Goal: Task Accomplishment & Management: Complete application form

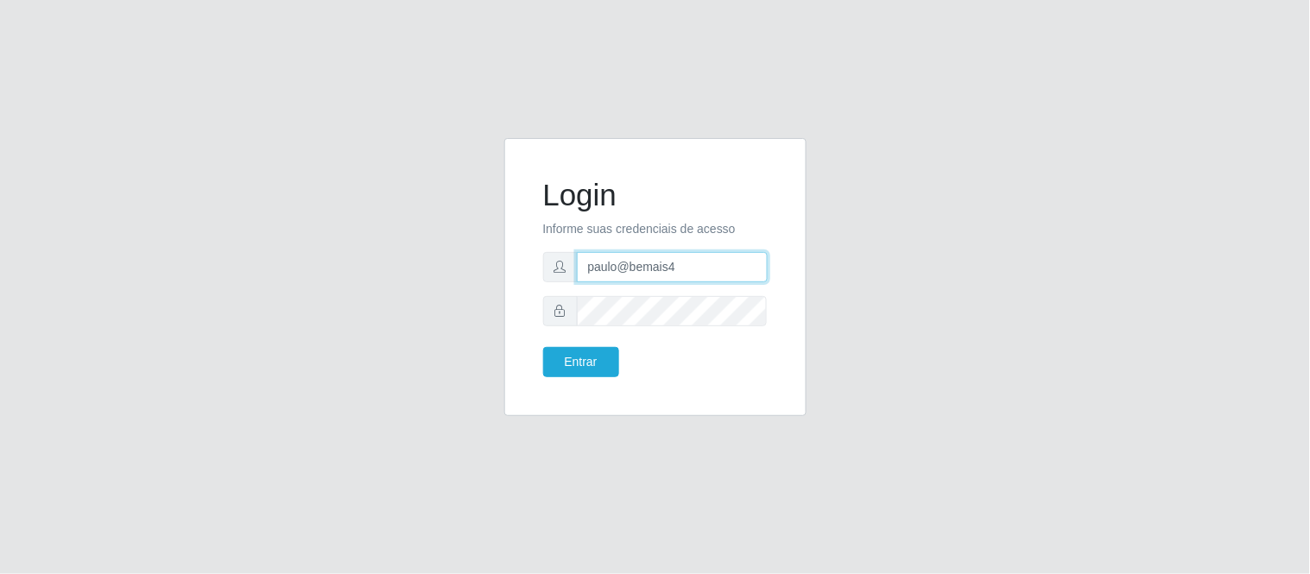
drag, startPoint x: 684, startPoint y: 273, endPoint x: 566, endPoint y: 273, distance: 117.4
click at [566, 273] on div "paulo@bemais4" at bounding box center [655, 267] width 224 height 30
paste input "juliomarques@empresateste"
type input "juliomarques@empresateste"
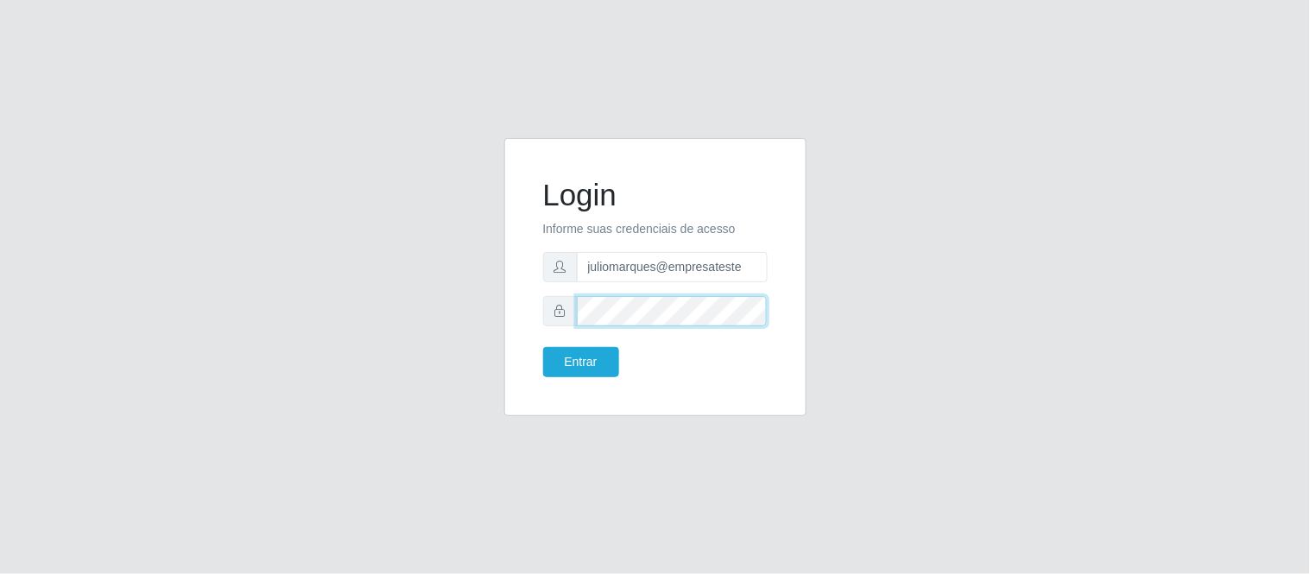
click at [544, 304] on div at bounding box center [655, 311] width 224 height 30
click at [543, 347] on button "Entrar" at bounding box center [581, 362] width 76 height 30
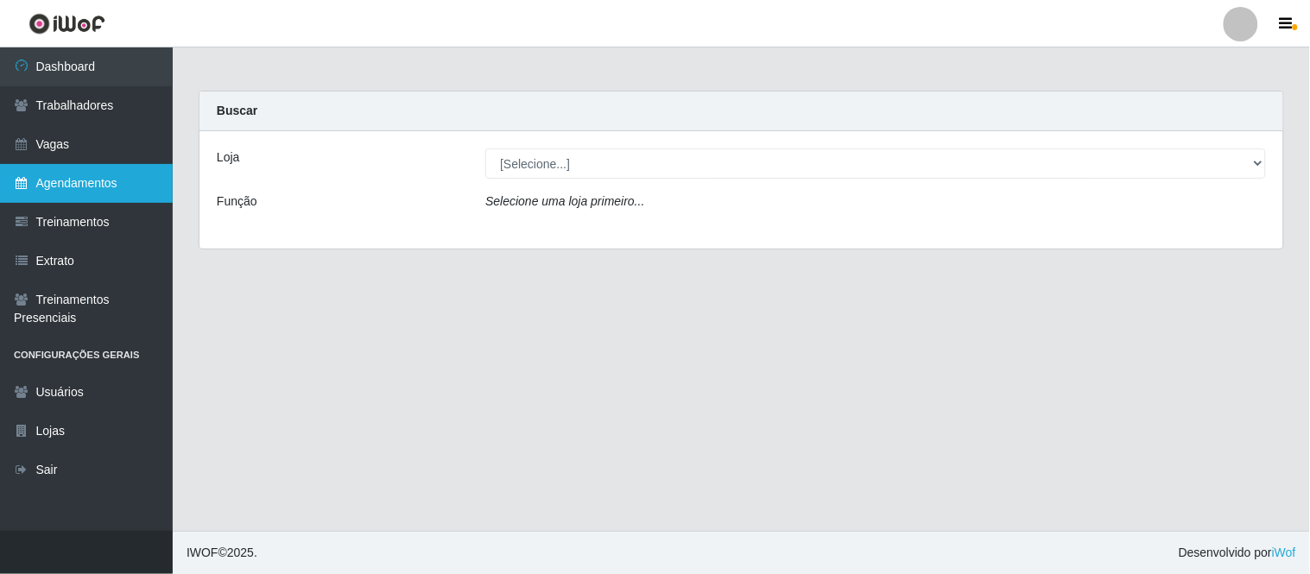
click at [105, 169] on link "Agendamentos" at bounding box center [86, 183] width 173 height 39
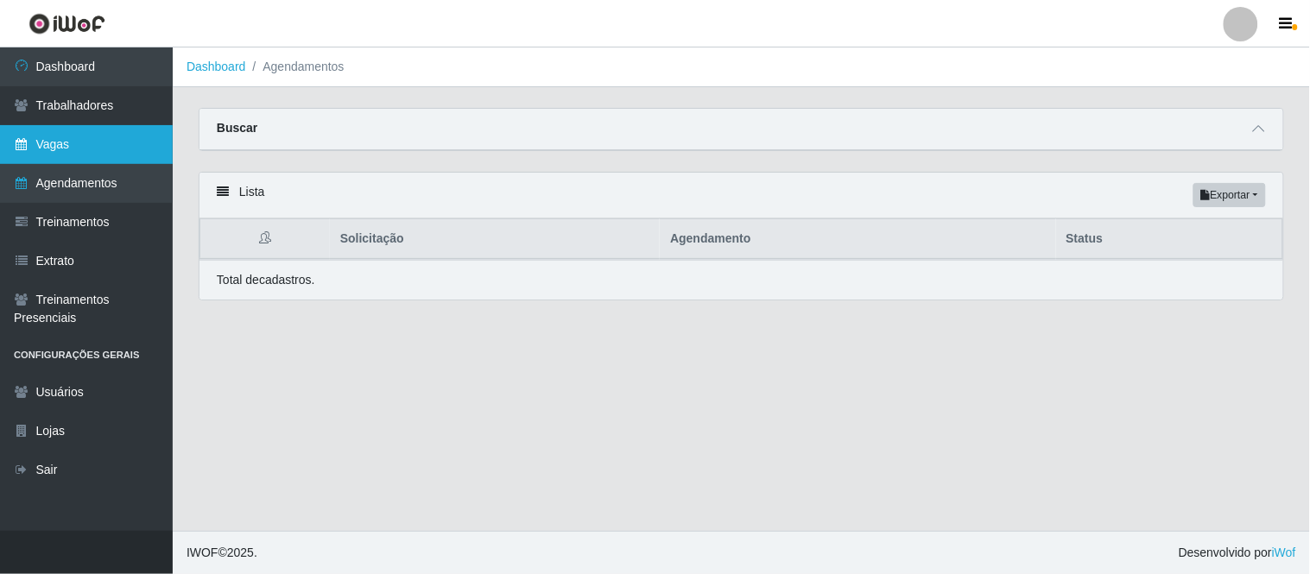
click at [70, 150] on link "Vagas" at bounding box center [86, 144] width 173 height 39
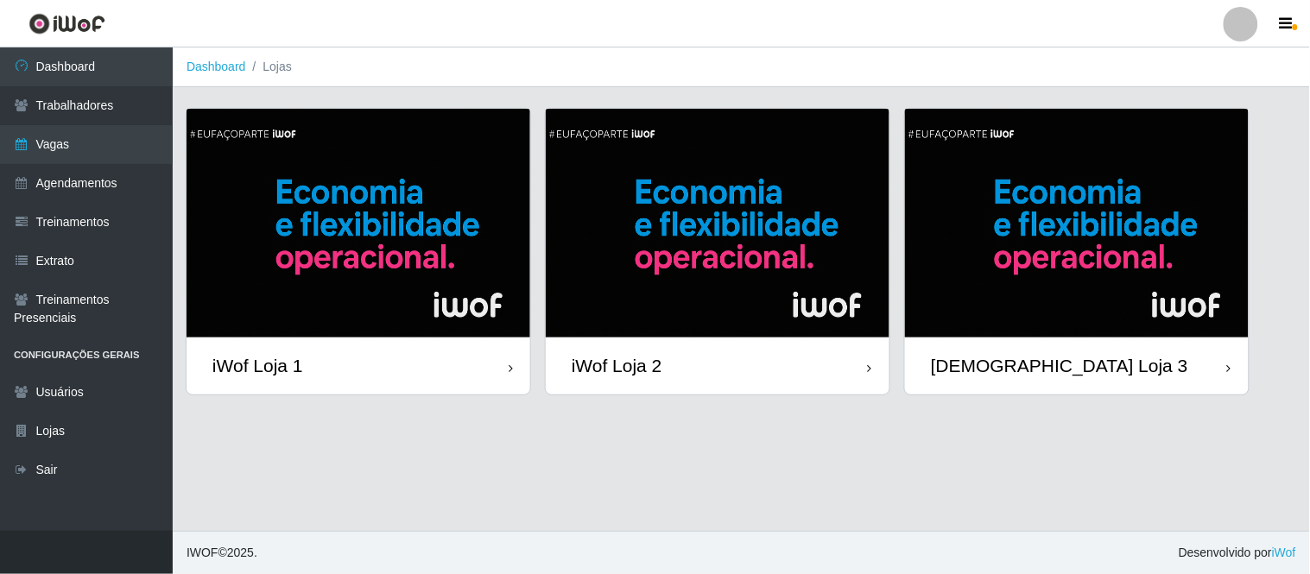
click at [358, 235] on img at bounding box center [358, 223] width 344 height 229
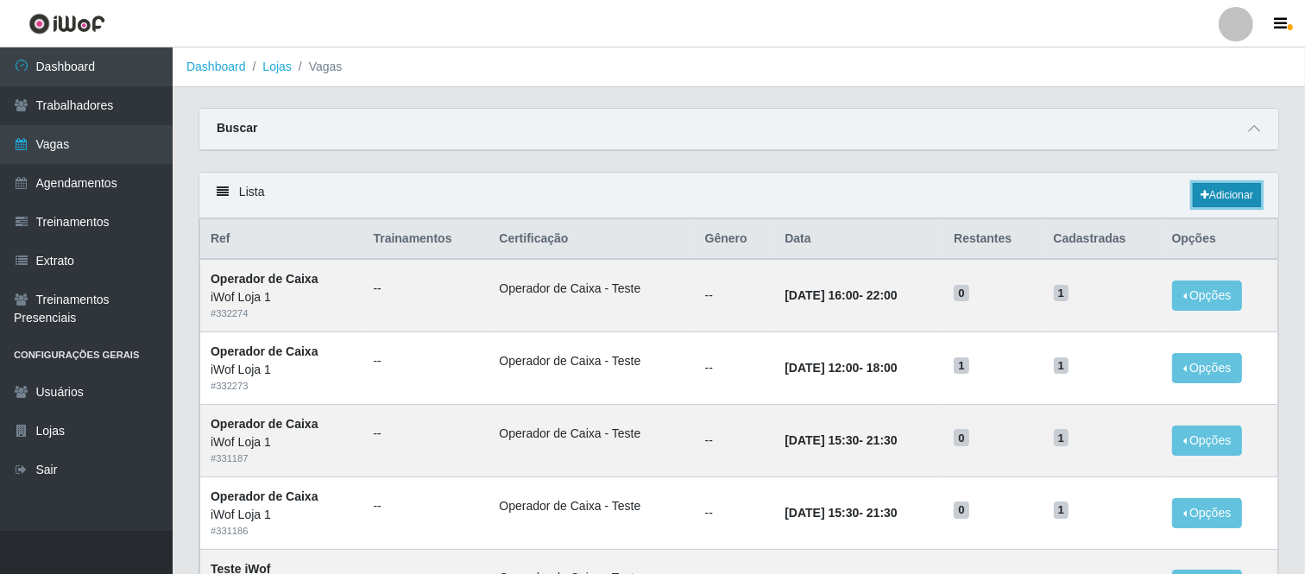
click at [1236, 194] on link "Adicionar" at bounding box center [1227, 195] width 68 height 24
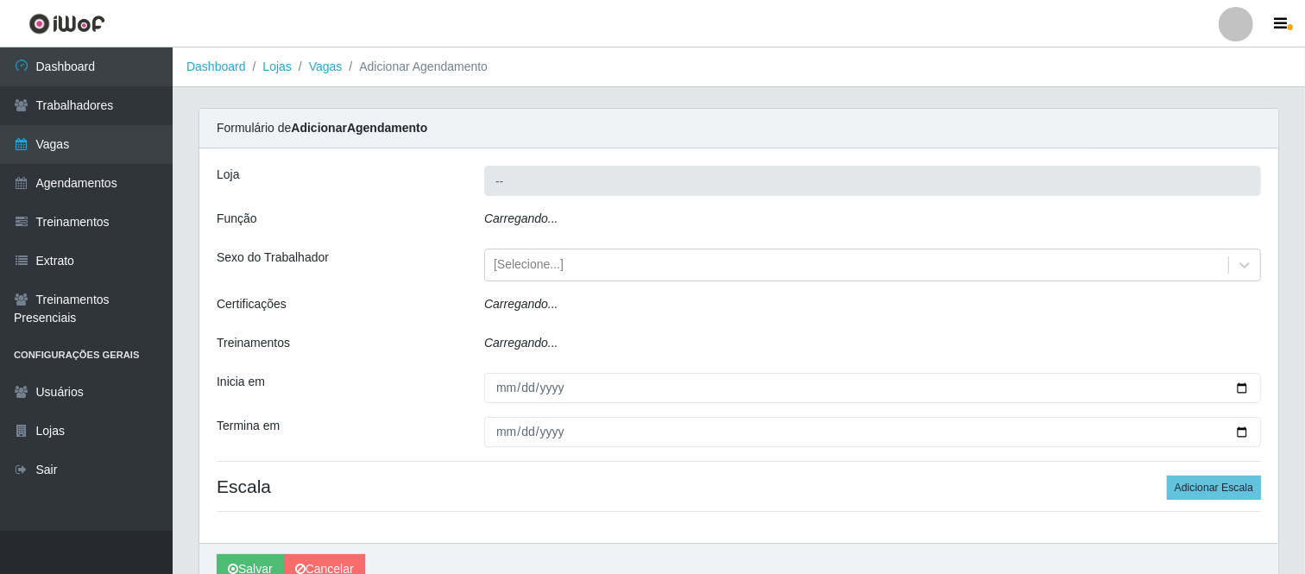
type input "iWof Loja 1"
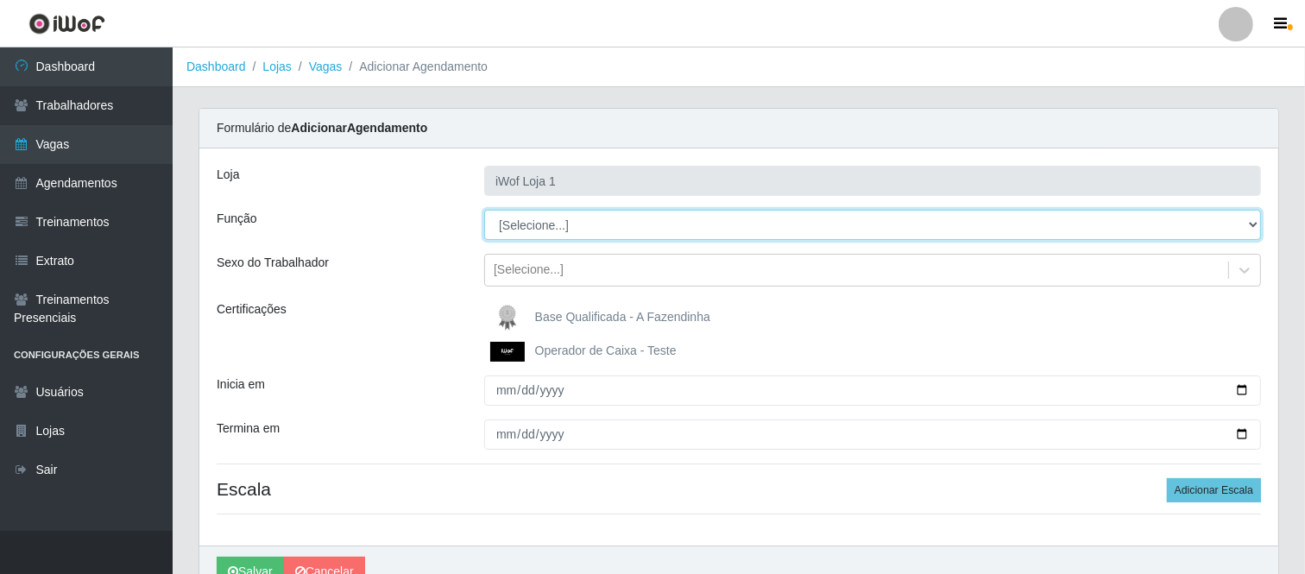
click at [587, 226] on select "[Selecione...] Auxiliar de entrega Auxiliar de entrega + Operador de Caixa Test…" at bounding box center [872, 225] width 777 height 30
select select "22"
click at [484, 210] on select "[Selecione...] Auxiliar de entrega Auxiliar de entrega + Operador de Caixa Test…" at bounding box center [872, 225] width 777 height 30
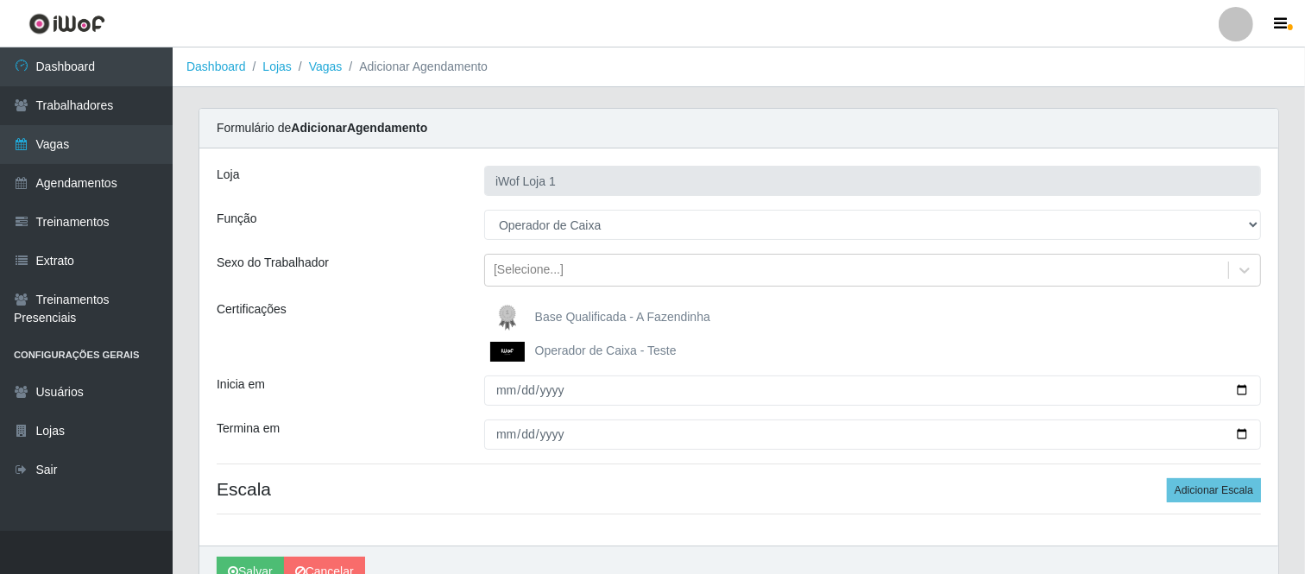
click at [514, 347] on img at bounding box center [510, 352] width 41 height 20
click at [0, 0] on input "Operador de Caixa - Teste" at bounding box center [0, 0] width 0 height 0
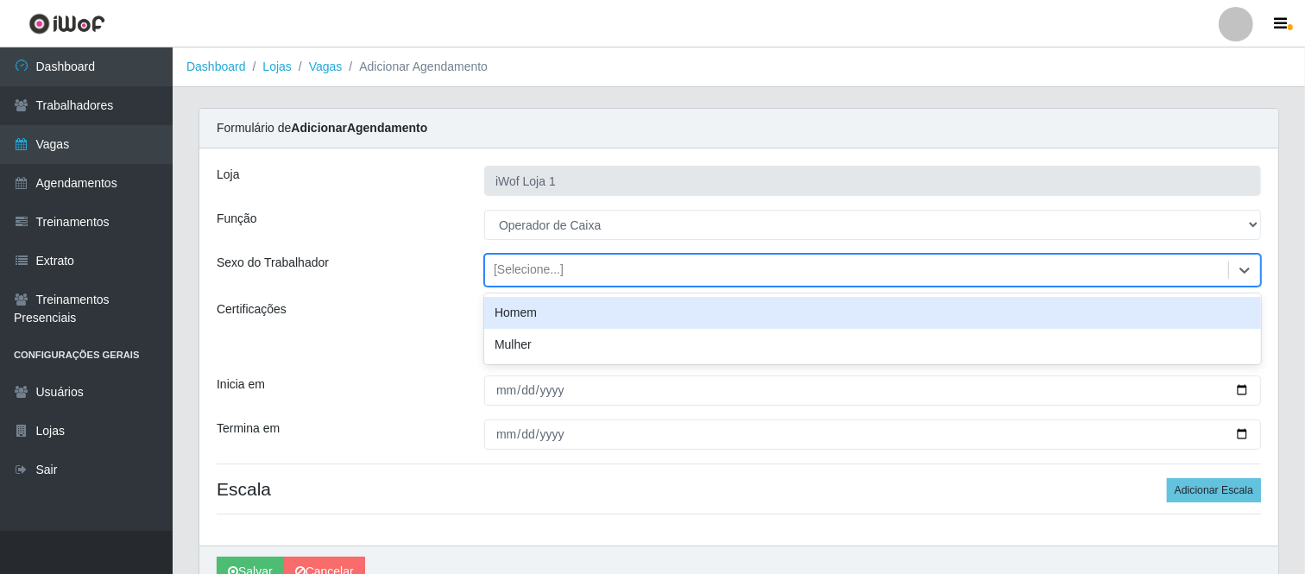
click at [518, 277] on div "[Selecione...]" at bounding box center [529, 271] width 70 height 18
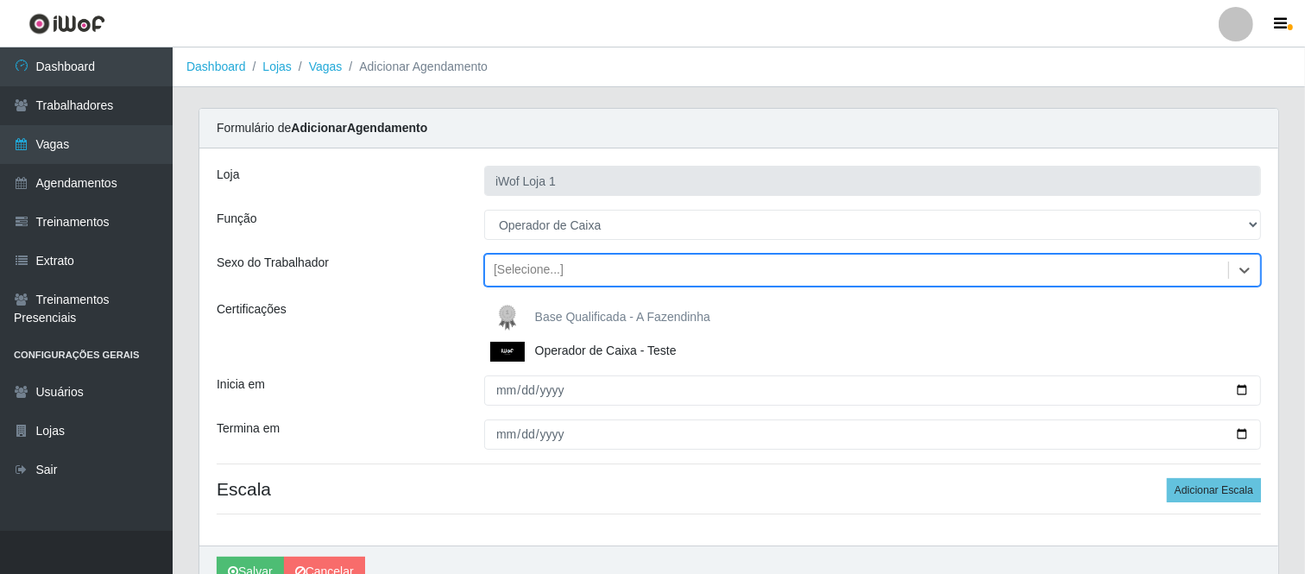
click at [402, 281] on div "Sexo do Trabalhador" at bounding box center [338, 270] width 268 height 33
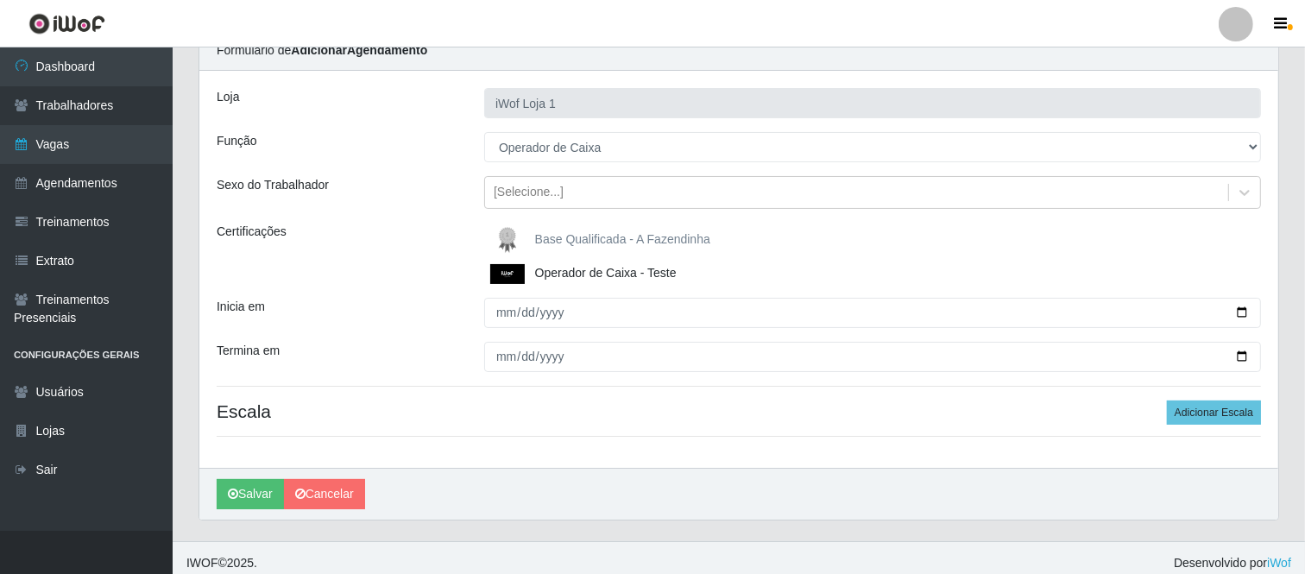
scroll to position [89, 0]
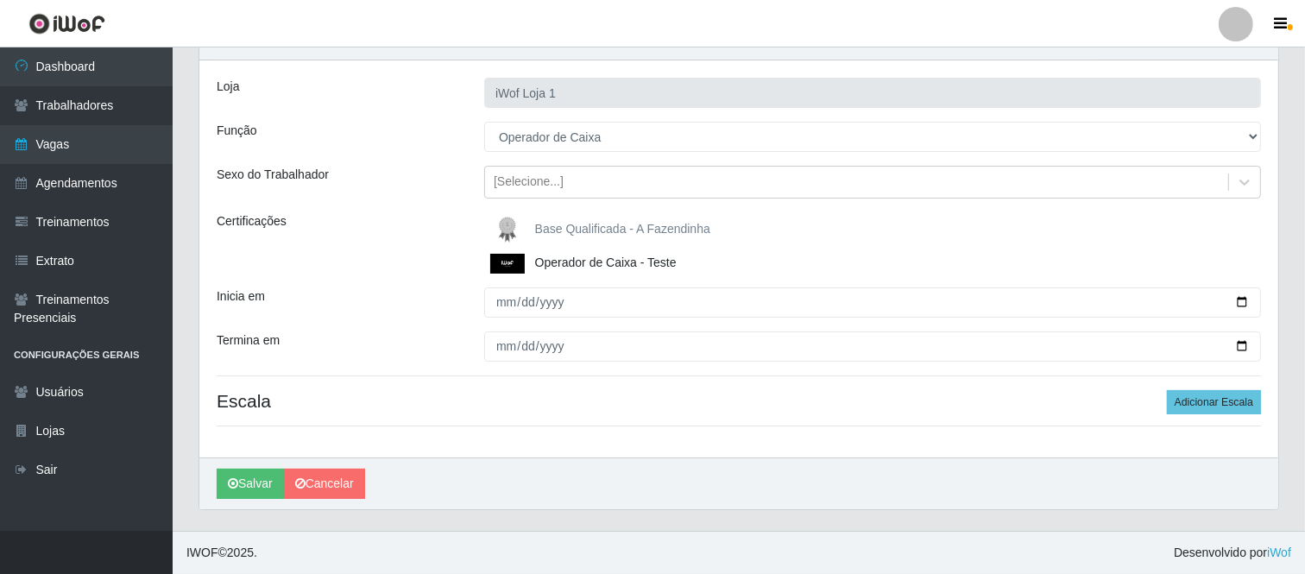
click at [504, 318] on div "Loja iWof Loja 1 Função [Selecione...] Auxiliar de entrega Auxiliar de entrega …" at bounding box center [738, 258] width 1079 height 397
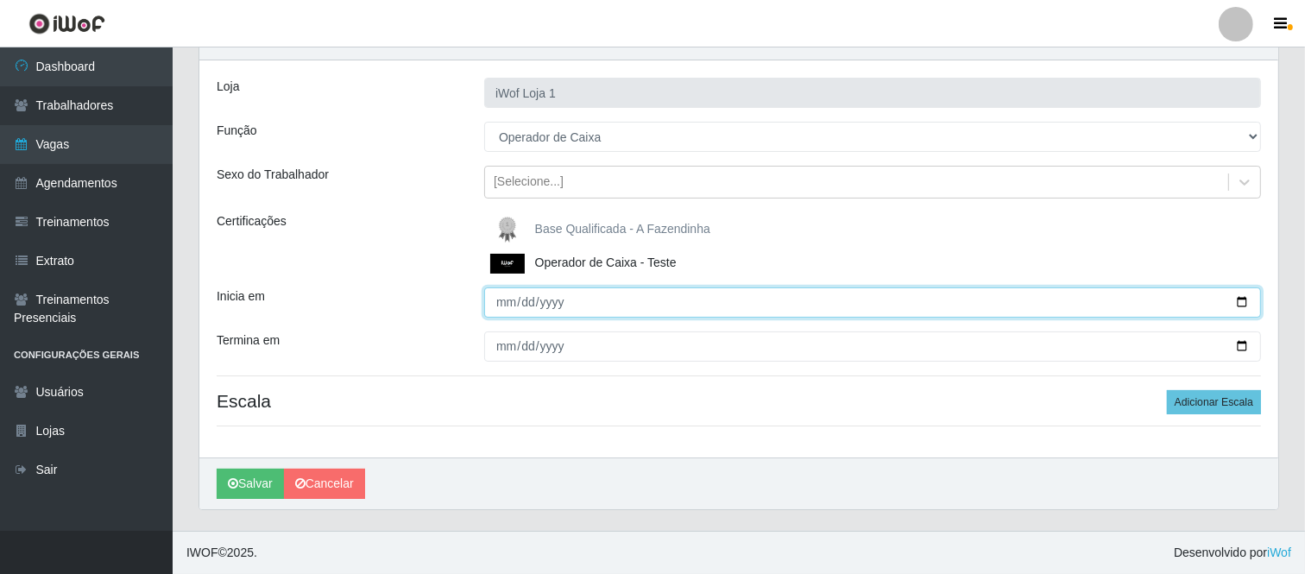
click at [503, 298] on input "Inicia em" at bounding box center [872, 302] width 777 height 30
type input "2025-08-28"
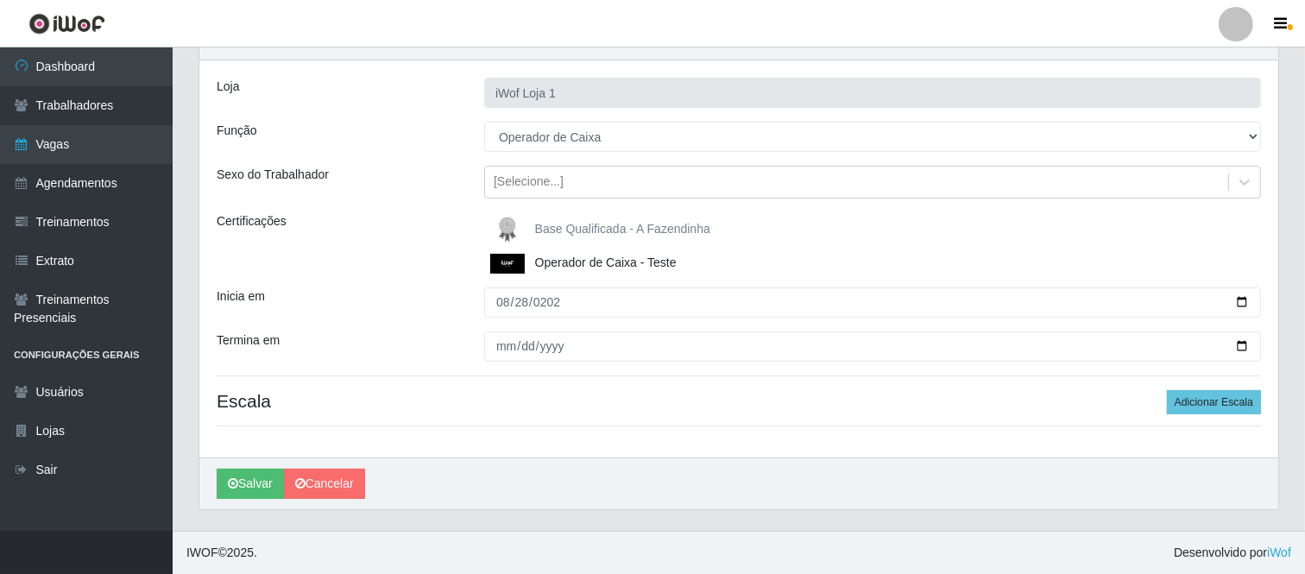
click at [508, 363] on div "Loja iWof Loja 1 Função [Selecione...] Auxiliar de entrega Auxiliar de entrega …" at bounding box center [738, 258] width 1079 height 397
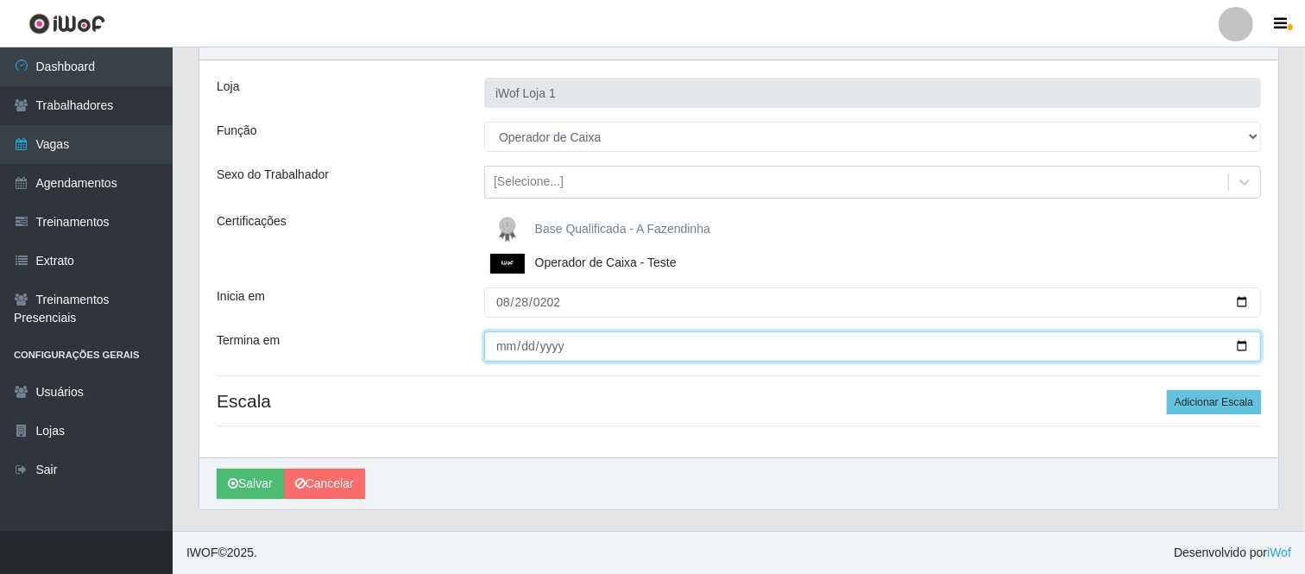
click at [495, 354] on input "Termina em" at bounding box center [872, 347] width 777 height 30
type input "2025-08-28"
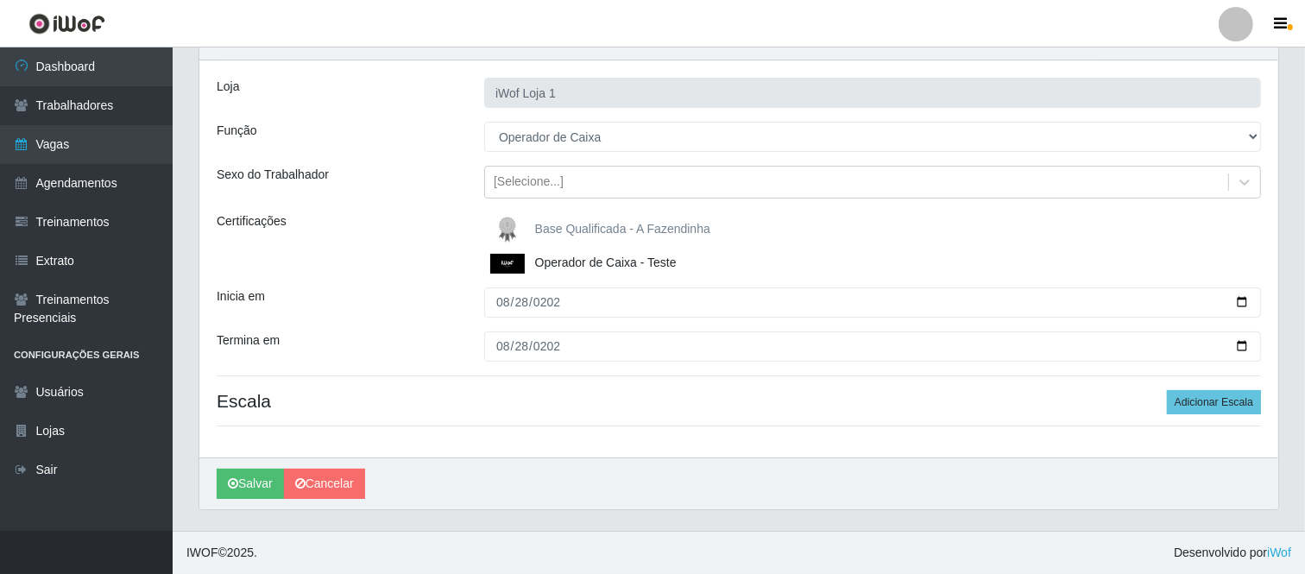
click at [429, 287] on div "Inicia em" at bounding box center [338, 302] width 268 height 30
click at [1247, 404] on button "Adicionar Escala" at bounding box center [1214, 402] width 94 height 24
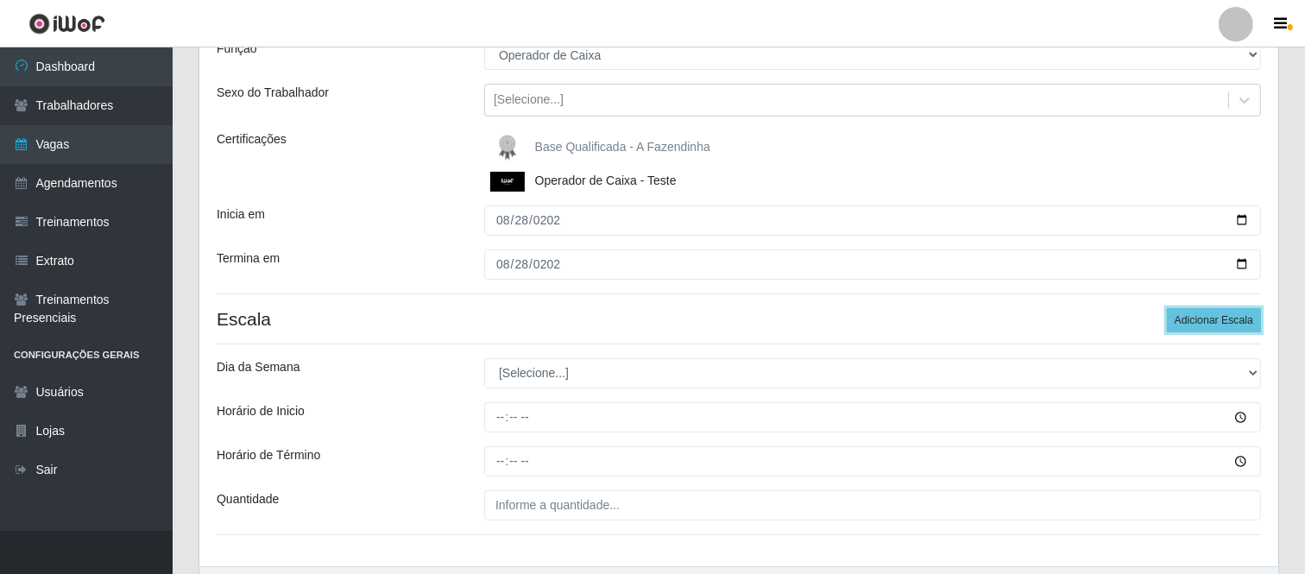
scroll to position [280, 0]
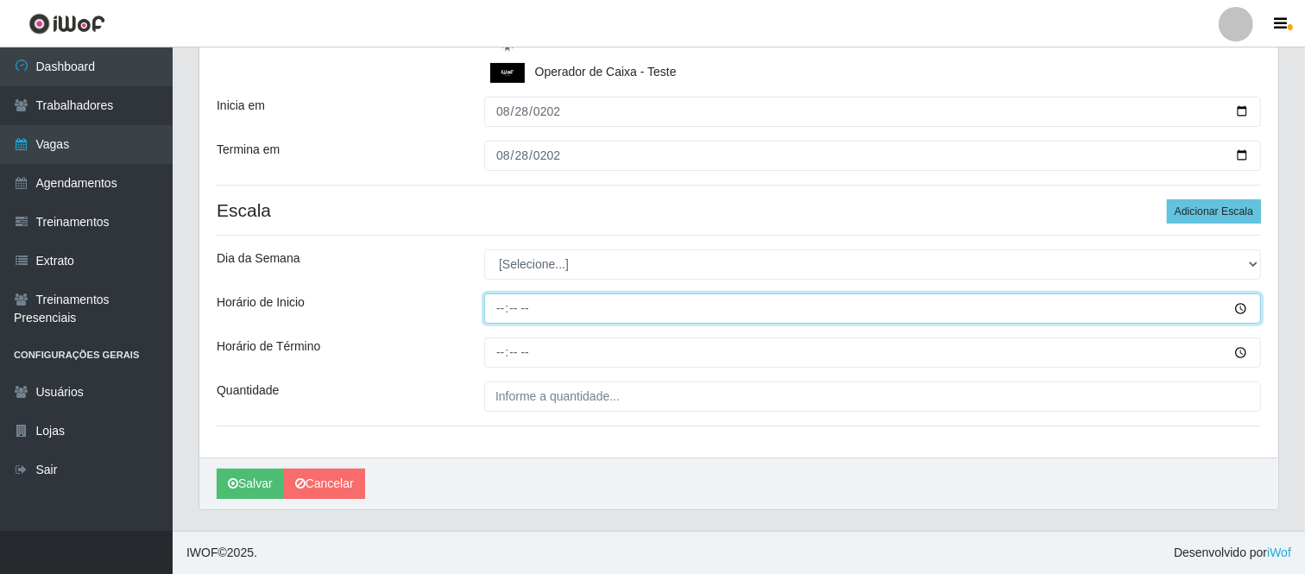
click at [506, 316] on input "Horário de Inicio" at bounding box center [872, 309] width 777 height 30
type input "16:00"
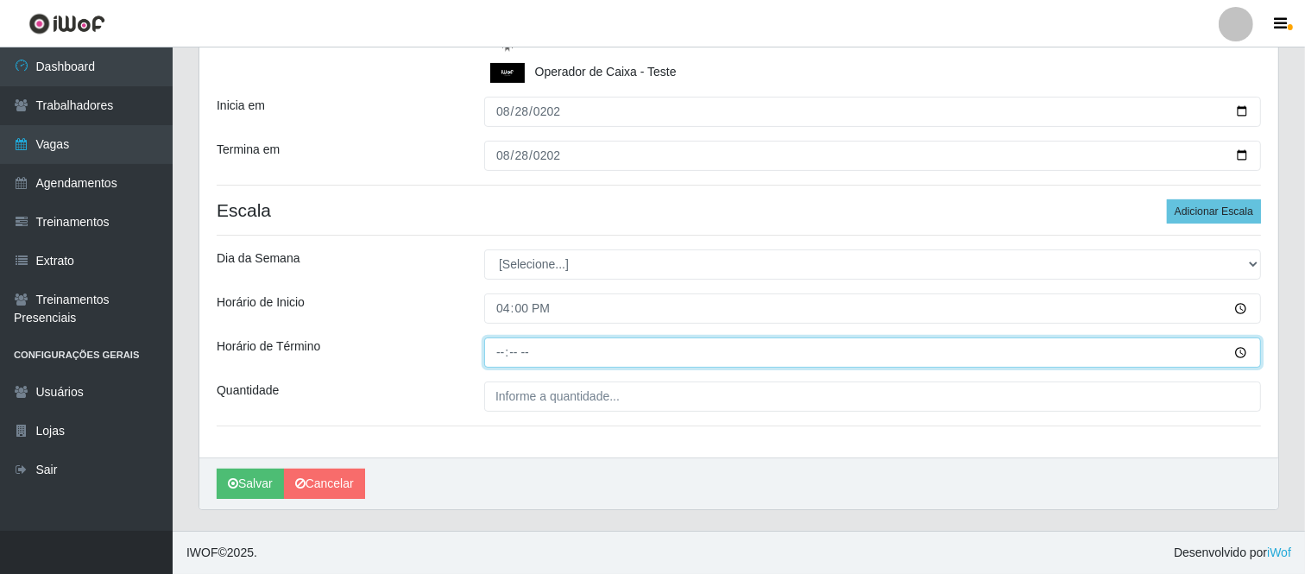
type input "20:00"
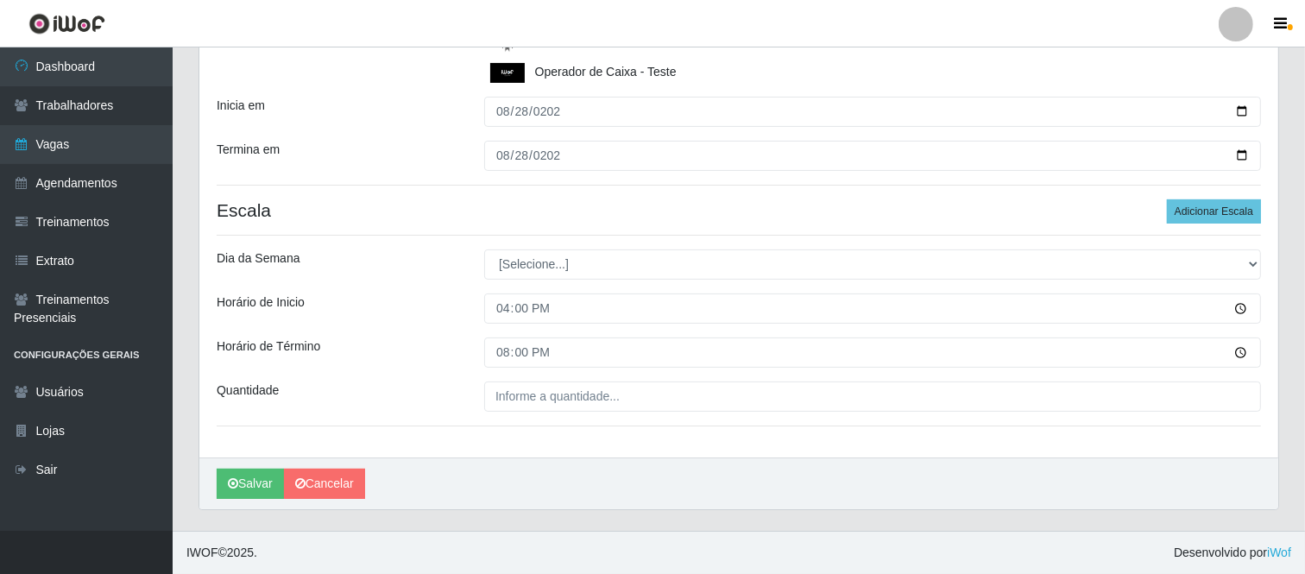
click at [452, 276] on div "Dia da Semana" at bounding box center [338, 265] width 268 height 30
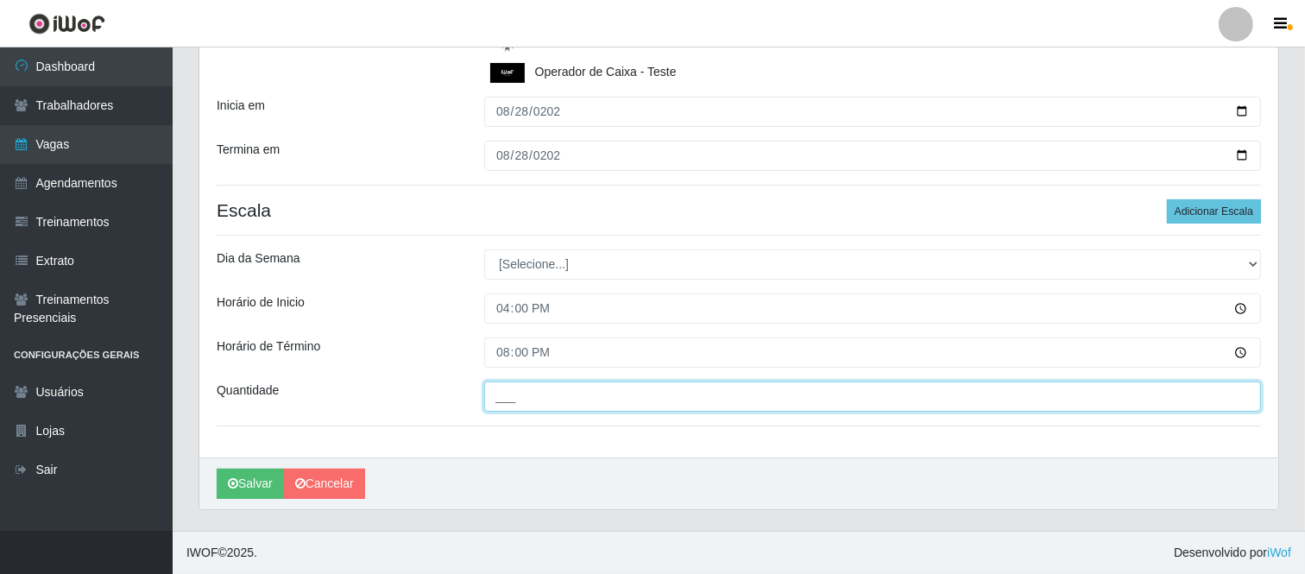
click at [565, 401] on input "___" at bounding box center [872, 397] width 777 height 30
type input "1__"
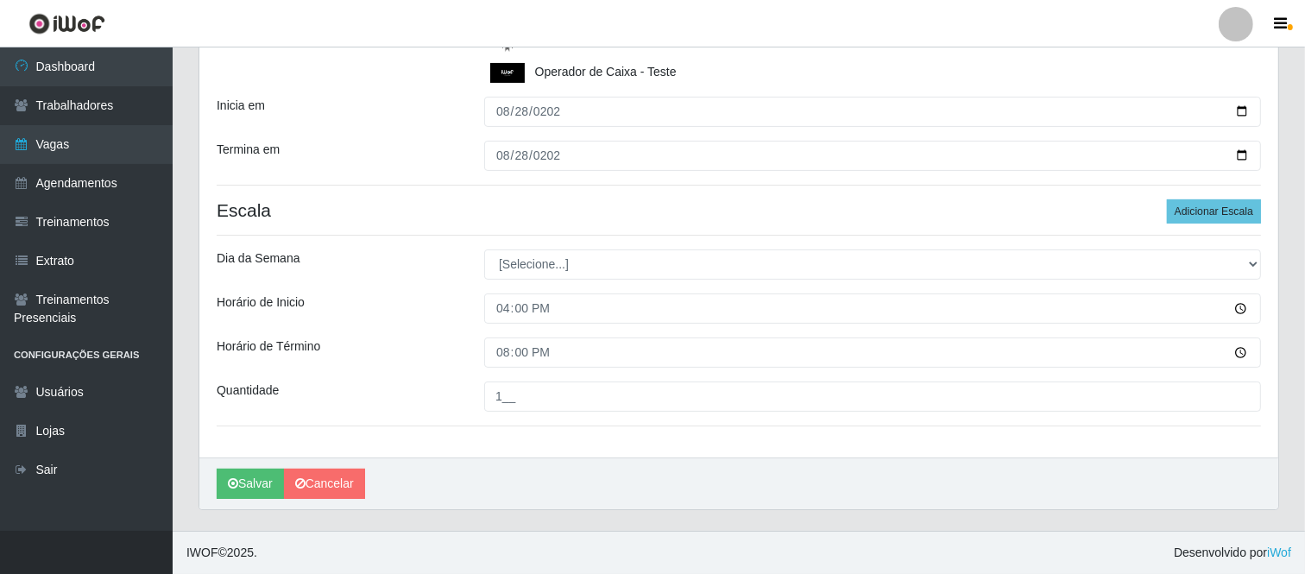
click at [458, 309] on div "Horário de Inicio" at bounding box center [338, 309] width 268 height 30
click at [262, 477] on button "Salvar" at bounding box center [250, 484] width 67 height 30
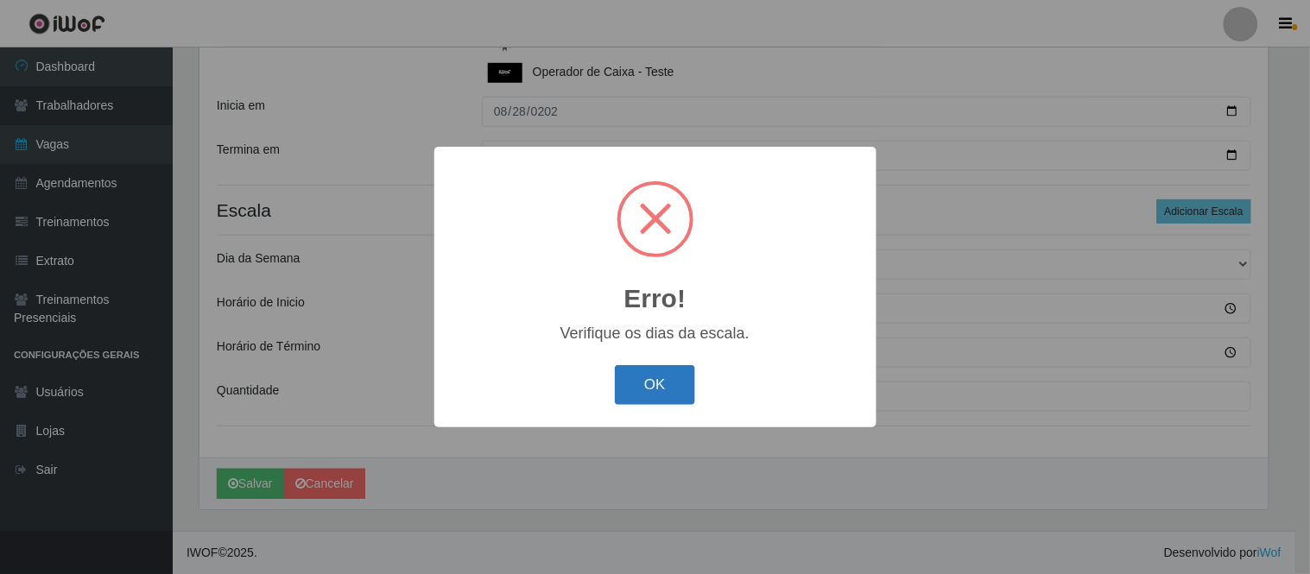
click at [676, 390] on button "OK" at bounding box center [655, 385] width 80 height 41
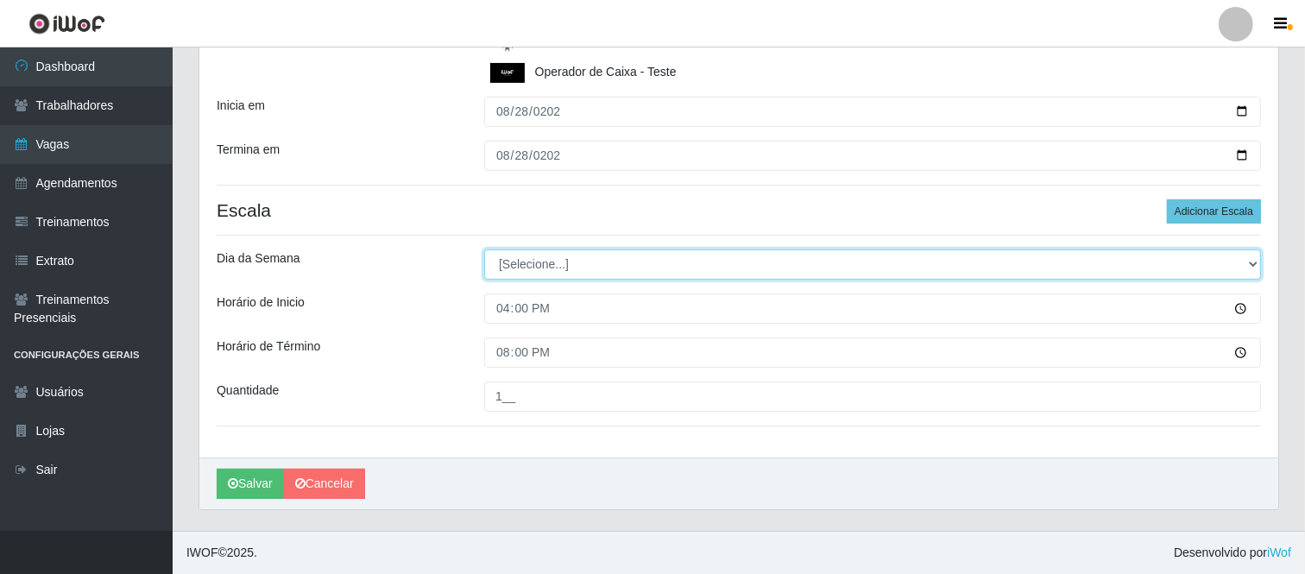
click at [528, 266] on select "[Selecione...] Segunda Terça Quarta Quinta Sexta Sábado Domingo" at bounding box center [872, 265] width 777 height 30
select select "4"
click at [484, 250] on select "[Selecione...] Segunda Terça Quarta Quinta Sexta Sábado Domingo" at bounding box center [872, 265] width 777 height 30
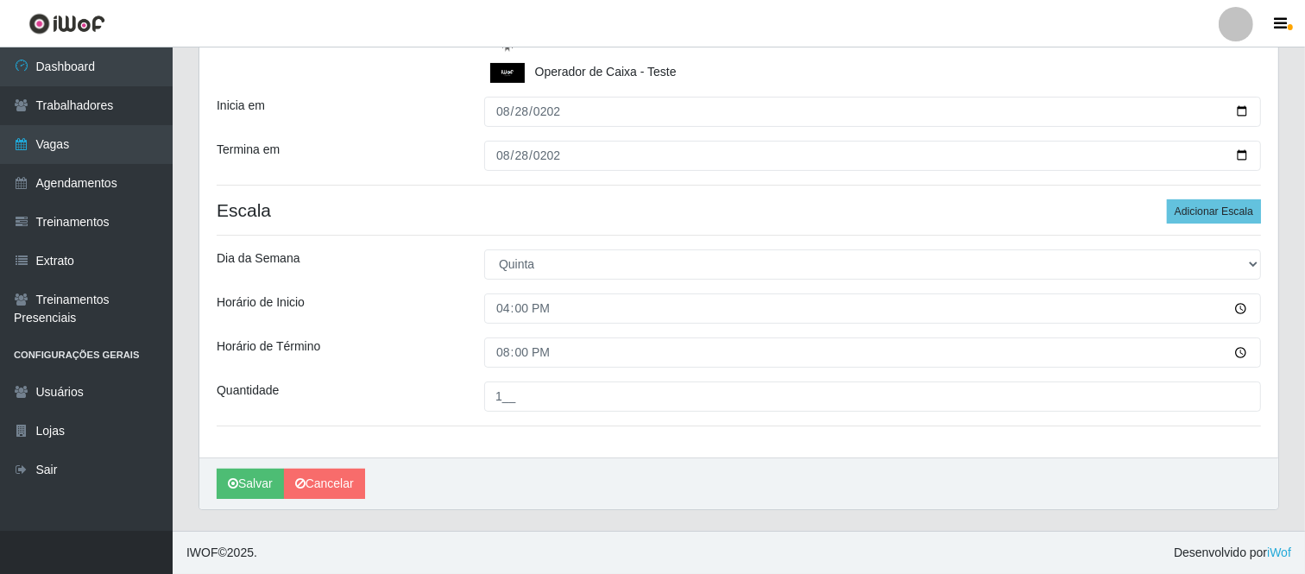
click at [426, 368] on div "Loja iWof Loja 1 Função [Selecione...] Auxiliar de entrega Auxiliar de entrega …" at bounding box center [738, 164] width 1079 height 588
click at [254, 486] on button "Salvar" at bounding box center [250, 484] width 67 height 30
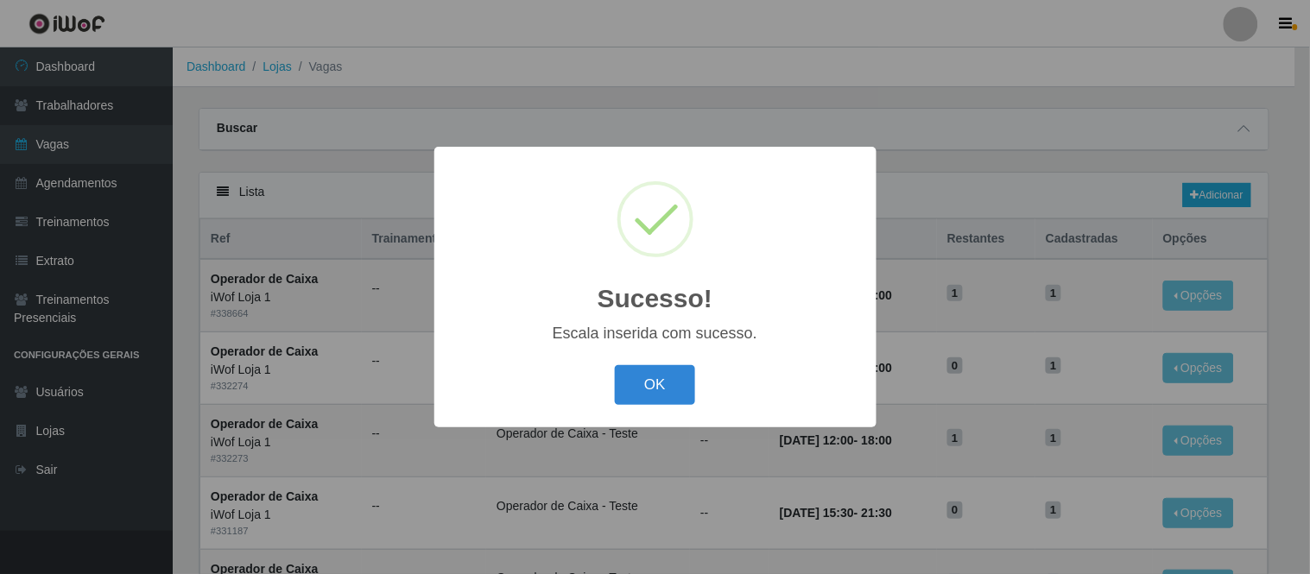
click at [670, 339] on div "Escala inserida com sucesso." at bounding box center [655, 334] width 407 height 18
click at [645, 376] on button "OK" at bounding box center [655, 385] width 80 height 41
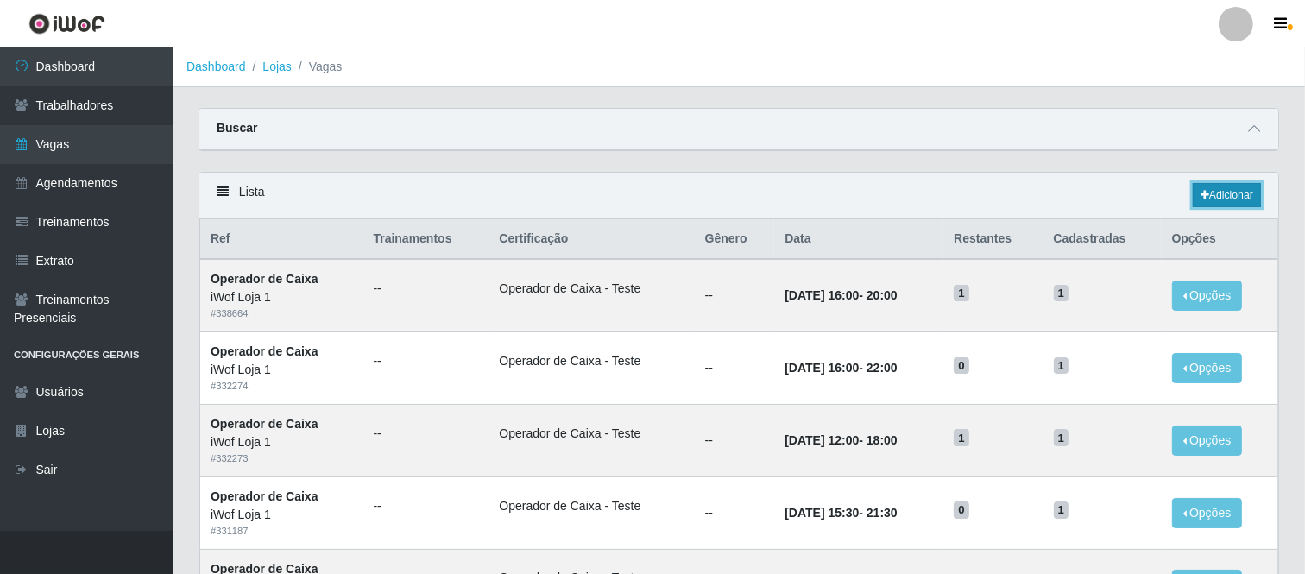
click at [1246, 201] on link "Adicionar" at bounding box center [1227, 195] width 68 height 24
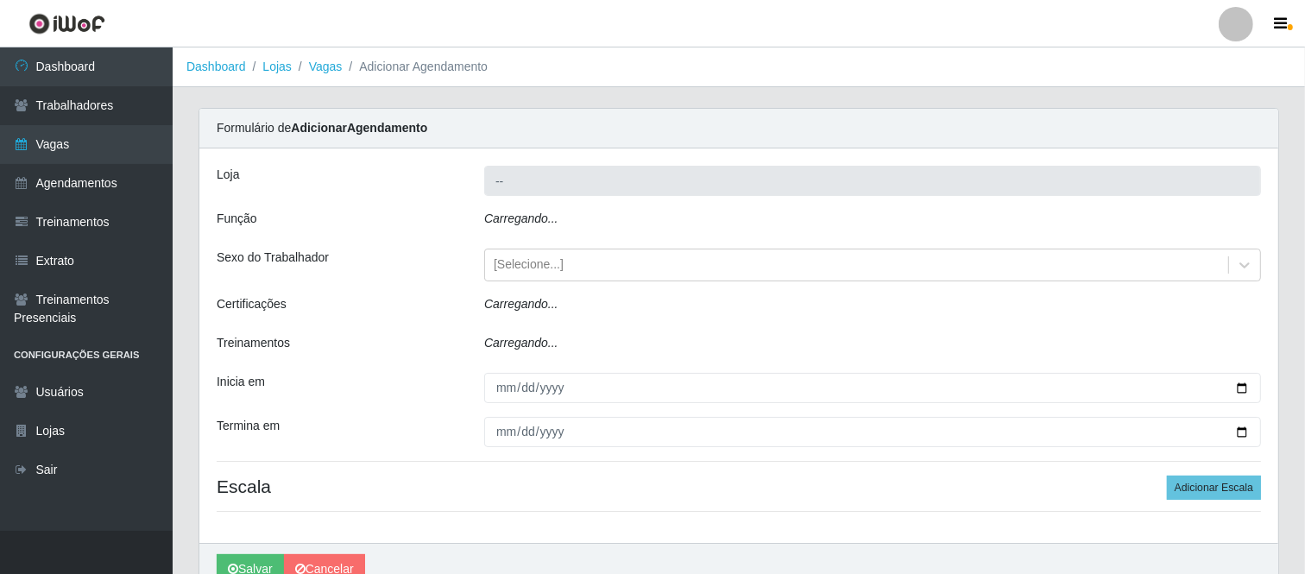
type input "iWof Loja 1"
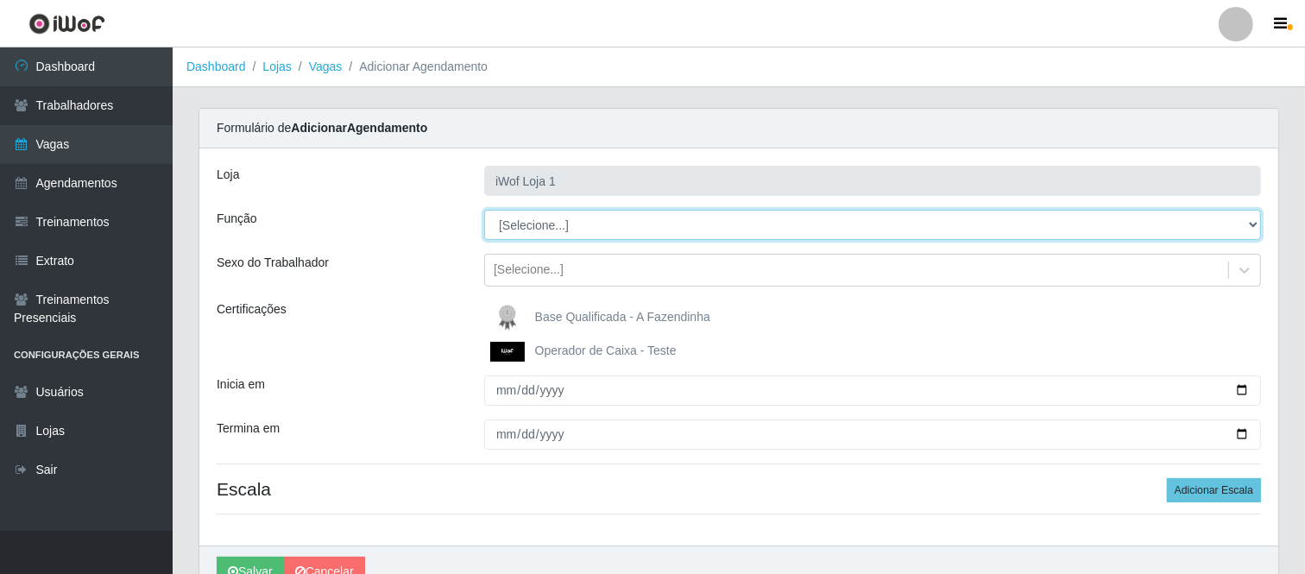
click at [619, 231] on select "[Selecione...] Auxiliar de entrega Auxiliar de entrega + Operador de Caixa Test…" at bounding box center [872, 225] width 777 height 30
select select "22"
click at [484, 210] on select "[Selecione...] Auxiliar de entrega Auxiliar de entrega + Operador de Caixa Test…" at bounding box center [872, 225] width 777 height 30
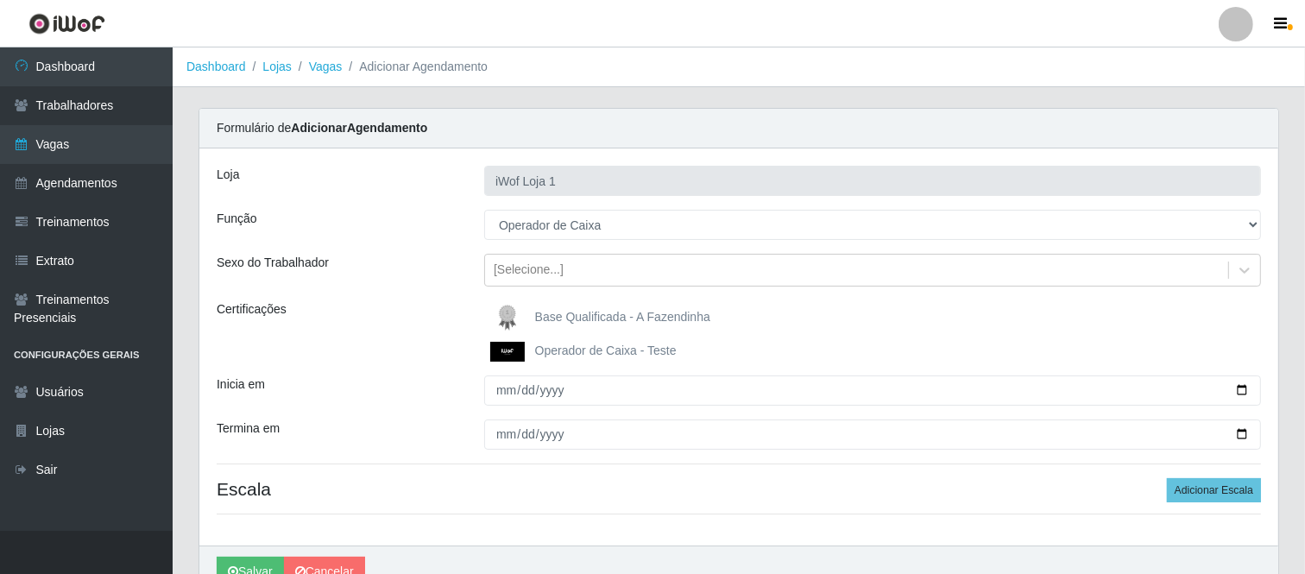
click at [472, 357] on div "Base Qualificada - A Fazendinha Operador de Caixa - Teste" at bounding box center [872, 330] width 803 height 61
click at [497, 356] on img at bounding box center [510, 352] width 41 height 20
click at [0, 0] on input "Operador de Caixa - Teste" at bounding box center [0, 0] width 0 height 0
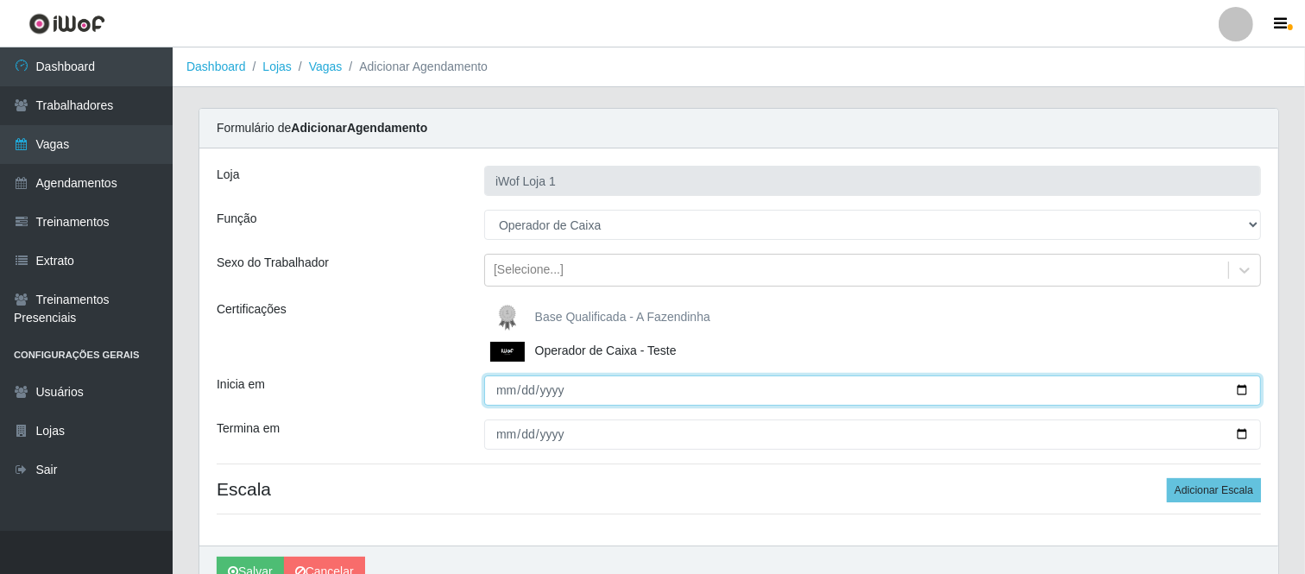
click at [508, 390] on input "Inicia em" at bounding box center [872, 391] width 777 height 30
type input "2025-08-28"
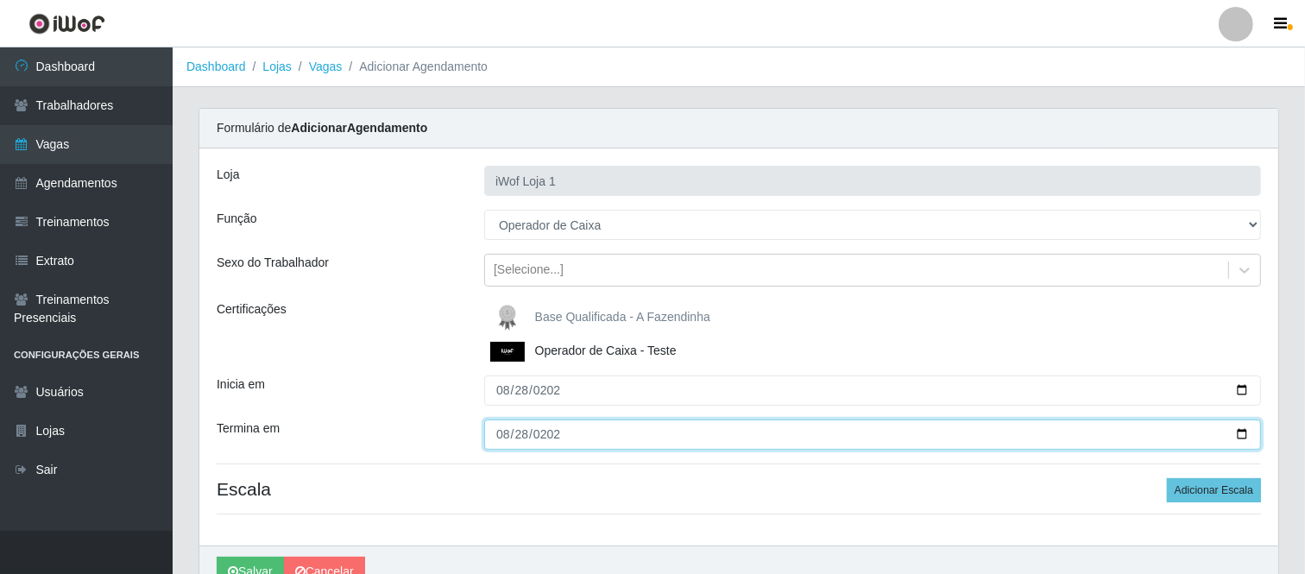
type input "2025-08-28"
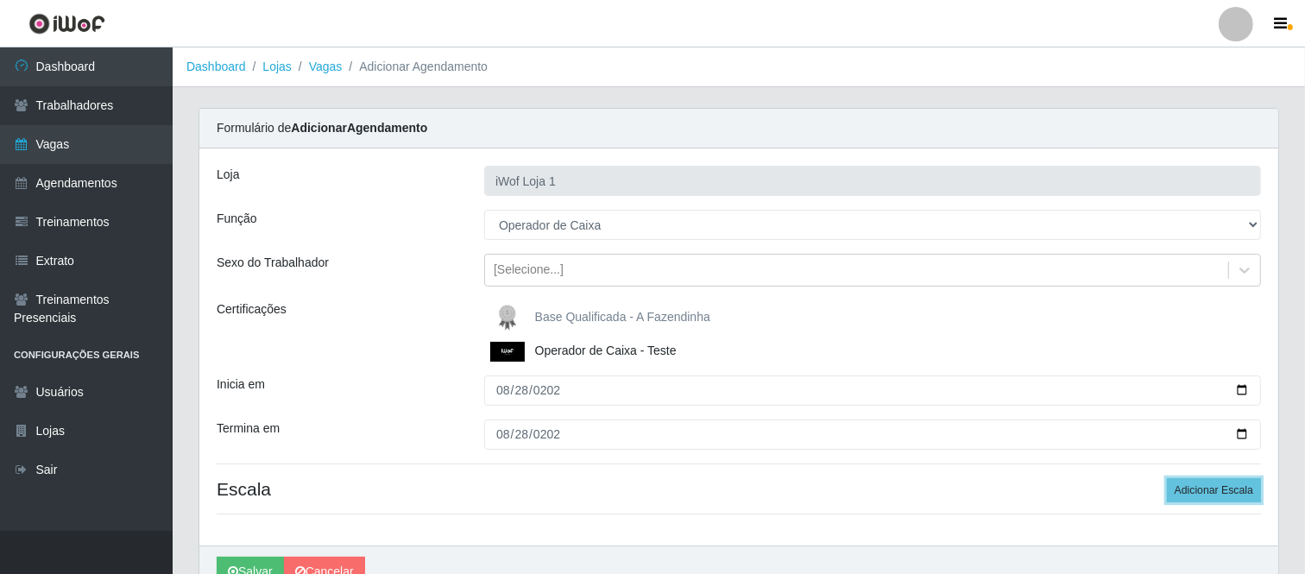
click at [1167, 478] on button "Adicionar Escala" at bounding box center [1214, 490] width 94 height 24
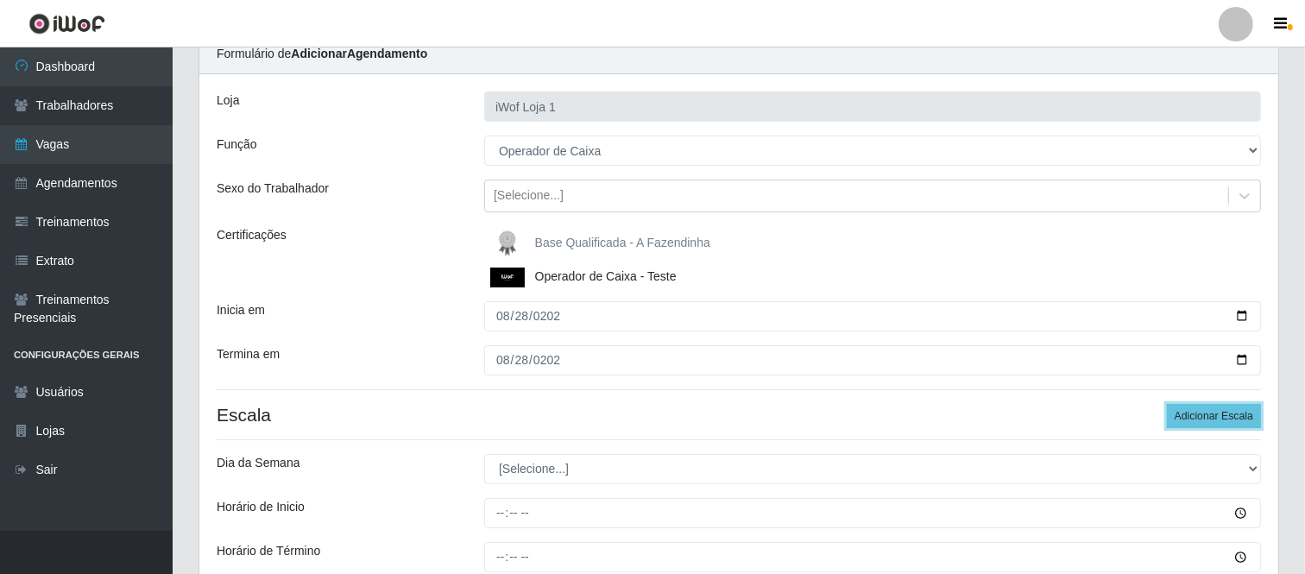
scroll to position [280, 0]
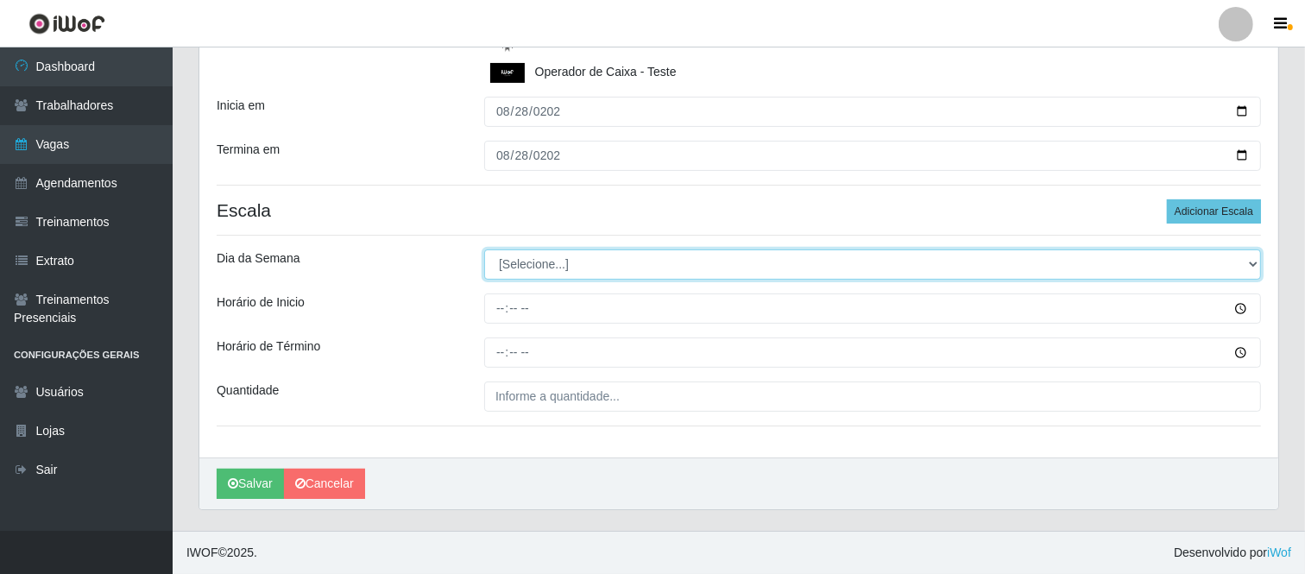
click at [574, 260] on select "[Selecione...] Segunda Terça Quarta Quinta Sexta Sábado Domingo" at bounding box center [872, 265] width 777 height 30
select select "4"
click at [484, 250] on select "[Selecione...] Segunda Terça Quarta Quinta Sexta Sábado Domingo" at bounding box center [872, 265] width 777 height 30
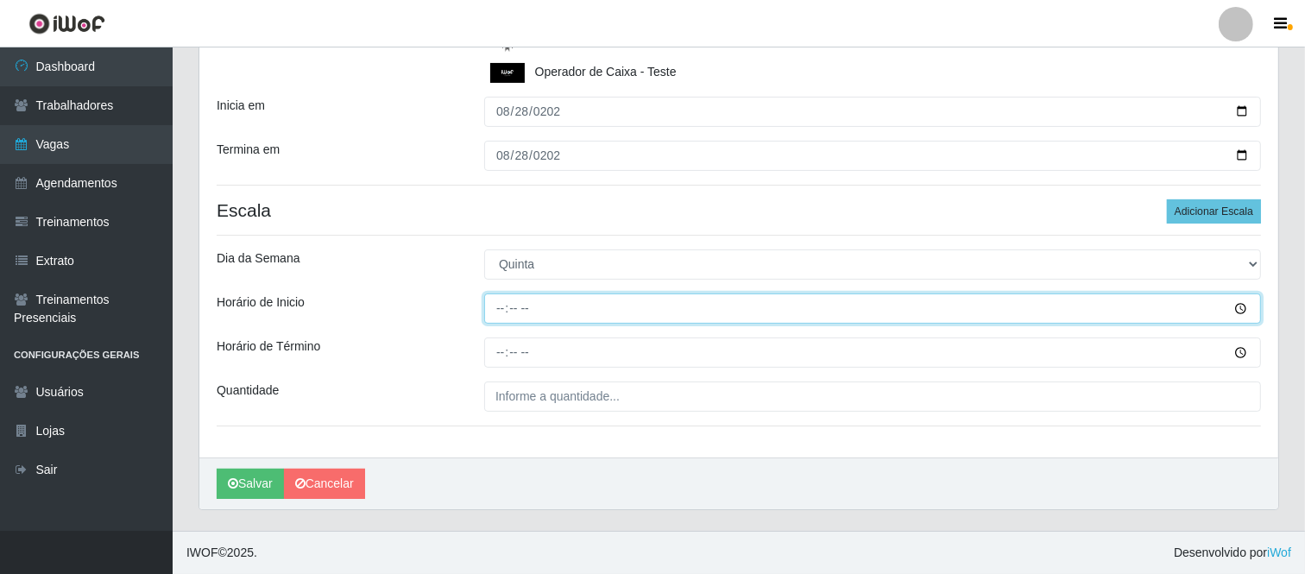
click at [502, 300] on input "Horário de Inicio" at bounding box center [872, 309] width 777 height 30
type input "18:00"
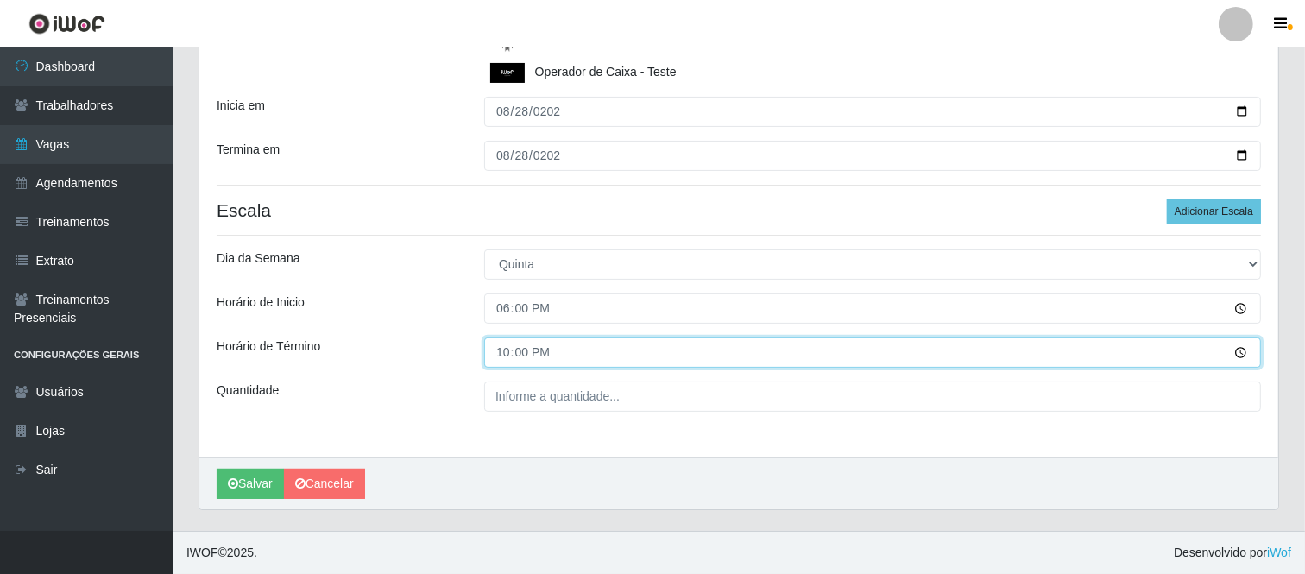
type input "00:00"
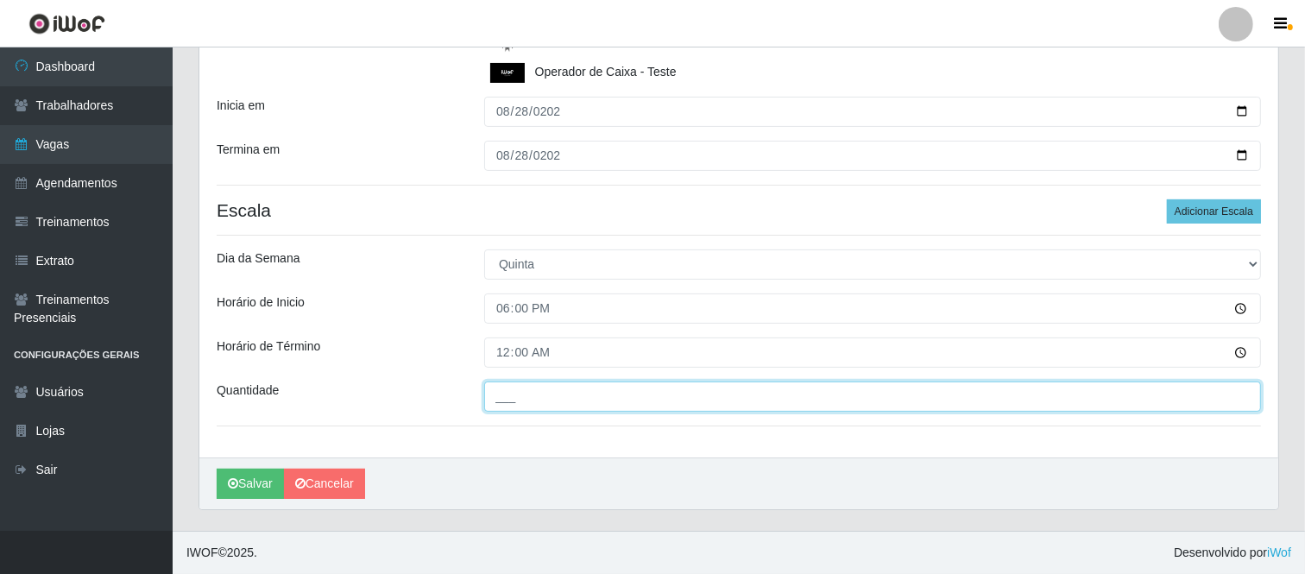
click at [518, 395] on input "___" at bounding box center [872, 397] width 777 height 30
type input "1__"
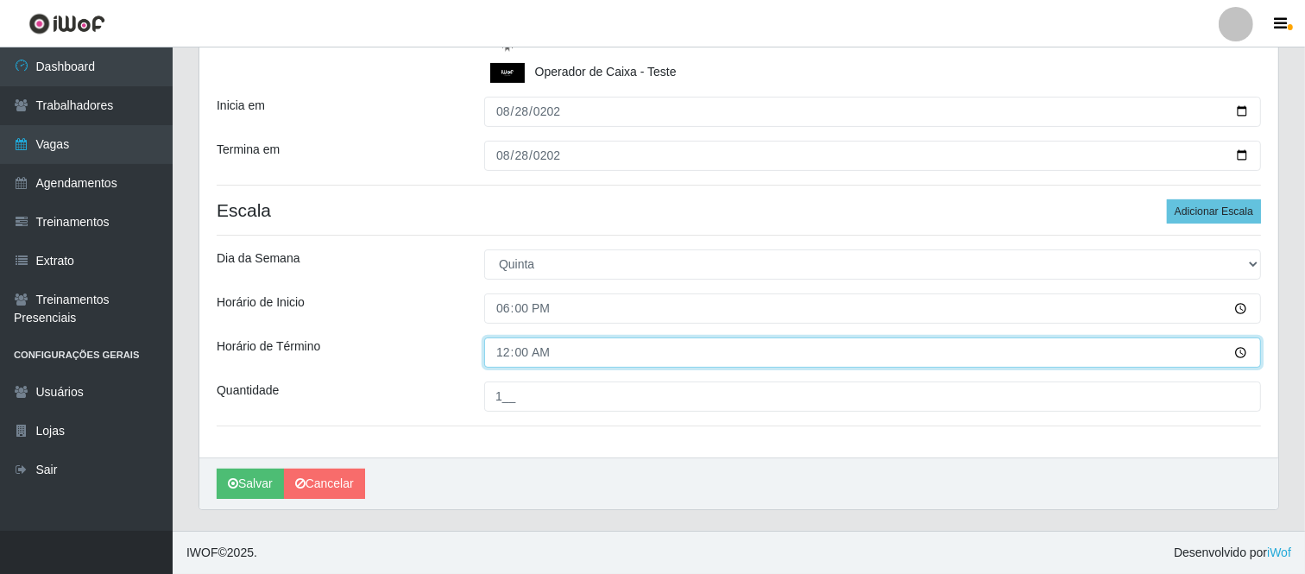
click at [521, 355] on input "00:00" at bounding box center [872, 353] width 777 height 30
click at [505, 348] on input "00:00" at bounding box center [872, 353] width 777 height 30
type input "22:00"
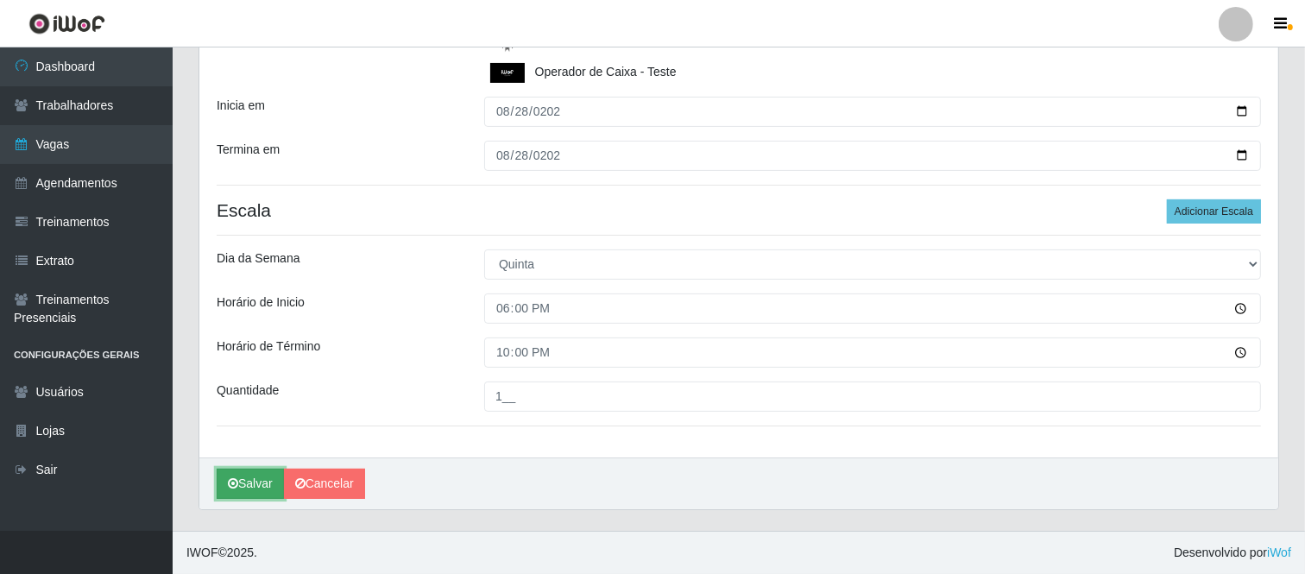
click at [247, 487] on button "Salvar" at bounding box center [250, 484] width 67 height 30
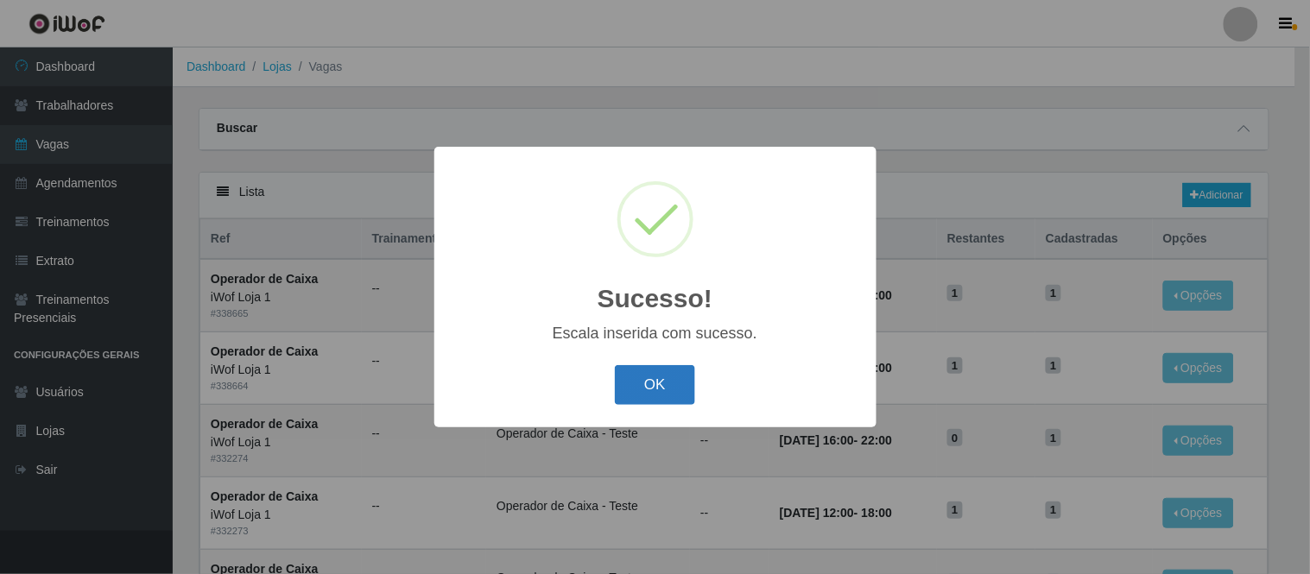
click at [693, 378] on button "OK" at bounding box center [655, 385] width 80 height 41
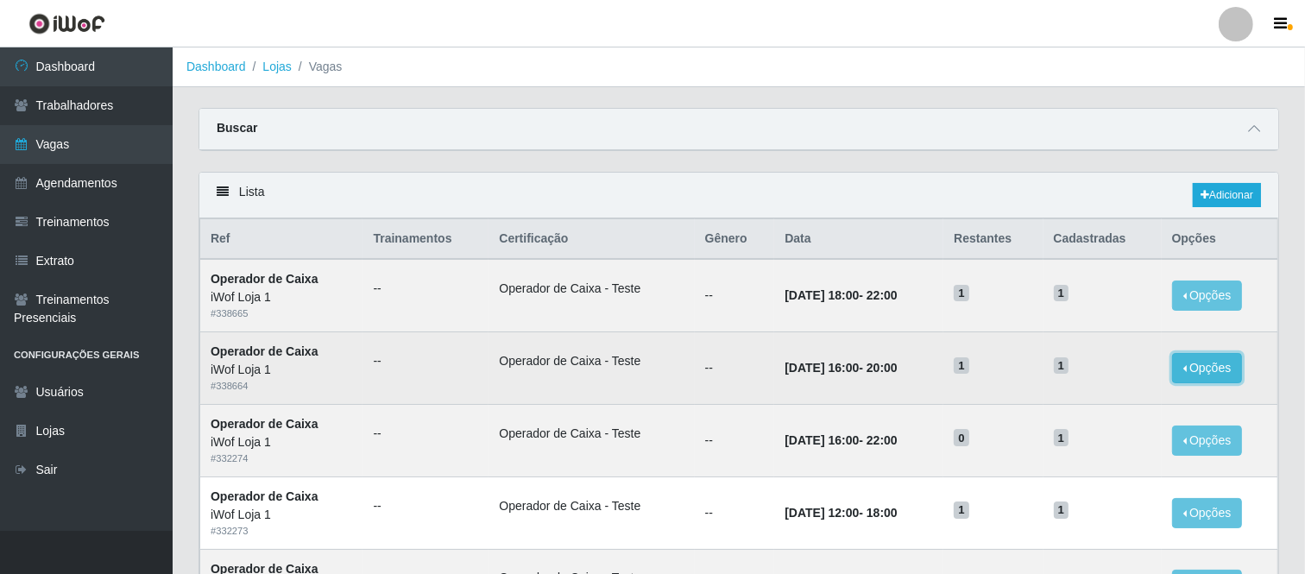
click at [1223, 363] on button "Opções" at bounding box center [1207, 368] width 71 height 30
click at [1096, 372] on link "Editar" at bounding box center [1075, 371] width 49 height 14
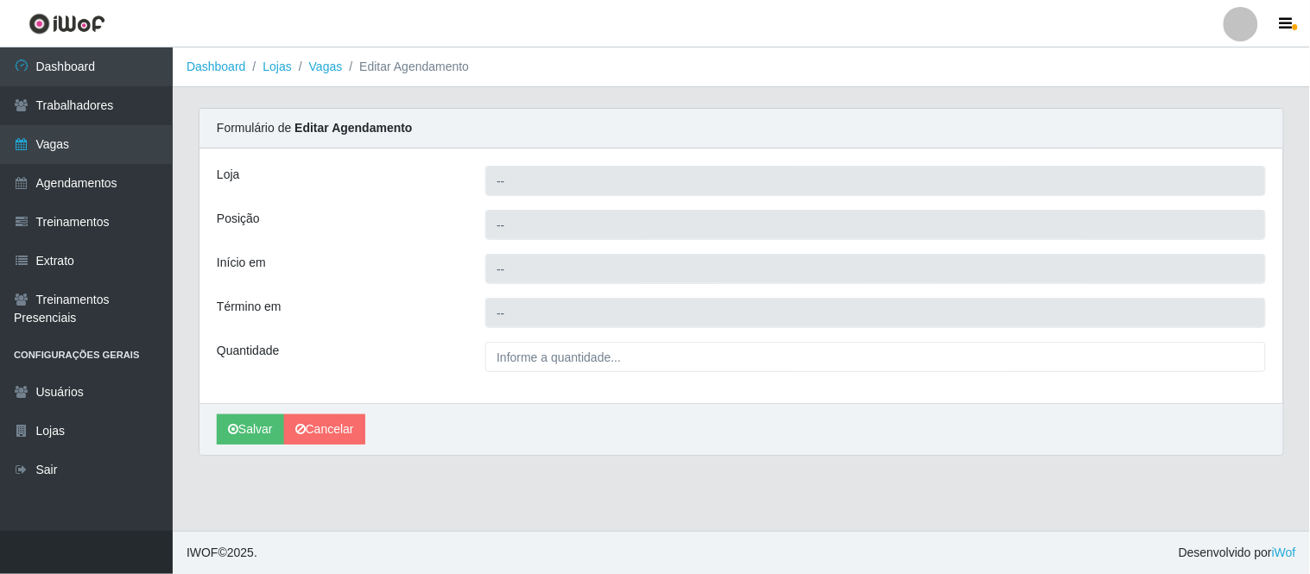
type input "iWof Loja 1"
type input "Operador de Caixa"
type input "2025-08-28 16:00:00"
type input "2025-08-28 20:00:00"
type input "1__"
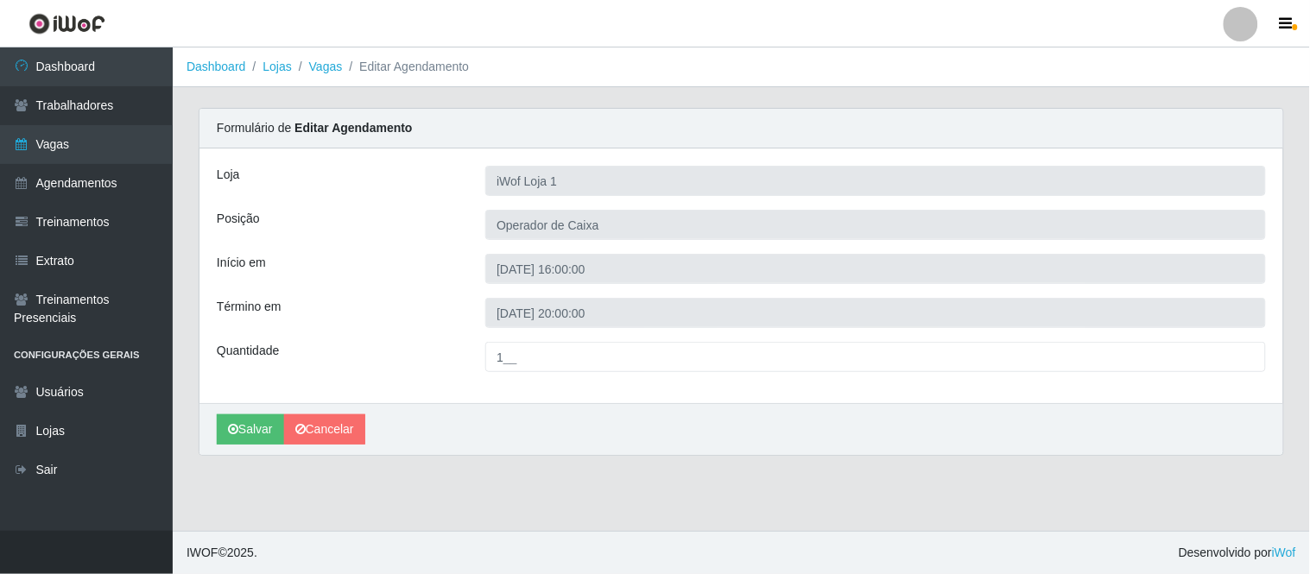
click at [392, 278] on div "Início em" at bounding box center [338, 269] width 268 height 30
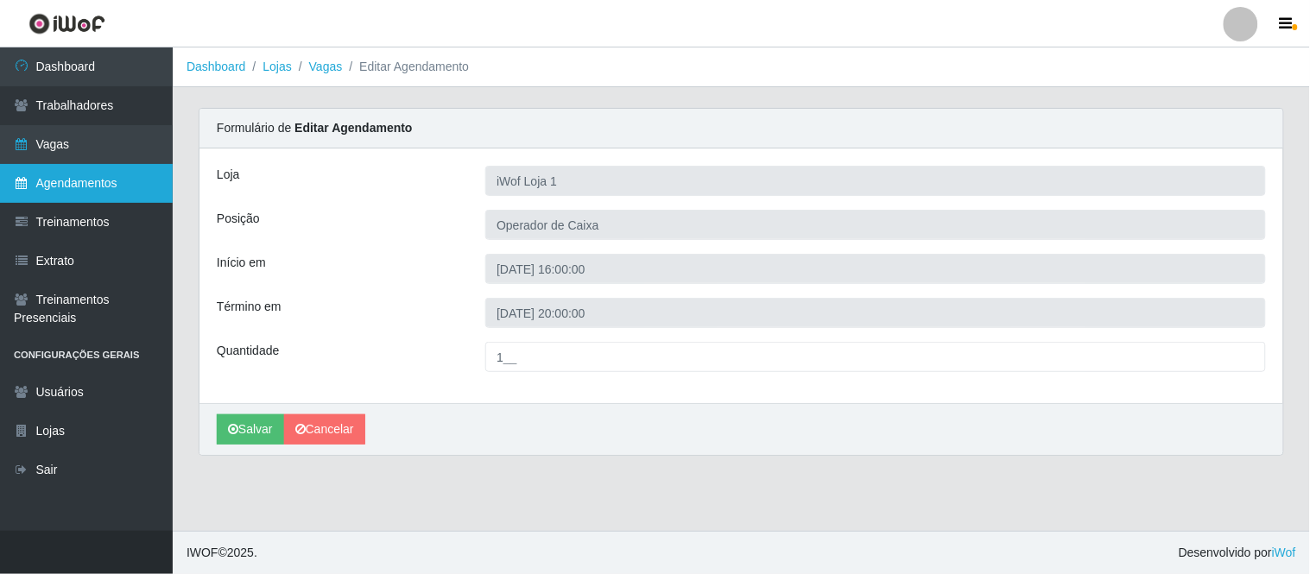
click at [92, 194] on link "Agendamentos" at bounding box center [86, 183] width 173 height 39
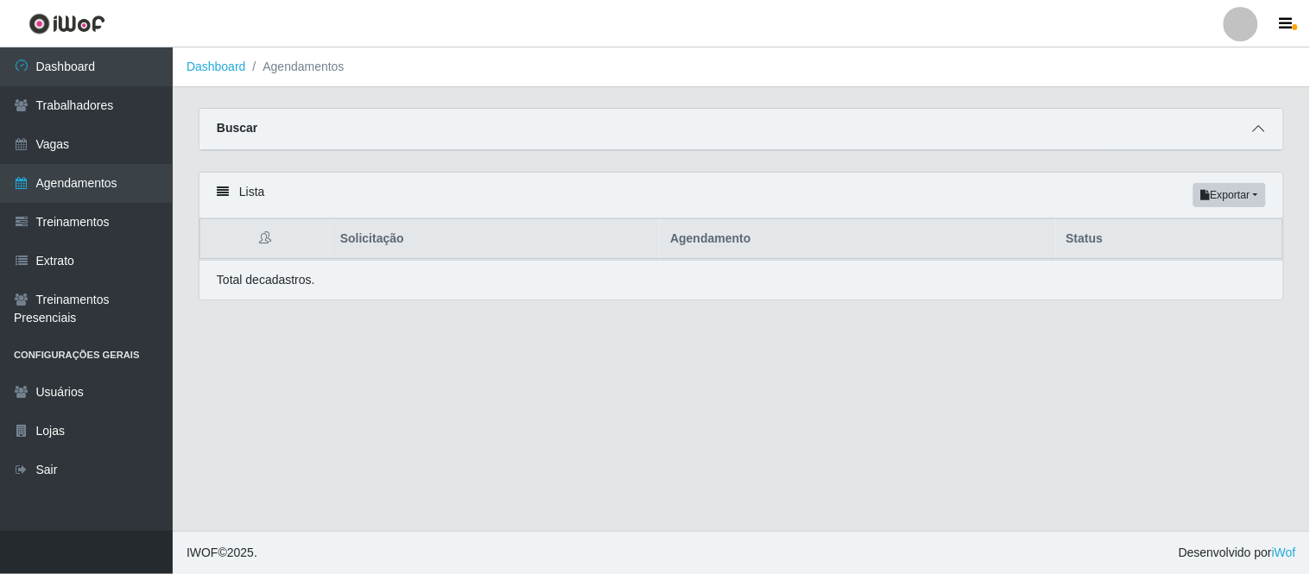
click at [1259, 129] on icon at bounding box center [1259, 129] width 12 height 12
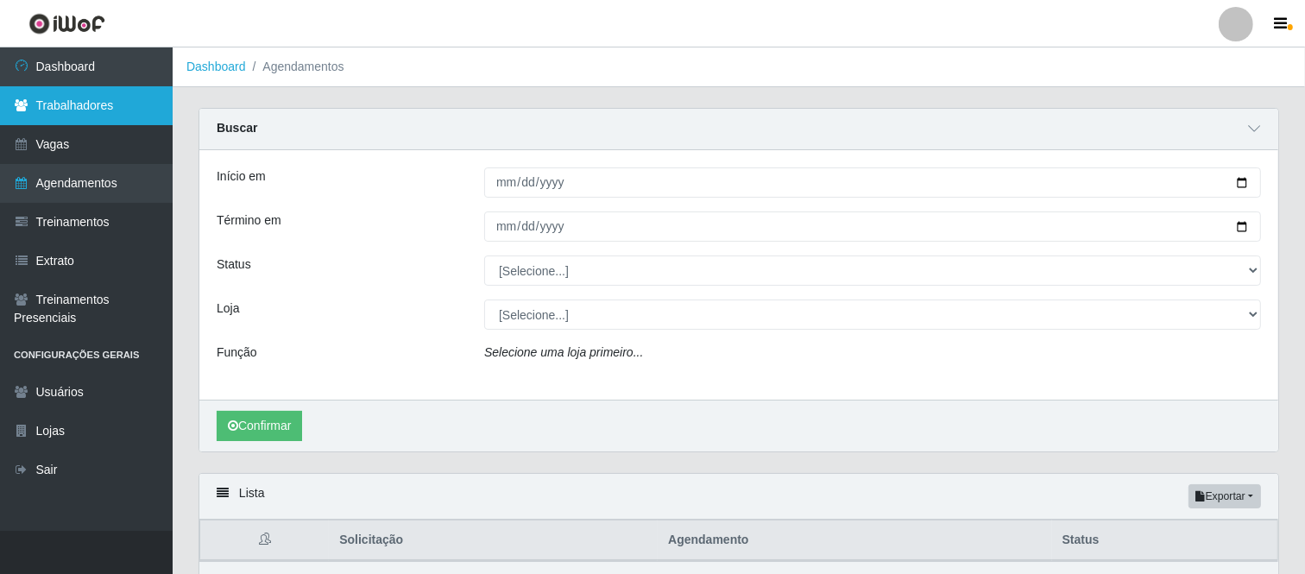
click at [117, 109] on link "Trabalhadores" at bounding box center [86, 105] width 173 height 39
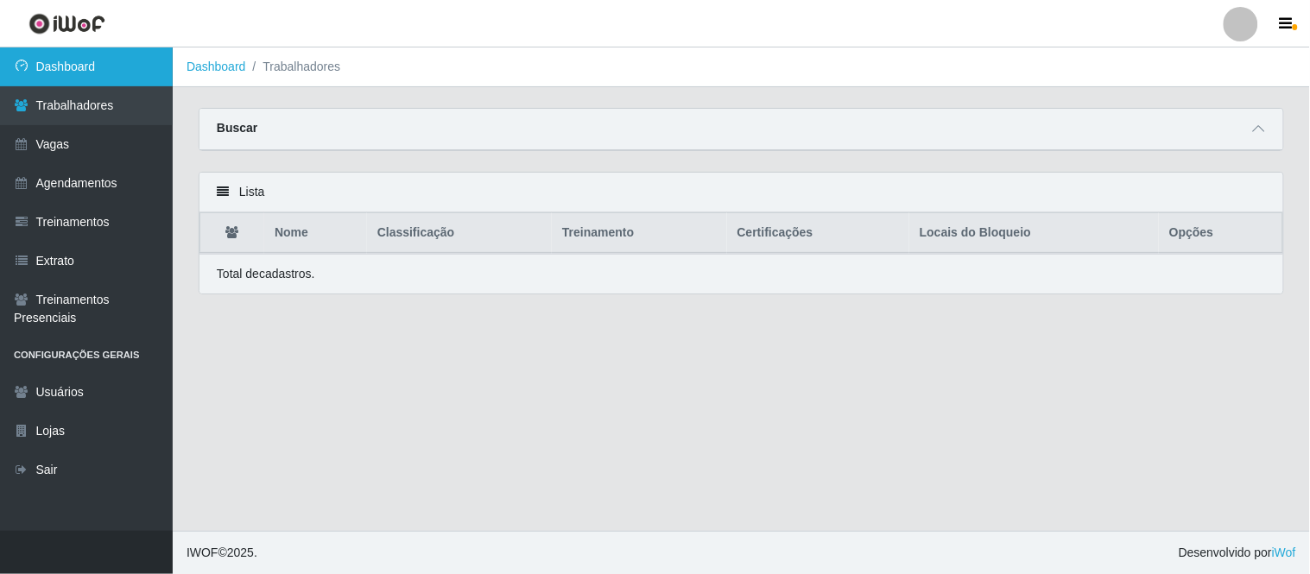
click at [101, 74] on link "Dashboard" at bounding box center [86, 66] width 173 height 39
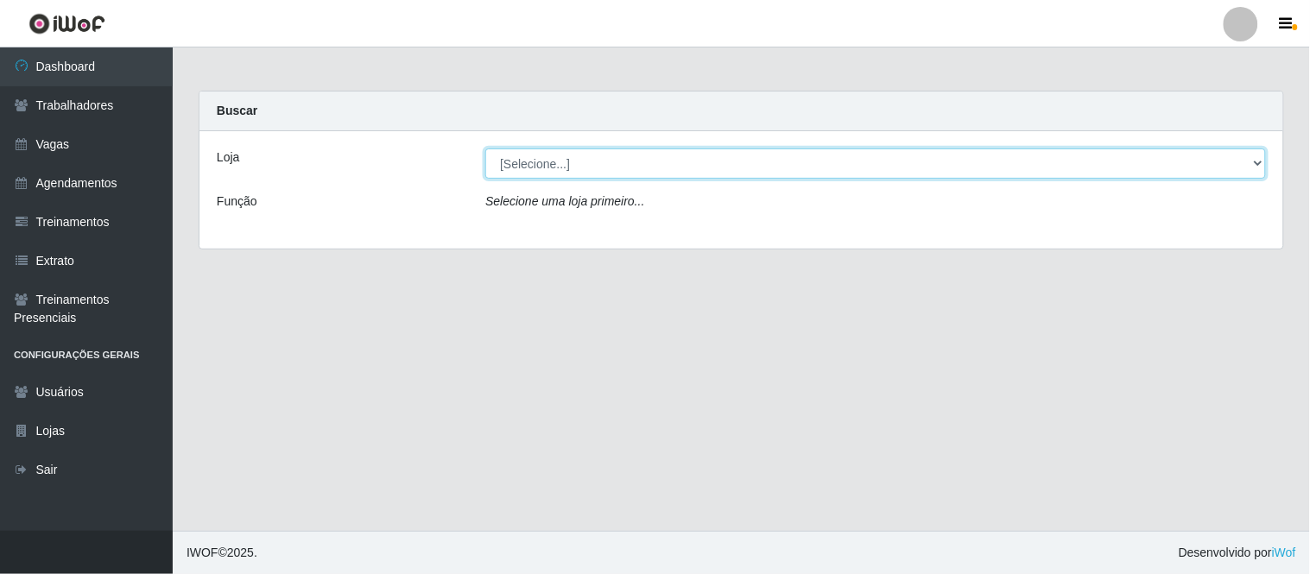
click at [1064, 174] on select "[Selecione...] iWof Loja 1 iWof Loja 2 iWof Loja 3" at bounding box center [875, 163] width 780 height 30
select select "114"
click at [485, 148] on select "[Selecione...] iWof Loja 1 iWof Loja 2 iWof Loja 3" at bounding box center [875, 163] width 780 height 30
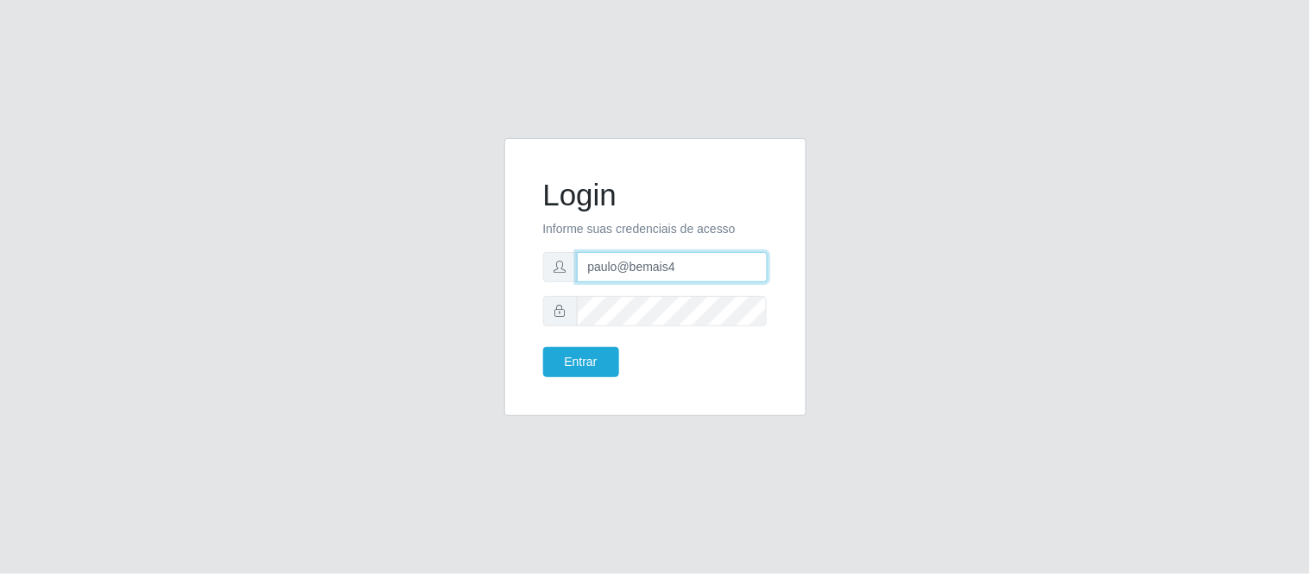
drag, startPoint x: 678, startPoint y: 266, endPoint x: 527, endPoint y: 266, distance: 151.1
click at [527, 266] on div "Login Informe suas credenciais de acesso paulo@bemais4 Entrar" at bounding box center [655, 277] width 259 height 235
type input "[EMAIL_ADDRESS][DOMAIN_NAME]"
click at [543, 347] on button "Entrar" at bounding box center [581, 362] width 76 height 30
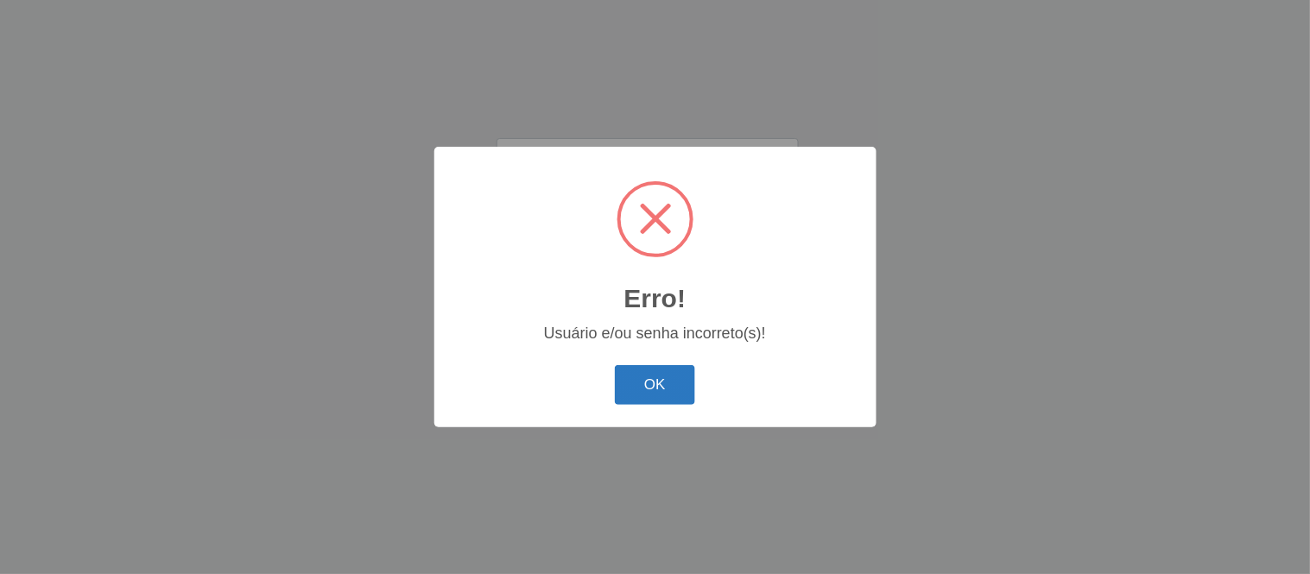
click at [639, 394] on button "OK" at bounding box center [655, 385] width 80 height 41
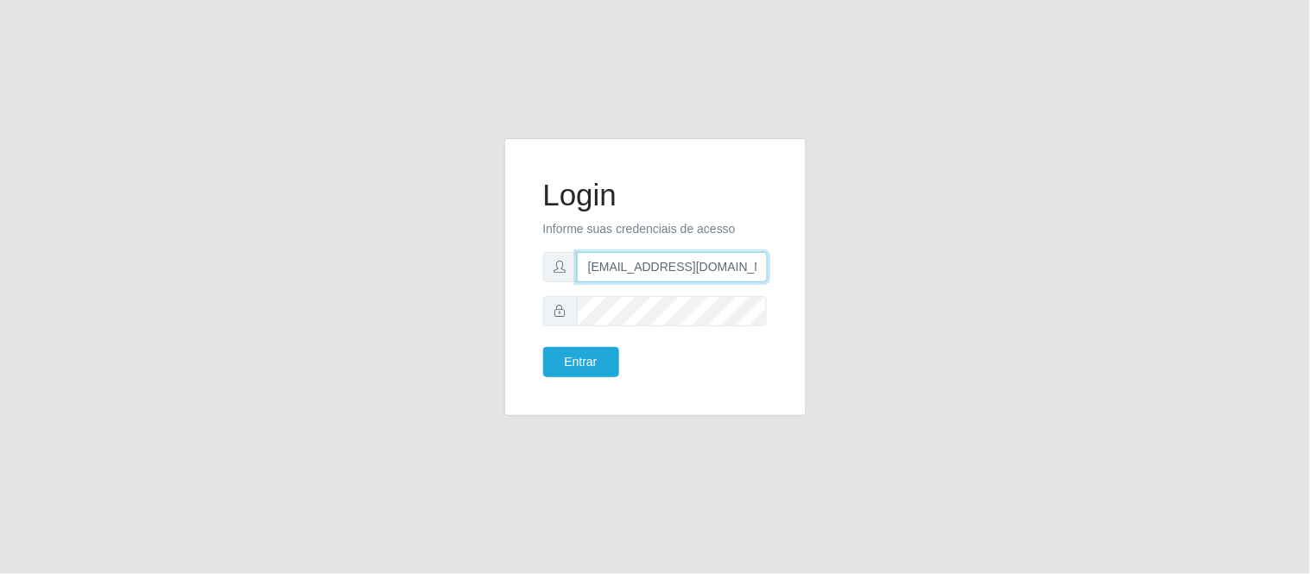
drag, startPoint x: 743, startPoint y: 272, endPoint x: 551, endPoint y: 263, distance: 192.7
click at [551, 263] on div "[EMAIL_ADDRESS][DOMAIN_NAME]" at bounding box center [655, 267] width 224 height 30
type input "juliomarques@supervilton"
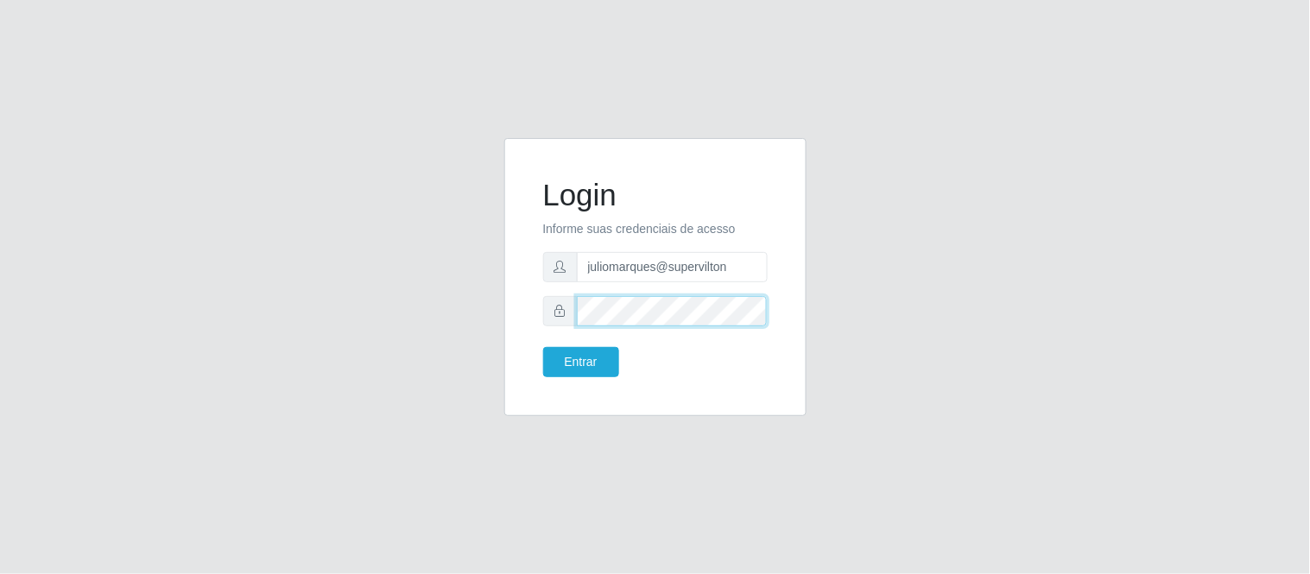
click at [480, 306] on div "Login Informe suas credenciais de acesso juliomarques@supervilton Entrar" at bounding box center [655, 287] width 984 height 299
click at [543, 347] on button "Entrar" at bounding box center [581, 362] width 76 height 30
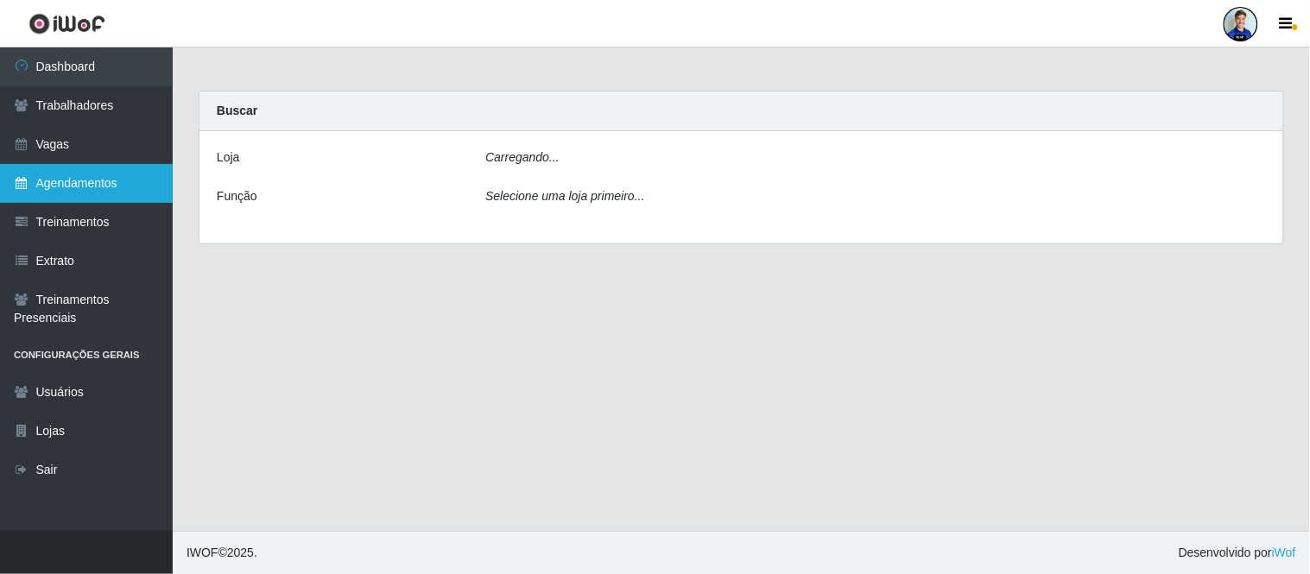
click at [114, 184] on link "Agendamentos" at bounding box center [86, 183] width 173 height 39
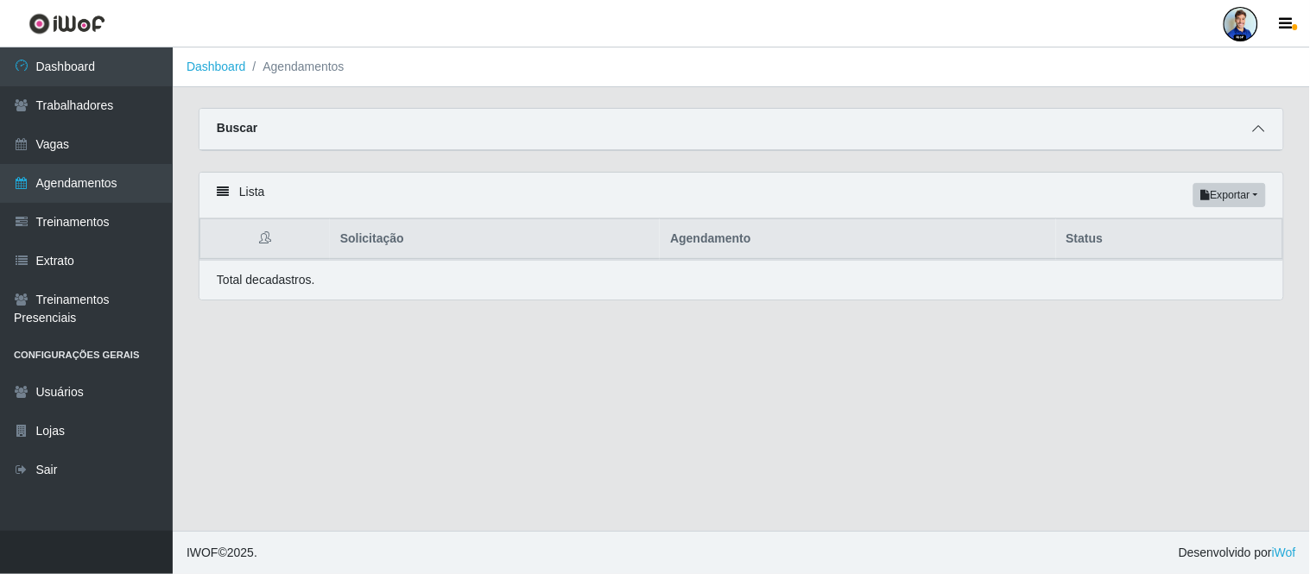
click at [1249, 126] on span at bounding box center [1258, 129] width 21 height 20
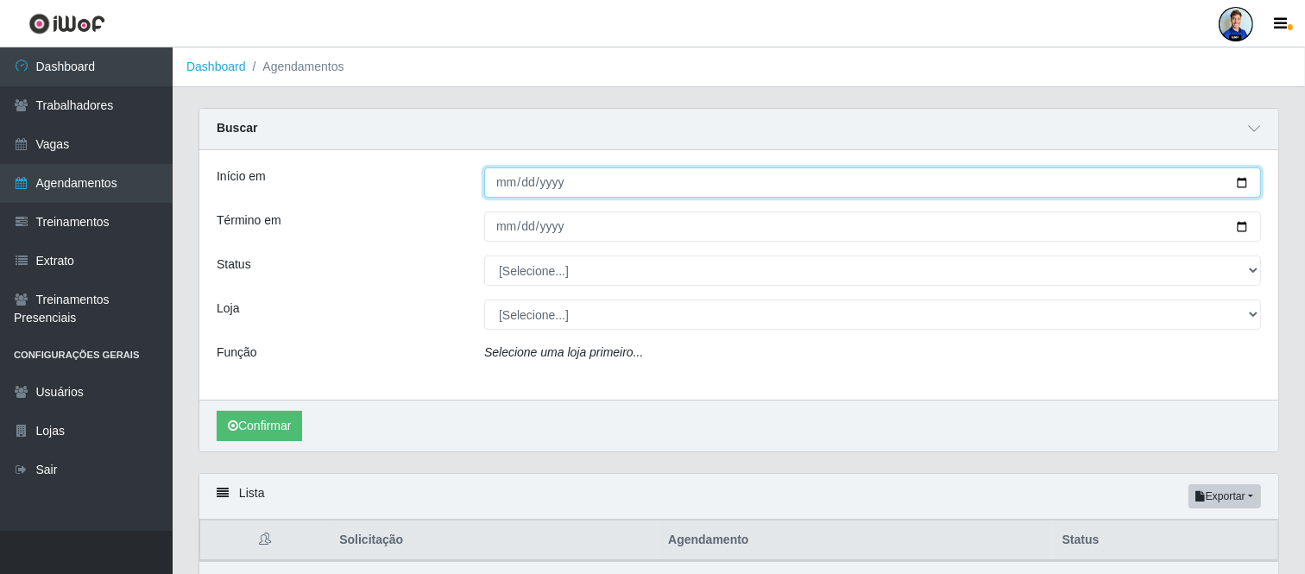
click at [501, 184] on input "Início em" at bounding box center [872, 182] width 777 height 30
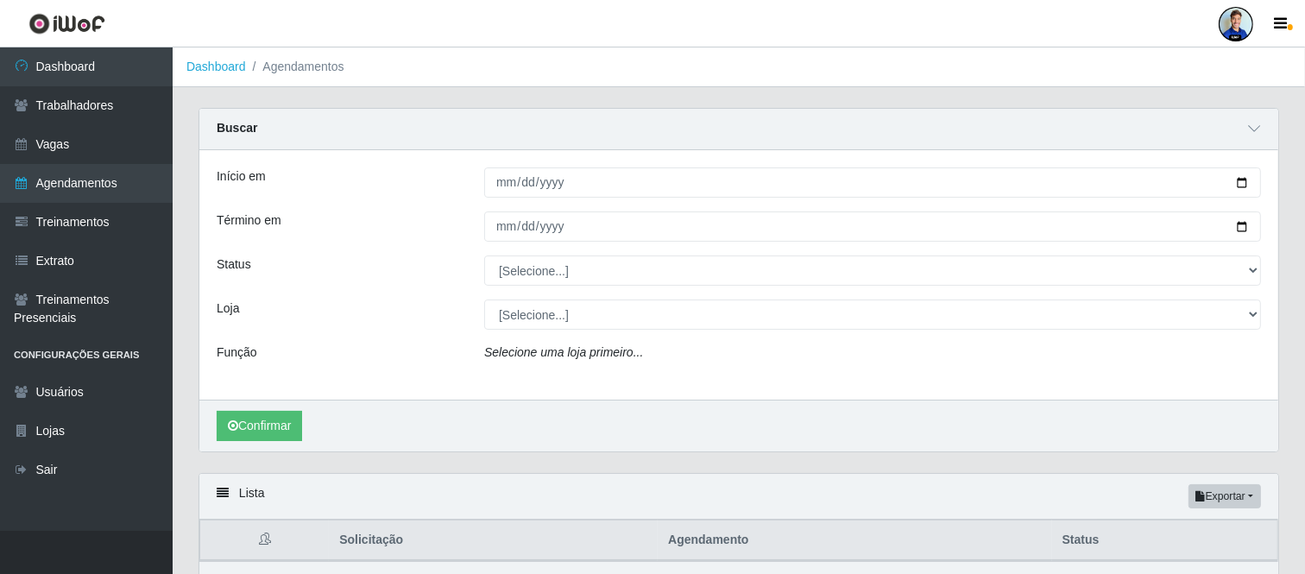
click at [366, 179] on div "Início em" at bounding box center [338, 182] width 268 height 30
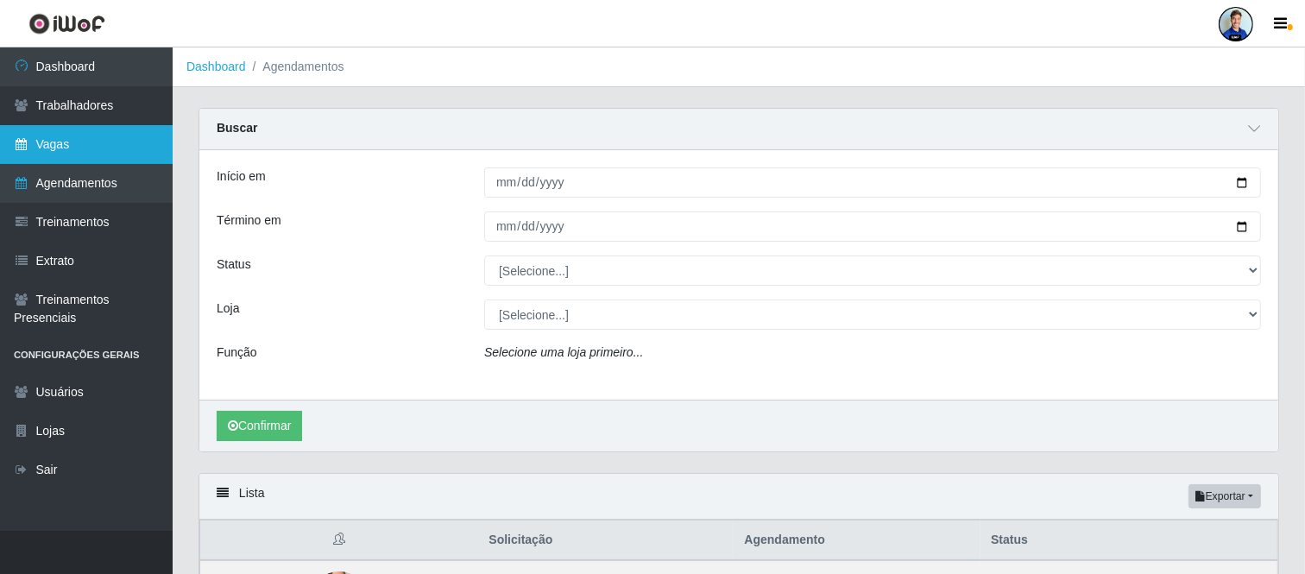
click at [52, 150] on link "Vagas" at bounding box center [86, 144] width 173 height 39
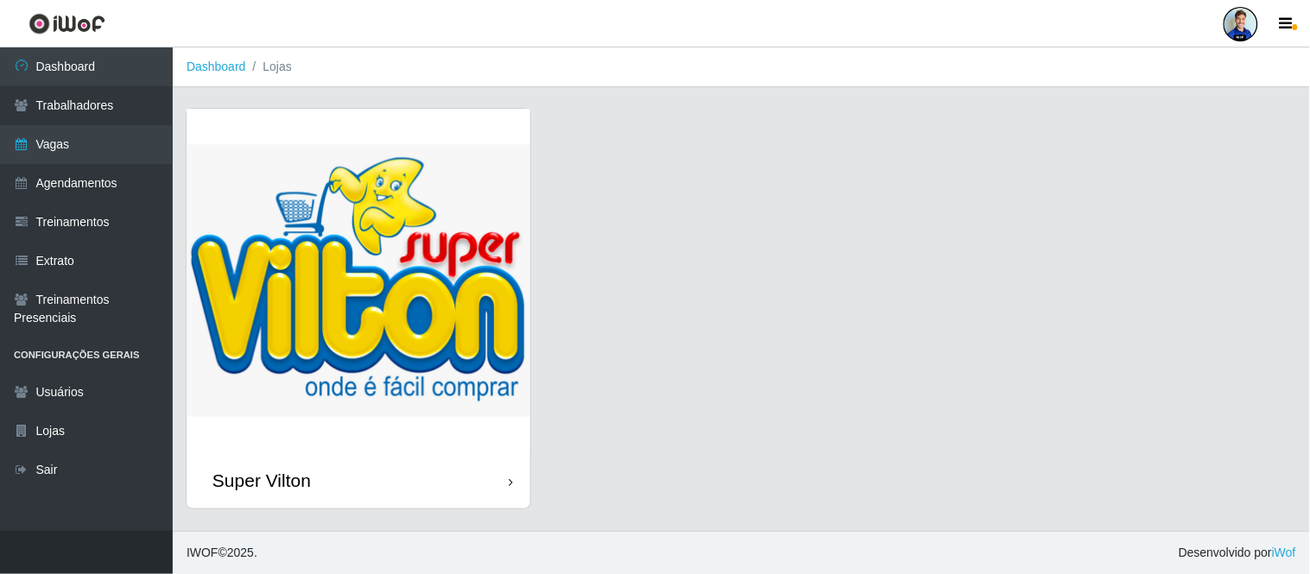
click at [383, 343] on img at bounding box center [358, 281] width 344 height 344
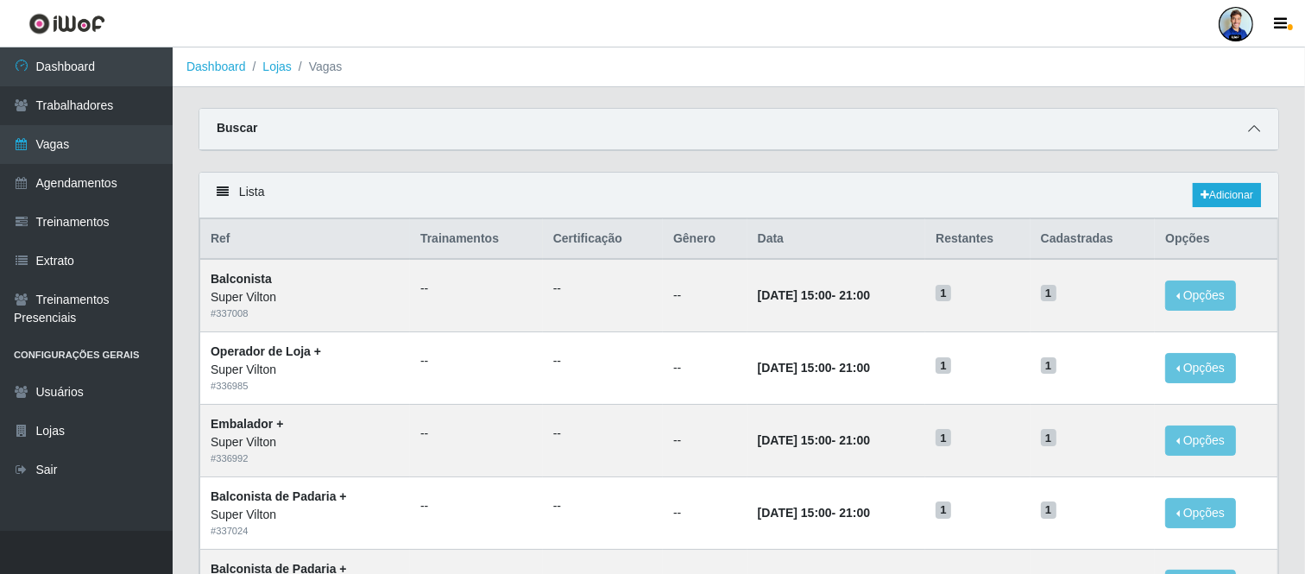
click at [1249, 124] on icon at bounding box center [1254, 129] width 12 height 12
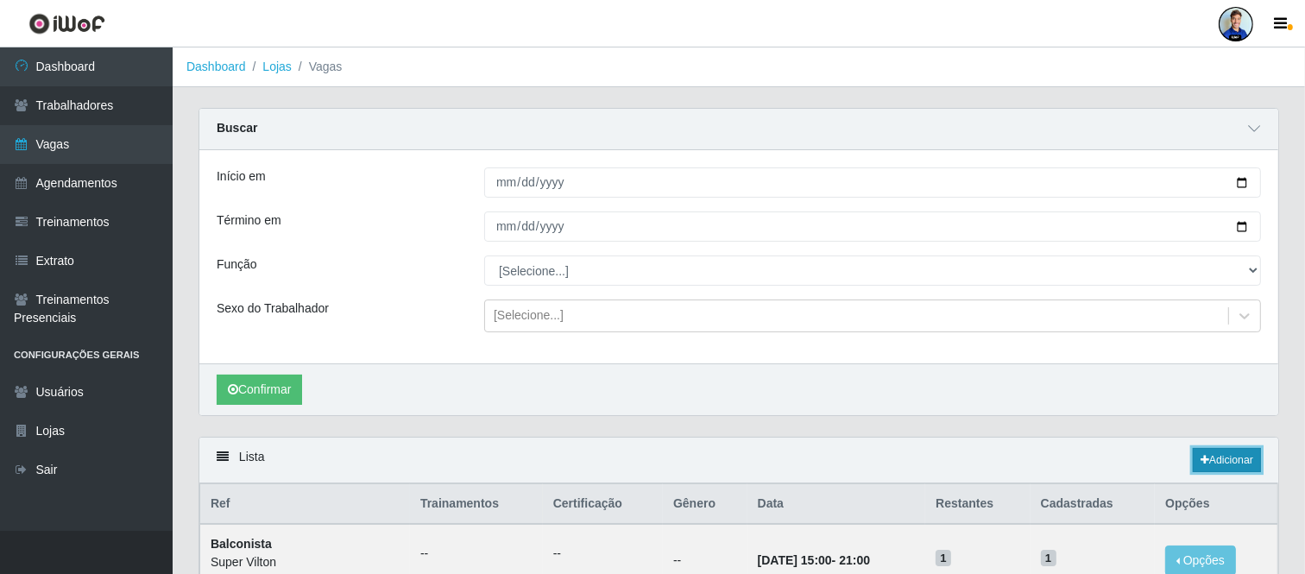
click at [1220, 461] on link "Adicionar" at bounding box center [1227, 460] width 68 height 24
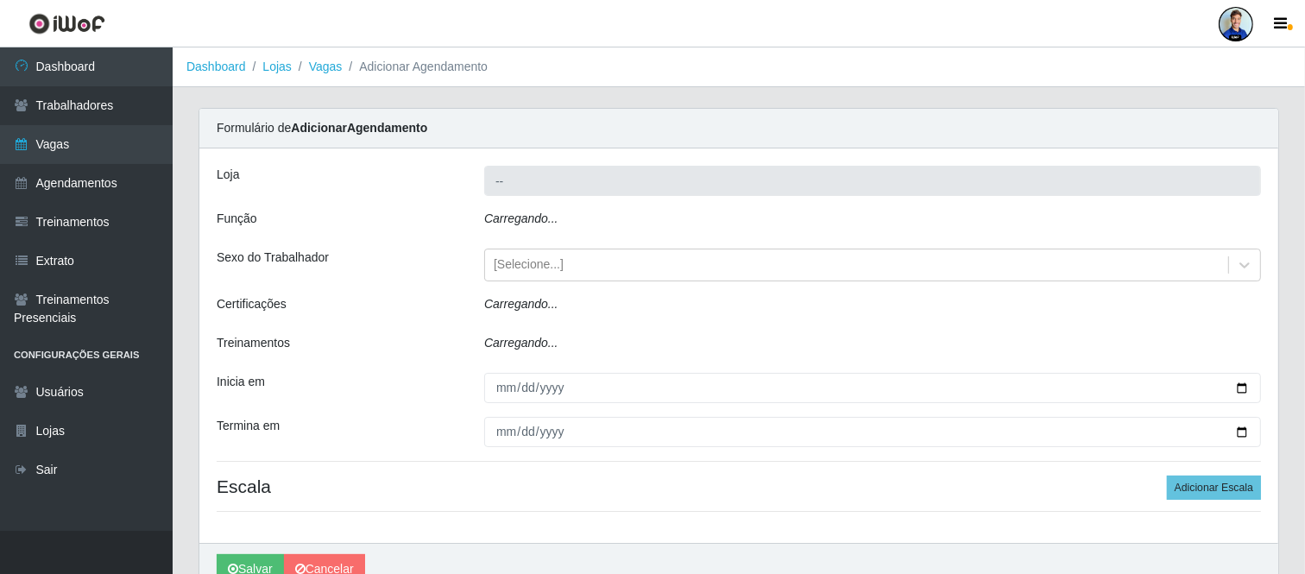
type input "Super Vilton"
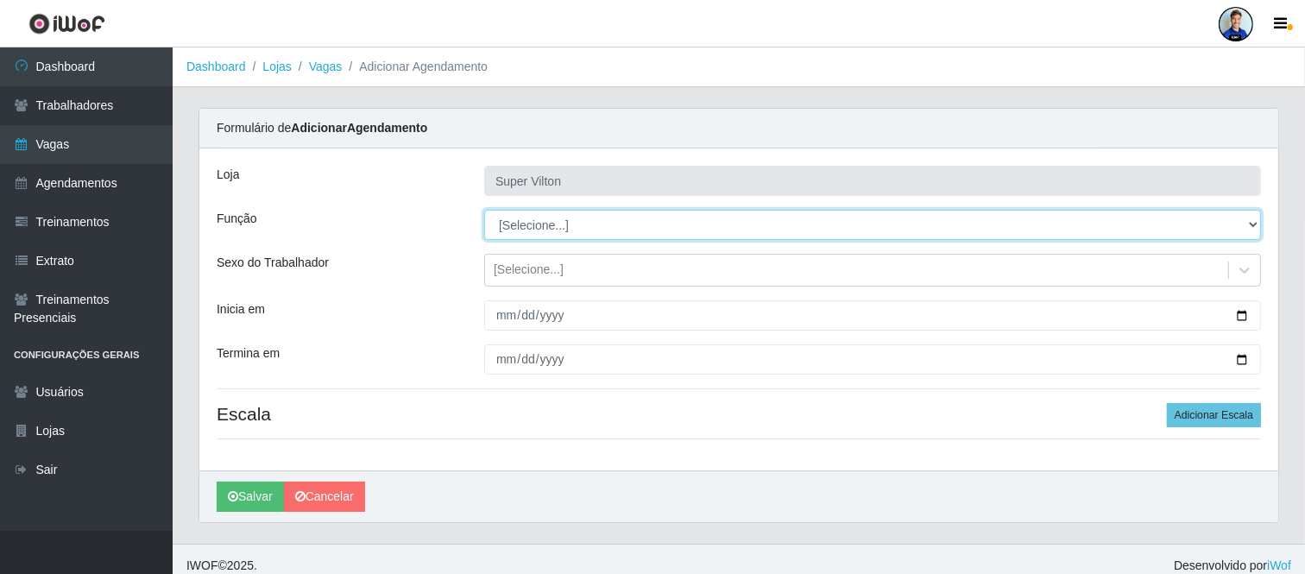
click at [534, 220] on select "[Selecione...] ASG ASG + ASG ++ Auxiliar de Depósito Auxiliar de Depósito + Aux…" at bounding box center [872, 225] width 777 height 30
click at [484, 210] on select "[Selecione...] ASG ASG + ASG ++ Auxiliar de Depósito Auxiliar de Depósito + Aux…" at bounding box center [872, 225] width 777 height 30
select select "88"
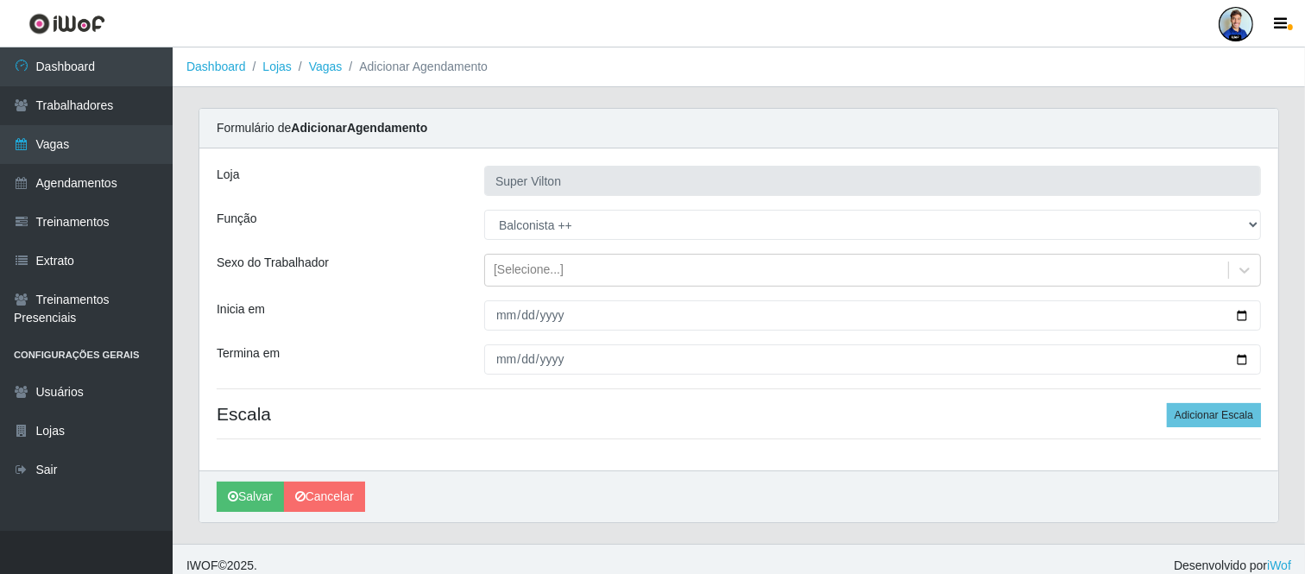
click at [566, 294] on div "Loja Super Vilton Função [Selecione...] ASG ASG + ASG ++ Auxiliar de Depósito A…" at bounding box center [738, 309] width 1079 height 322
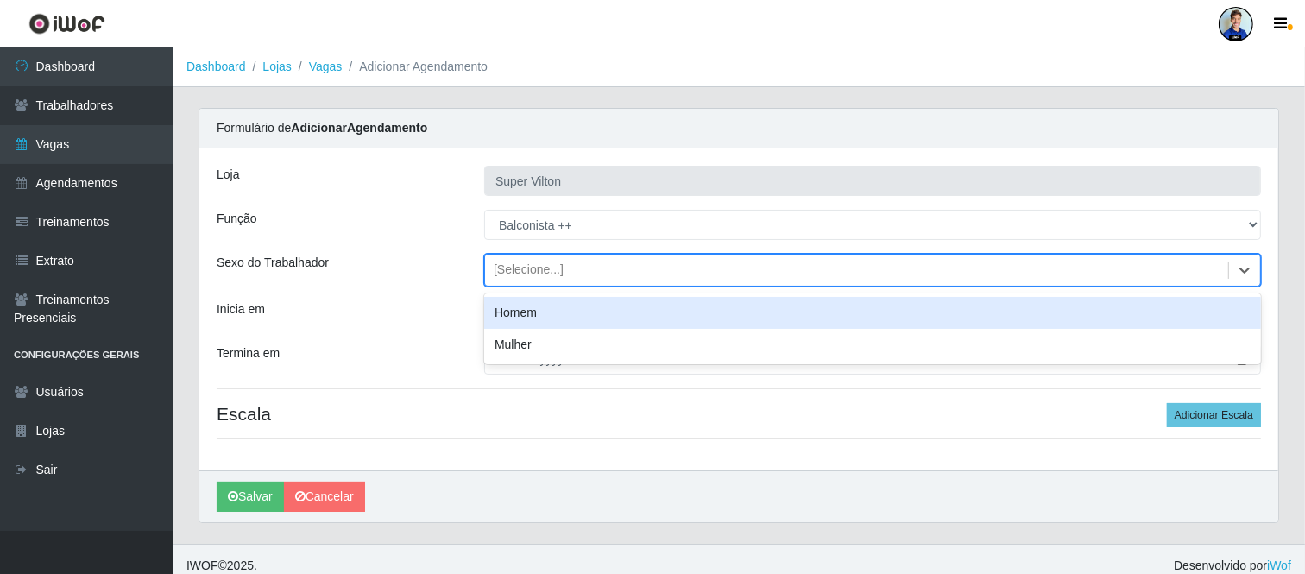
click at [579, 271] on div "[Selecione...]" at bounding box center [856, 270] width 743 height 28
click at [567, 275] on div "[Selecione...]" at bounding box center [856, 270] width 743 height 28
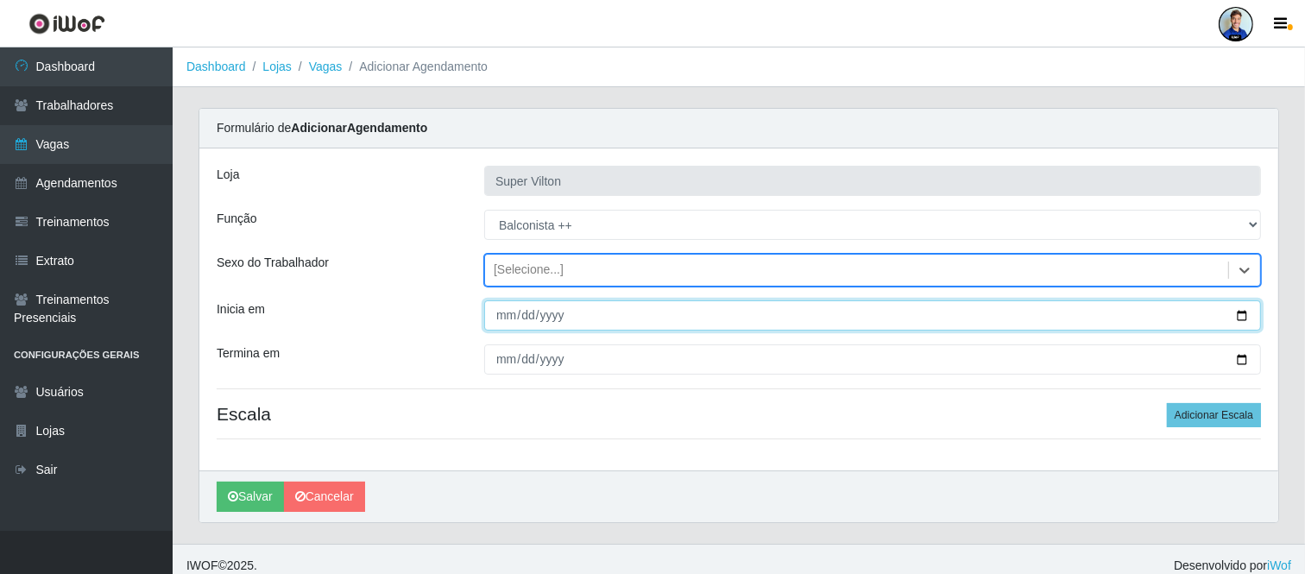
click at [545, 306] on input "Inicia em" at bounding box center [872, 315] width 777 height 30
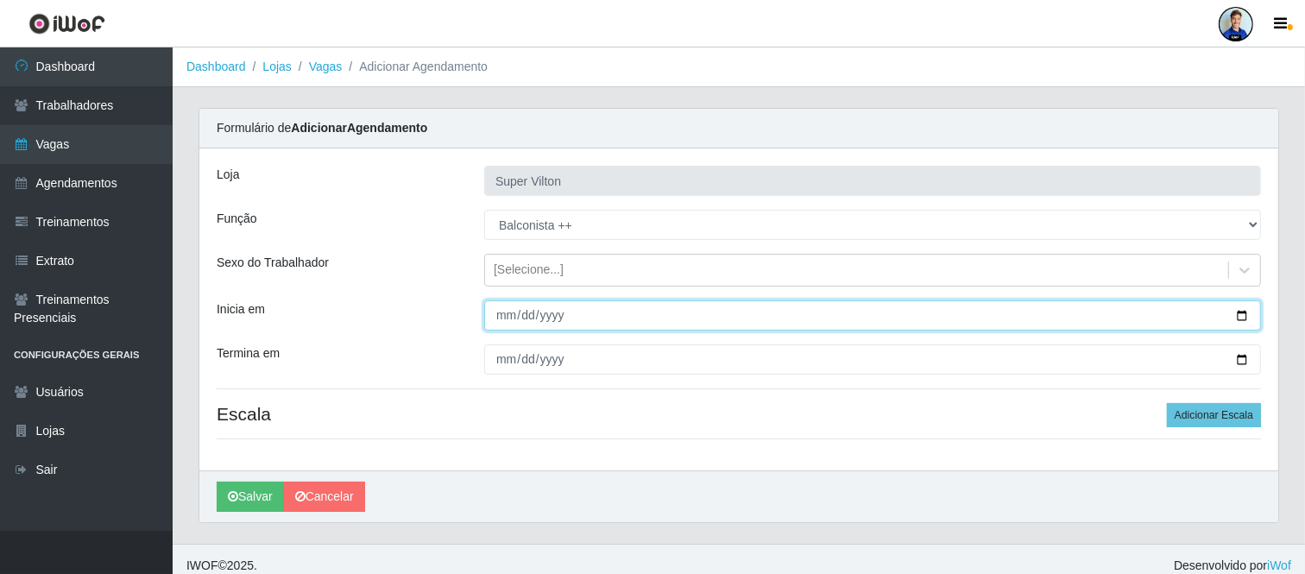
click at [508, 317] on input "Inicia em" at bounding box center [872, 315] width 777 height 30
type input "[DATE]"
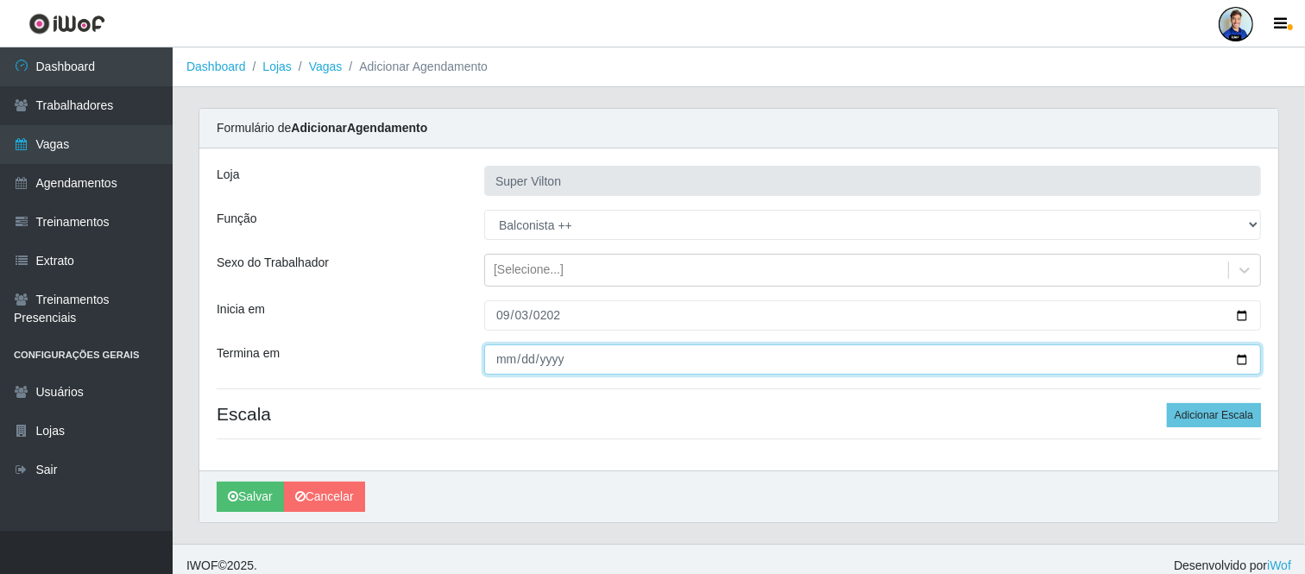
click at [510, 350] on input "Termina em" at bounding box center [872, 359] width 777 height 30
type input "[DATE]"
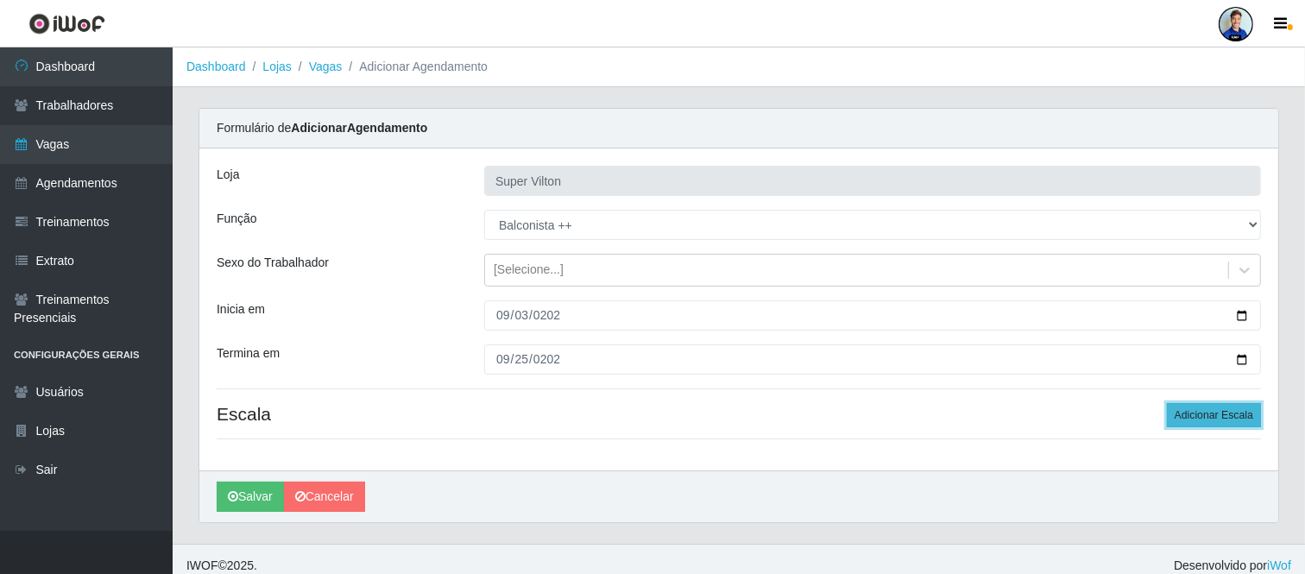
click at [1220, 413] on button "Adicionar Escala" at bounding box center [1214, 415] width 94 height 24
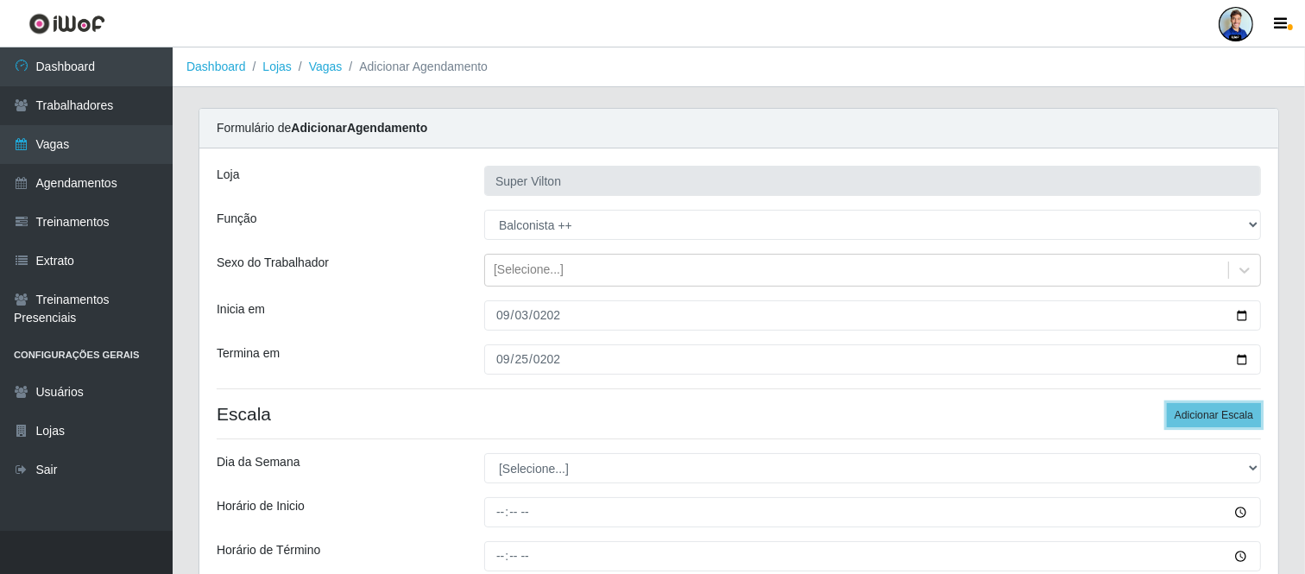
scroll to position [96, 0]
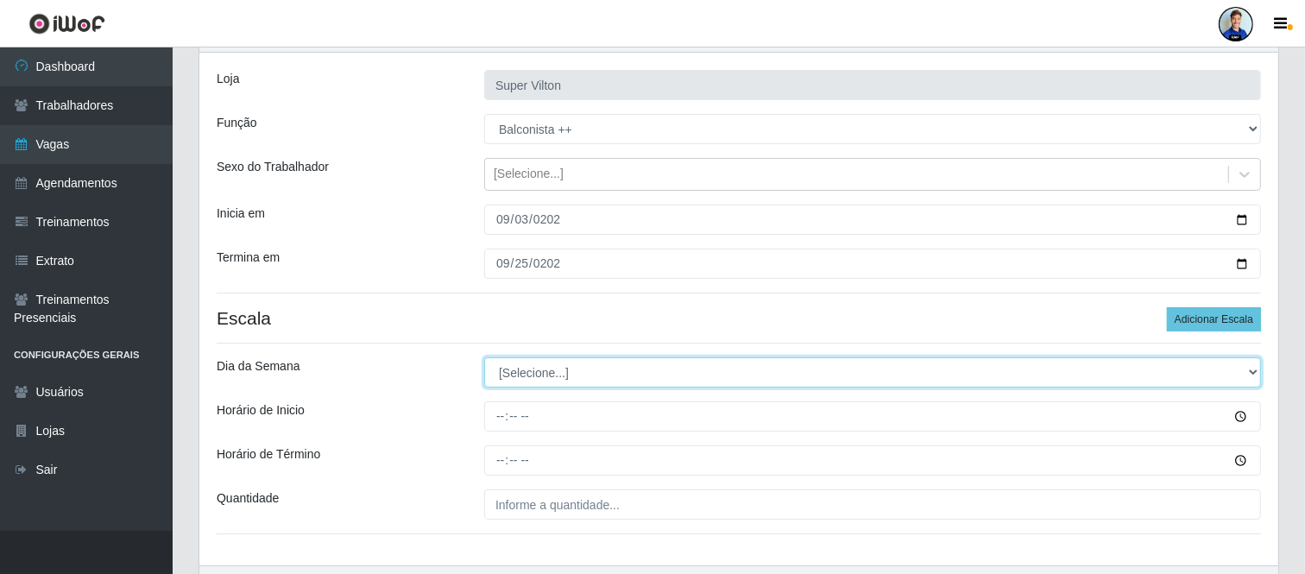
click at [515, 376] on select "[Selecione...] Segunda Terça Quarta Quinta Sexta Sábado Domingo" at bounding box center [872, 372] width 777 height 30
click at [534, 371] on select "[Selecione...] Segunda Terça Quarta Quinta Sexta Sábado Domingo" at bounding box center [872, 372] width 777 height 30
select select "3"
click at [484, 357] on select "[Selecione...] Segunda Terça Quarta Quinta Sexta Sábado Domingo" at bounding box center [872, 372] width 777 height 30
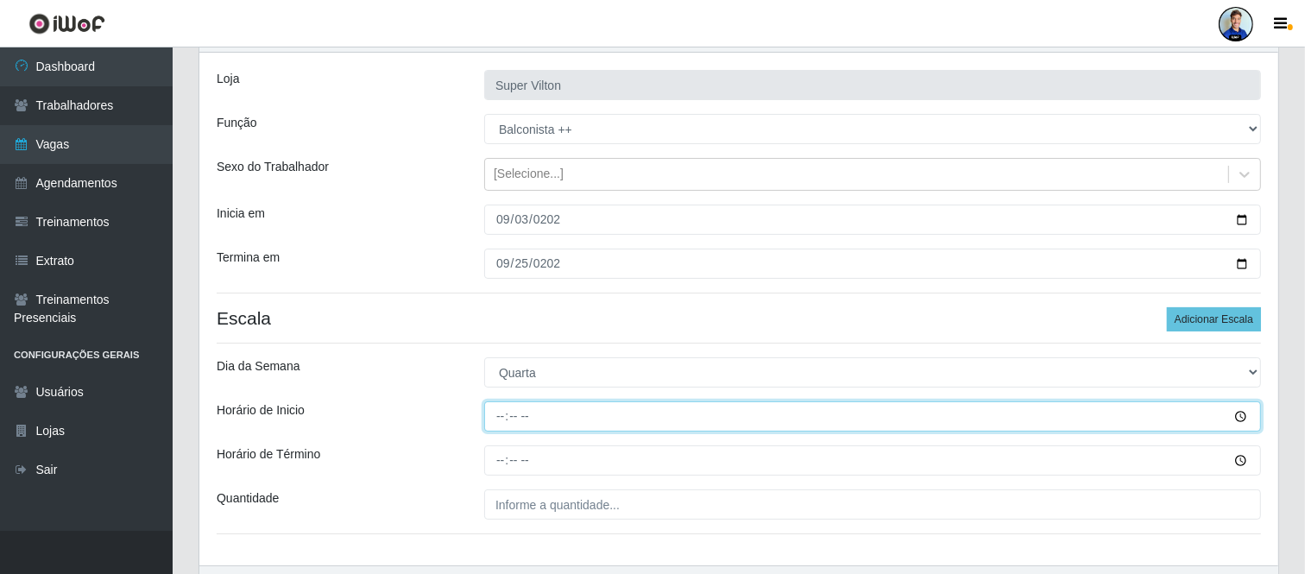
type input "08:00"
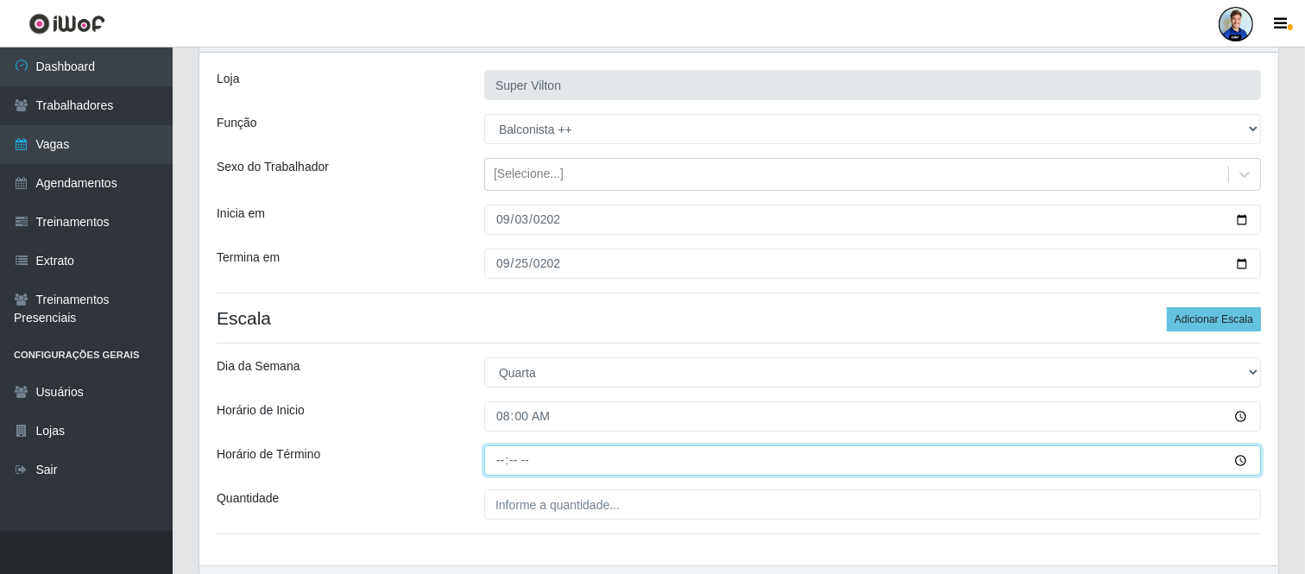
type input "14:00"
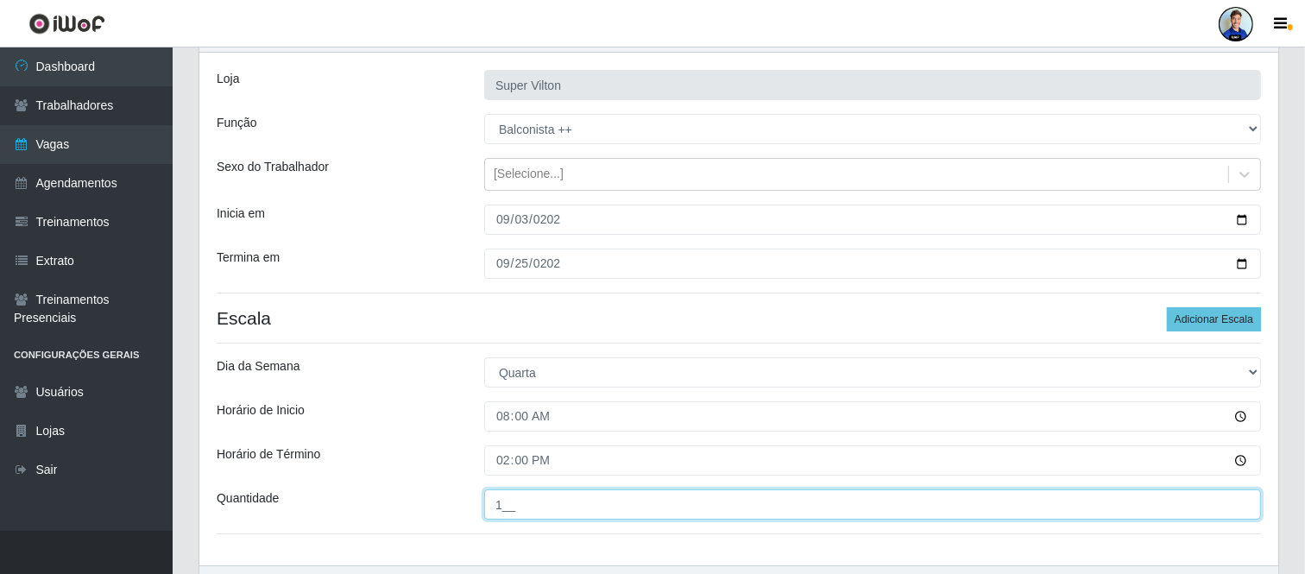
type input "1__"
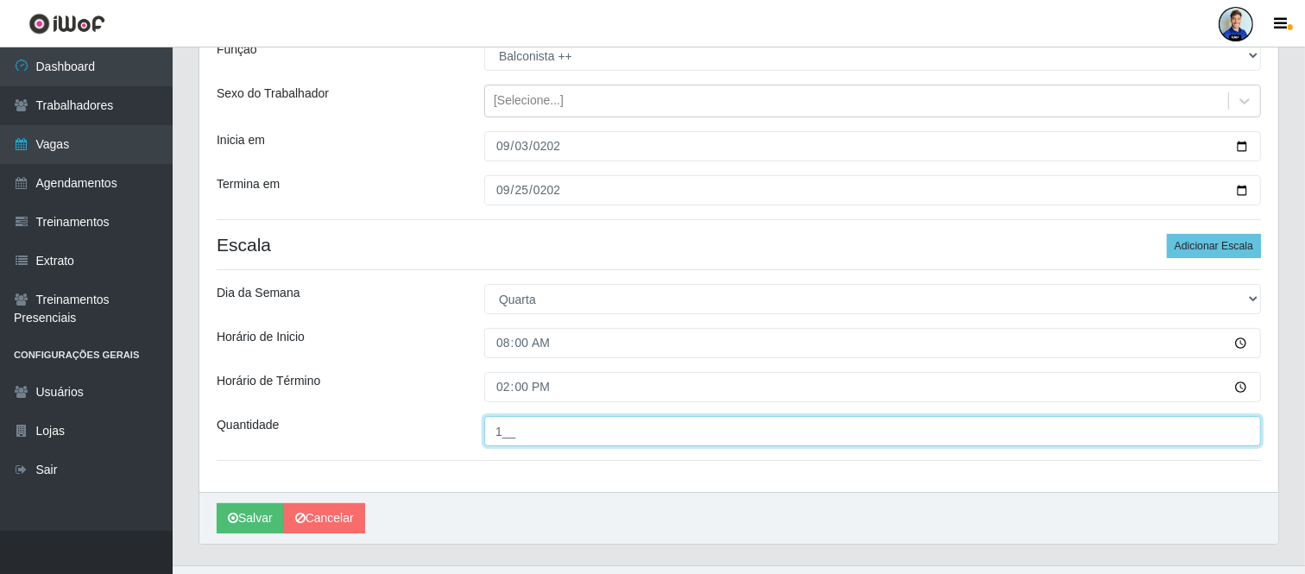
scroll to position [192, 0]
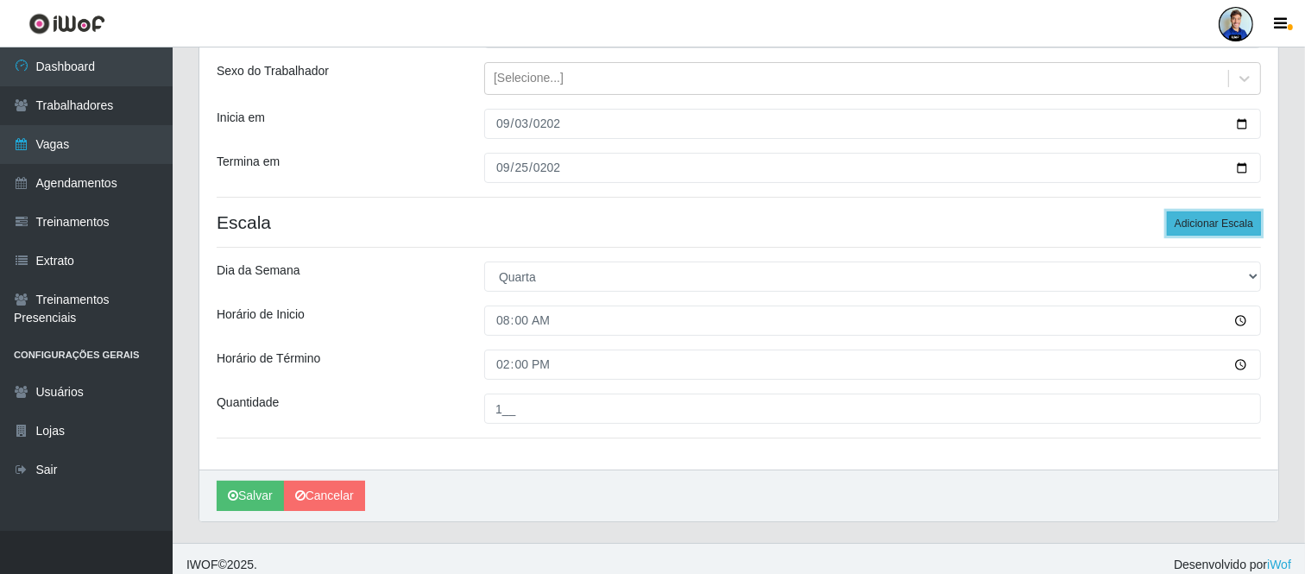
click at [1216, 220] on button "Adicionar Escala" at bounding box center [1214, 224] width 94 height 24
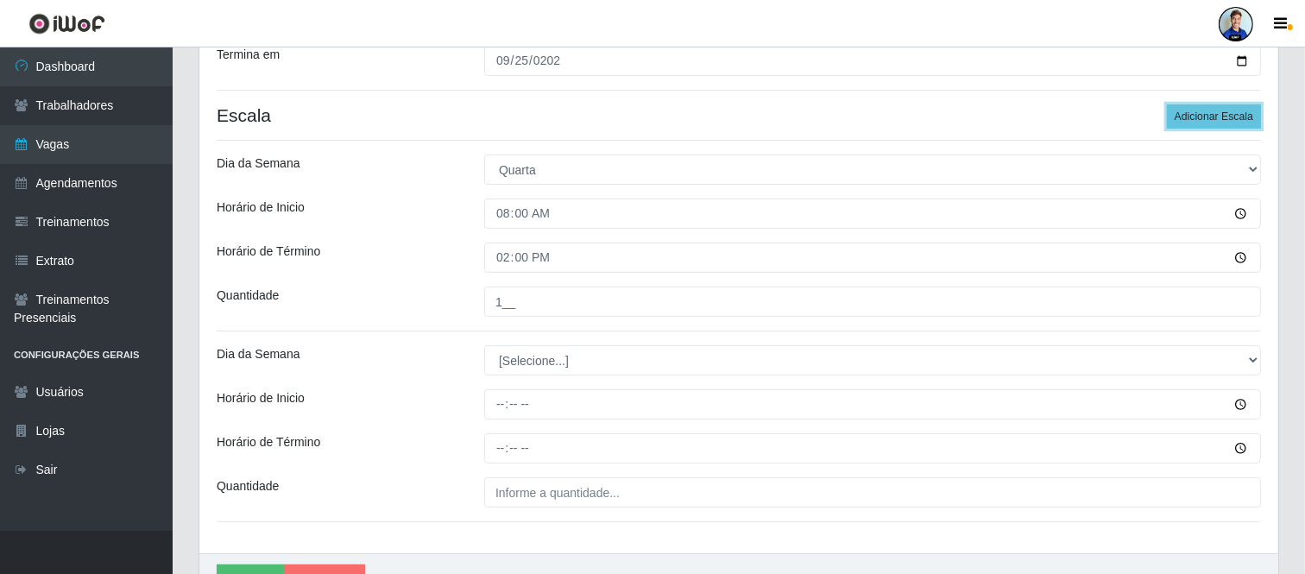
scroll to position [383, 0]
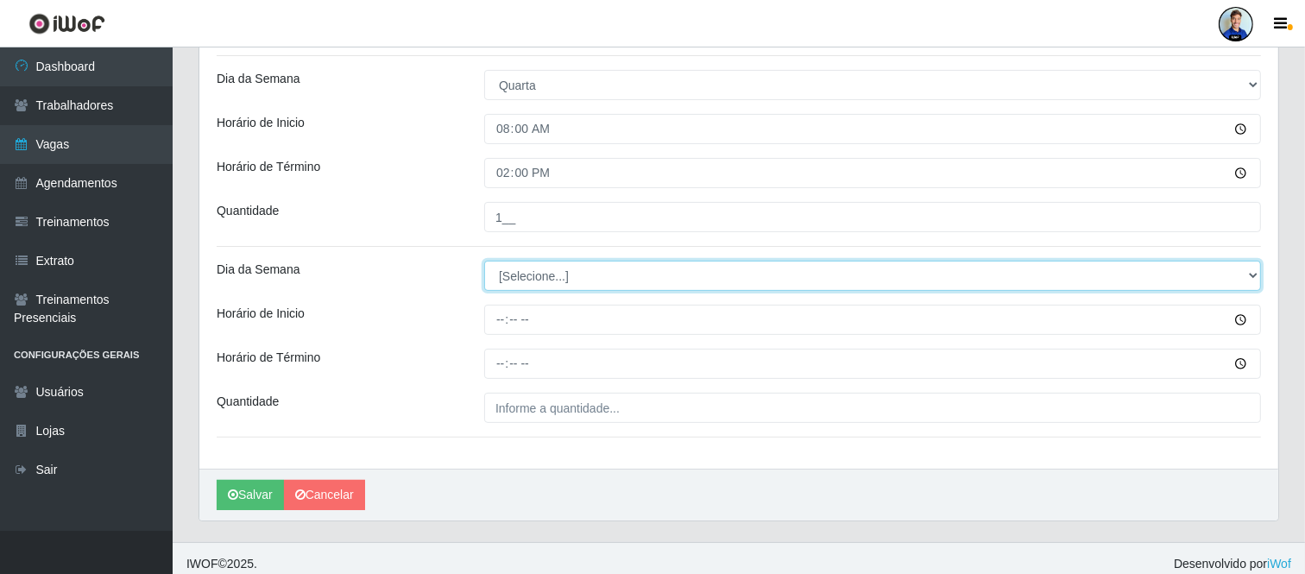
click at [585, 266] on select "[Selecione...] Segunda Terça Quarta Quinta Sexta Sábado Domingo" at bounding box center [872, 276] width 777 height 30
select select "3"
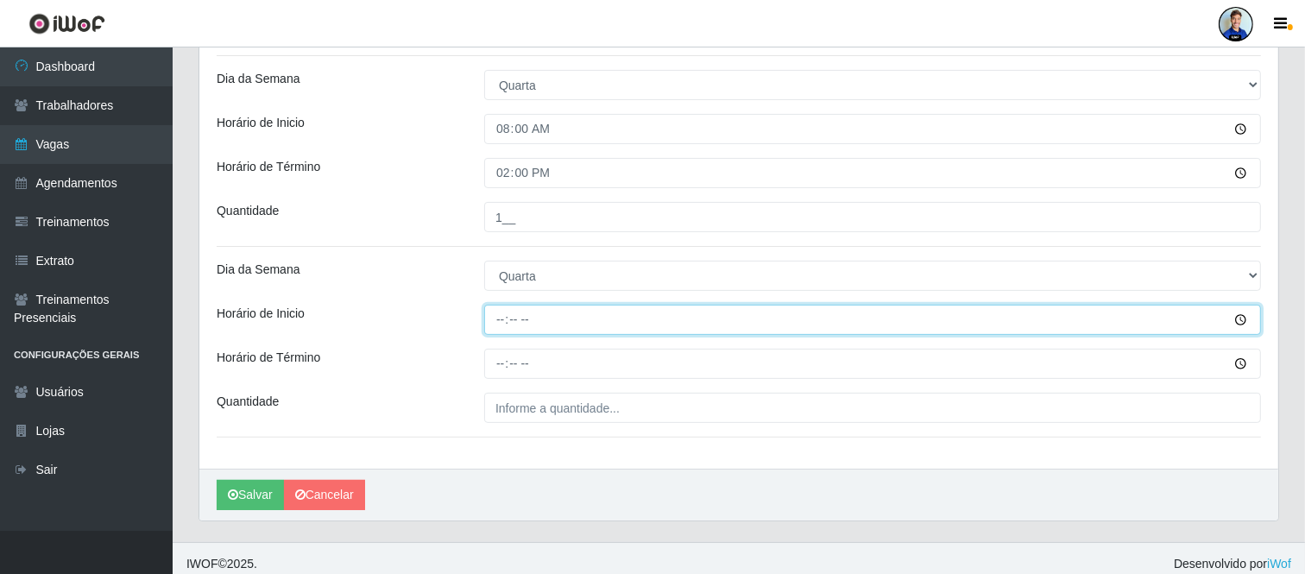
type input "15:00"
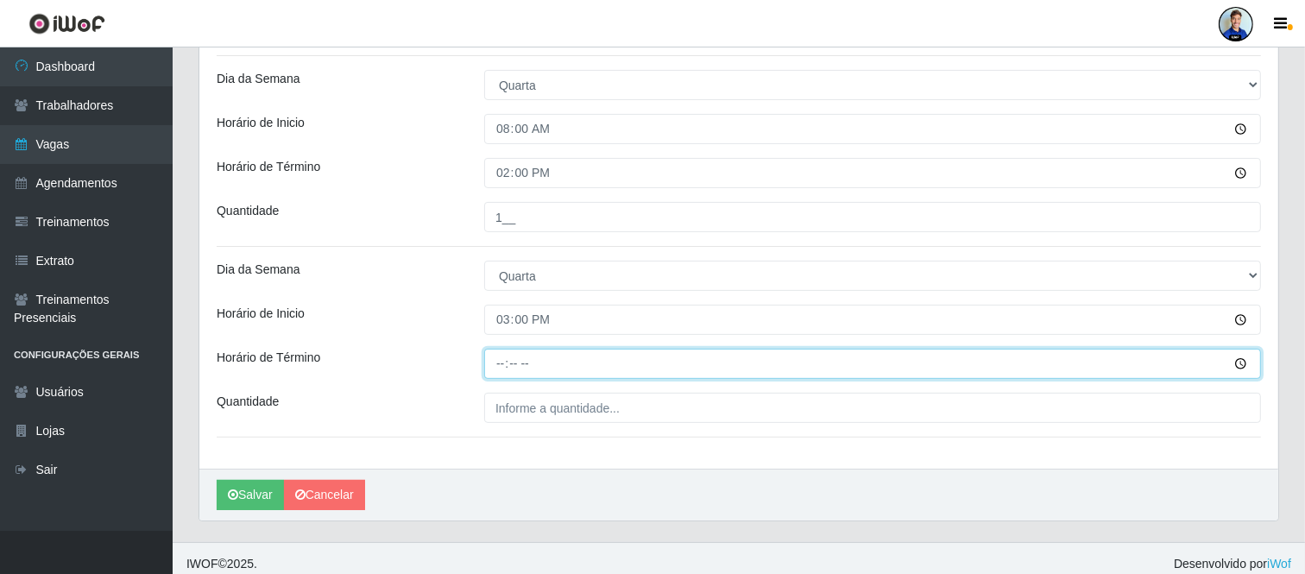
type input "21:00"
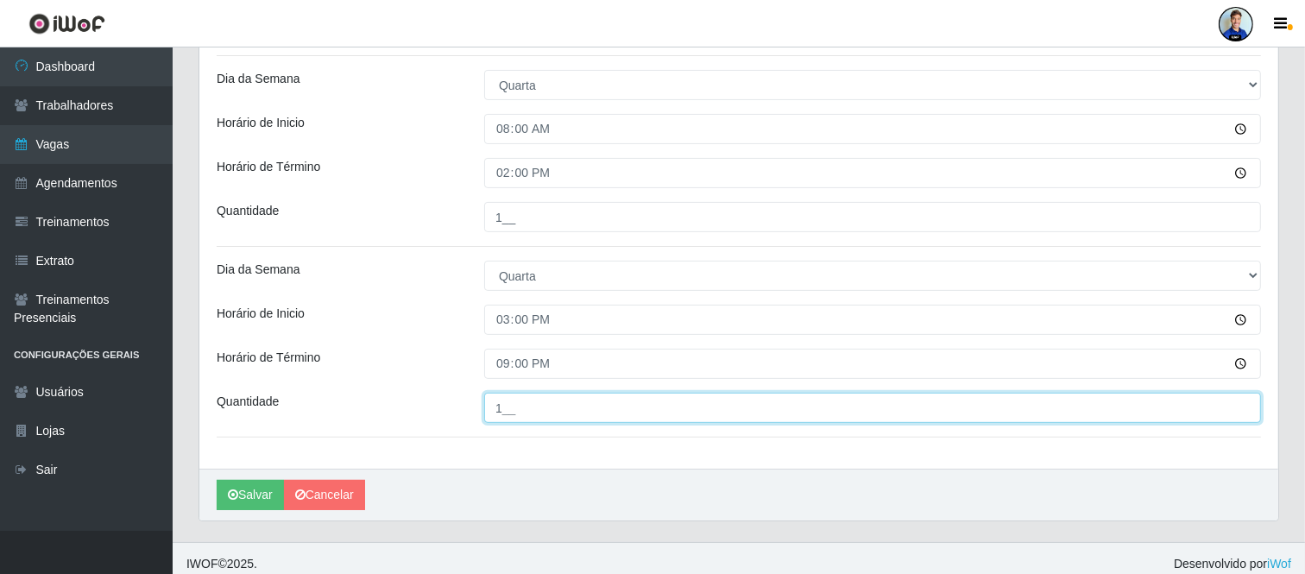
type input "1__"
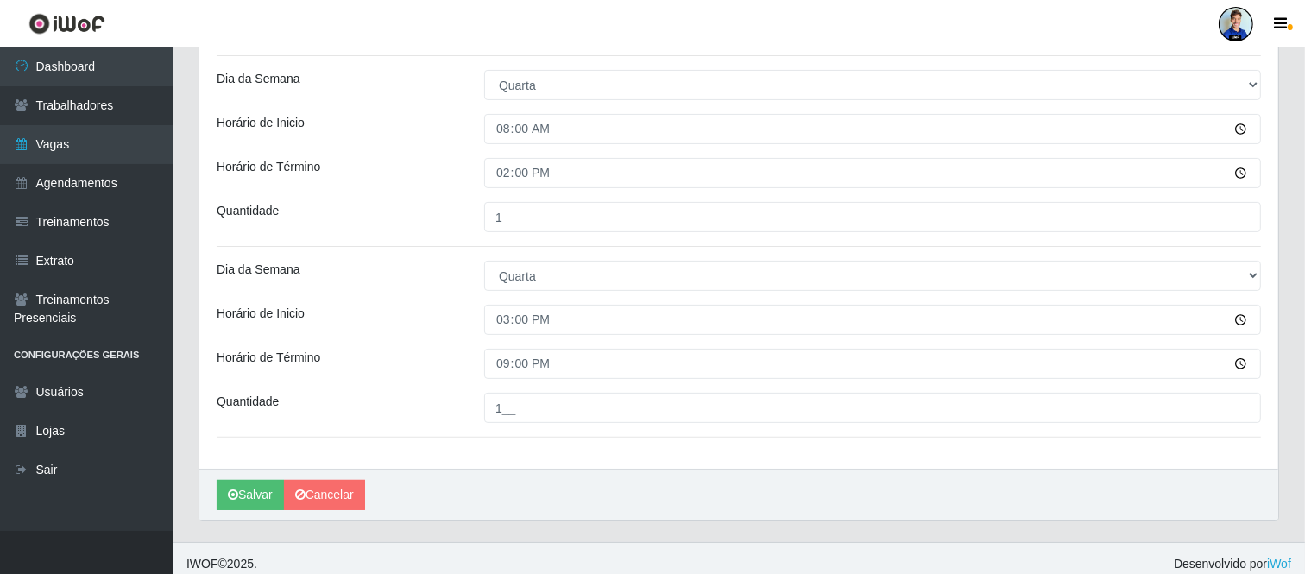
drag, startPoint x: 420, startPoint y: 254, endPoint x: 430, endPoint y: 250, distance: 10.9
click at [424, 252] on div "Loja Super Vilton Função [Selecione...] ASG ASG + ASG ++ Auxiliar de Depósito A…" at bounding box center [738, 117] width 1079 height 704
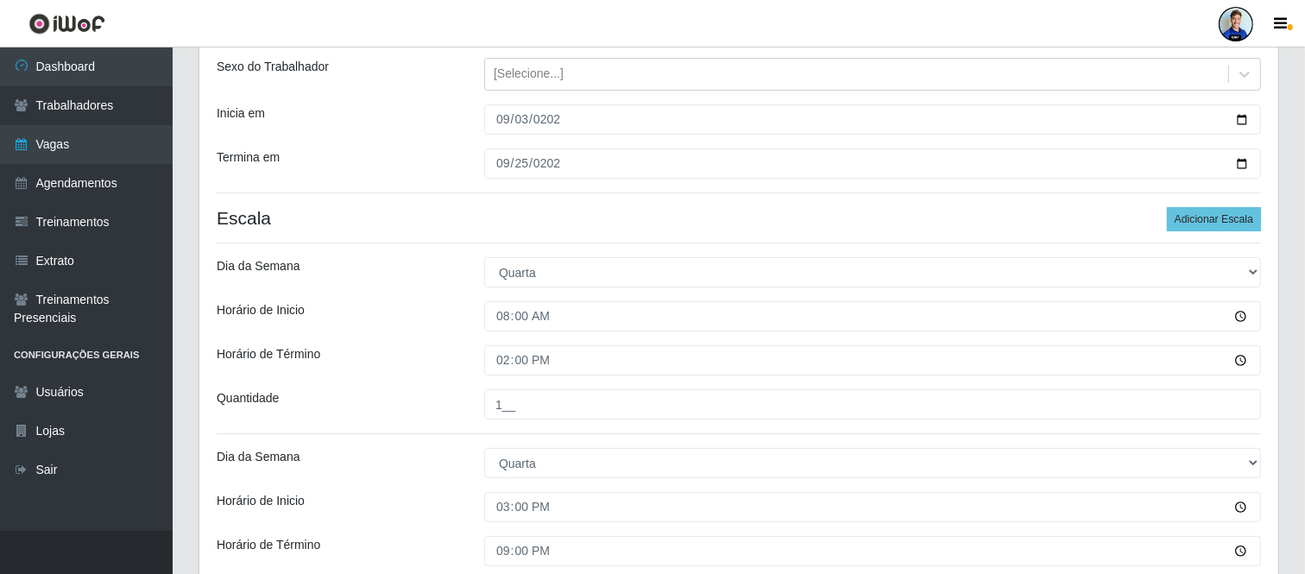
scroll to position [192, 0]
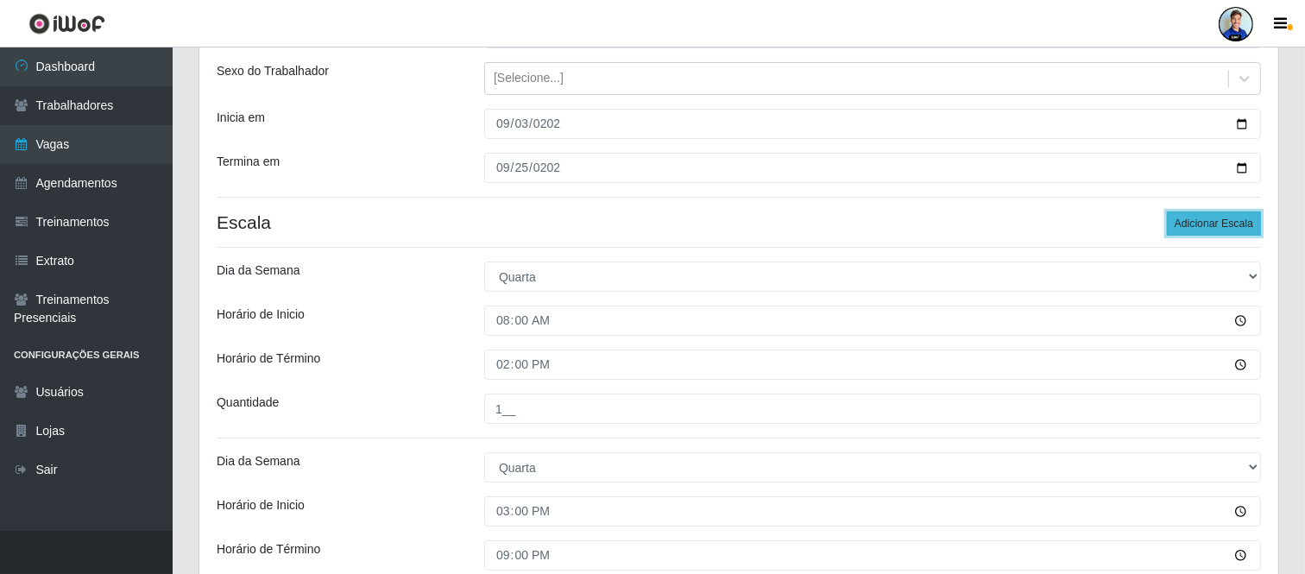
click at [1227, 234] on button "Adicionar Escala" at bounding box center [1214, 224] width 94 height 24
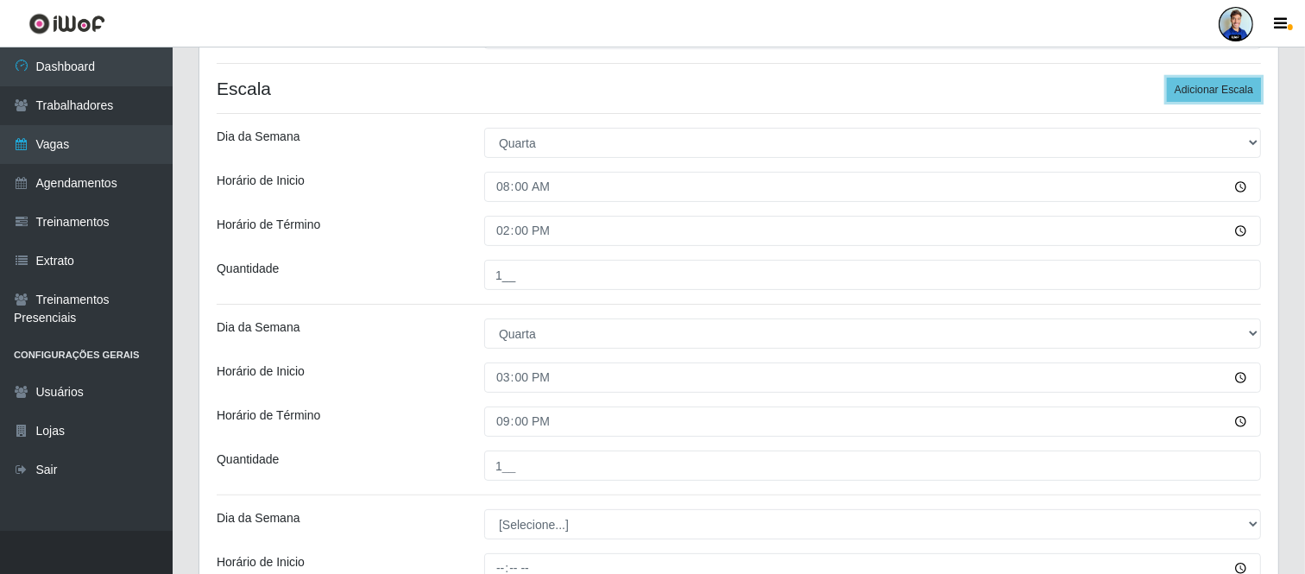
scroll to position [479, 0]
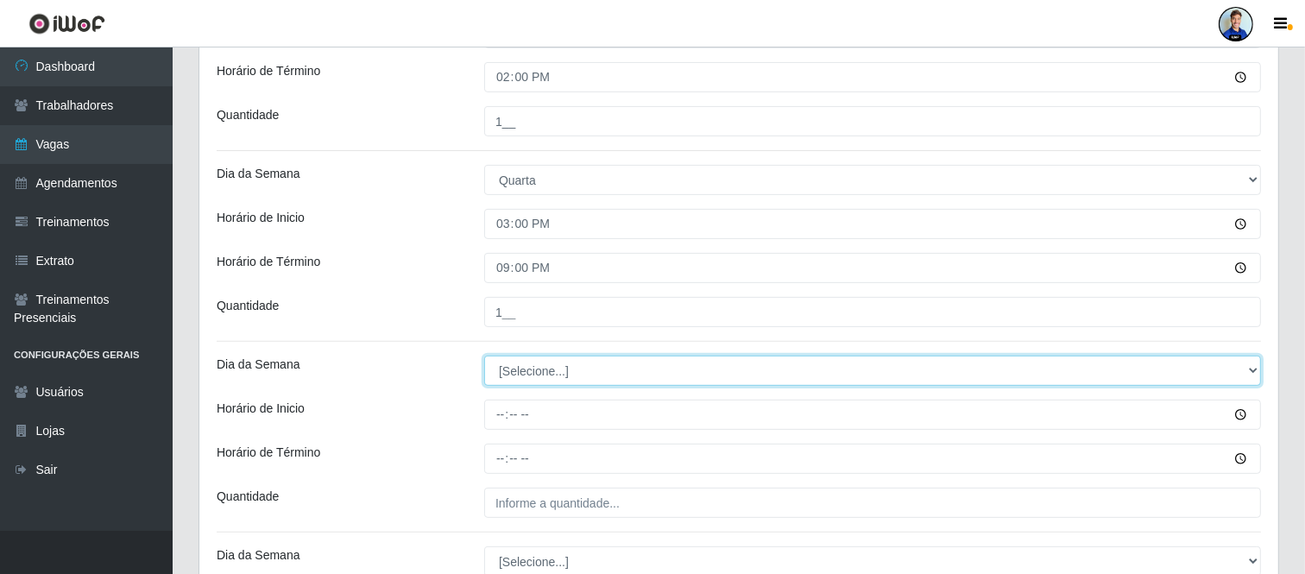
click at [545, 384] on select "[Selecione...] Segunda Terça Quarta Quinta Sexta Sábado Domingo" at bounding box center [872, 371] width 777 height 30
select select "4"
click at [484, 356] on select "[Selecione...] Segunda Terça Quarta Quinta Sexta Sábado Domingo" at bounding box center [872, 371] width 777 height 30
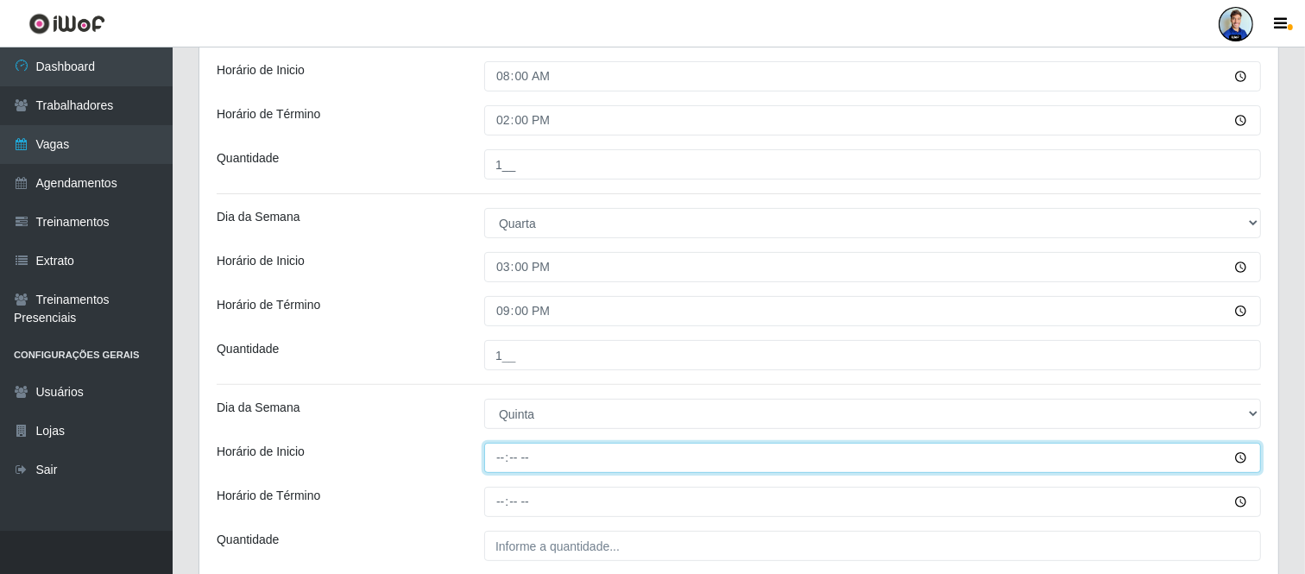
scroll to position [423, 0]
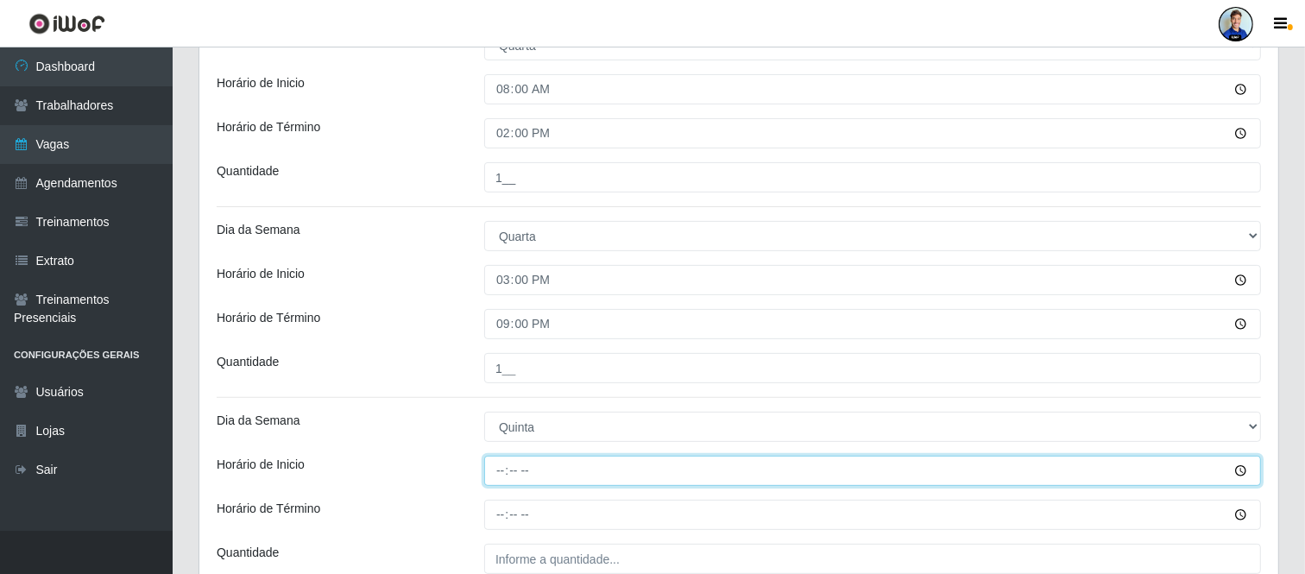
type input "08:00"
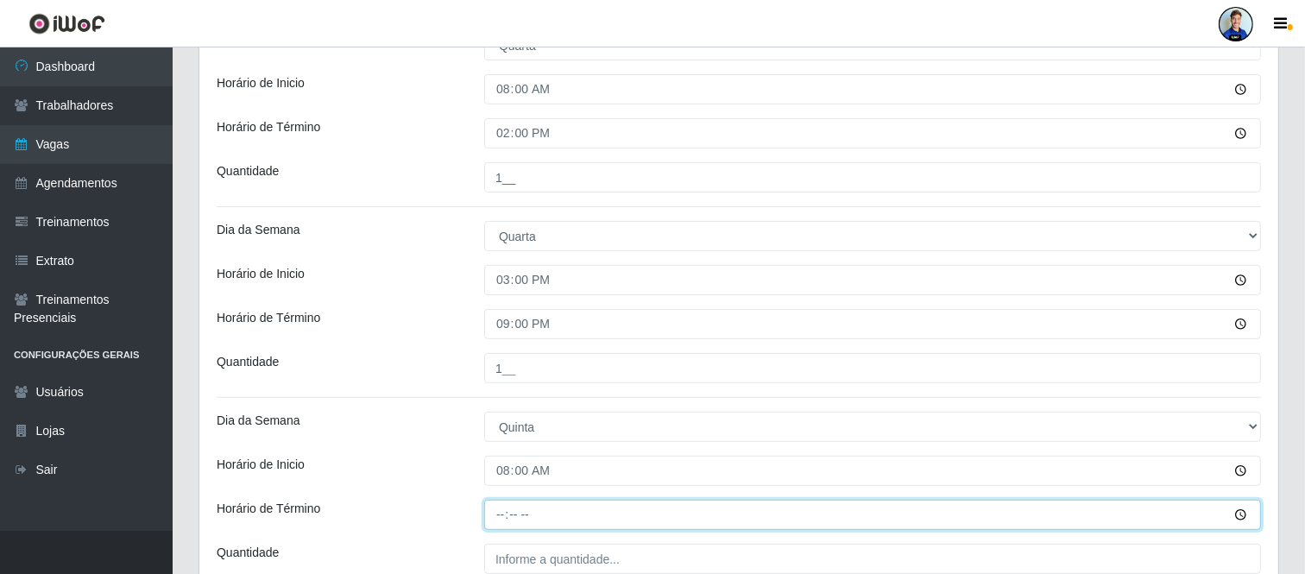
type input "14:00"
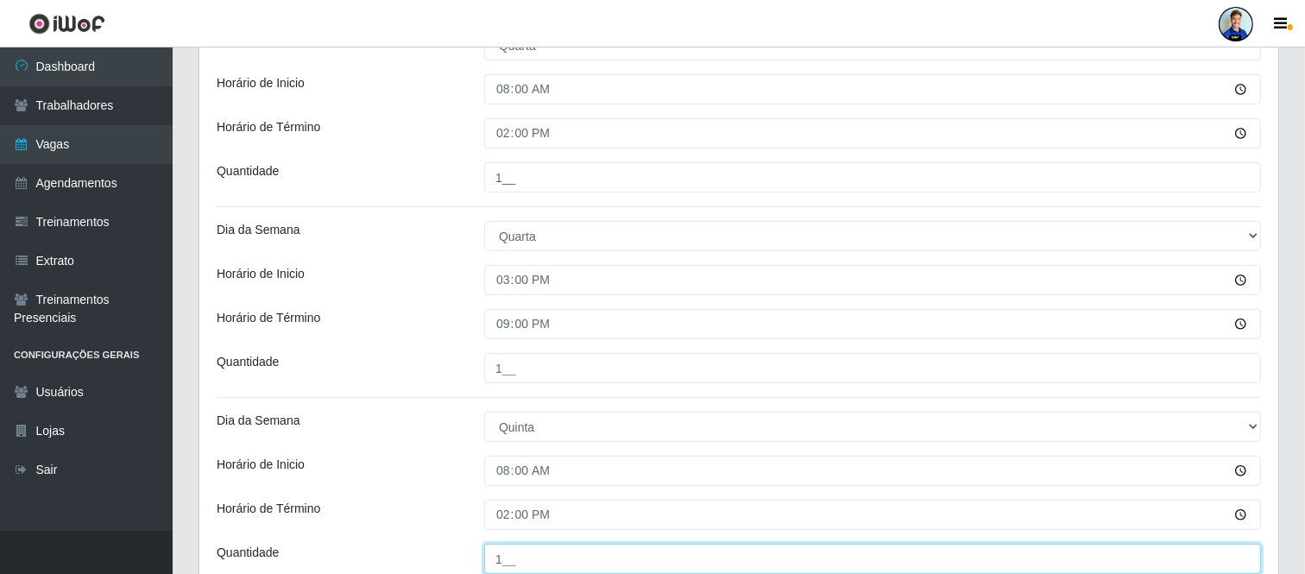
type input "1__"
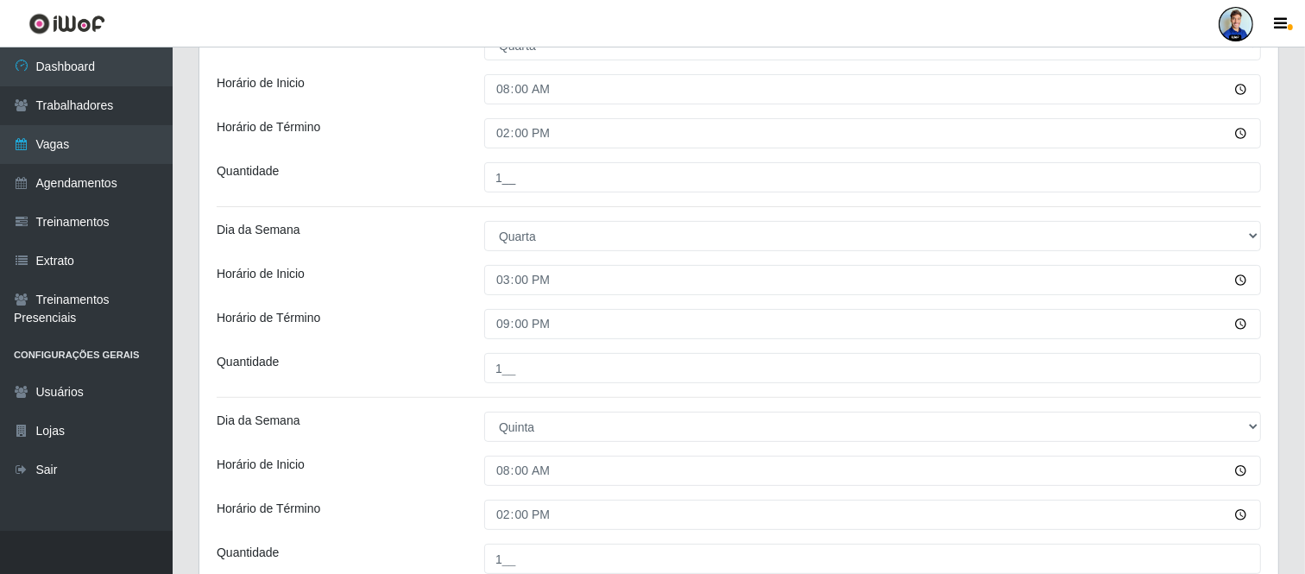
scroll to position [754, 0]
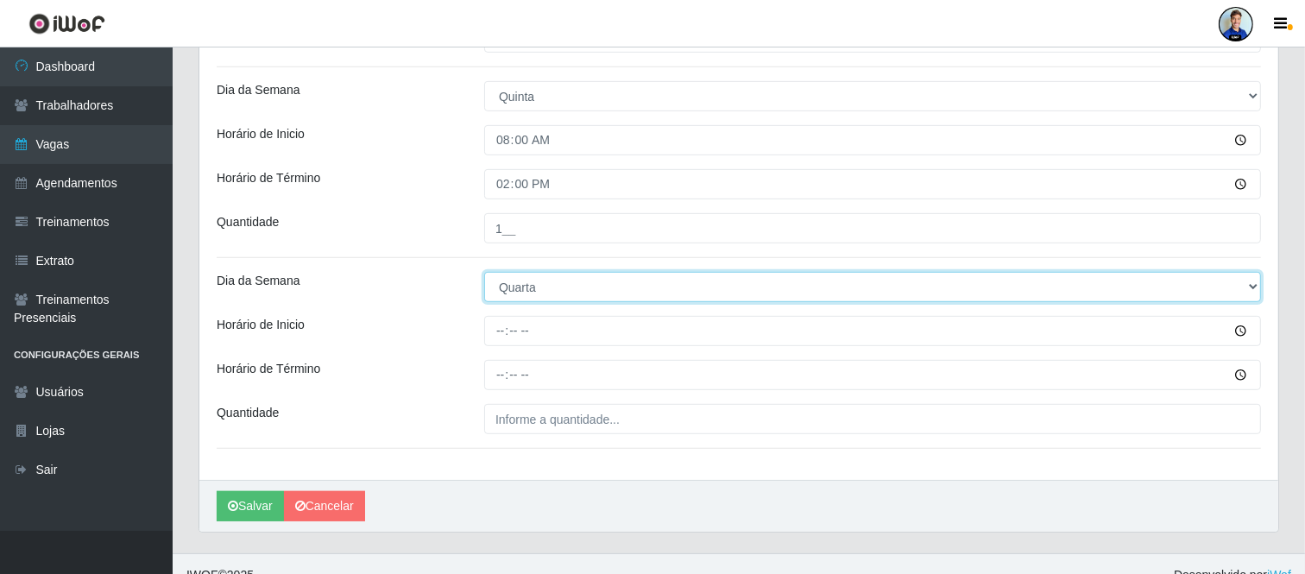
select select "4"
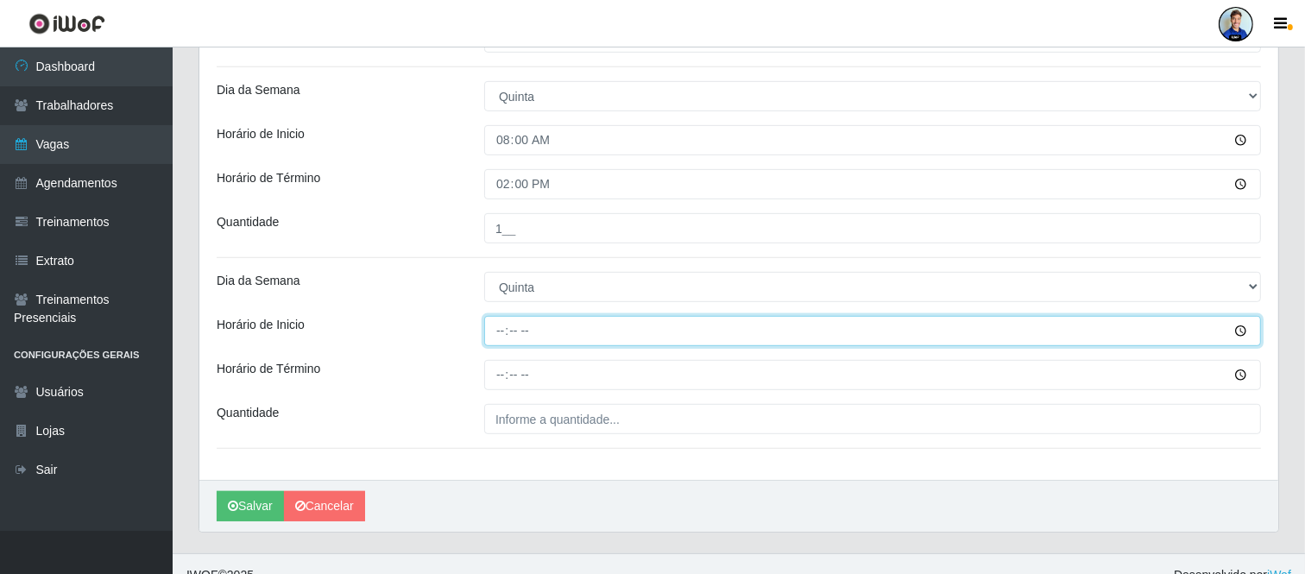
type input "08:00"
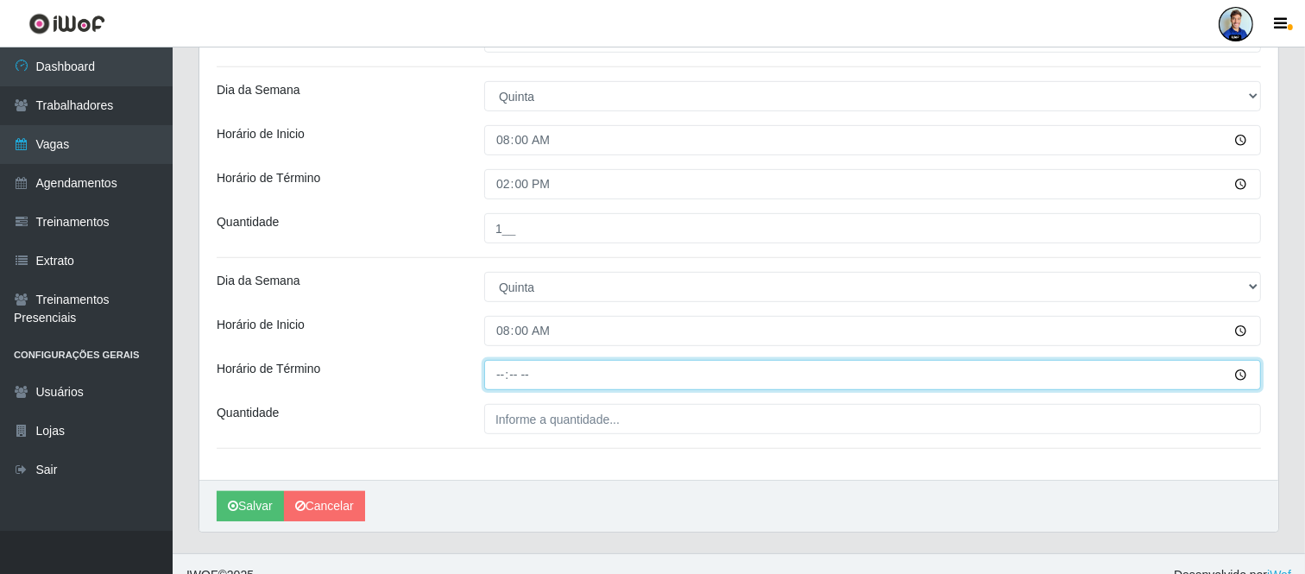
type input "14:00"
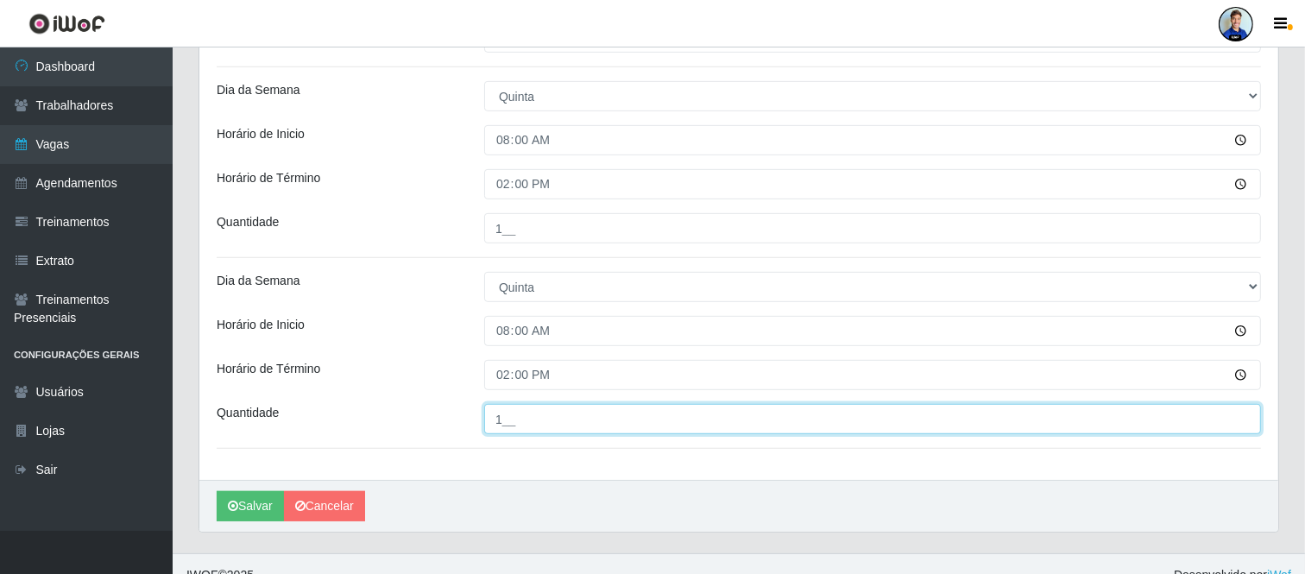
type input "1__"
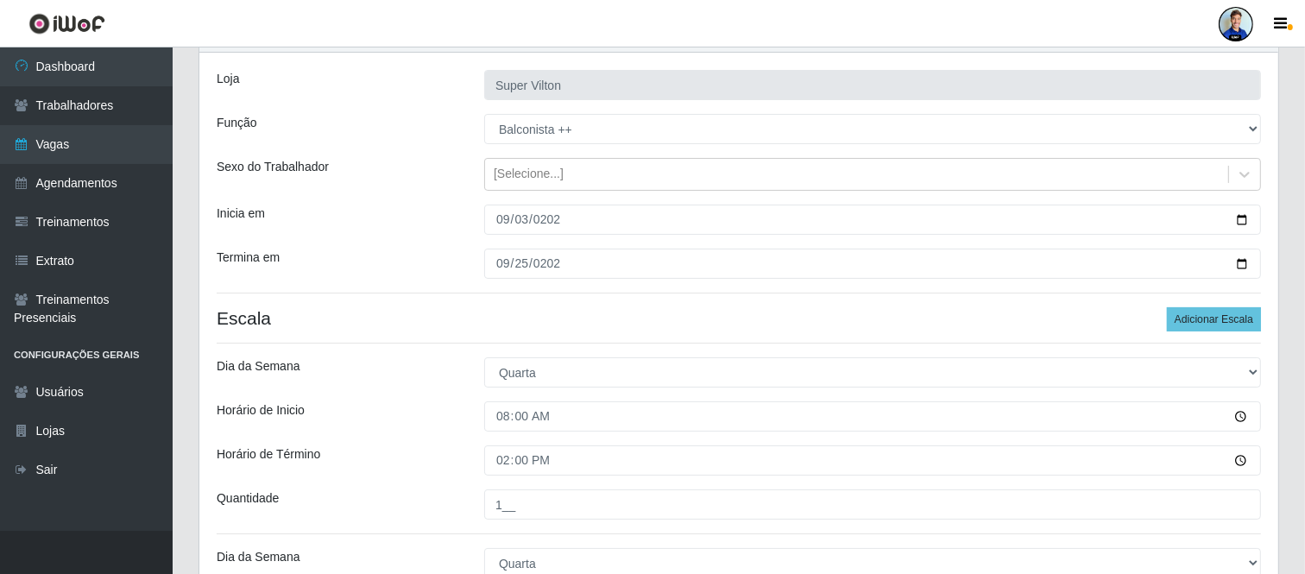
scroll to position [777, 0]
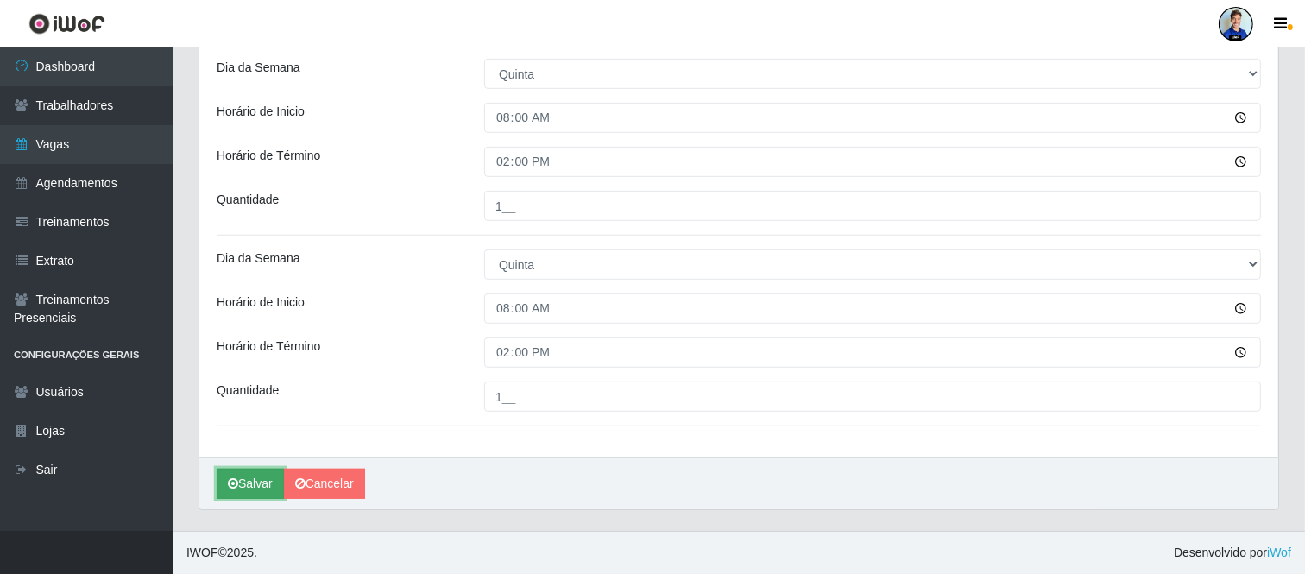
click at [250, 489] on button "Salvar" at bounding box center [250, 484] width 67 height 30
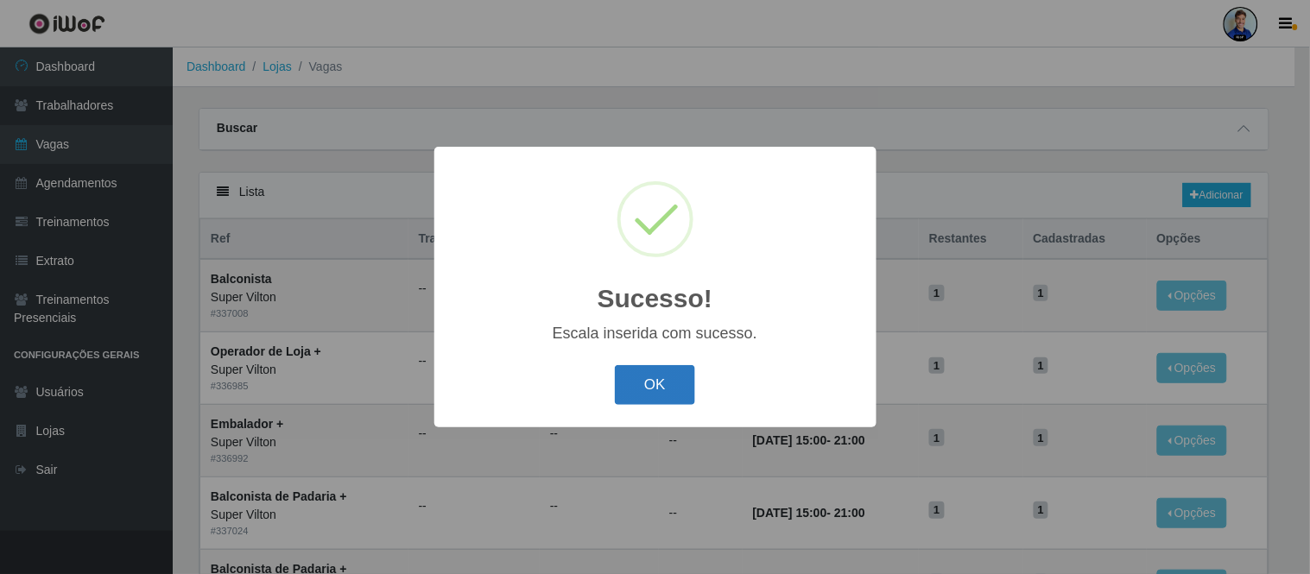
click at [659, 398] on button "OK" at bounding box center [655, 385] width 80 height 41
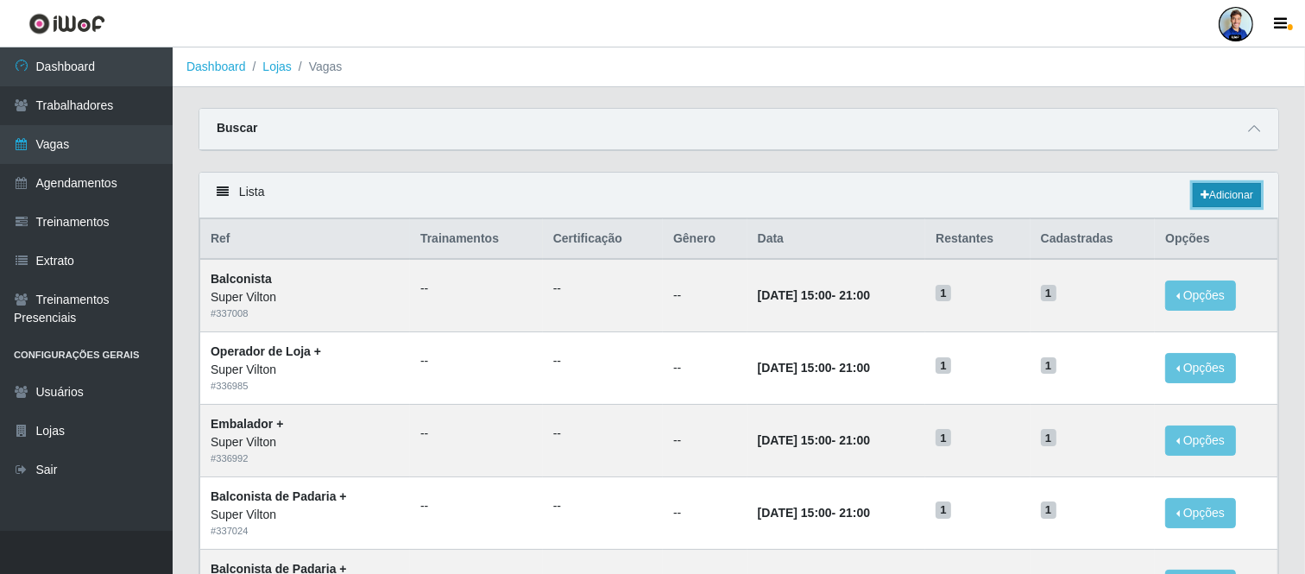
click at [1229, 193] on link "Adicionar" at bounding box center [1227, 195] width 68 height 24
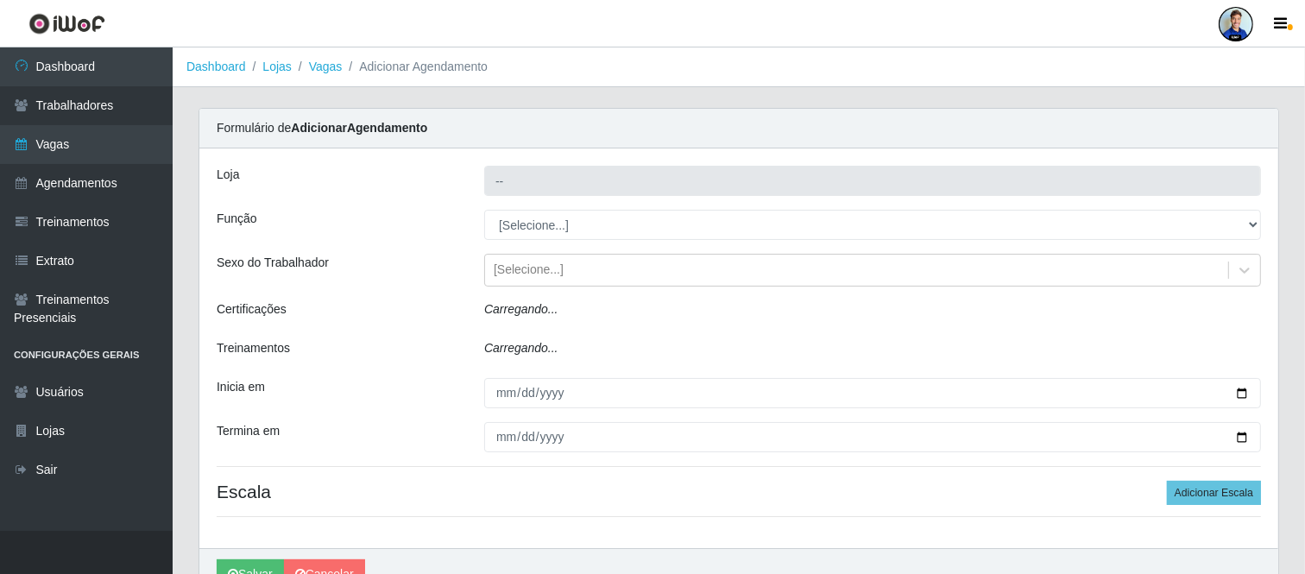
type input "Super Vilton"
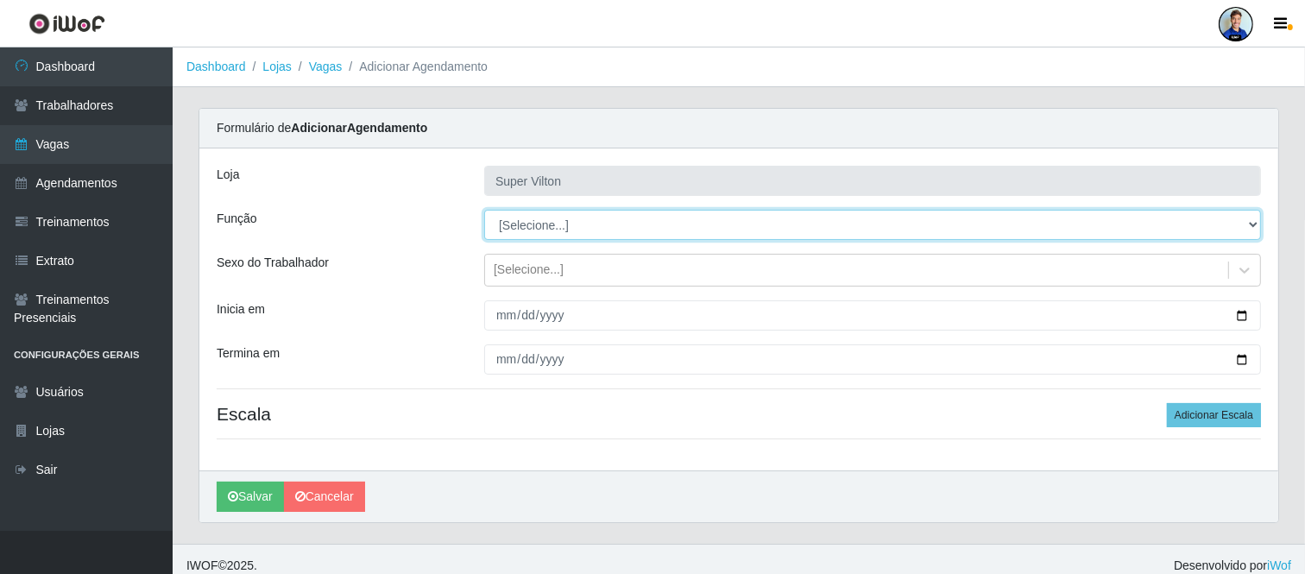
click at [555, 223] on select "[Selecione...] ASG ASG + ASG ++ Auxiliar de Depósito Auxiliar de Depósito + Aux…" at bounding box center [872, 225] width 777 height 30
click at [484, 210] on select "[Selecione...] ASG ASG + ASG ++ Auxiliar de Depósito Auxiliar de Depósito + Aux…" at bounding box center [872, 225] width 777 height 30
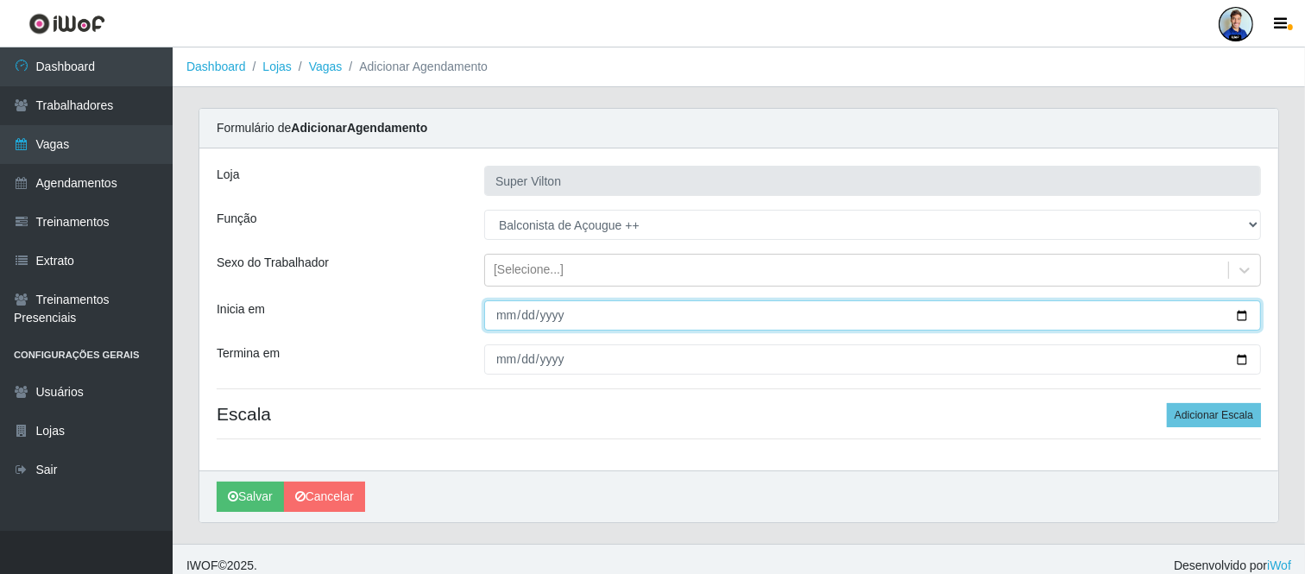
click at [505, 308] on input "Inicia em" at bounding box center [872, 315] width 777 height 30
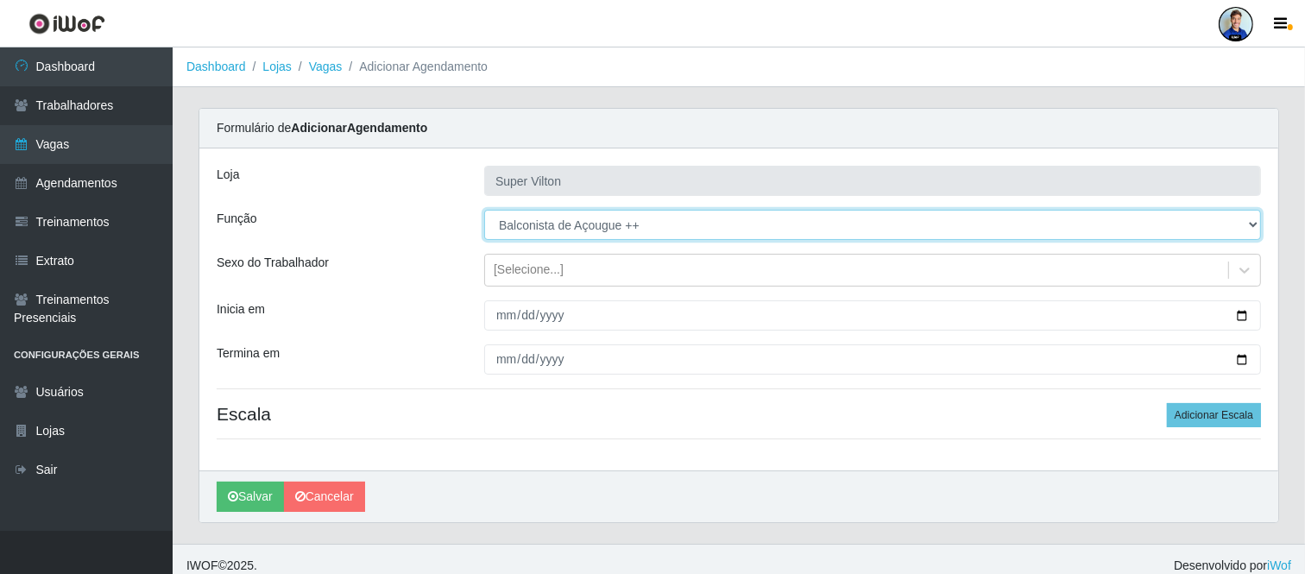
click at [530, 235] on select "[Selecione...] ASG ASG + ASG ++ Auxiliar de Depósito Auxiliar de Depósito + Aux…" at bounding box center [872, 225] width 777 height 30
select select "124"
click at [484, 210] on select "[Selecione...] ASG ASG + ASG ++ Auxiliar de Depósito Auxiliar de Depósito + Aux…" at bounding box center [872, 225] width 777 height 30
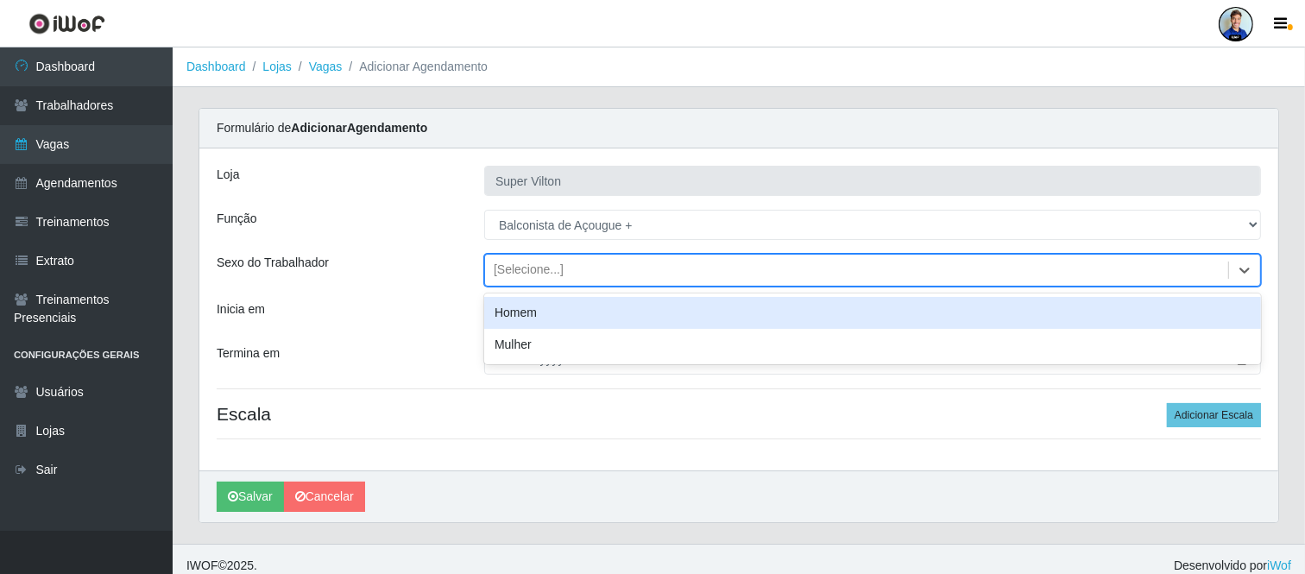
click at [509, 265] on div "[Selecione...]" at bounding box center [529, 271] width 70 height 18
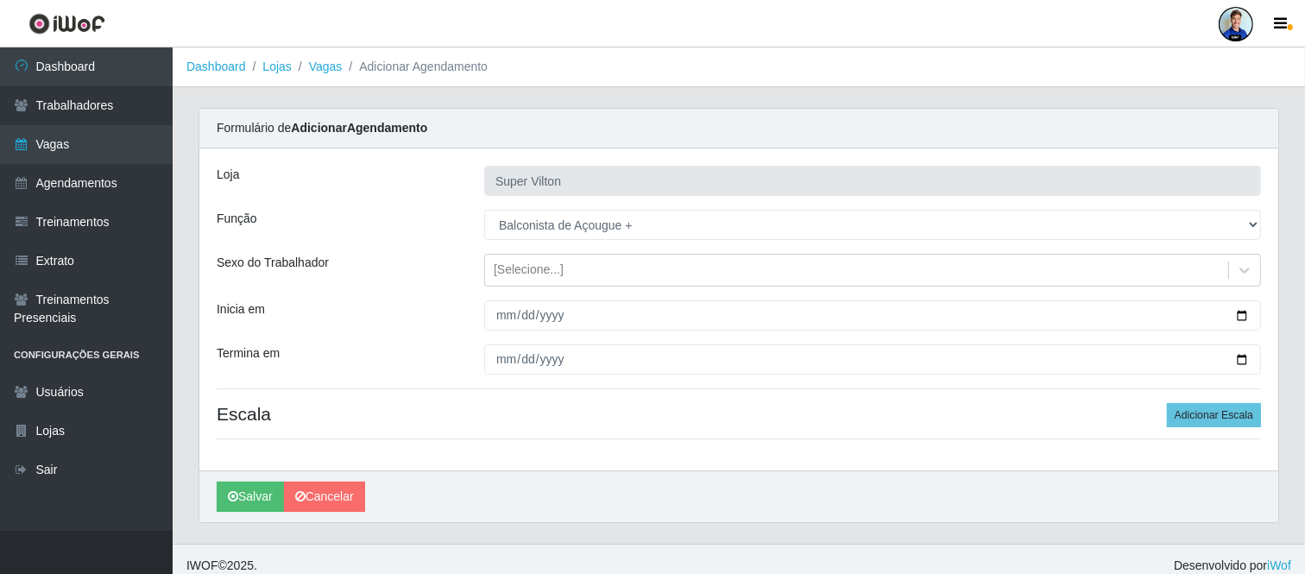
click at [425, 264] on div "Sexo do Trabalhador" at bounding box center [338, 270] width 268 height 33
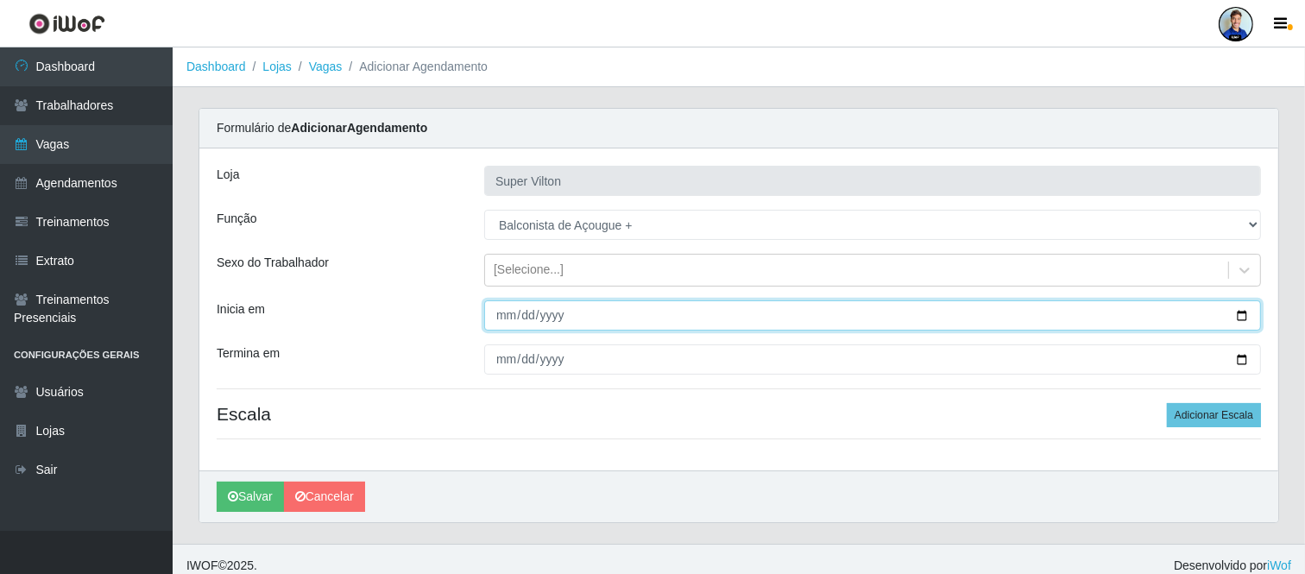
click at [504, 313] on input "Inicia em" at bounding box center [872, 315] width 777 height 30
type input "[DATE]"
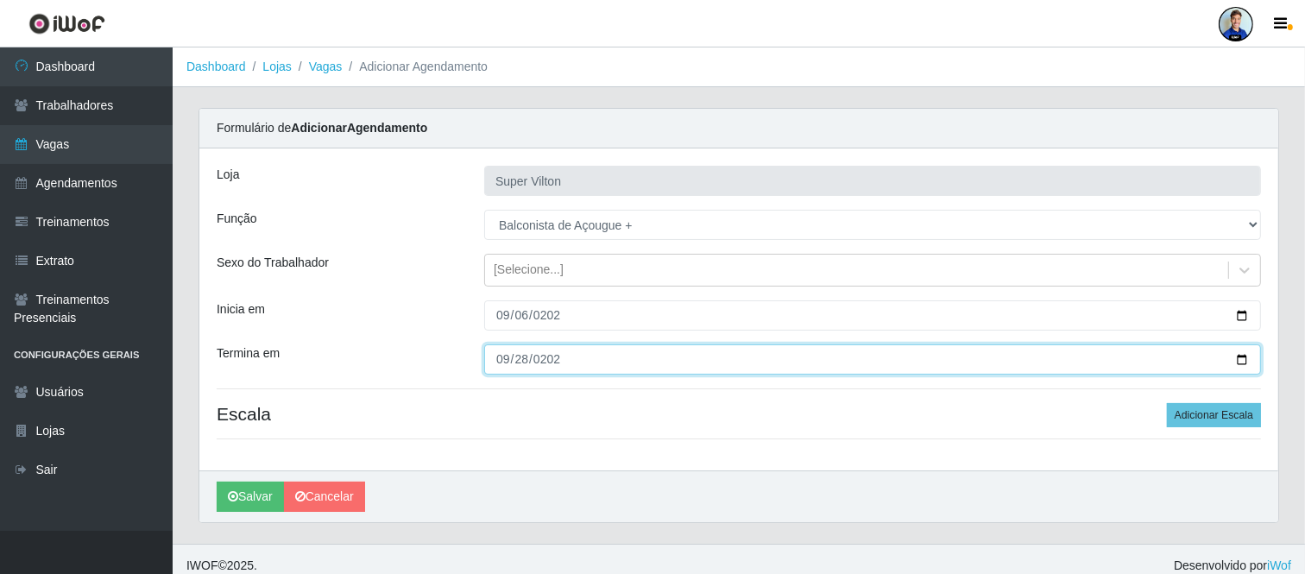
type input "[DATE]"
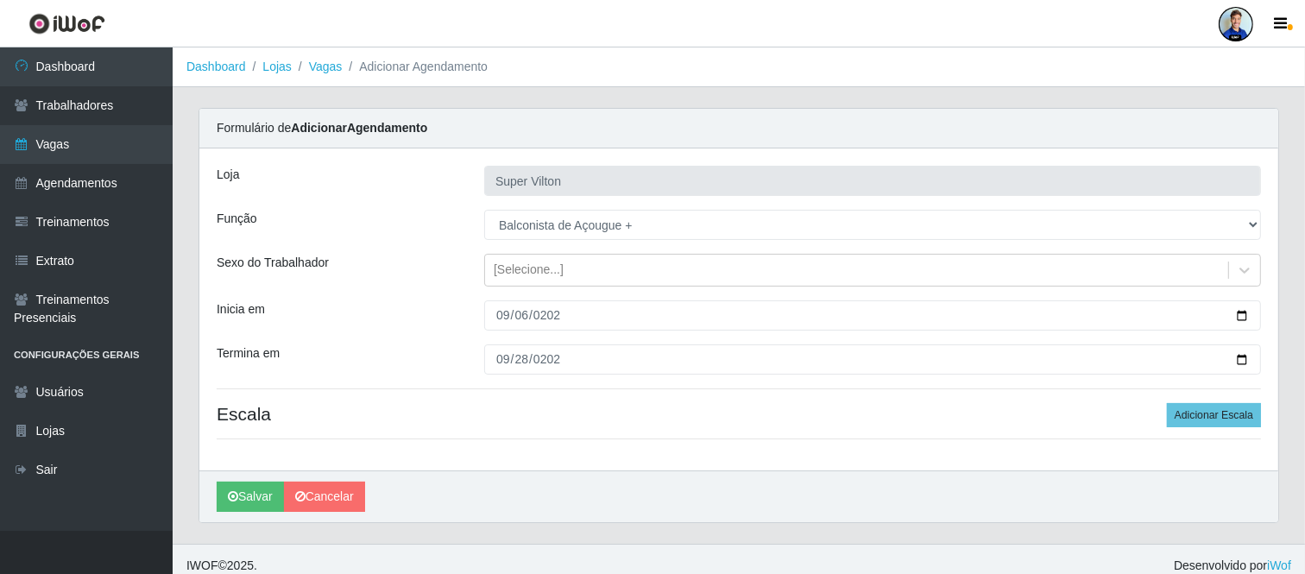
click at [625, 409] on h4 "Escala Adicionar Escala" at bounding box center [739, 414] width 1045 height 22
click at [1209, 418] on button "Adicionar Escala" at bounding box center [1214, 415] width 94 height 24
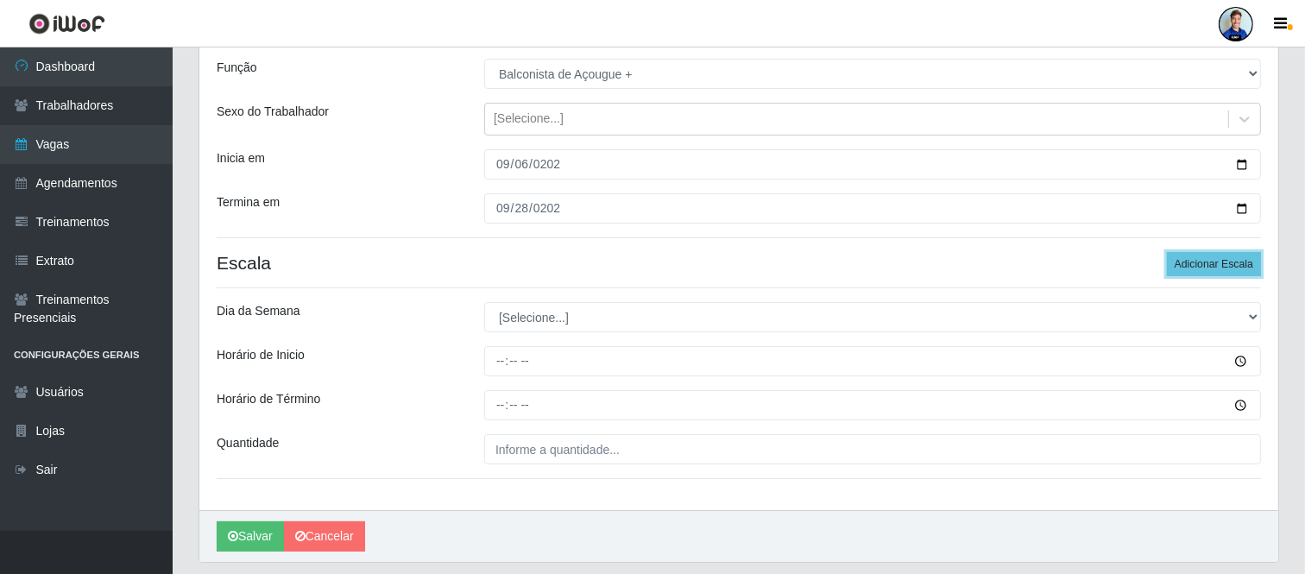
scroll to position [160, 0]
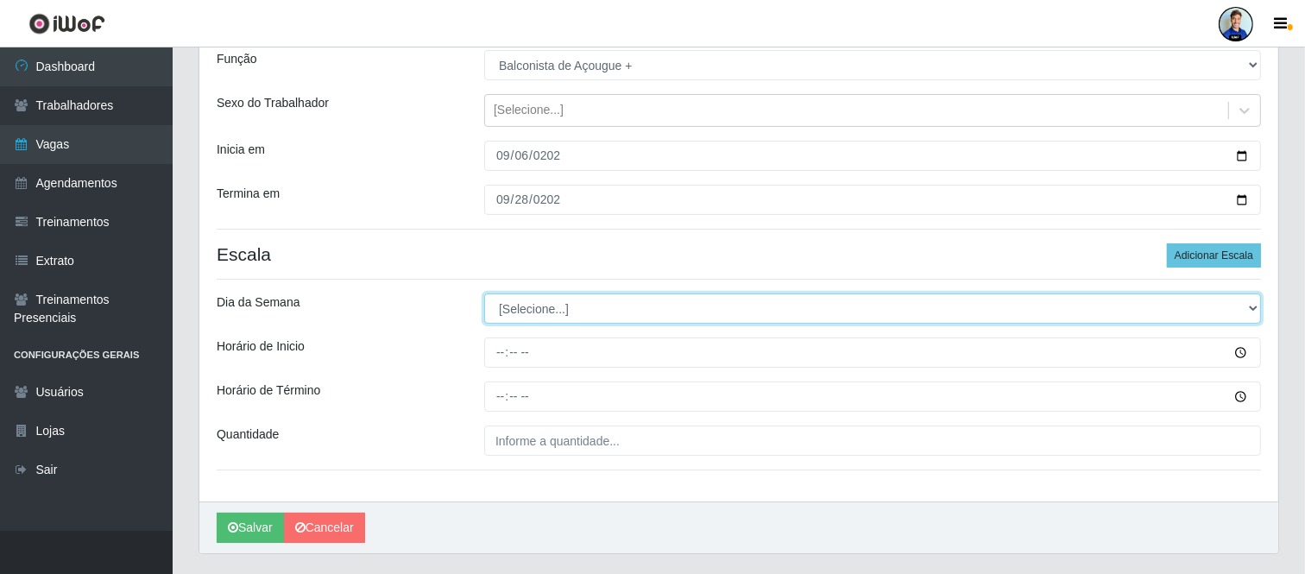
click at [662, 311] on select "[Selecione...] Segunda Terça Quarta Quinta Sexta Sábado Domingo" at bounding box center [872, 309] width 777 height 30
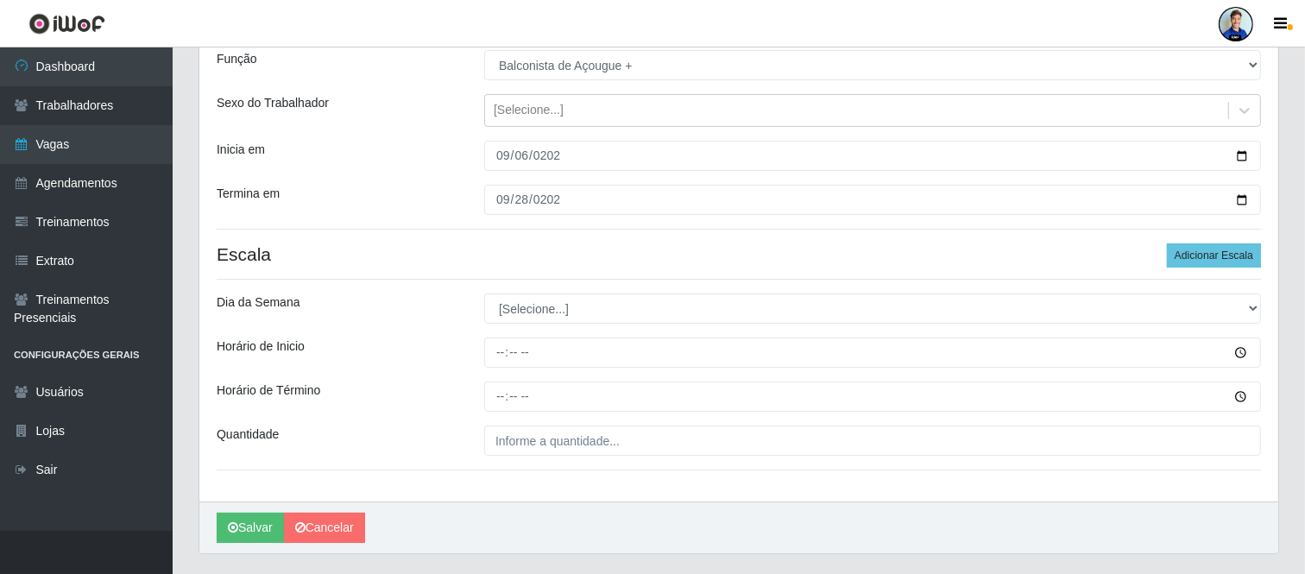
click at [464, 314] on div "Dia da Semana" at bounding box center [338, 309] width 268 height 30
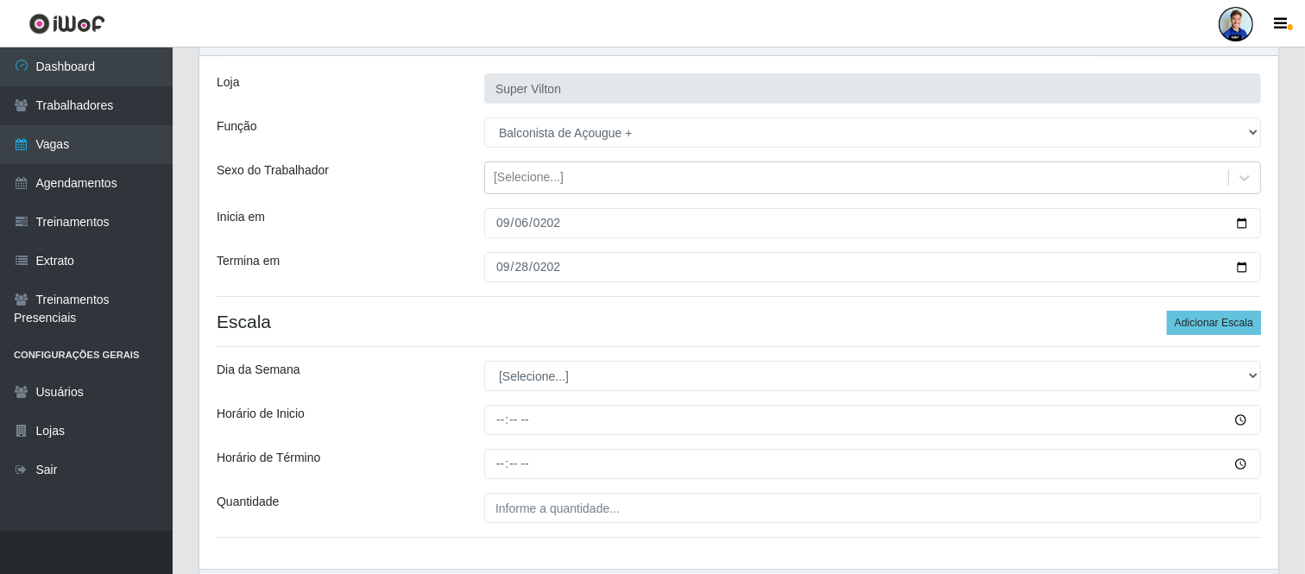
scroll to position [93, 0]
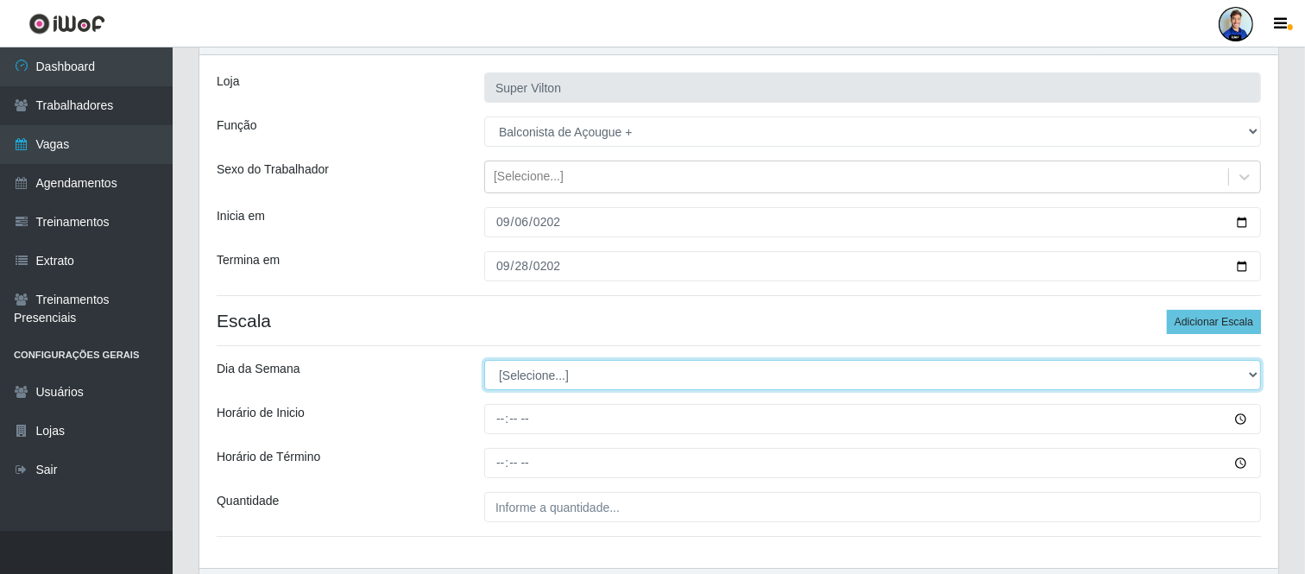
click at [545, 374] on select "[Selecione...] Segunda Terça Quarta Quinta Sexta Sábado Domingo" at bounding box center [872, 375] width 777 height 30
select select "6"
click at [484, 360] on select "[Selecione...] Segunda Terça Quarta Quinta Sexta Sábado Domingo" at bounding box center [872, 375] width 777 height 30
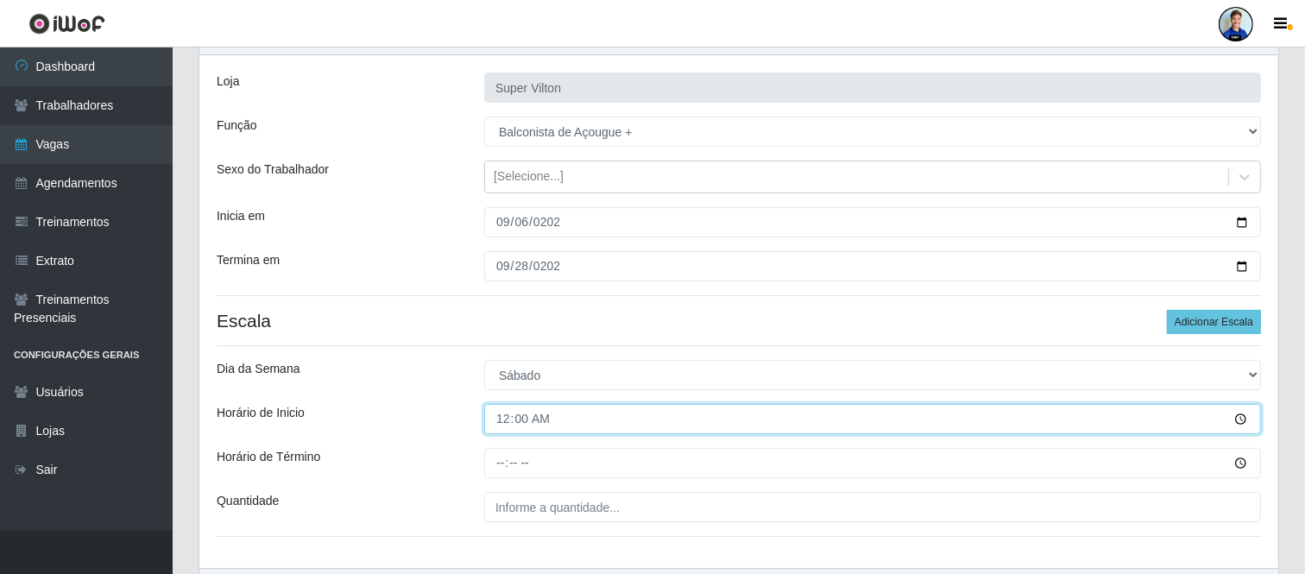
type input "08:00"
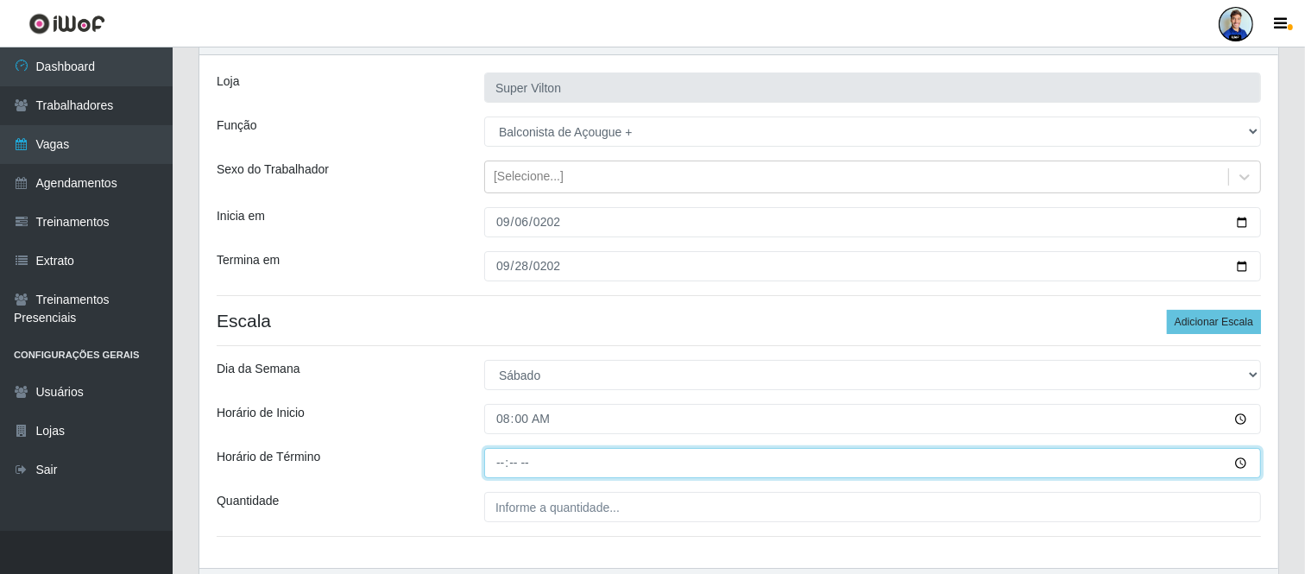
type input "14:00"
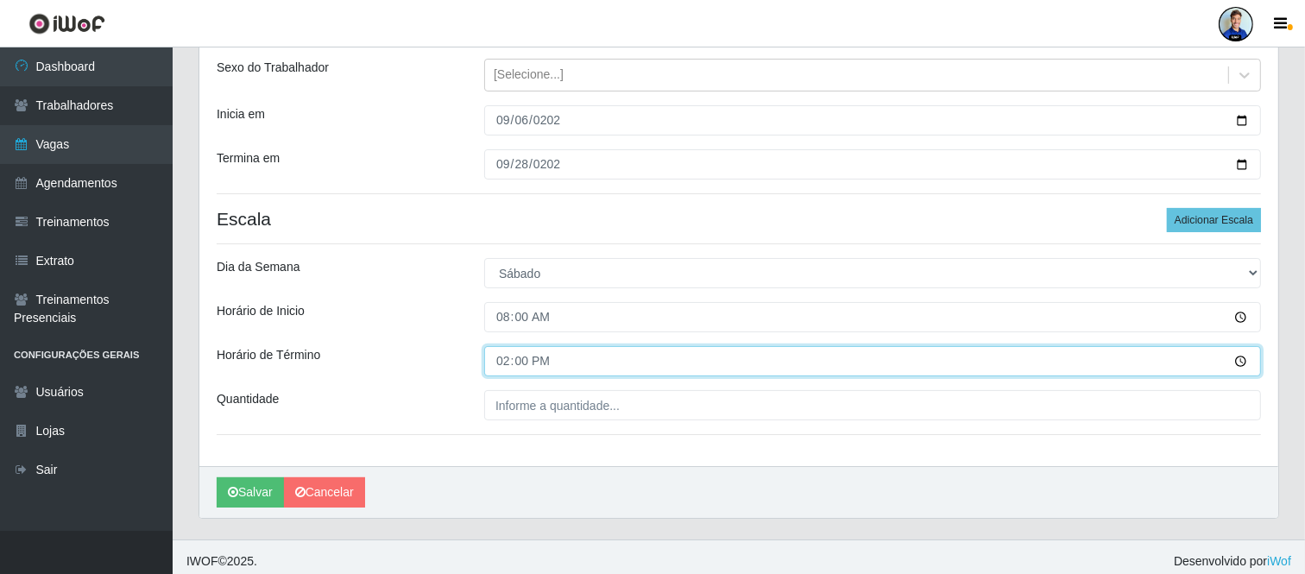
scroll to position [196, 0]
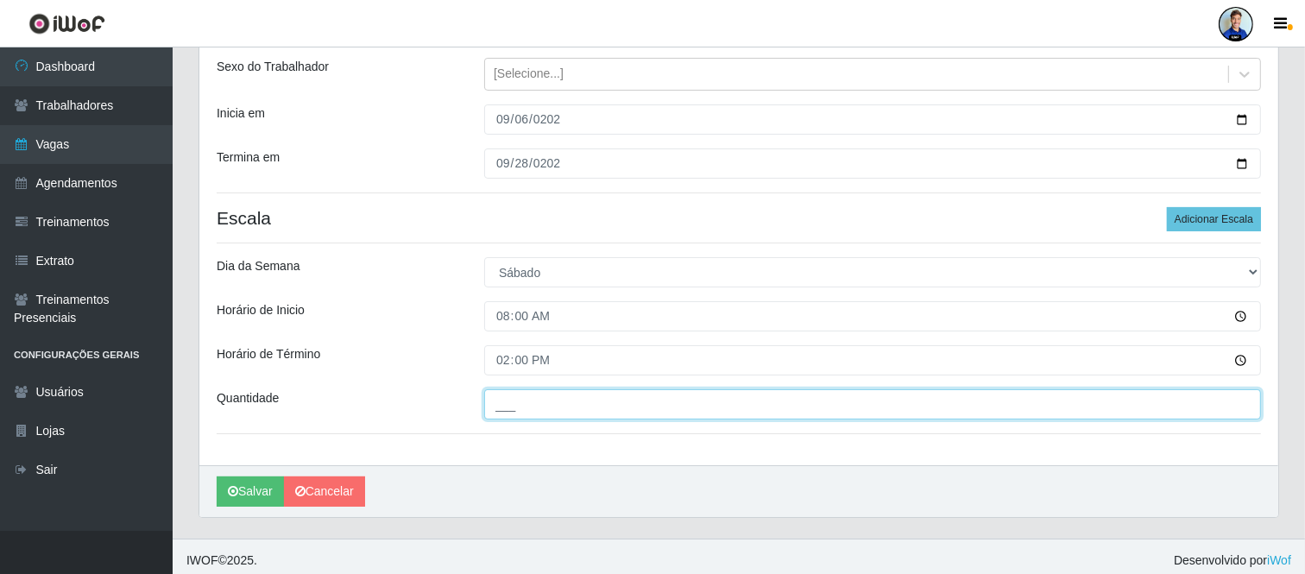
click at [570, 398] on input "___" at bounding box center [872, 404] width 777 height 30
type input "1__"
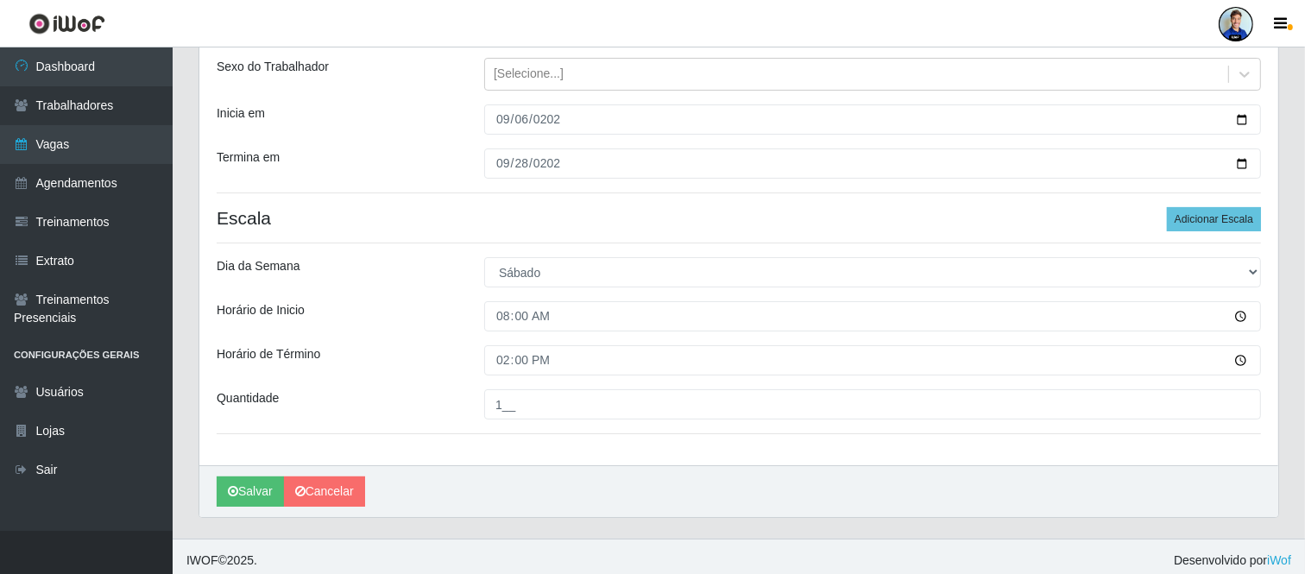
click at [357, 375] on div "Horário de Término" at bounding box center [338, 360] width 268 height 30
click at [1201, 209] on button "Adicionar Escala" at bounding box center [1214, 219] width 94 height 24
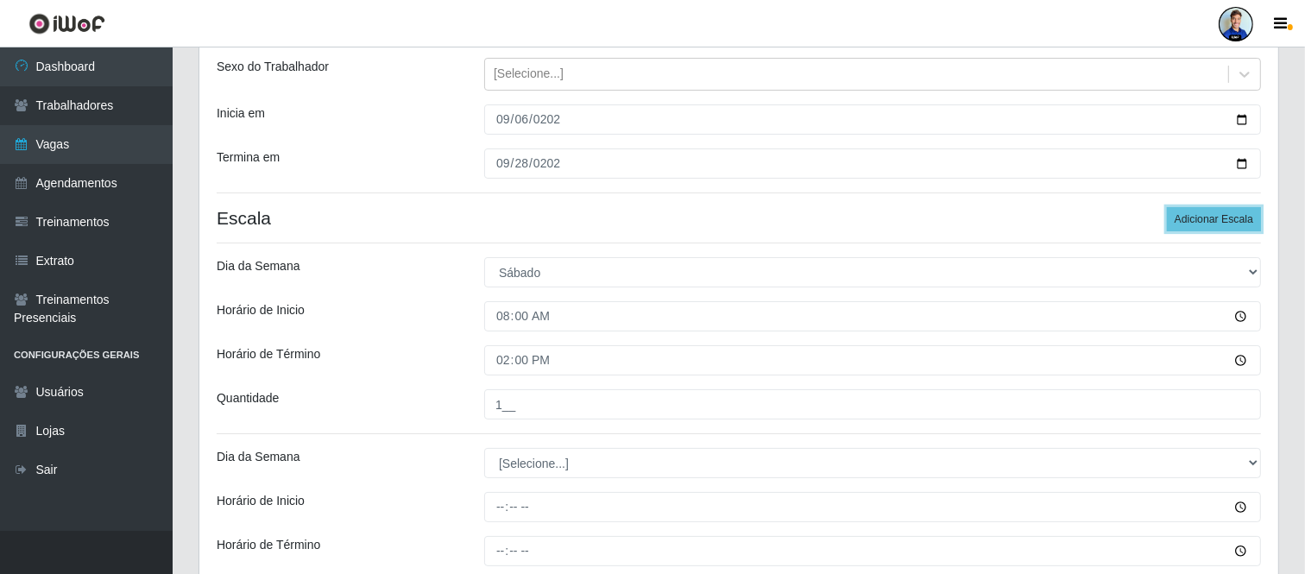
scroll to position [256, 0]
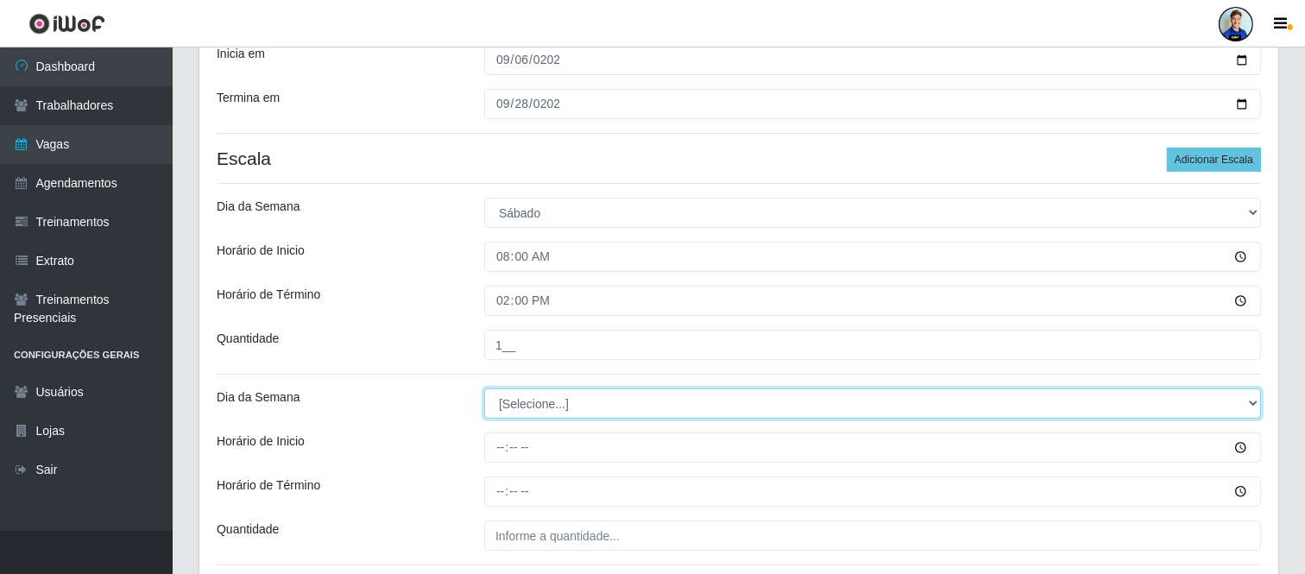
click at [537, 397] on select "[Selecione...] Segunda Terça Quarta Quinta Sexta Sábado Domingo" at bounding box center [872, 403] width 777 height 30
select select "6"
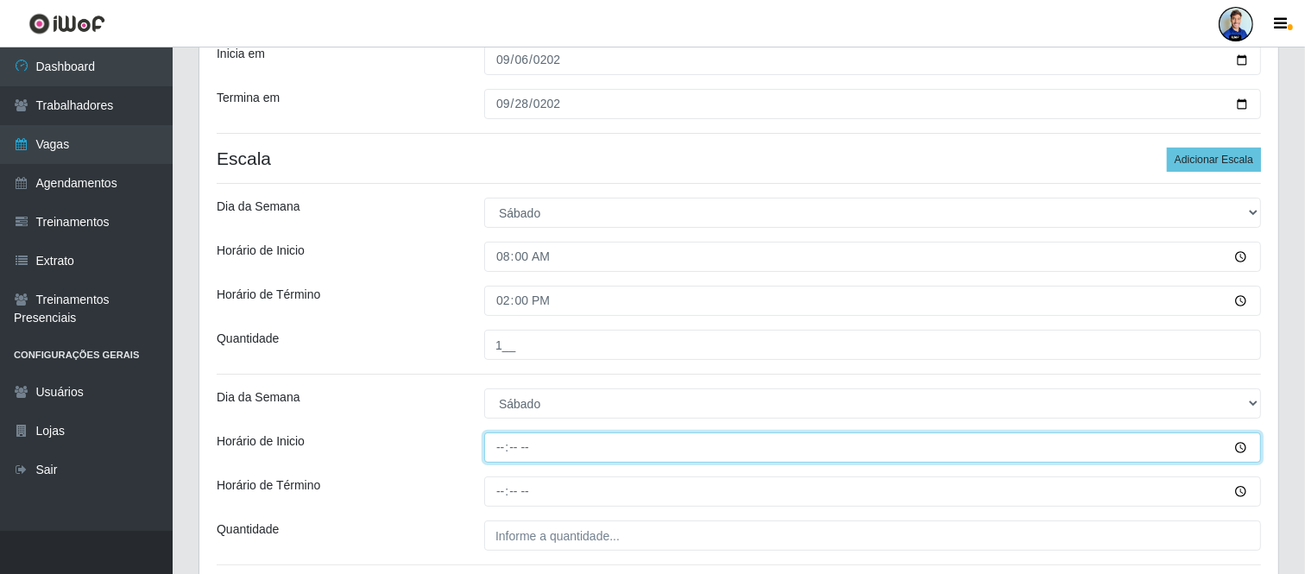
type input "15:00"
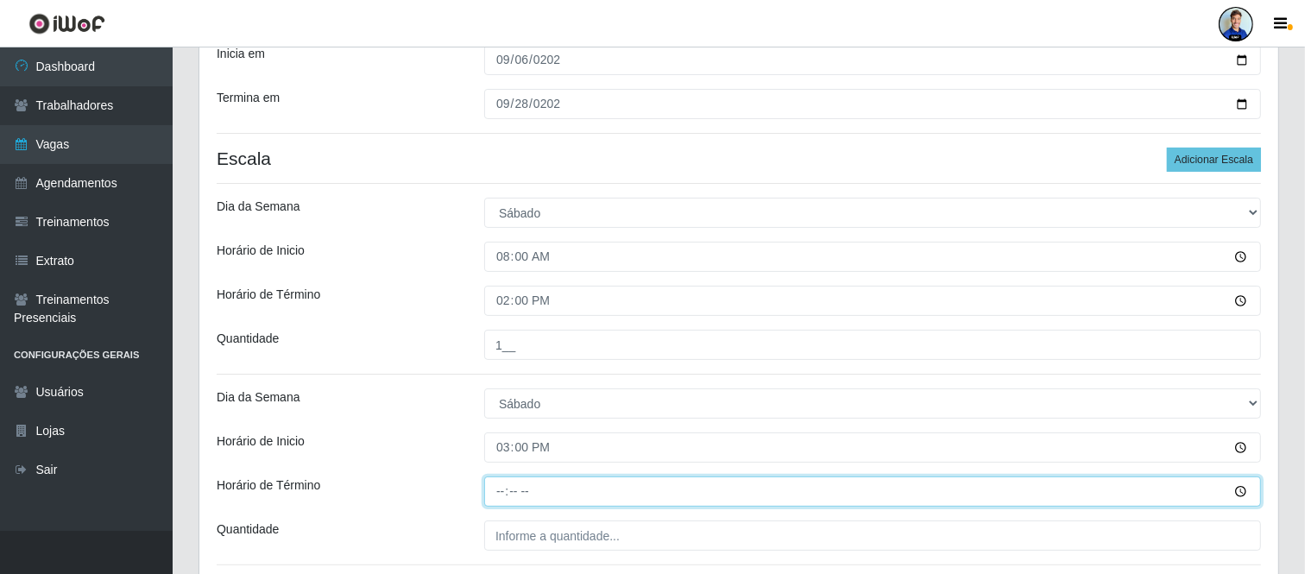
type input "21:00"
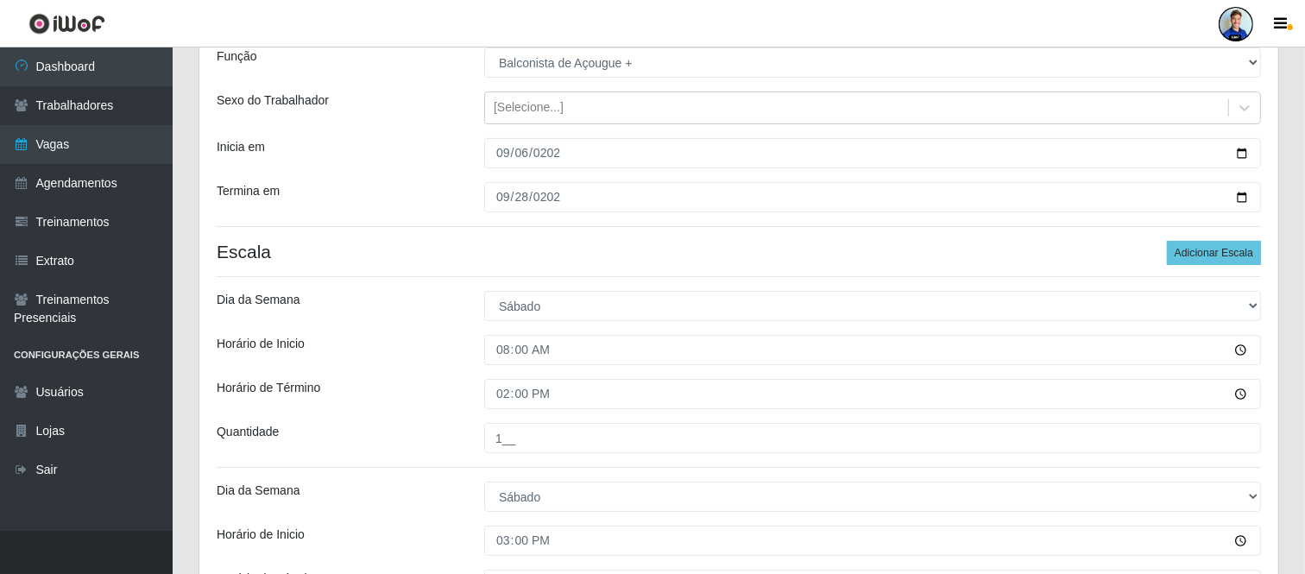
scroll to position [203, 0]
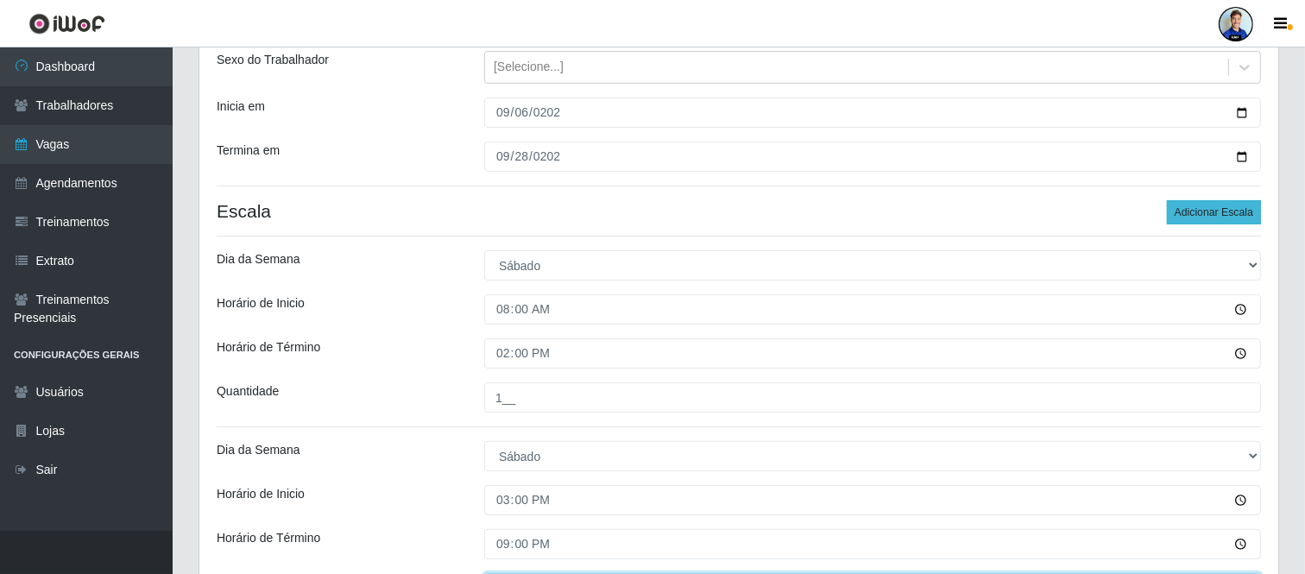
type input "1__"
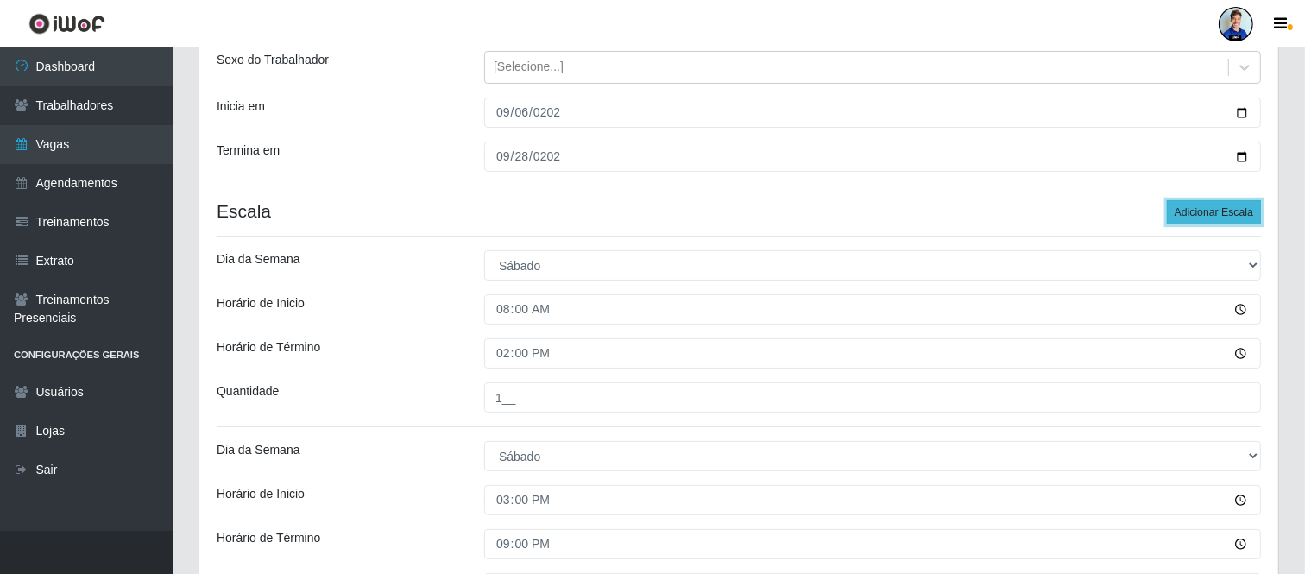
click at [1204, 213] on button "Adicionar Escala" at bounding box center [1214, 212] width 94 height 24
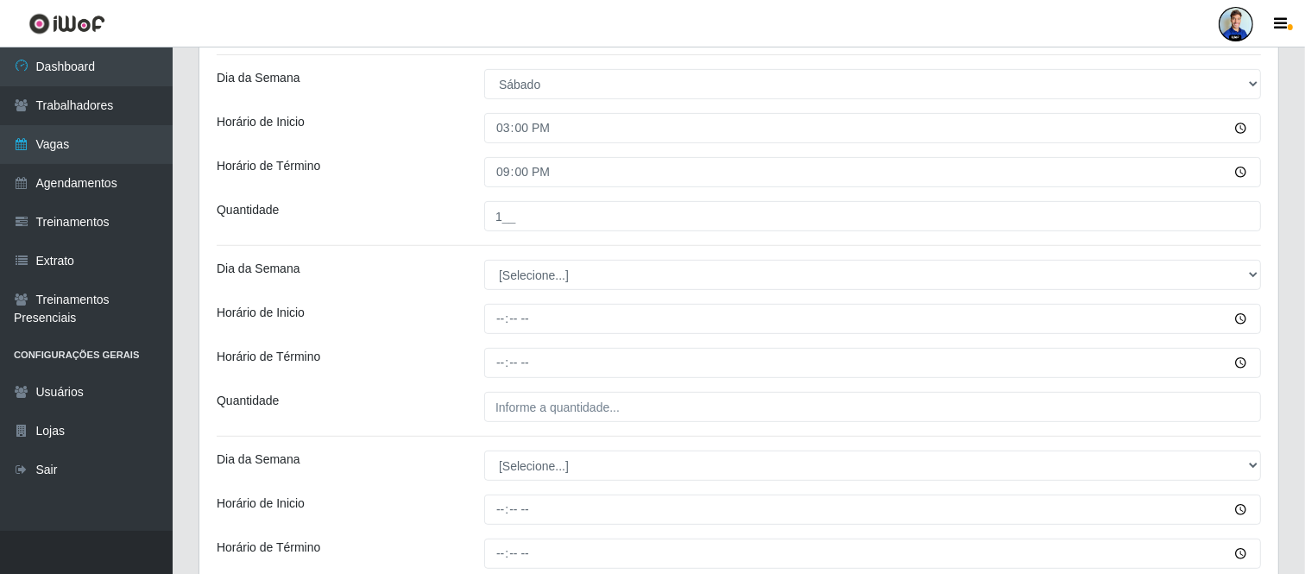
scroll to position [582, 0]
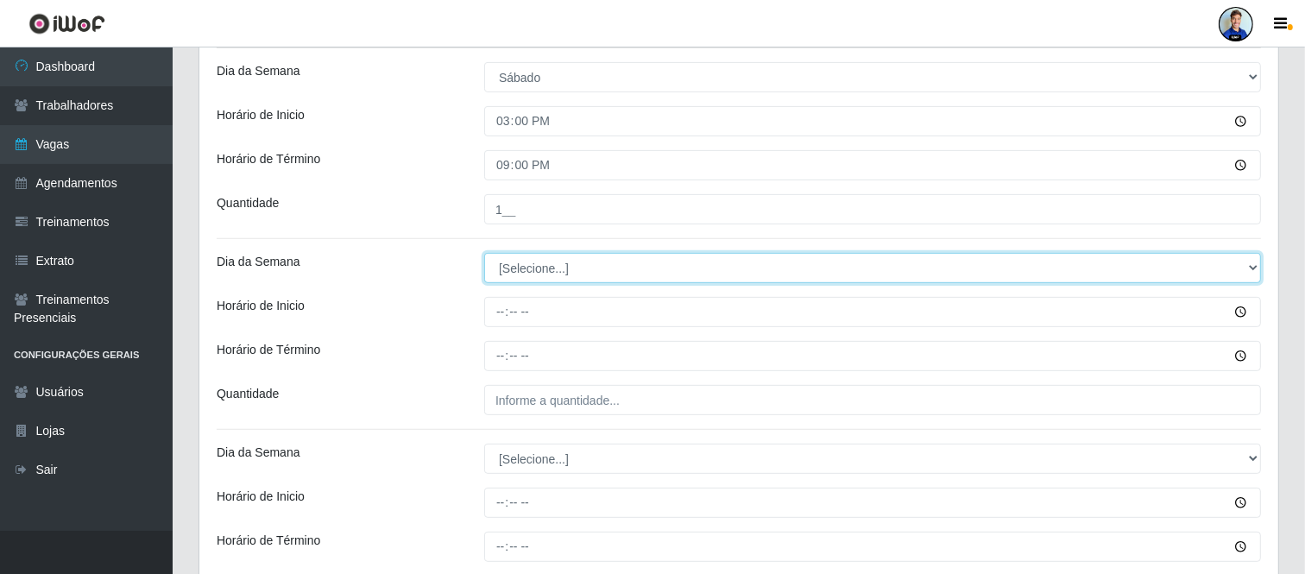
click at [597, 279] on select "[Selecione...] Segunda Terça Quarta Quinta Sexta Sábado Domingo" at bounding box center [872, 268] width 777 height 30
select select "0"
click at [484, 253] on select "[Selecione...] Segunda Terça Quarta Quinta Sexta Sábado Domingo" at bounding box center [872, 268] width 777 height 30
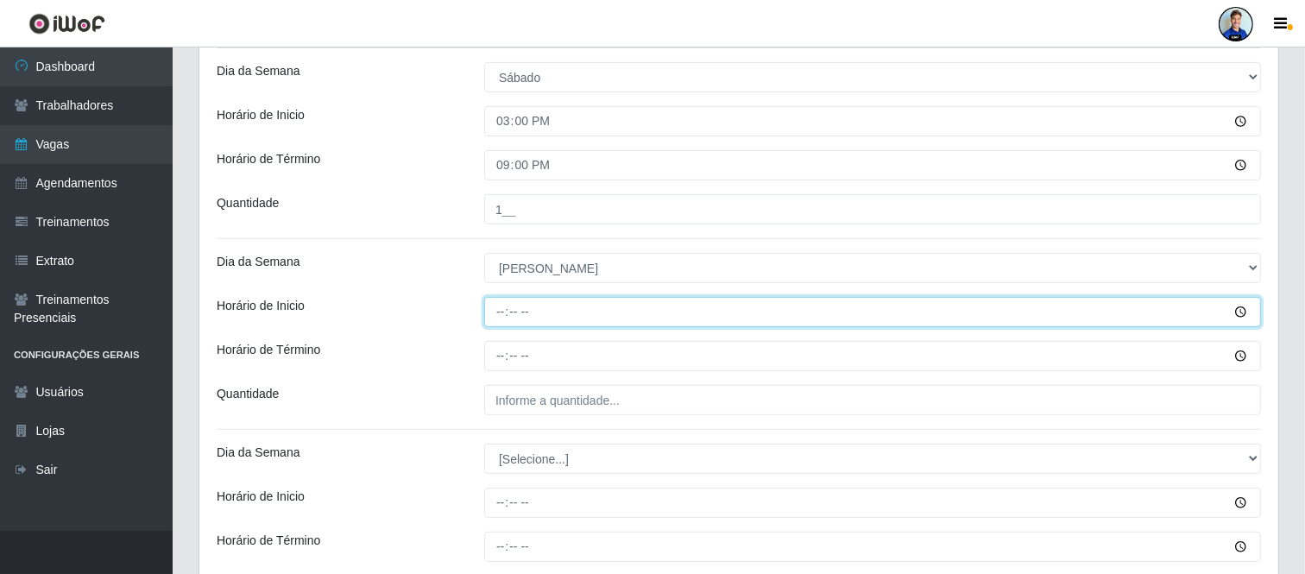
type input "08:00"
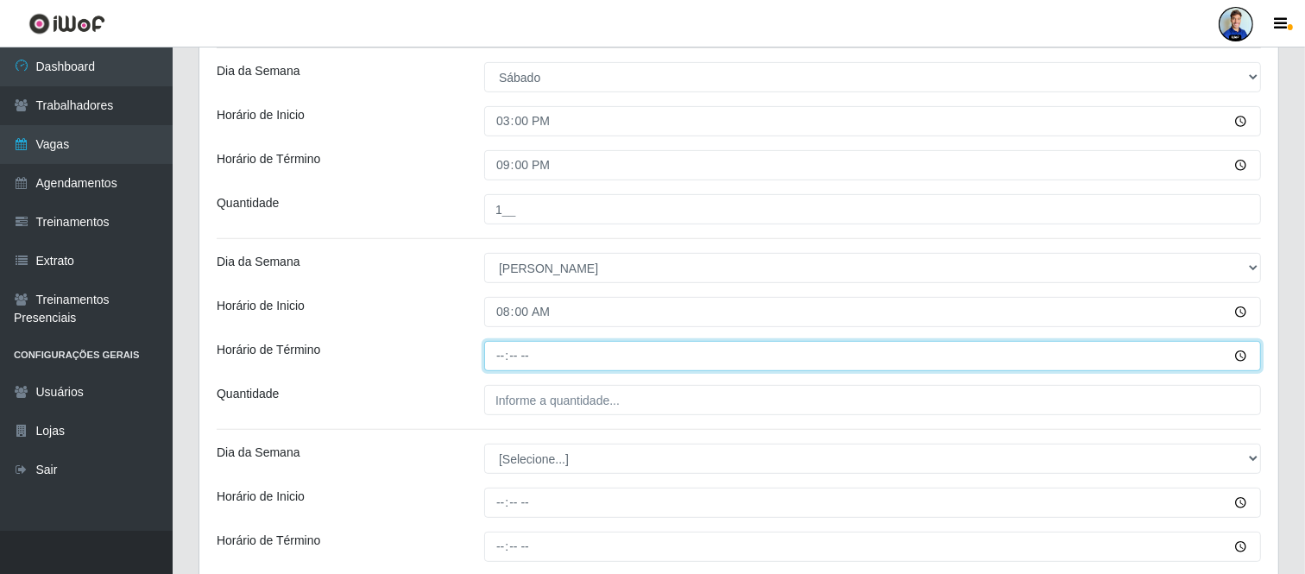
type input "14:00"
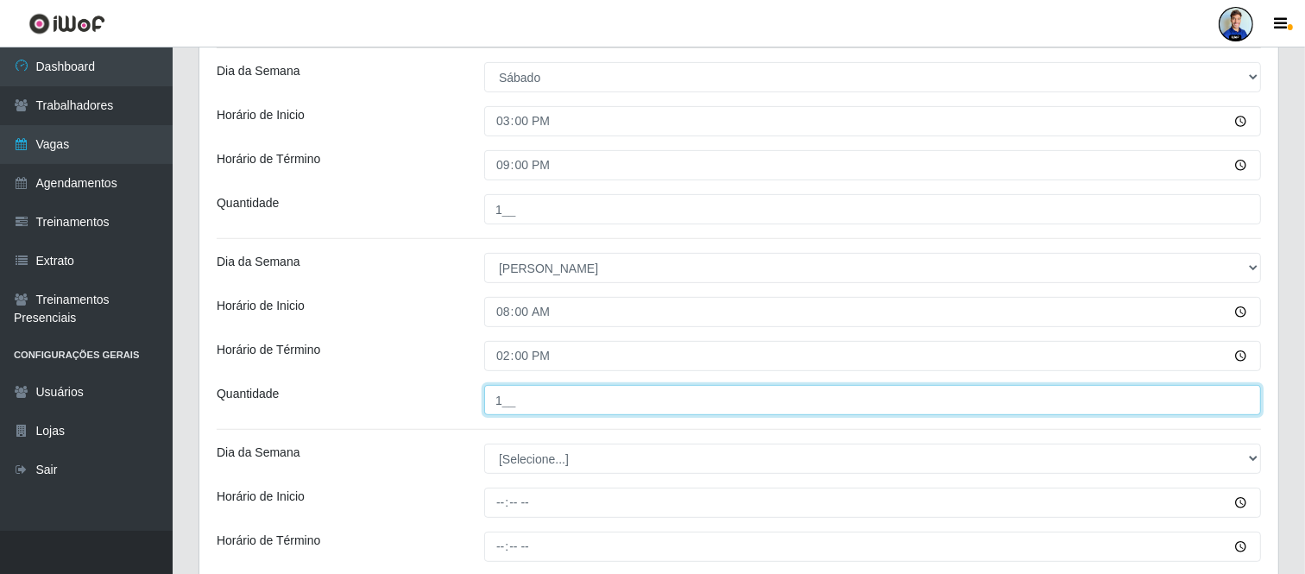
type input "1__"
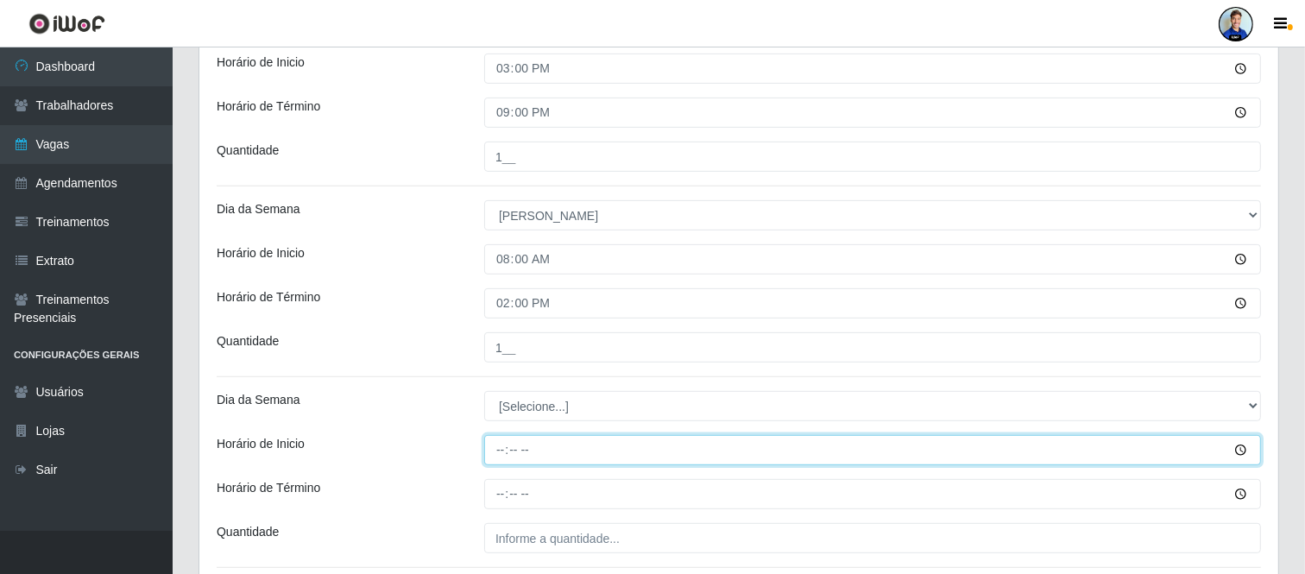
scroll to position [678, 0]
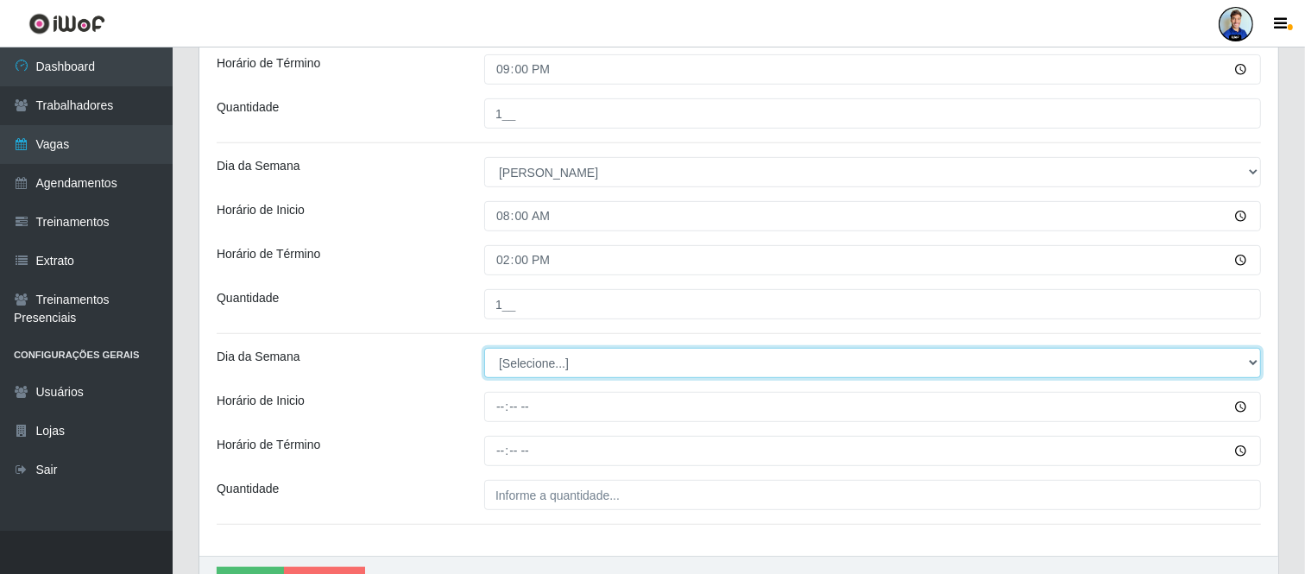
click at [803, 363] on select "[Selecione...] Segunda Terça Quarta Quinta Sexta Sábado Domingo" at bounding box center [872, 363] width 777 height 30
select select "0"
click at [484, 348] on select "[Selecione...] Segunda Terça Quarta Quinta Sexta Sábado Domingo" at bounding box center [872, 363] width 777 height 30
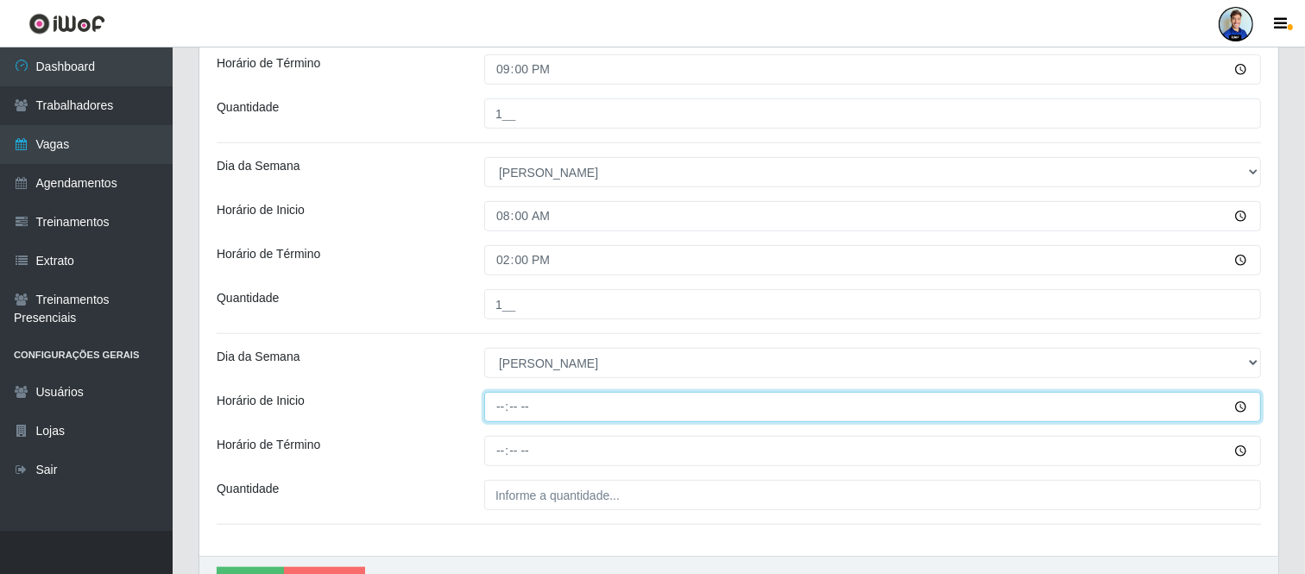
type input "15:00"
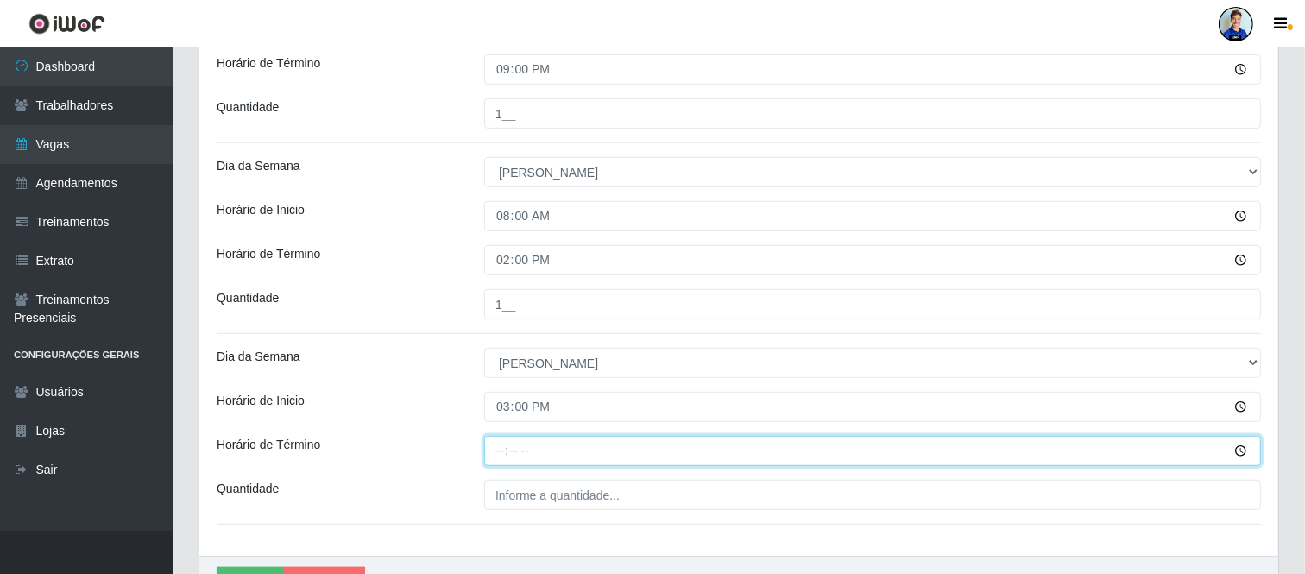
type input "21:00"
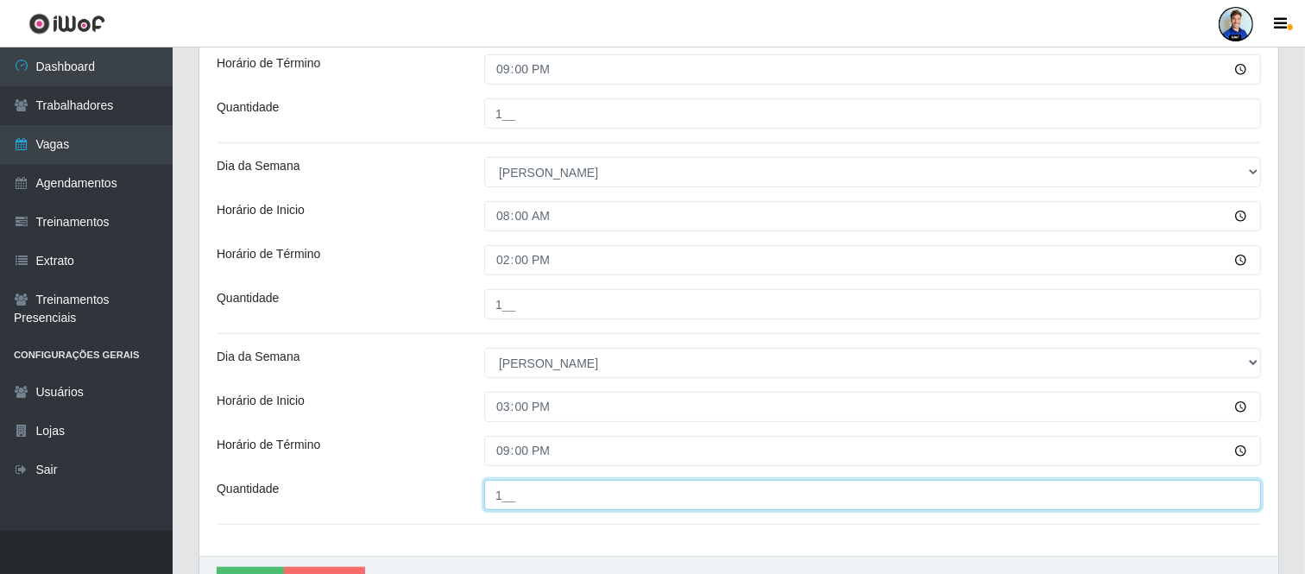
type input "1__"
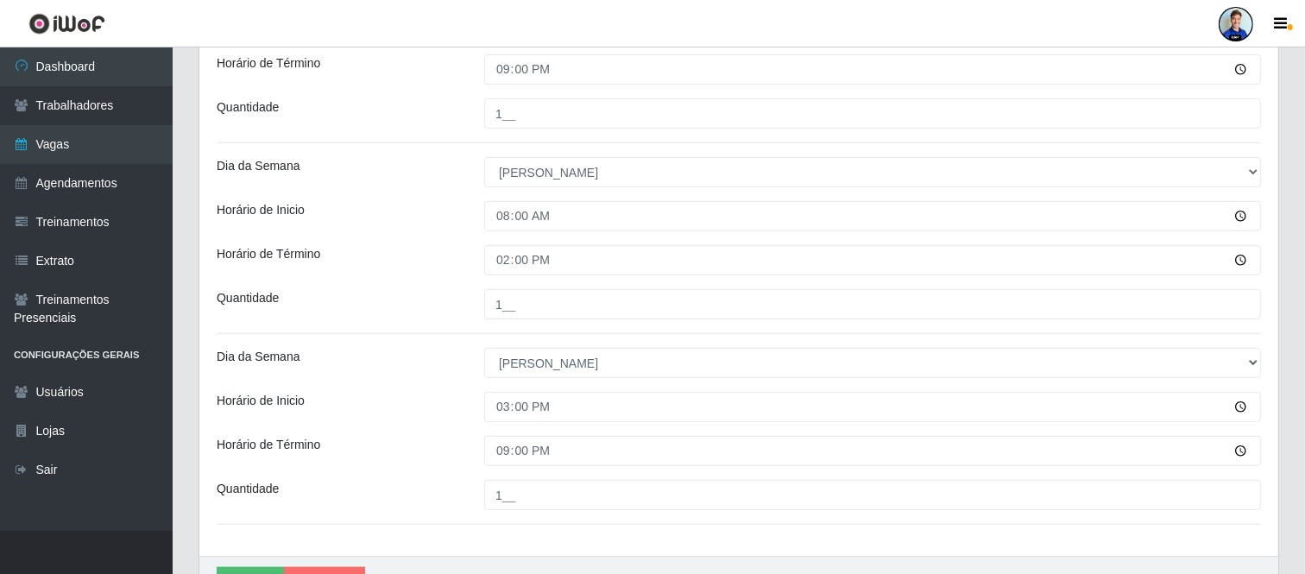
click at [420, 401] on div "Horário de Inicio" at bounding box center [338, 407] width 268 height 30
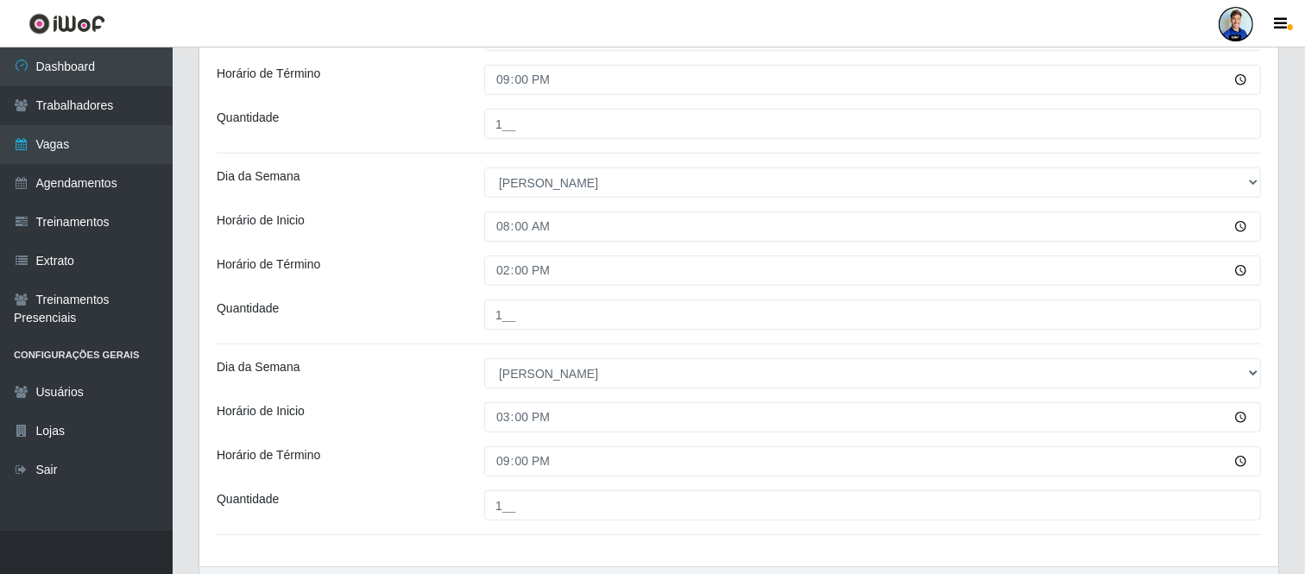
scroll to position [777, 0]
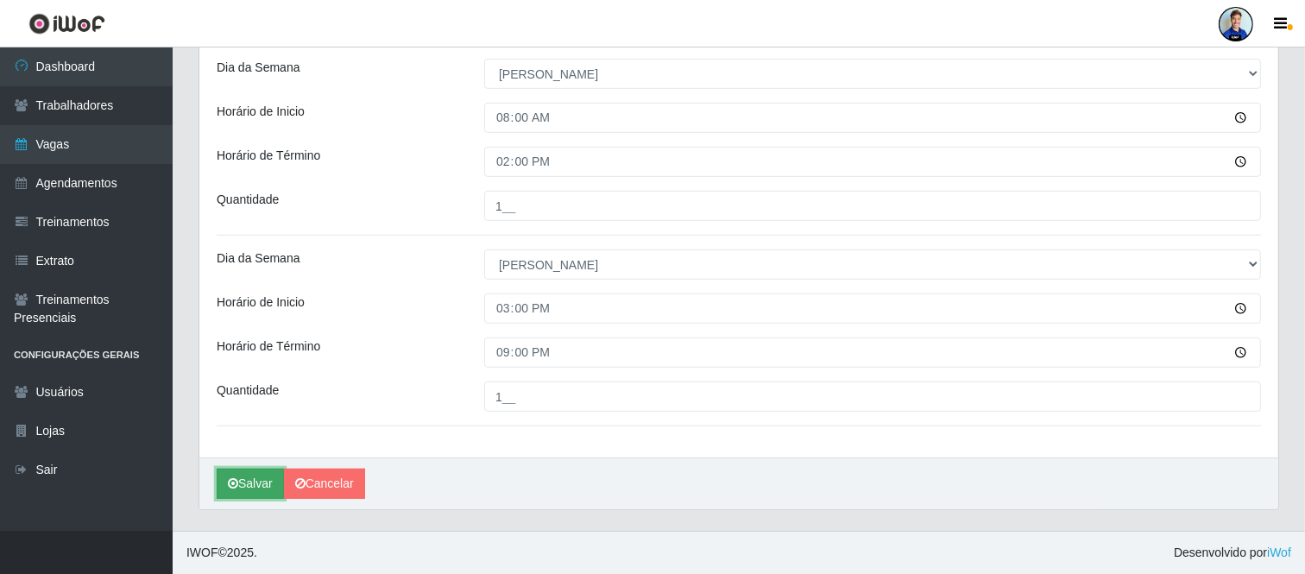
click at [231, 485] on icon "submit" at bounding box center [233, 483] width 10 height 12
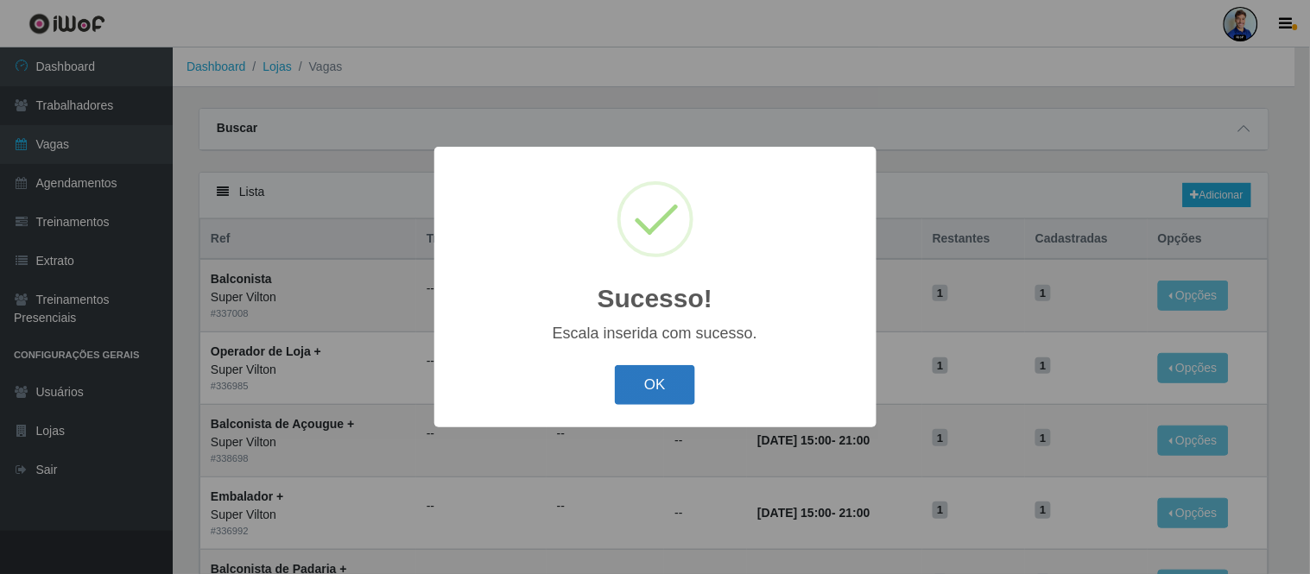
click at [662, 376] on button "OK" at bounding box center [655, 385] width 80 height 41
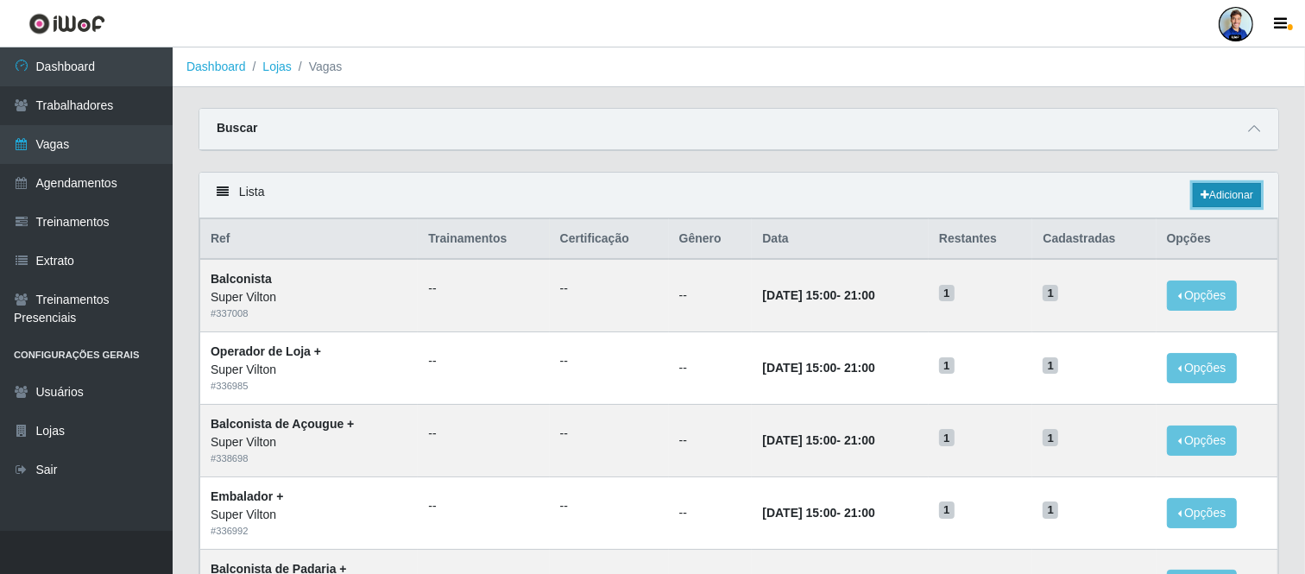
click at [1216, 191] on link "Adicionar" at bounding box center [1227, 195] width 68 height 24
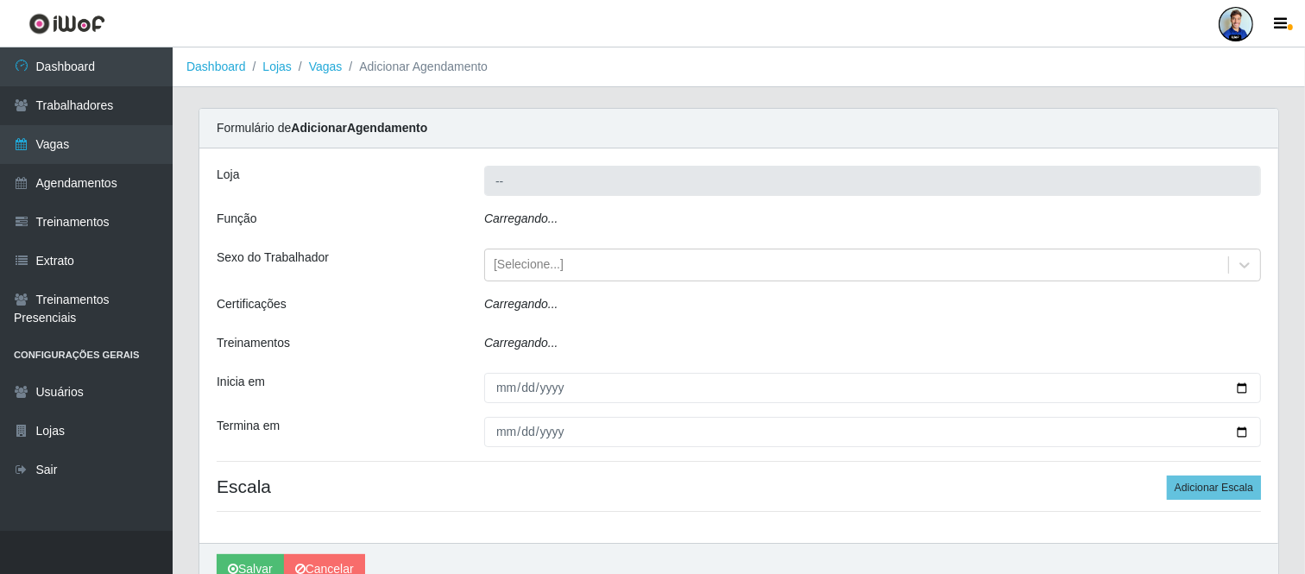
type input "Super Vilton"
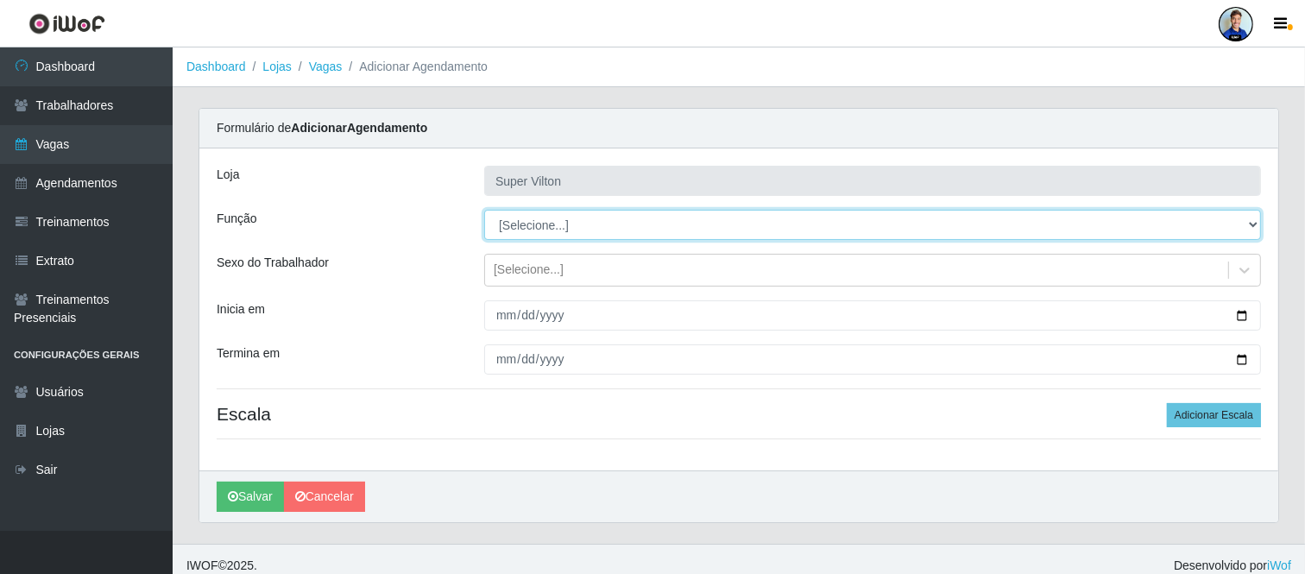
click at [598, 221] on select "[Selecione...] ASG ASG + ASG ++ Auxiliar de Depósito Auxiliar de Depósito + Aux…" at bounding box center [872, 225] width 777 height 30
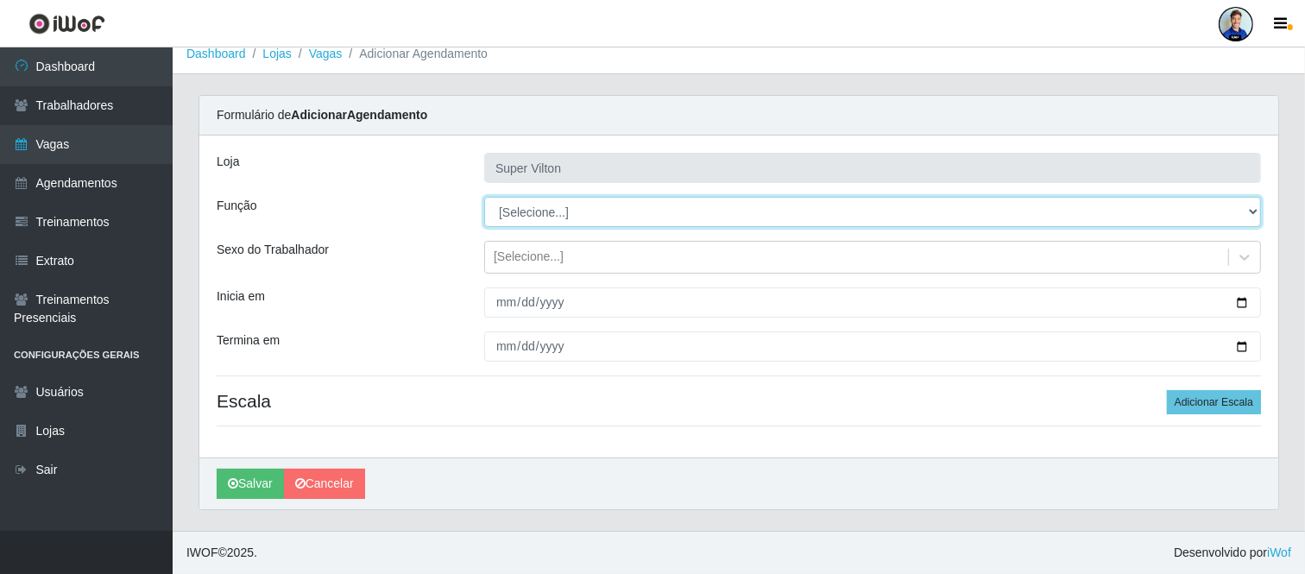
click at [553, 212] on select "[Selecione...] ASG ASG + ASG ++ Auxiliar de Depósito Auxiliar de Depósito + Aux…" at bounding box center [872, 212] width 777 height 30
select select "106"
click at [484, 197] on select "[Selecione...] ASG ASG + ASG ++ Auxiliar de Depósito Auxiliar de Depósito + Aux…" at bounding box center [872, 212] width 777 height 30
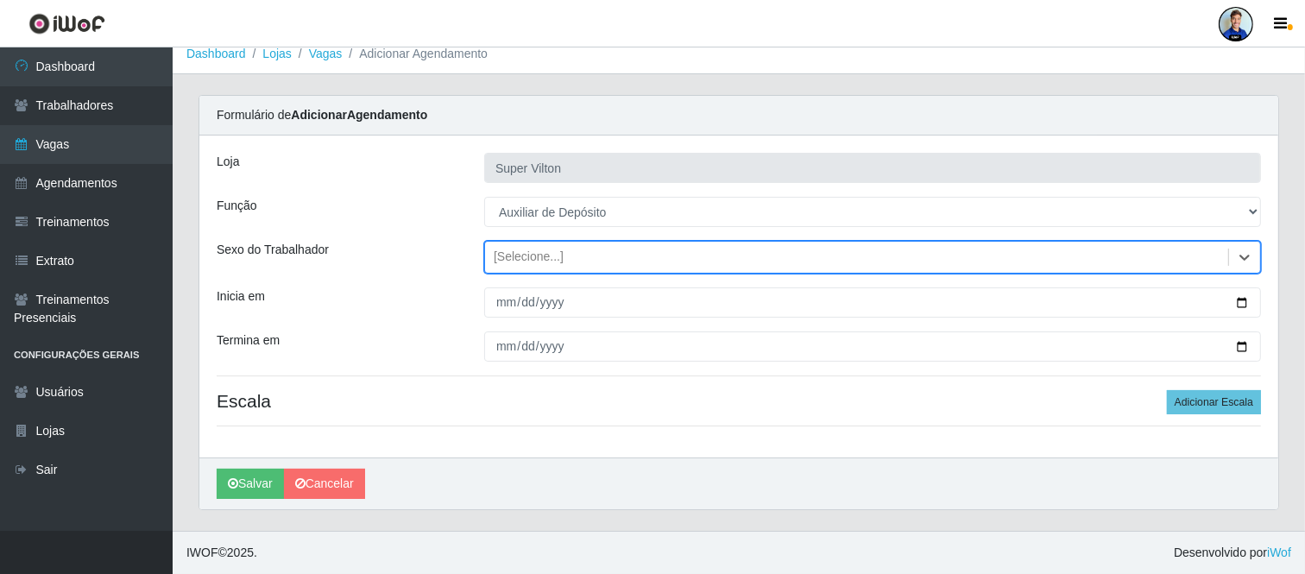
type input "h"
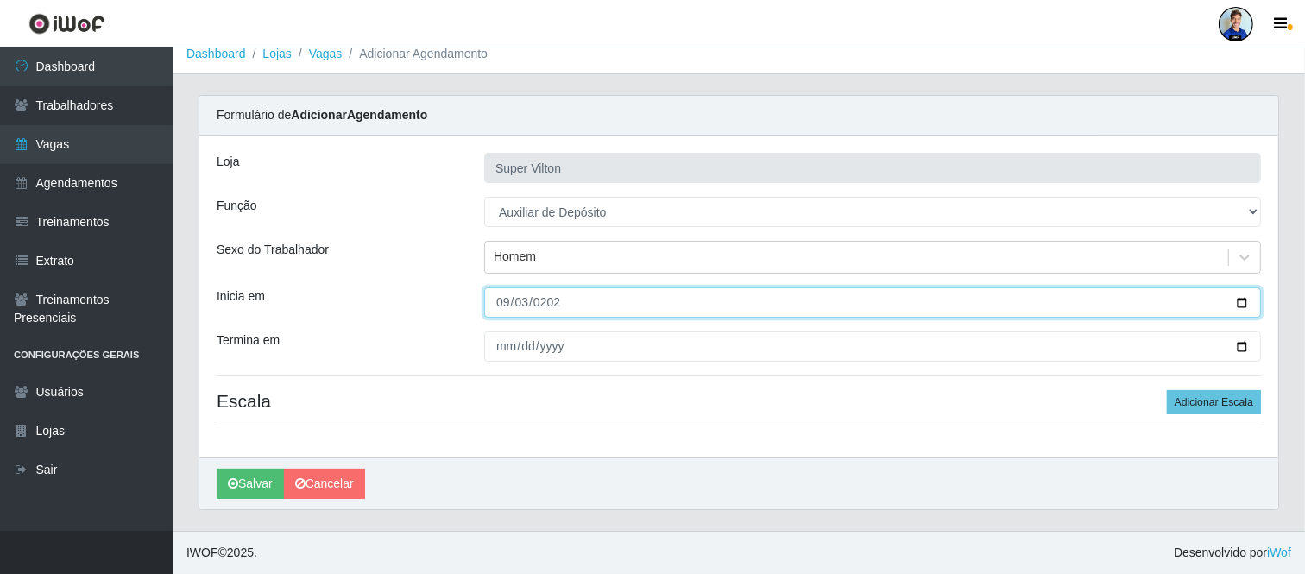
type input "[DATE]"
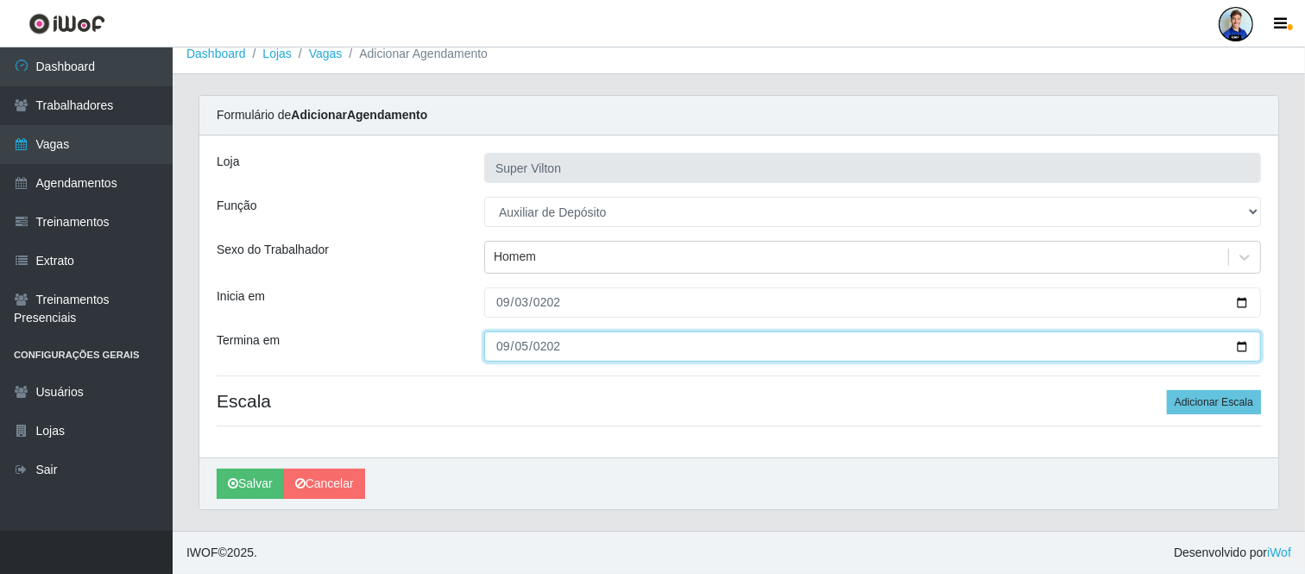
type input "[DATE]"
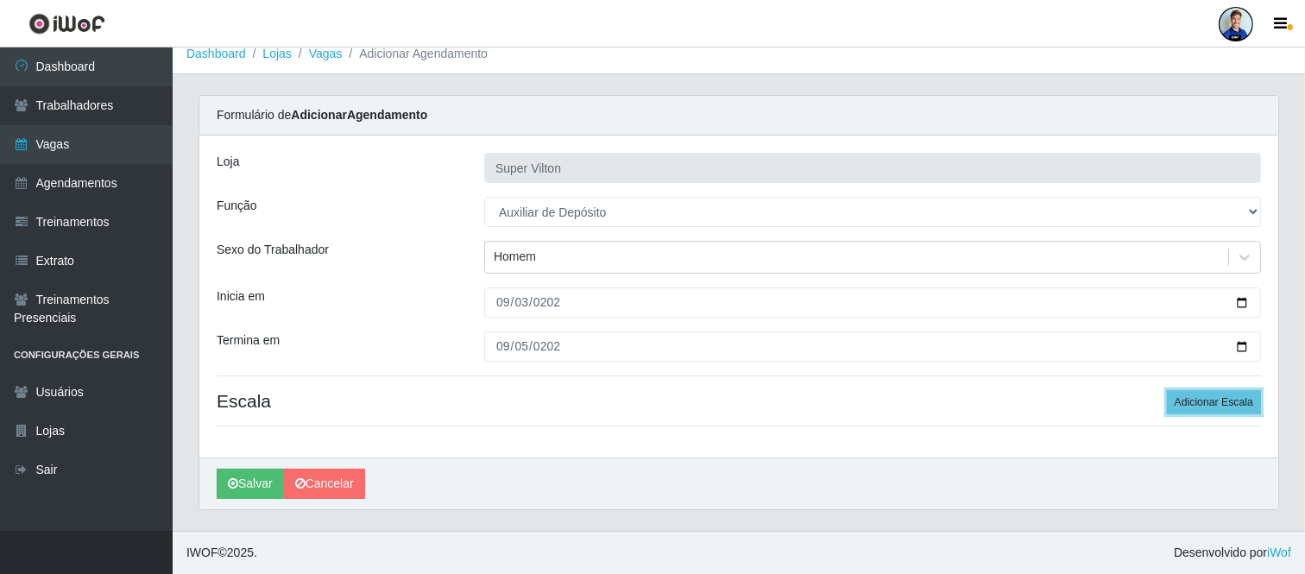
click at [1167, 390] on button "Adicionar Escala" at bounding box center [1214, 402] width 94 height 24
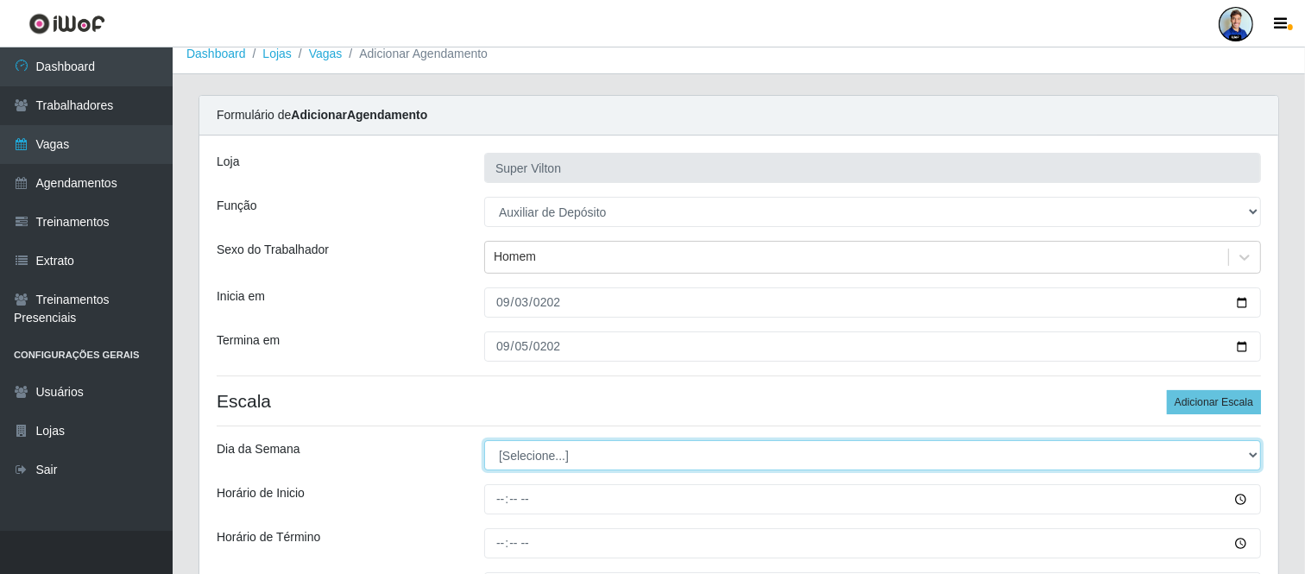
click at [555, 458] on select "[Selecione...] Segunda Terça Quarta Quinta Sexta Sábado Domingo" at bounding box center [872, 455] width 777 height 30
select select "3"
click at [484, 440] on select "[Selecione...] Segunda Terça Quarta Quinta Sexta Sábado Domingo" at bounding box center [872, 455] width 777 height 30
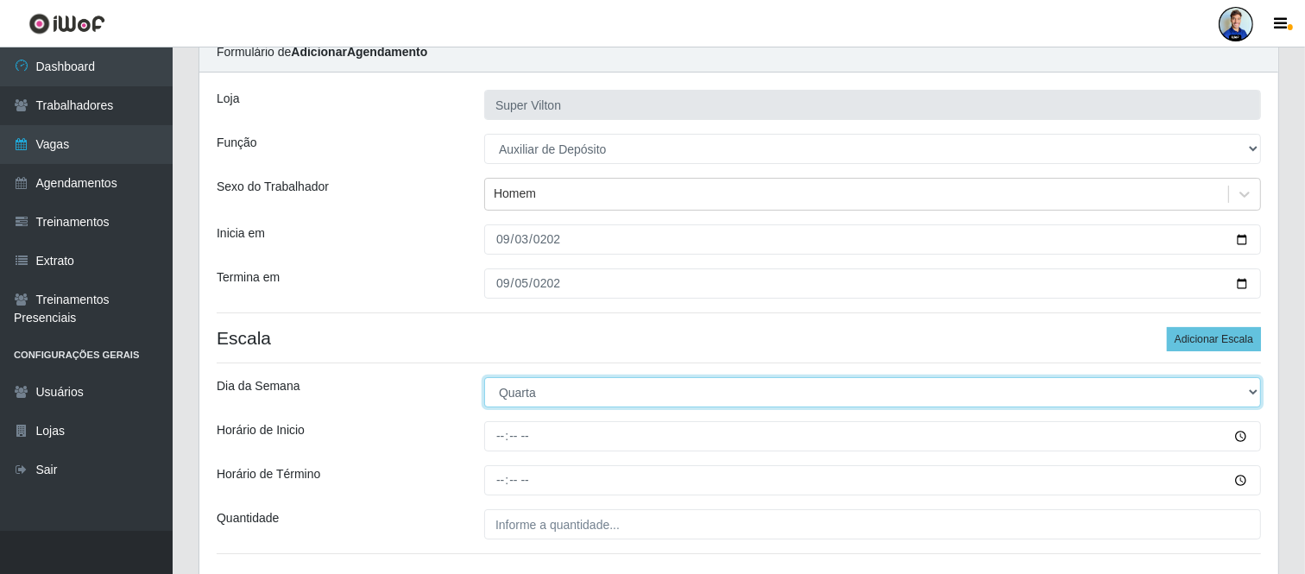
scroll to position [109, 0]
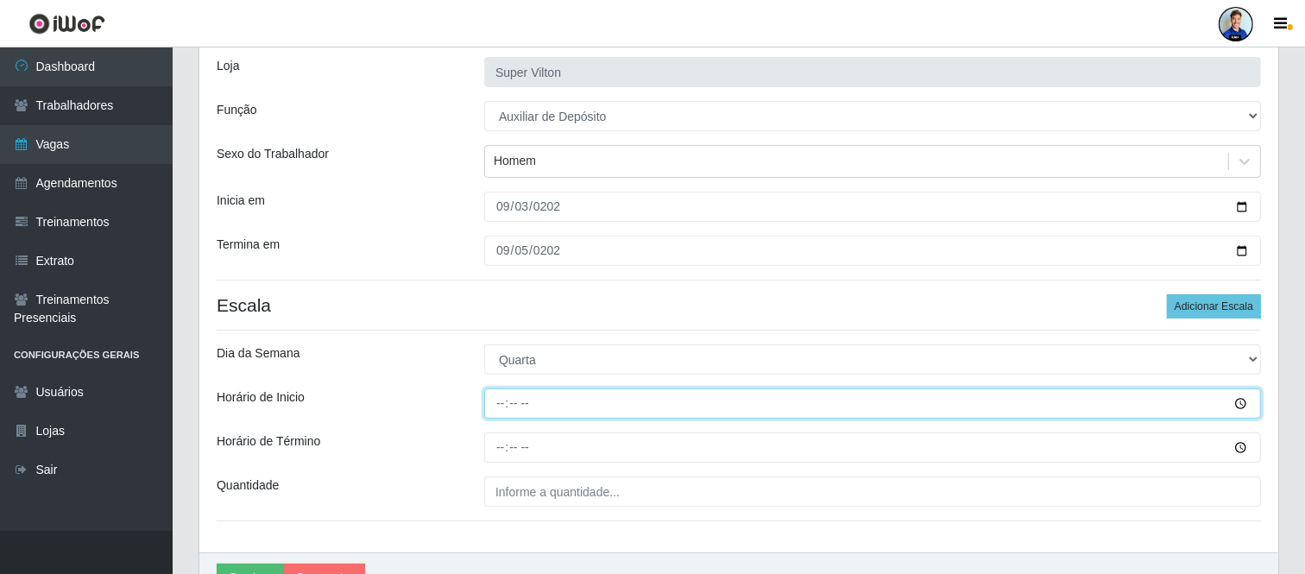
click at [506, 399] on input "Horário de Inicio" at bounding box center [872, 403] width 777 height 30
type input "08:00"
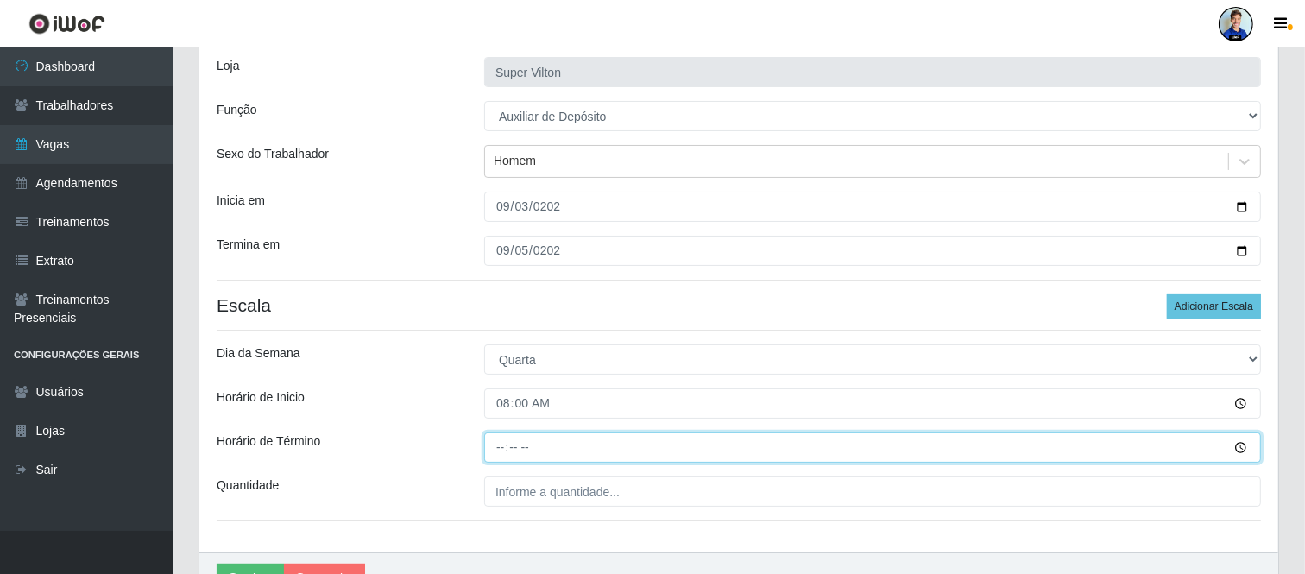
type input "14:00"
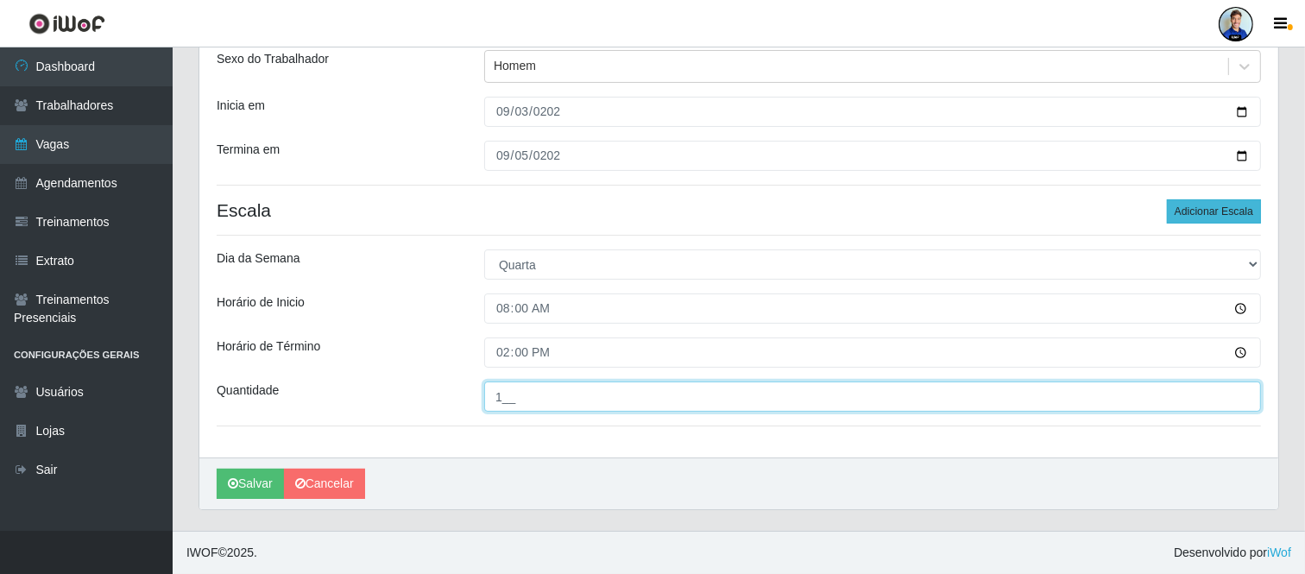
type input "1__"
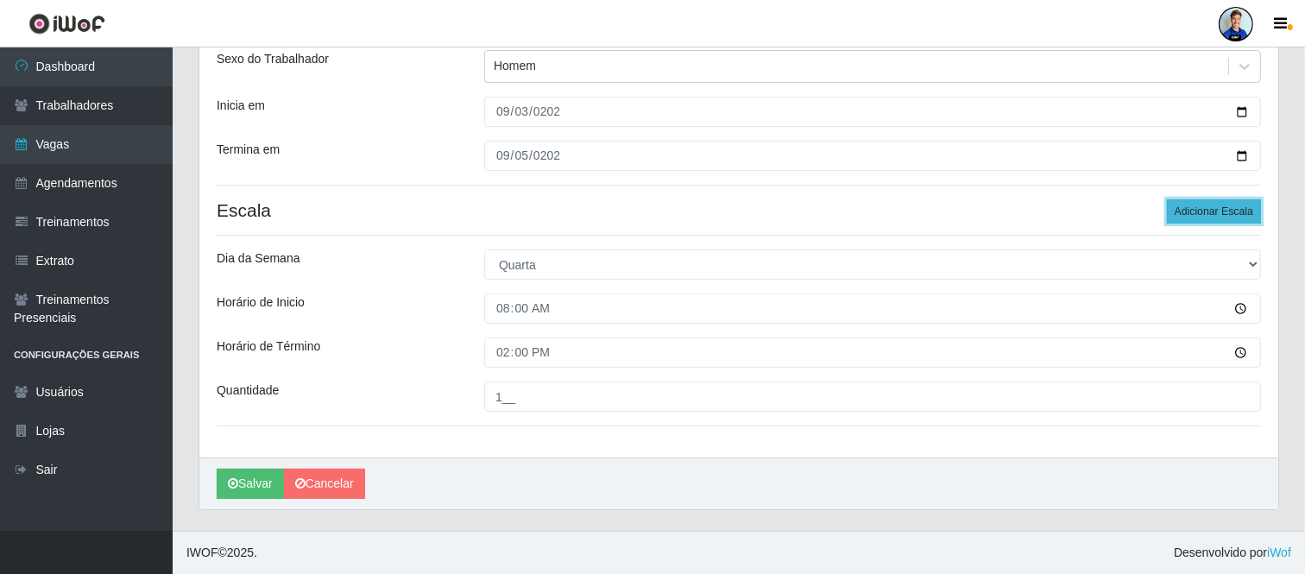
click at [1189, 217] on button "Adicionar Escala" at bounding box center [1214, 211] width 94 height 24
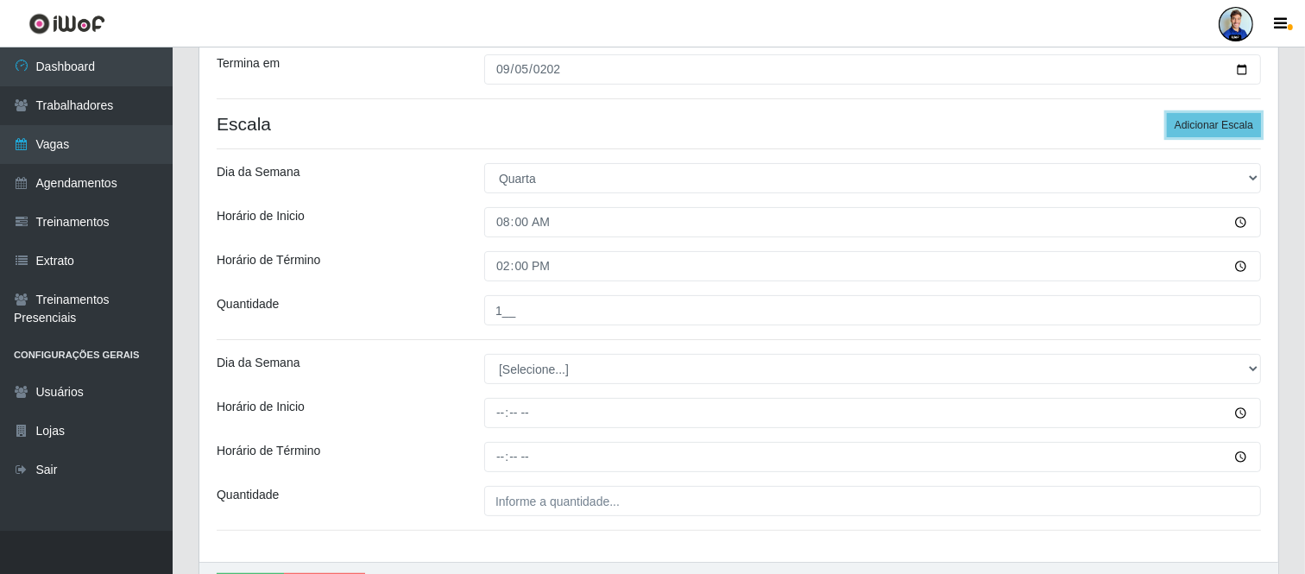
scroll to position [395, 0]
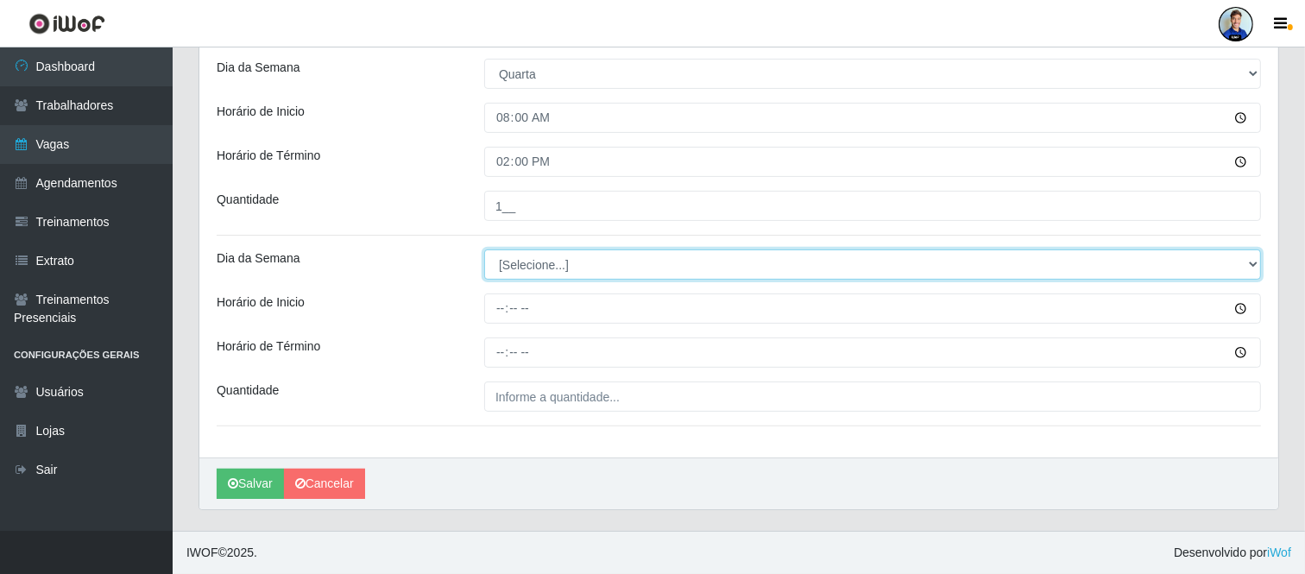
click at [667, 263] on select "[Selecione...] Segunda Terça Quarta Quinta Sexta Sábado Domingo" at bounding box center [872, 265] width 777 height 30
select select "3"
click at [484, 250] on select "[Selecione...] Segunda Terça Quarta Quinta Sexta Sábado Domingo" at bounding box center [872, 265] width 777 height 30
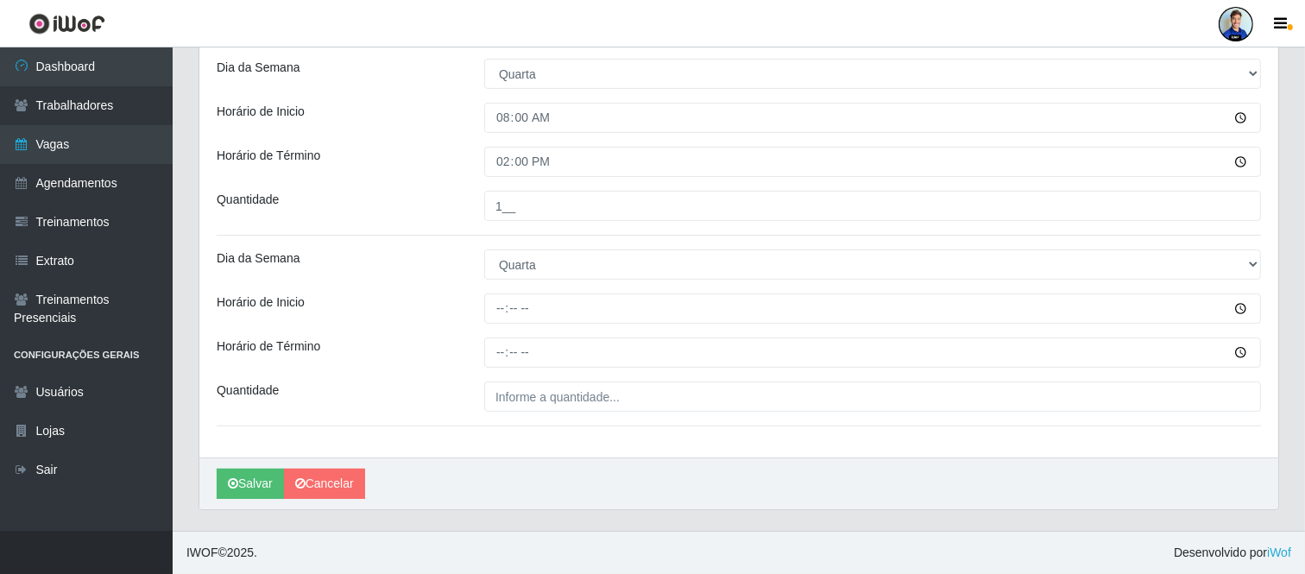
click at [521, 286] on div "Loja Super Vilton Função [Selecione...] ASG ASG + ASG ++ Auxiliar de Depósito A…" at bounding box center [738, 106] width 1079 height 704
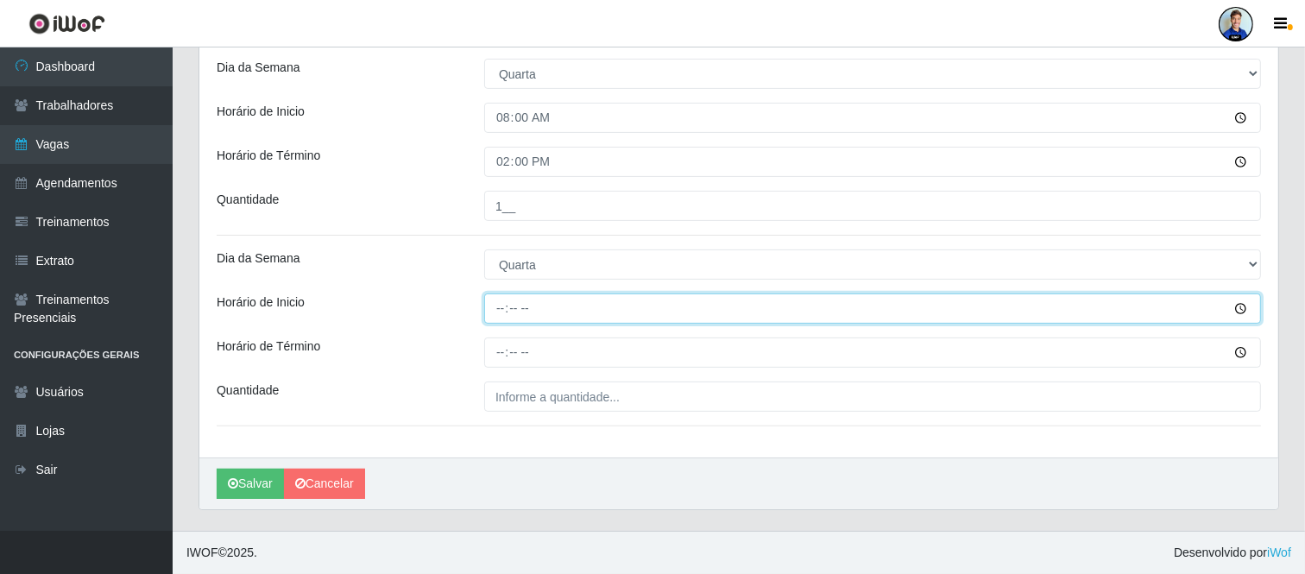
click at [514, 311] on input "Horário de Inicio" at bounding box center [872, 309] width 777 height 30
click at [498, 308] on input "Horário de Inicio" at bounding box center [872, 309] width 777 height 30
type input "08:00"
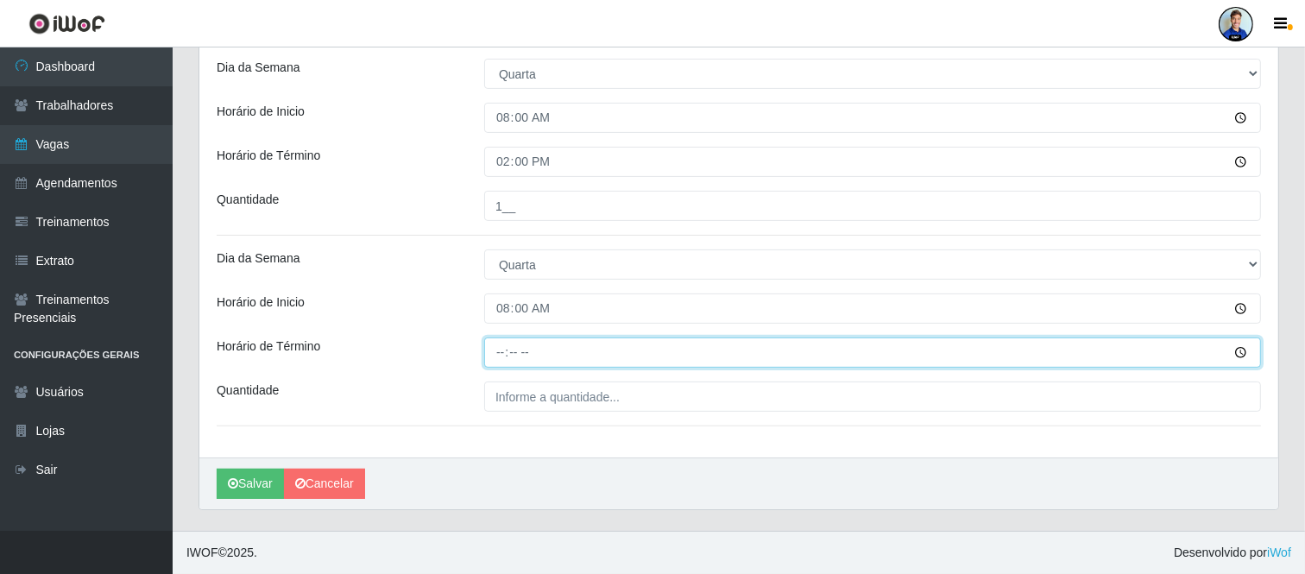
type input "14:00"
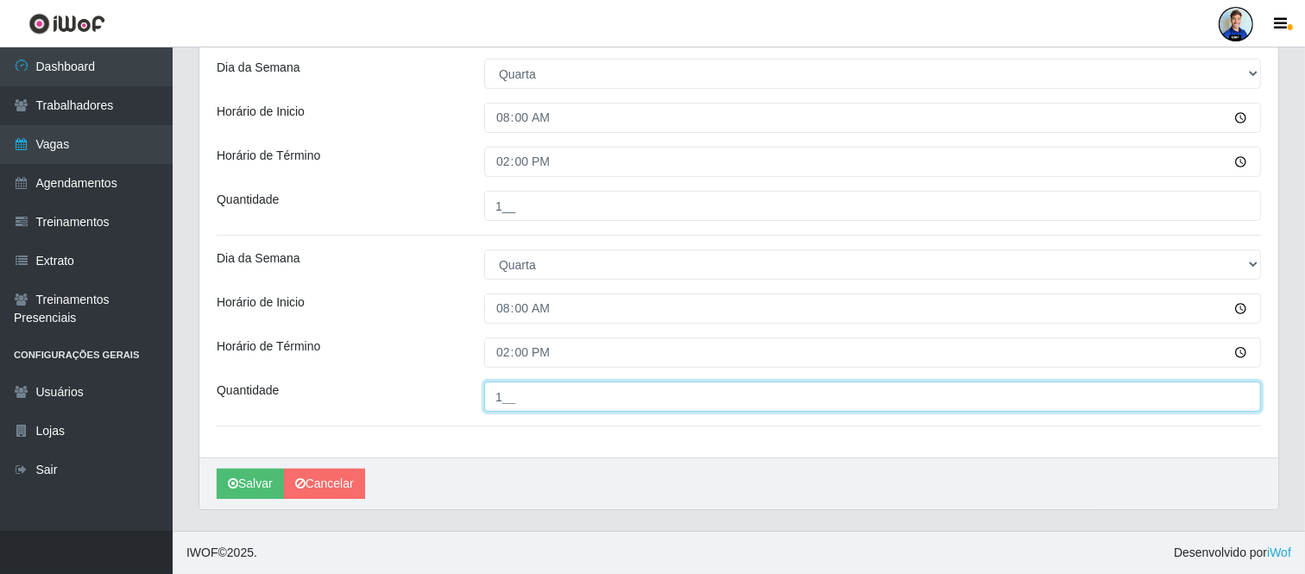
type input "1__"
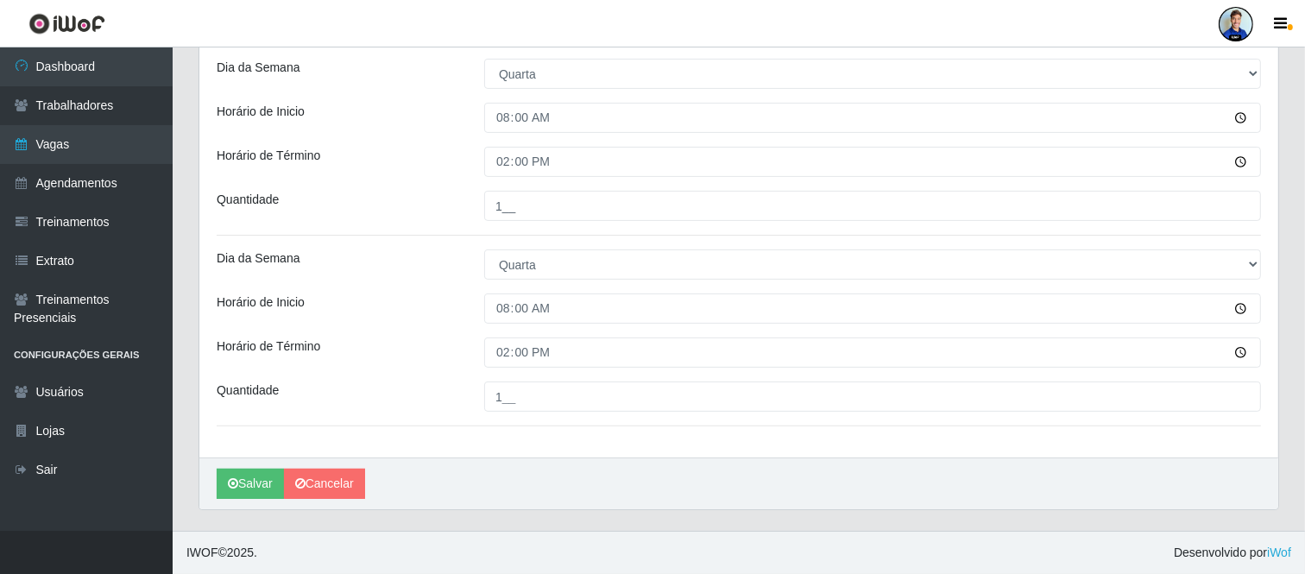
click at [436, 277] on div "Dia da Semana" at bounding box center [338, 265] width 268 height 30
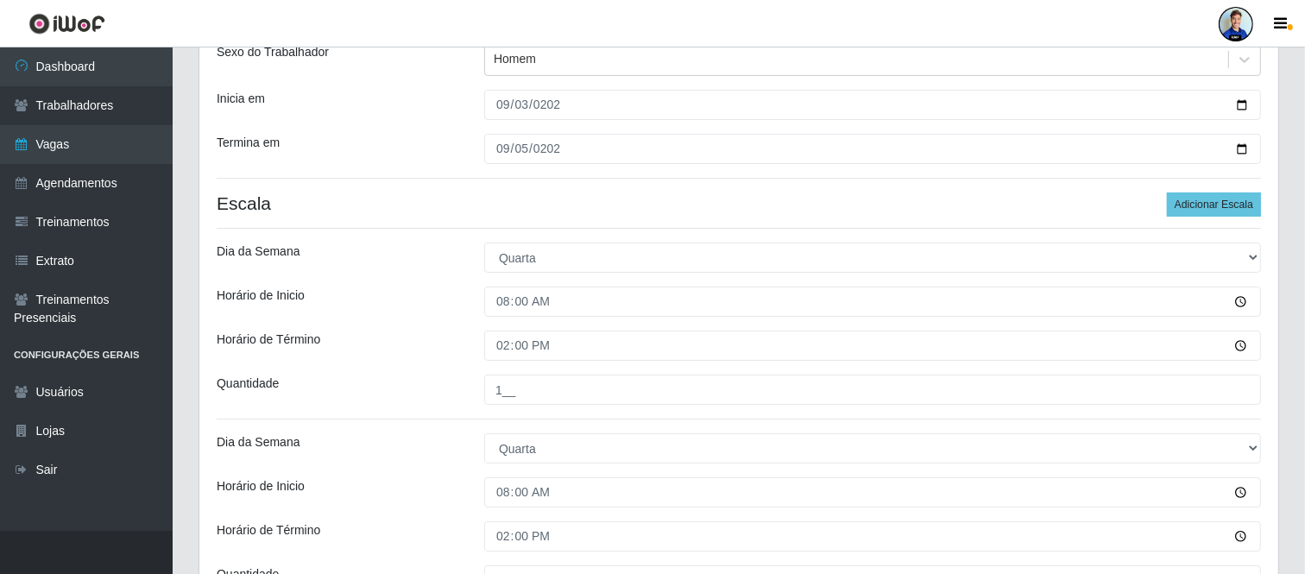
scroll to position [203, 0]
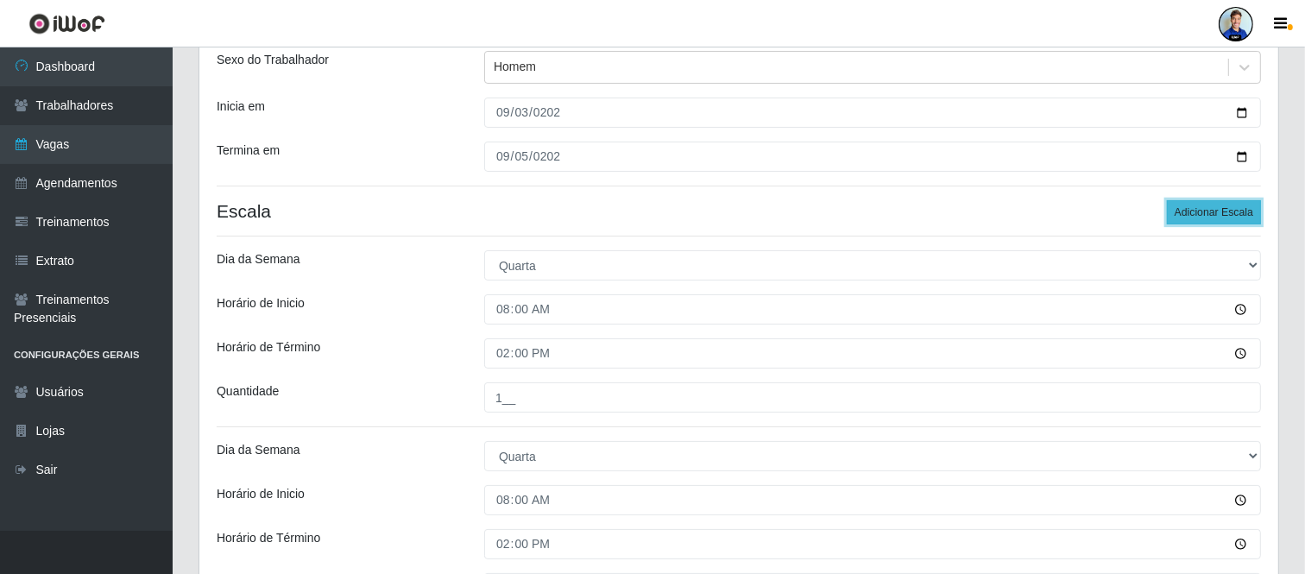
click at [1206, 211] on button "Adicionar Escala" at bounding box center [1214, 212] width 94 height 24
click at [1207, 211] on button "Adicionar Escala" at bounding box center [1214, 212] width 94 height 24
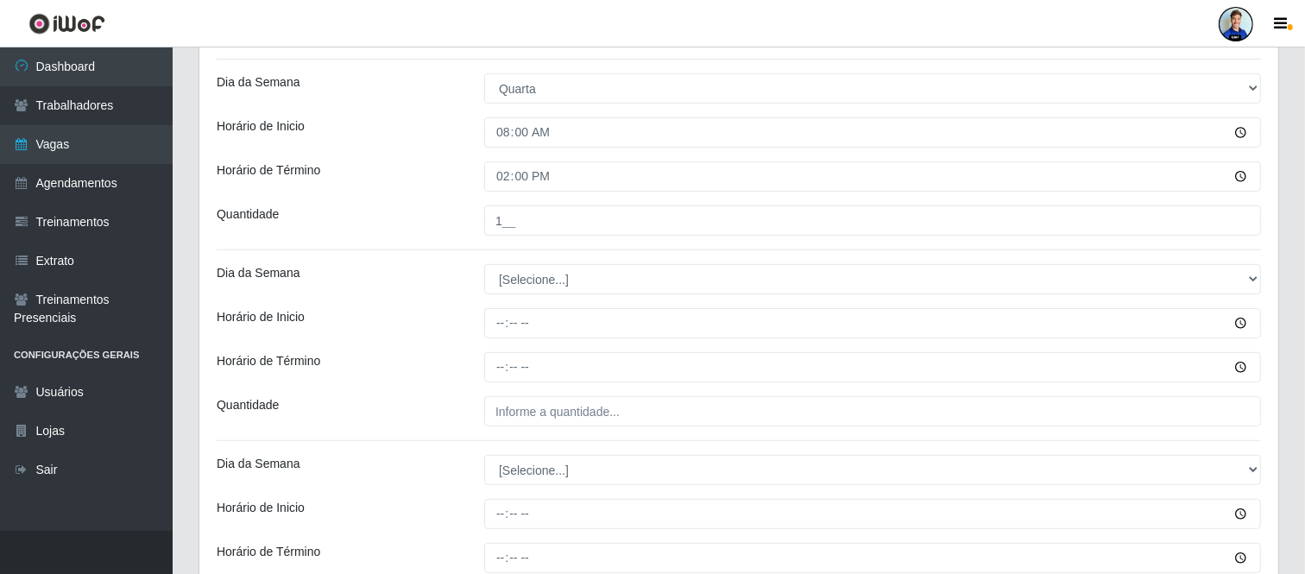
scroll to position [587, 0]
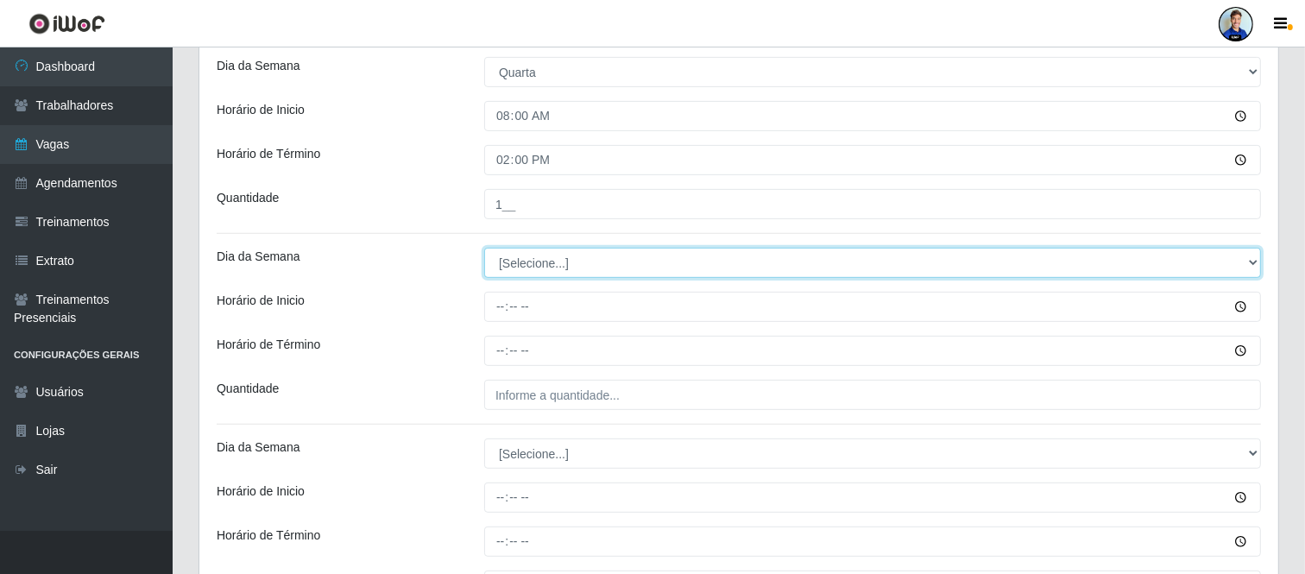
click at [598, 272] on select "[Selecione...] Segunda Terça Quarta Quinta Sexta Sábado Domingo" at bounding box center [872, 263] width 777 height 30
select select "4"
click at [484, 248] on select "[Selecione...] Segunda Terça Quarta Quinta Sexta Sábado Domingo" at bounding box center [872, 263] width 777 height 30
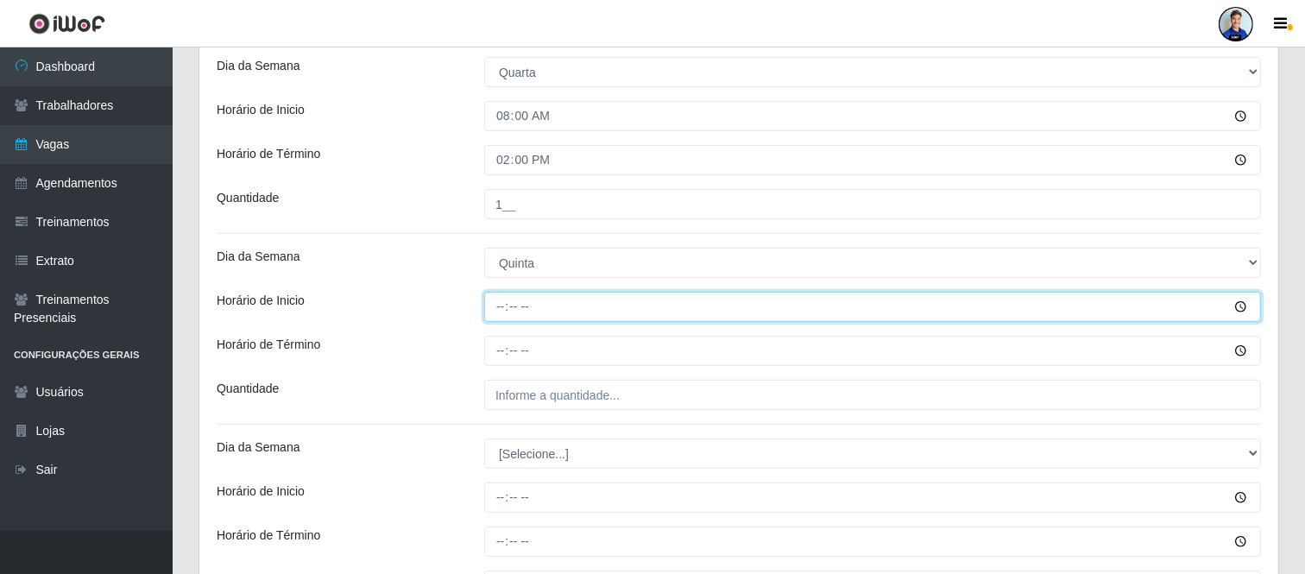
type input "08:00"
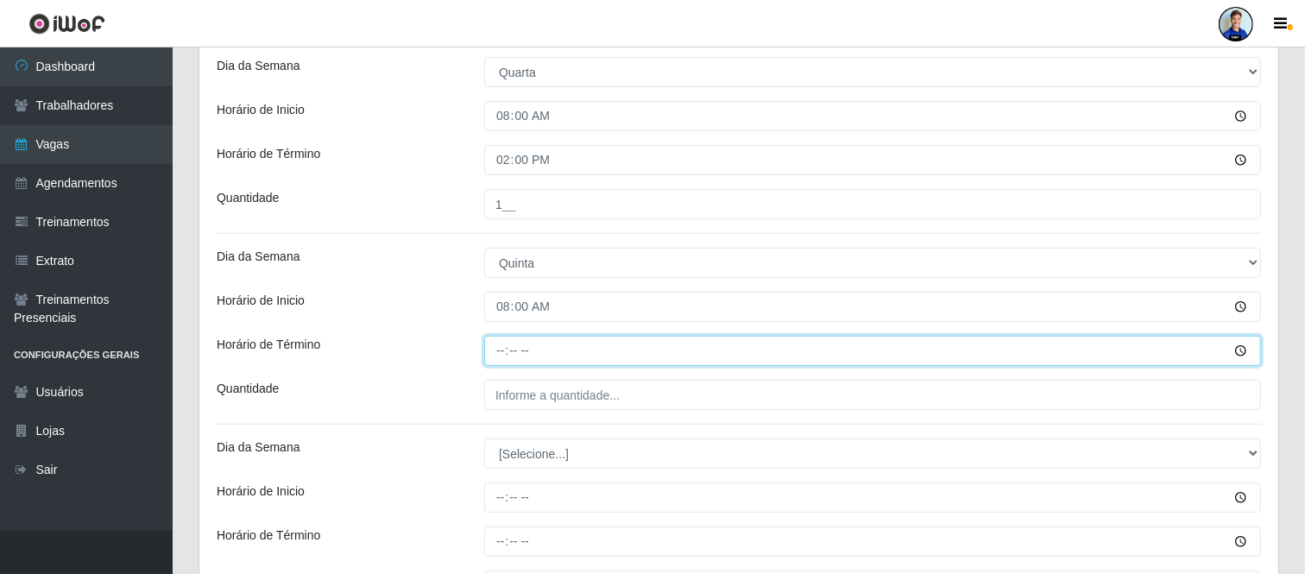
type input "14:00"
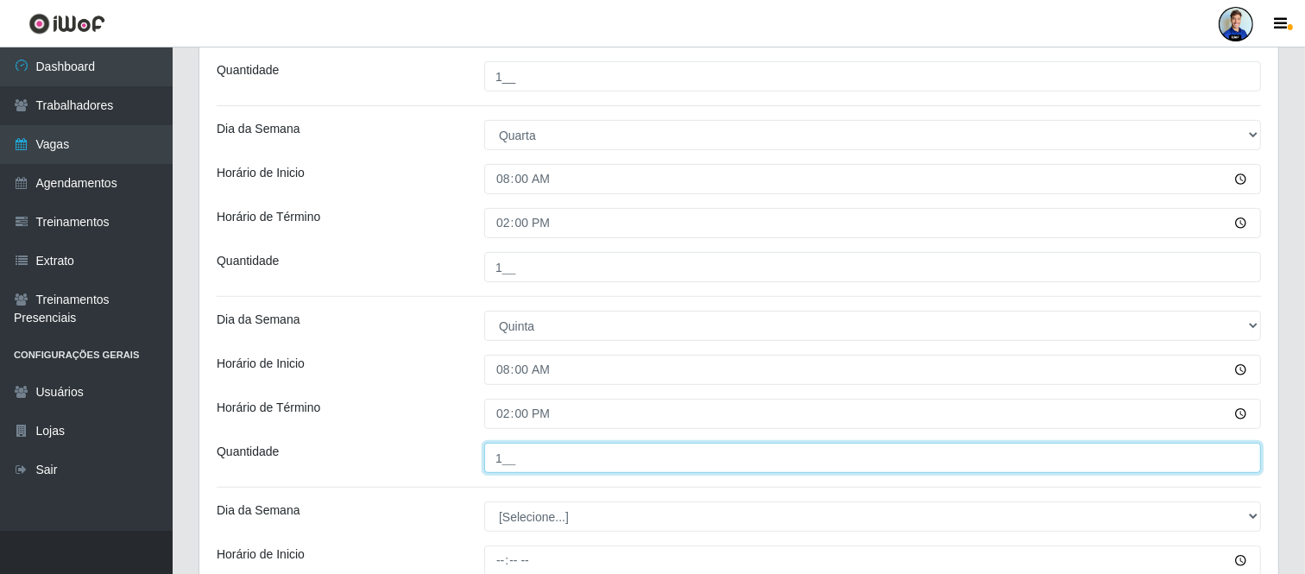
scroll to position [490, 0]
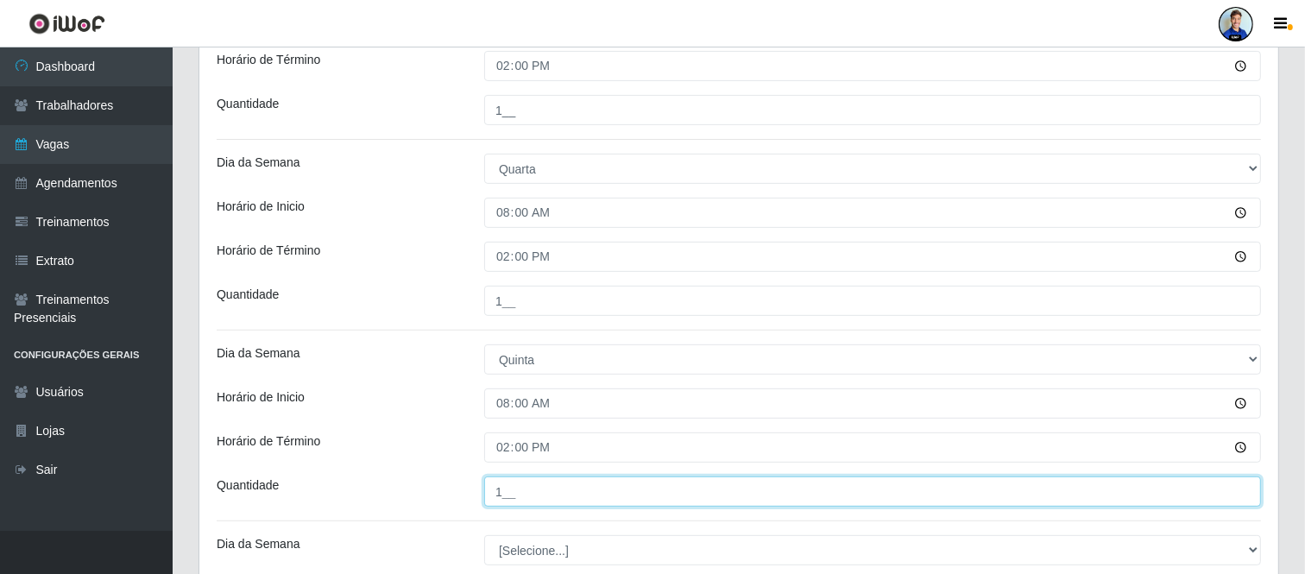
type input "1__"
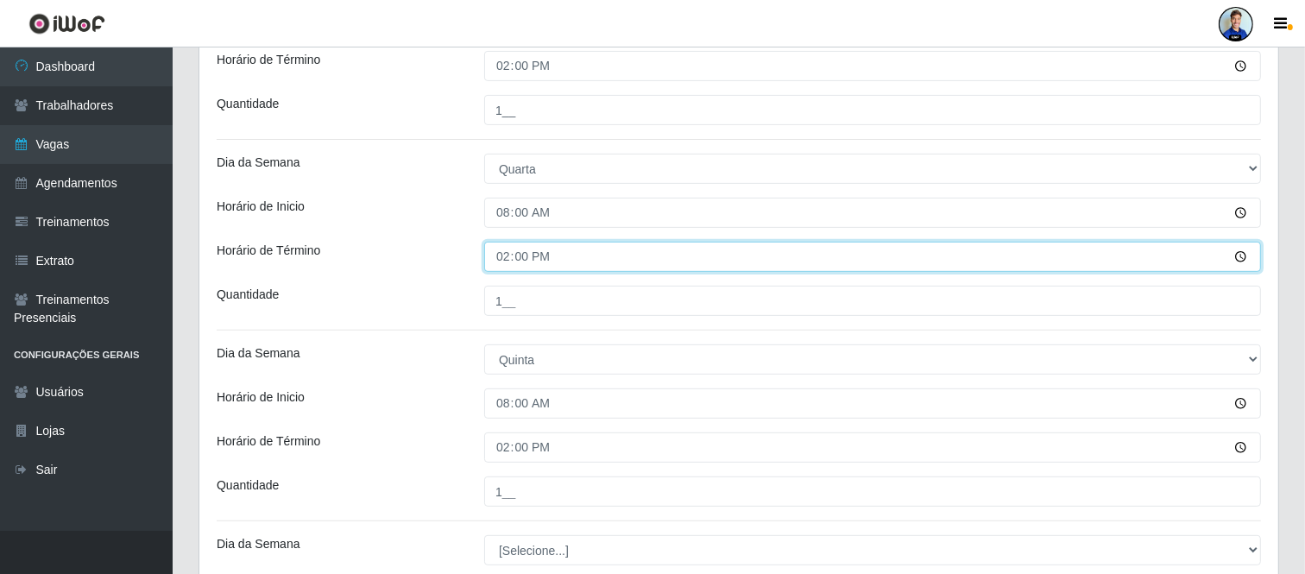
click at [511, 249] on input "14:00" at bounding box center [872, 257] width 777 height 30
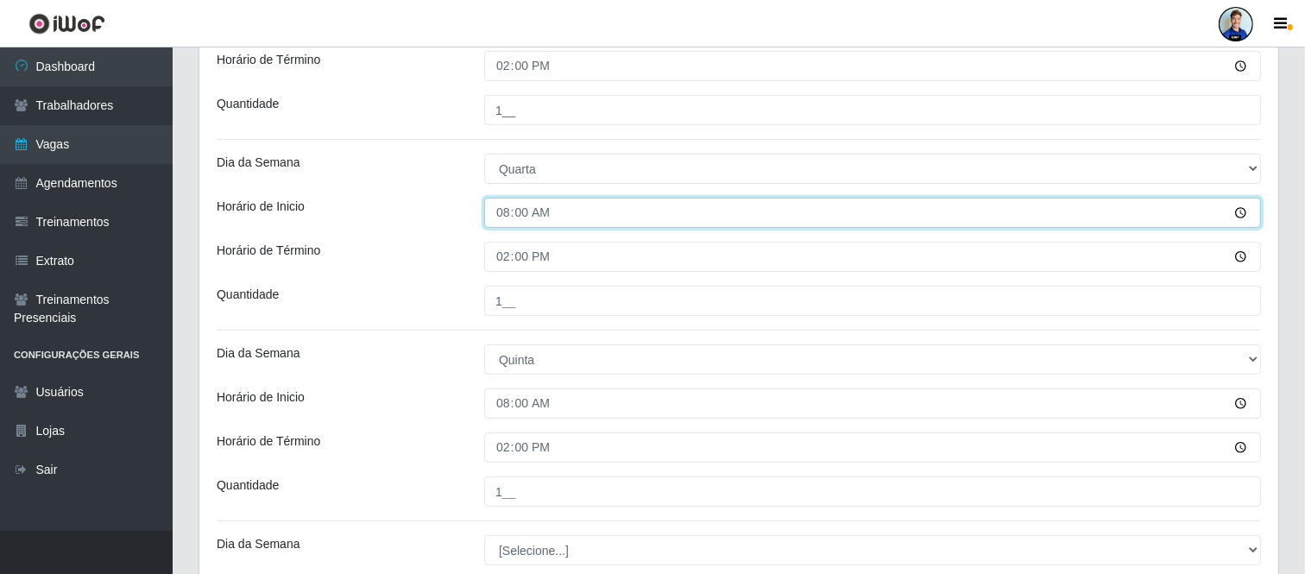
click at [505, 220] on input "08:00" at bounding box center [872, 213] width 777 height 30
type input "15:00"
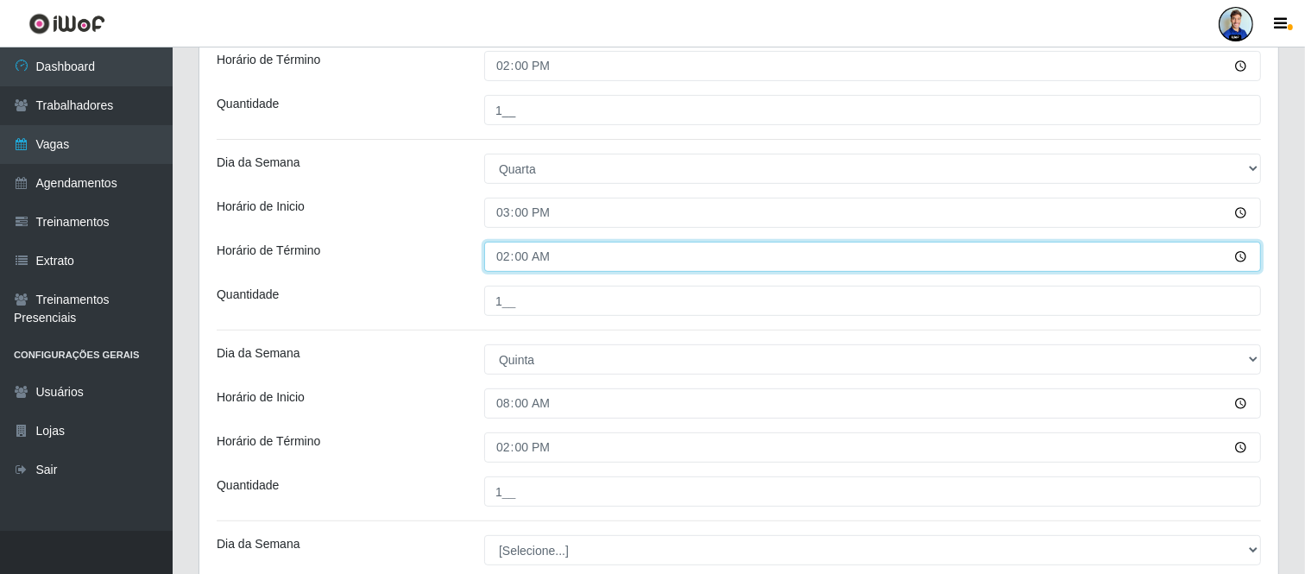
type input "21:00"
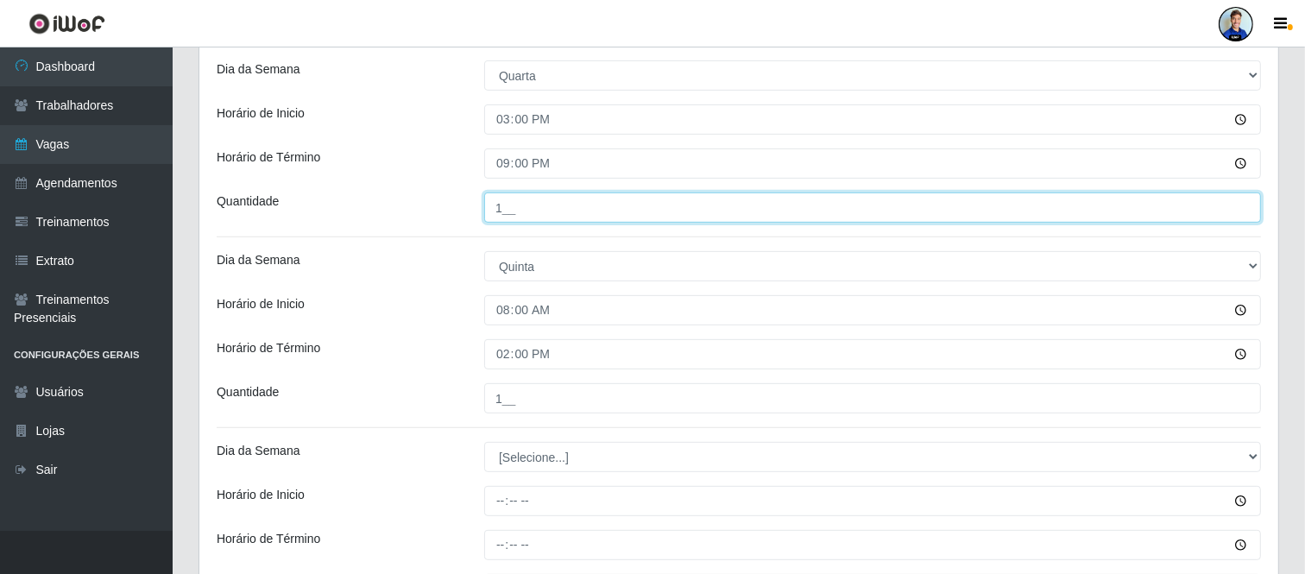
scroll to position [683, 0]
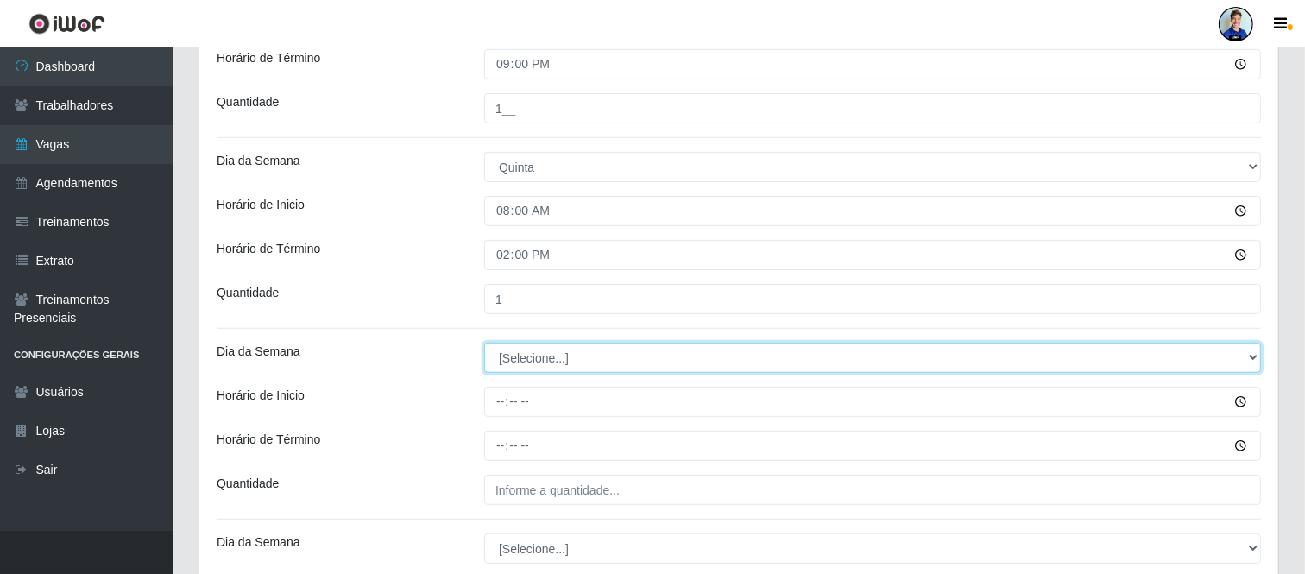
click at [555, 351] on select "[Selecione...] Segunda Terça Quarta Quinta Sexta Sábado Domingo" at bounding box center [872, 358] width 777 height 30
select select "4"
click at [484, 343] on select "[Selecione...] Segunda Terça Quarta Quinta Sexta Sábado Domingo" at bounding box center [872, 358] width 777 height 30
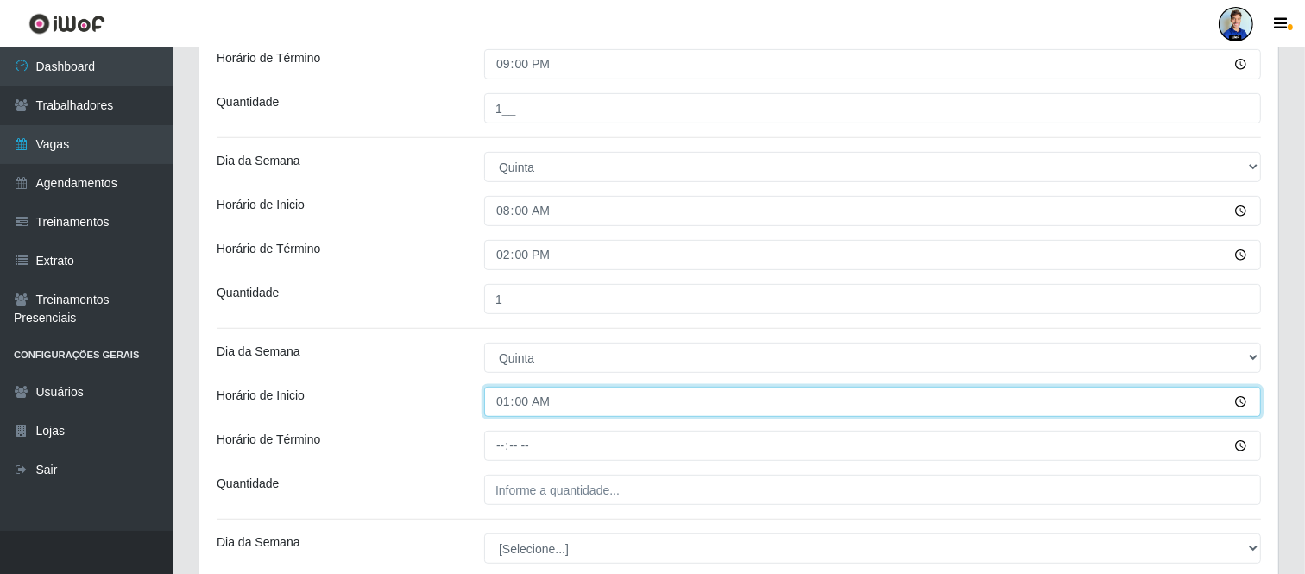
type input "15:00"
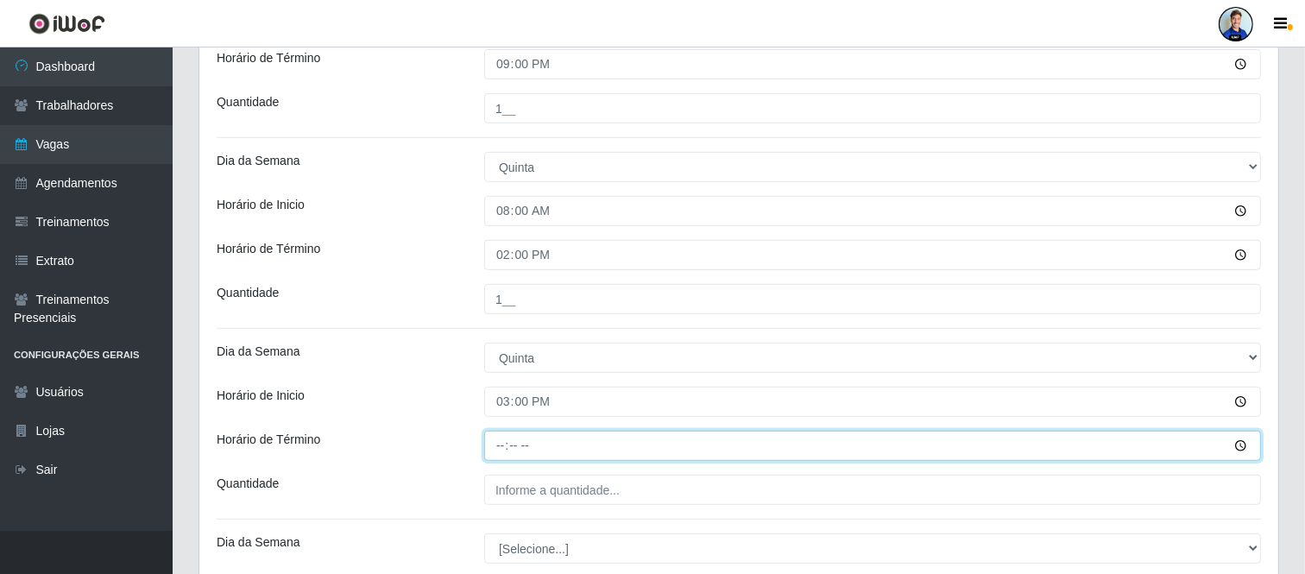
type input "21:00"
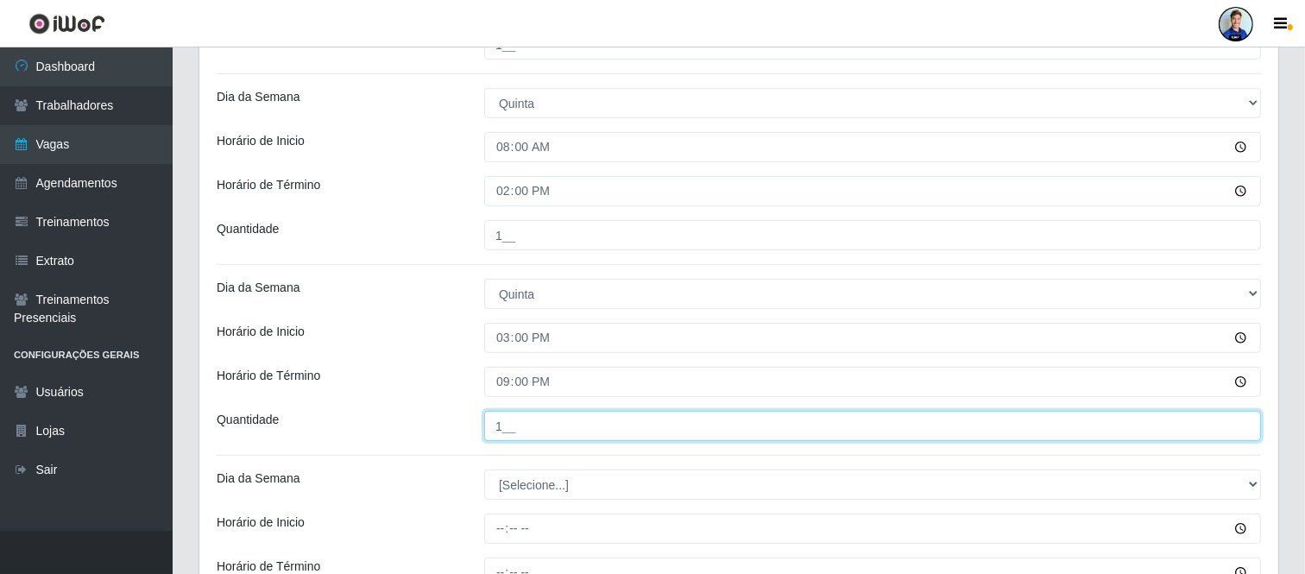
scroll to position [779, 0]
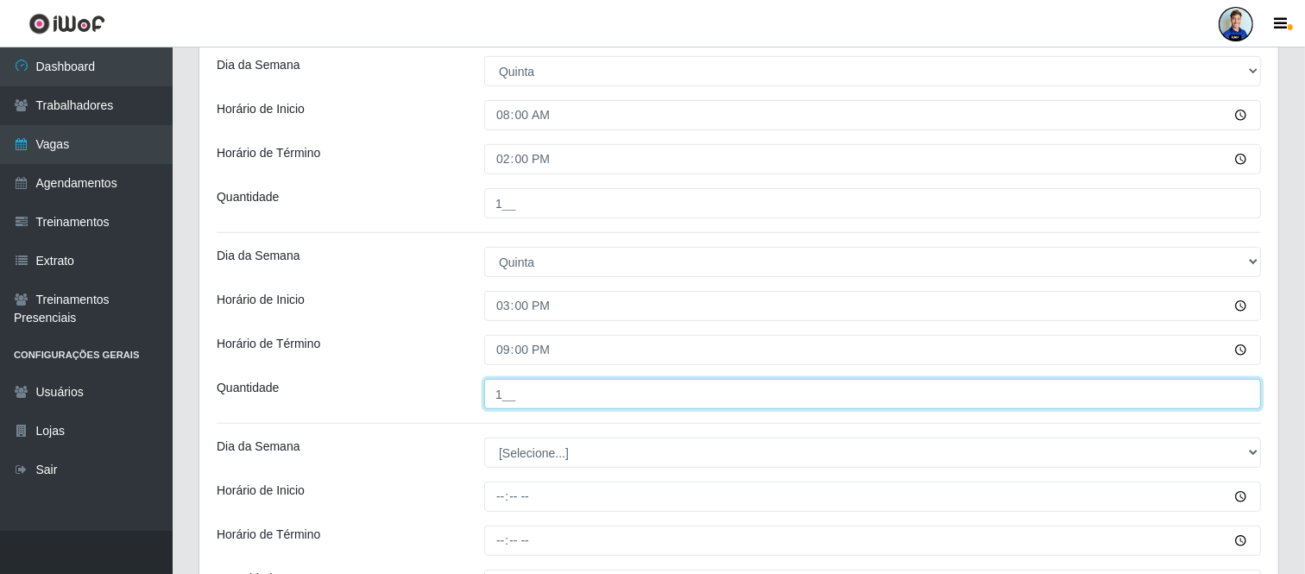
type input "1__"
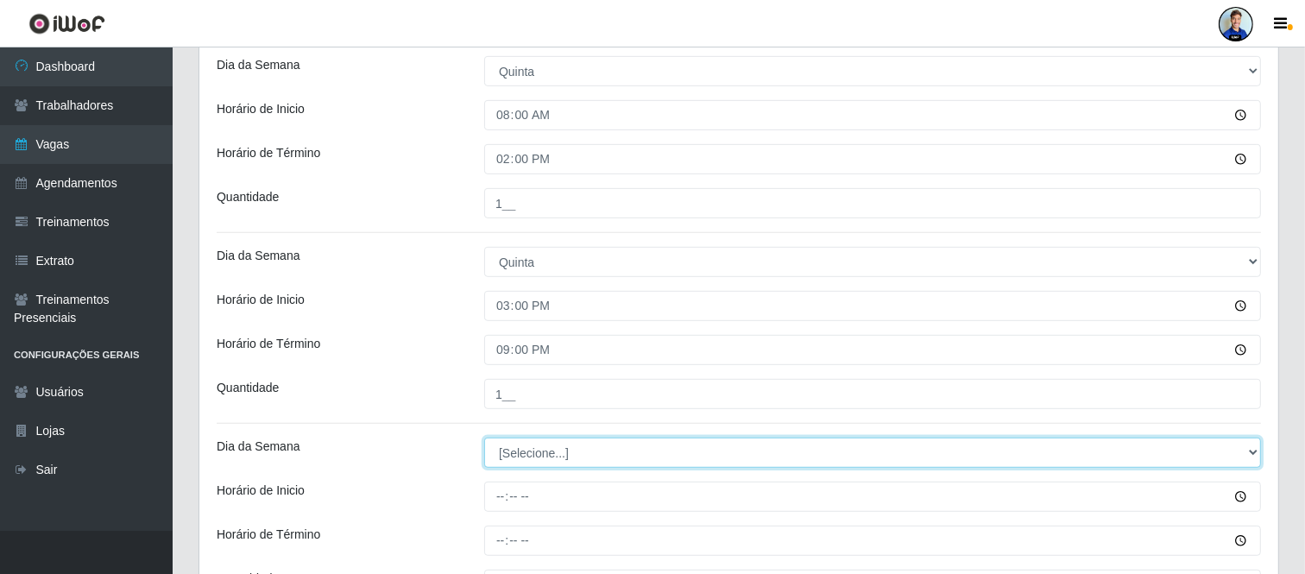
click at [561, 456] on select "[Selecione...] Segunda Terça Quarta Quinta Sexta Sábado Domingo" at bounding box center [872, 453] width 777 height 30
select select "5"
click at [484, 438] on select "[Selecione...] Segunda Terça Quarta Quinta Sexta Sábado Domingo" at bounding box center [872, 453] width 777 height 30
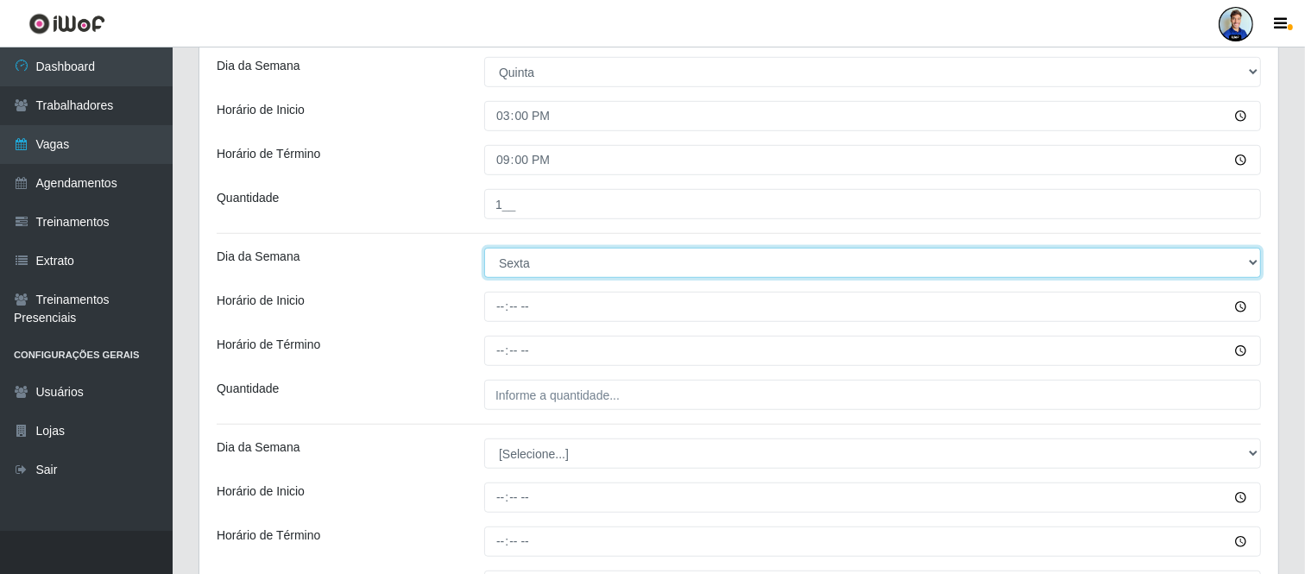
scroll to position [970, 0]
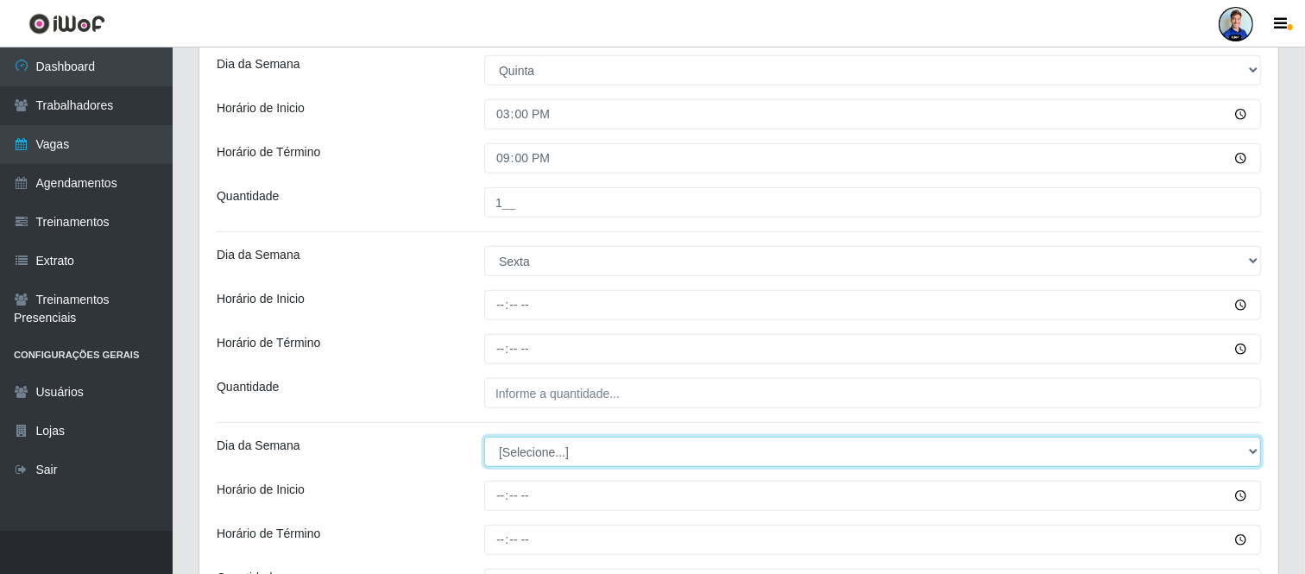
click at [565, 451] on select "[Selecione...] Segunda Terça Quarta Quinta Sexta Sábado Domingo" at bounding box center [872, 452] width 777 height 30
select select "5"
click at [484, 437] on select "[Selecione...] Segunda Terça Quarta Quinta Sexta Sábado Domingo" at bounding box center [872, 452] width 777 height 30
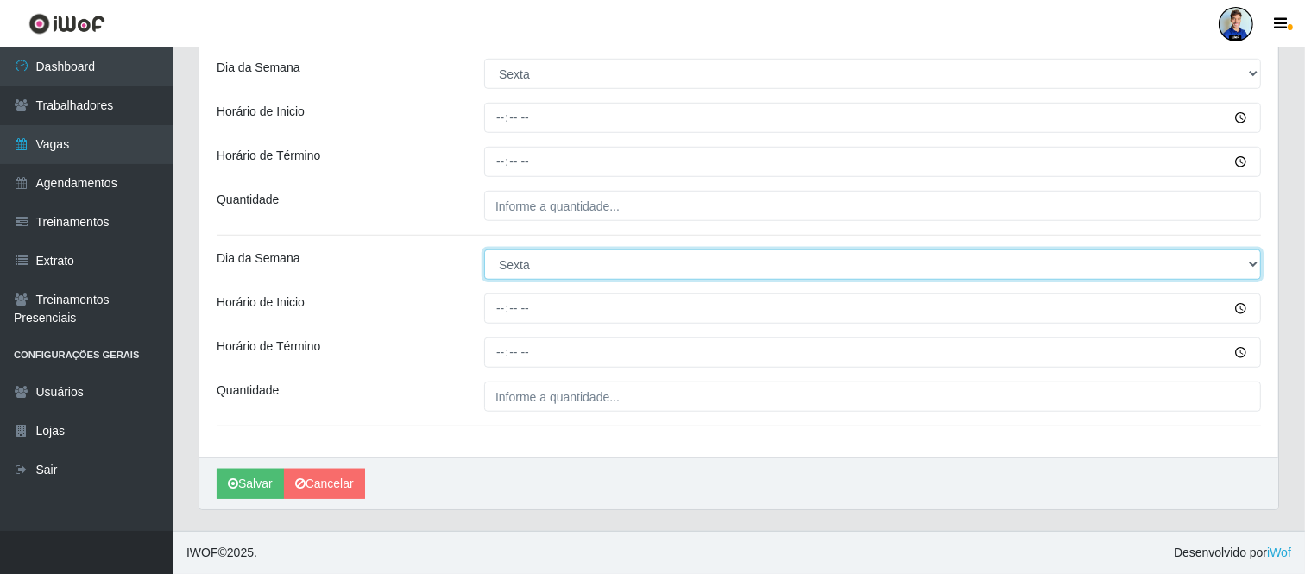
scroll to position [1063, 0]
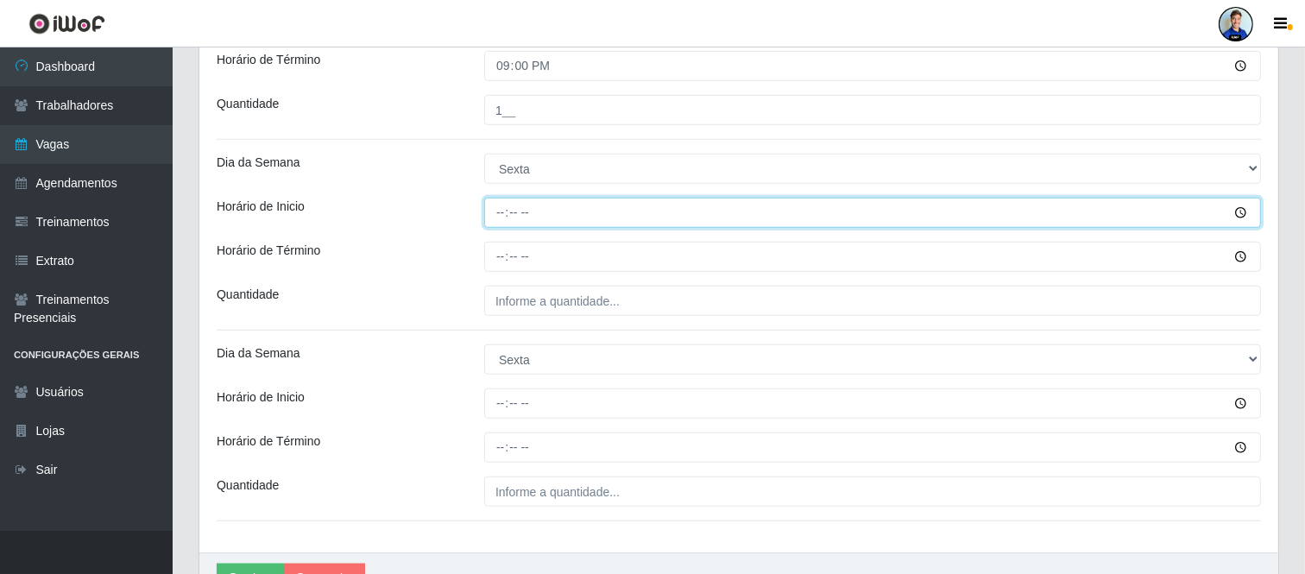
click at [507, 219] on input "Horário de Inicio" at bounding box center [872, 213] width 777 height 30
type input "08:00"
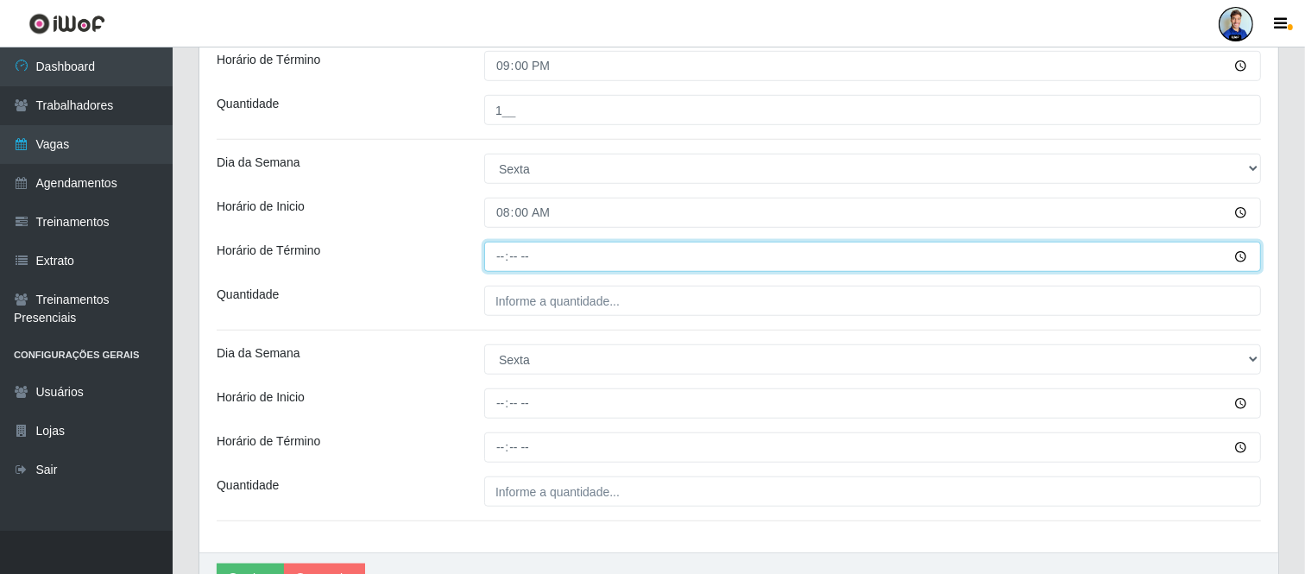
type input "14:00"
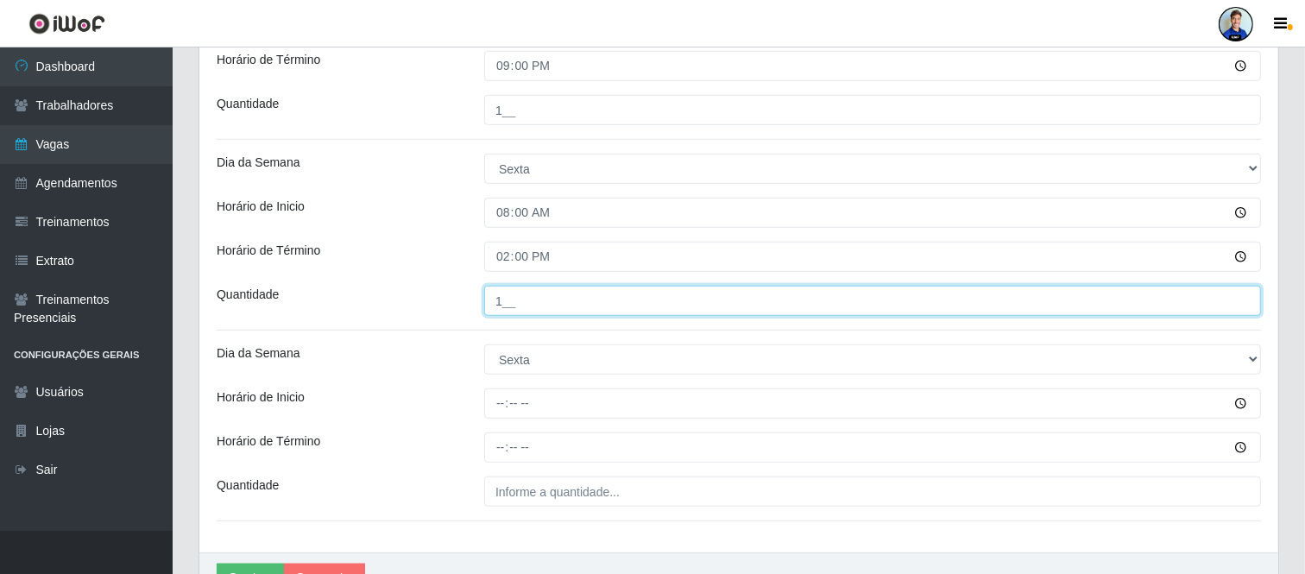
type input "1__"
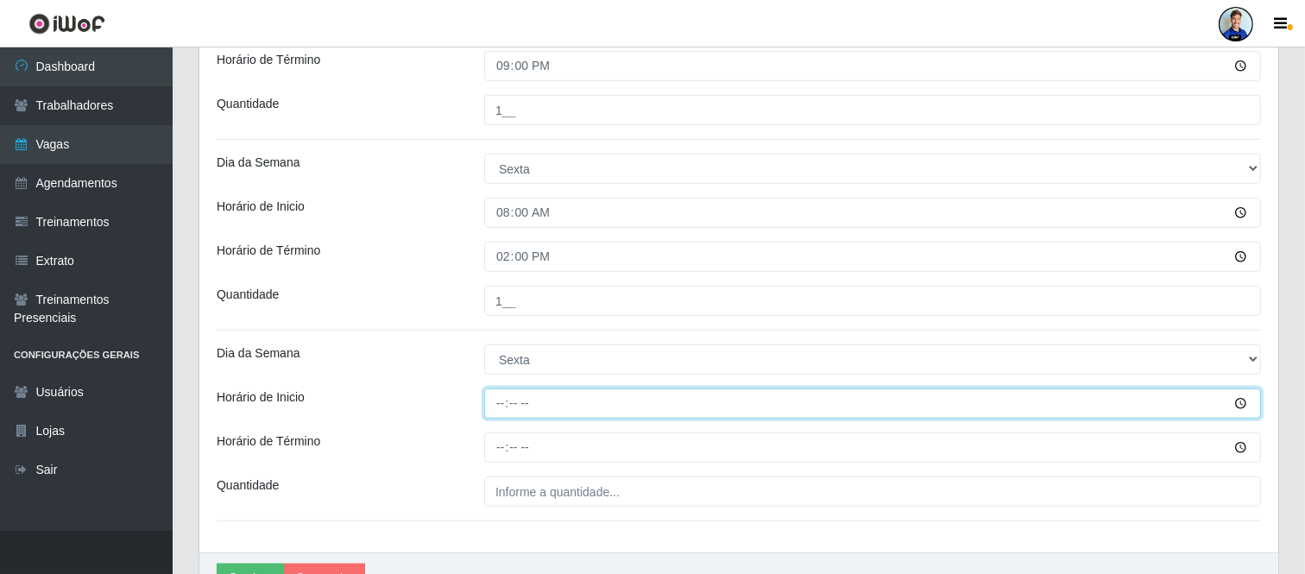
type input "15:00"
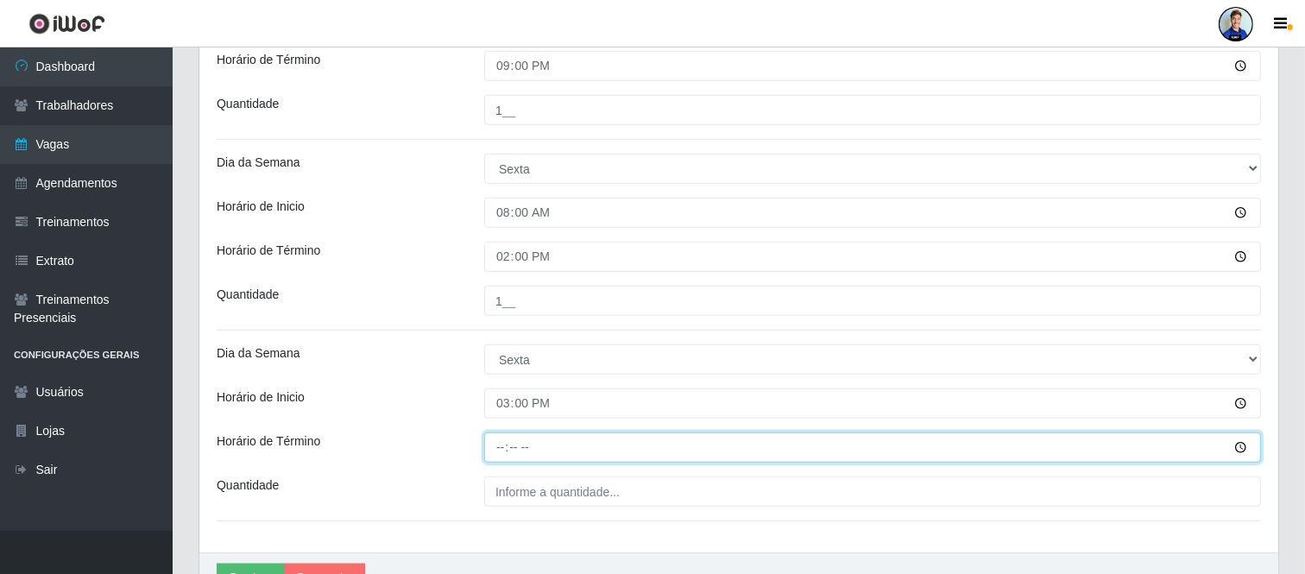
type input "21:00"
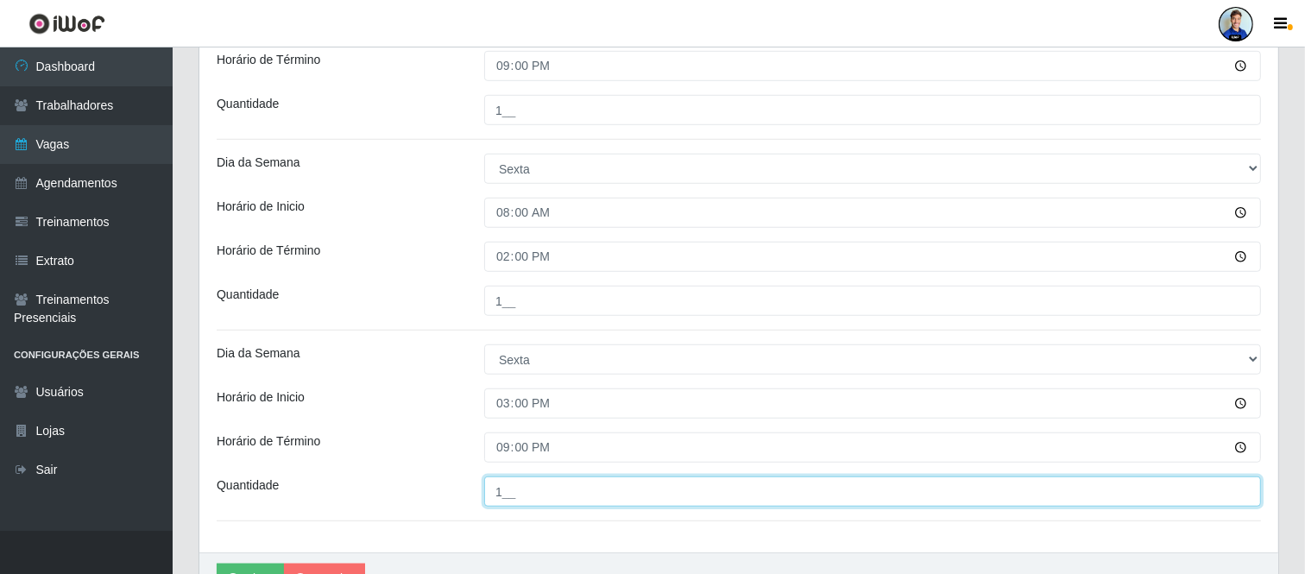
type input "1__"
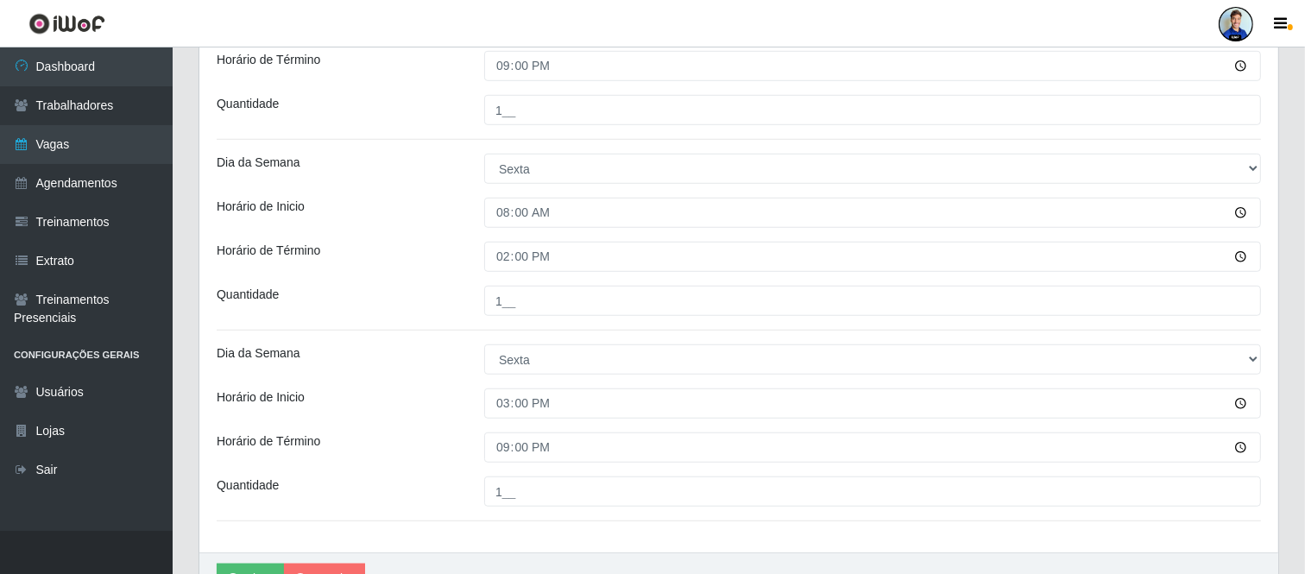
click at [419, 245] on div "Horário de Término" at bounding box center [338, 257] width 268 height 30
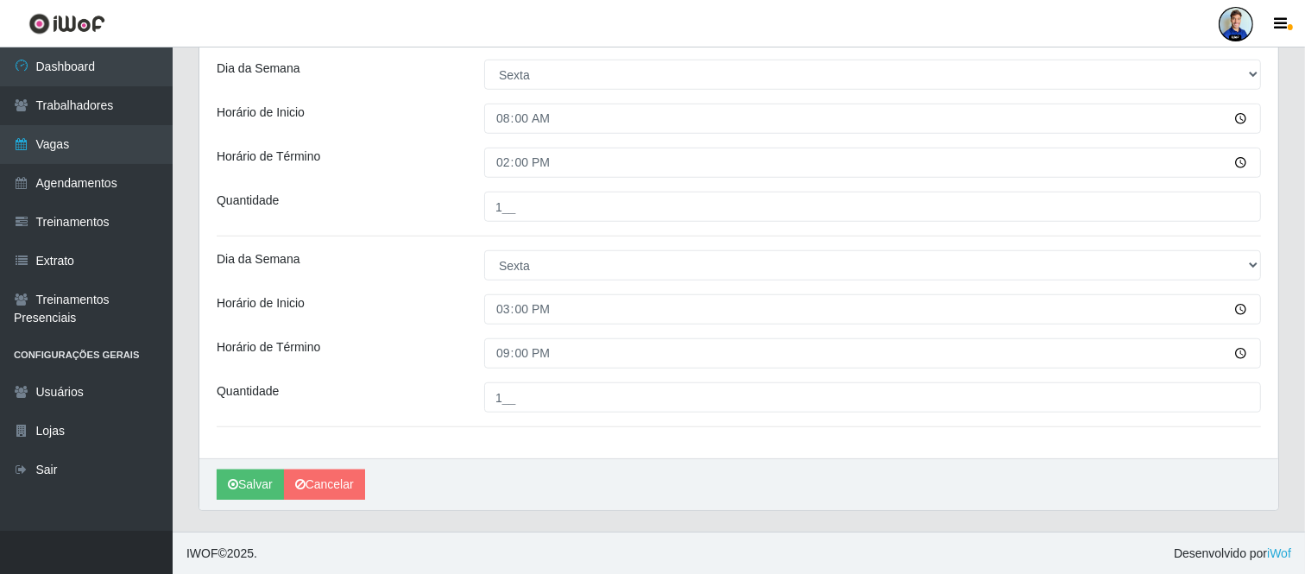
scroll to position [1159, 0]
click at [266, 471] on button "Salvar" at bounding box center [250, 484] width 67 height 30
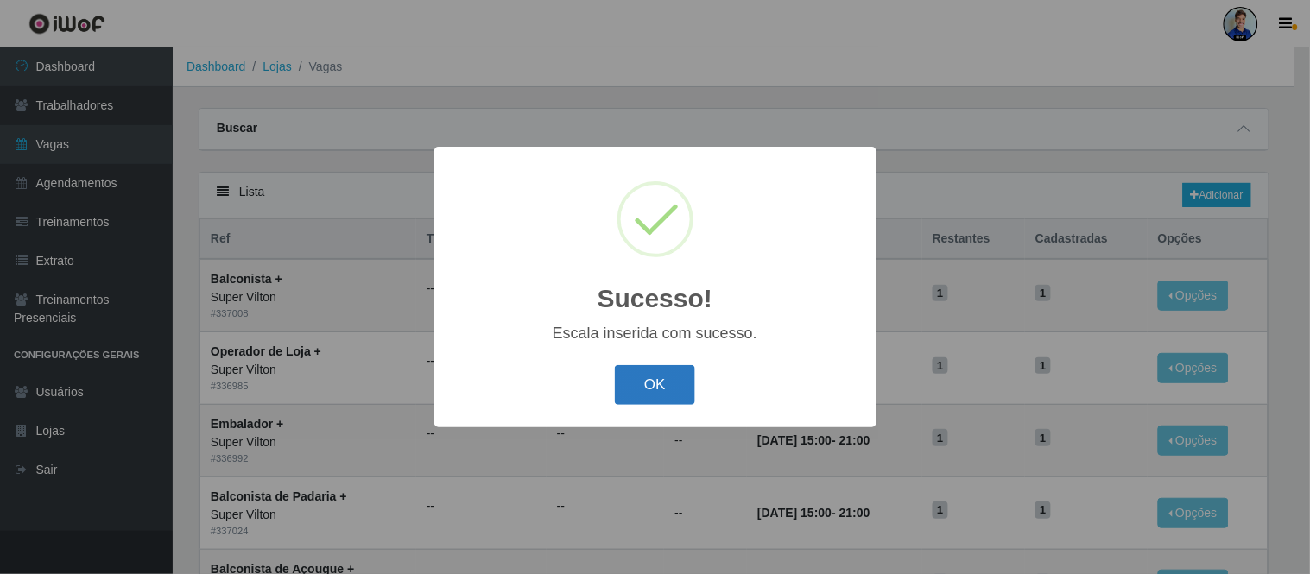
click at [666, 367] on button "OK" at bounding box center [655, 385] width 80 height 41
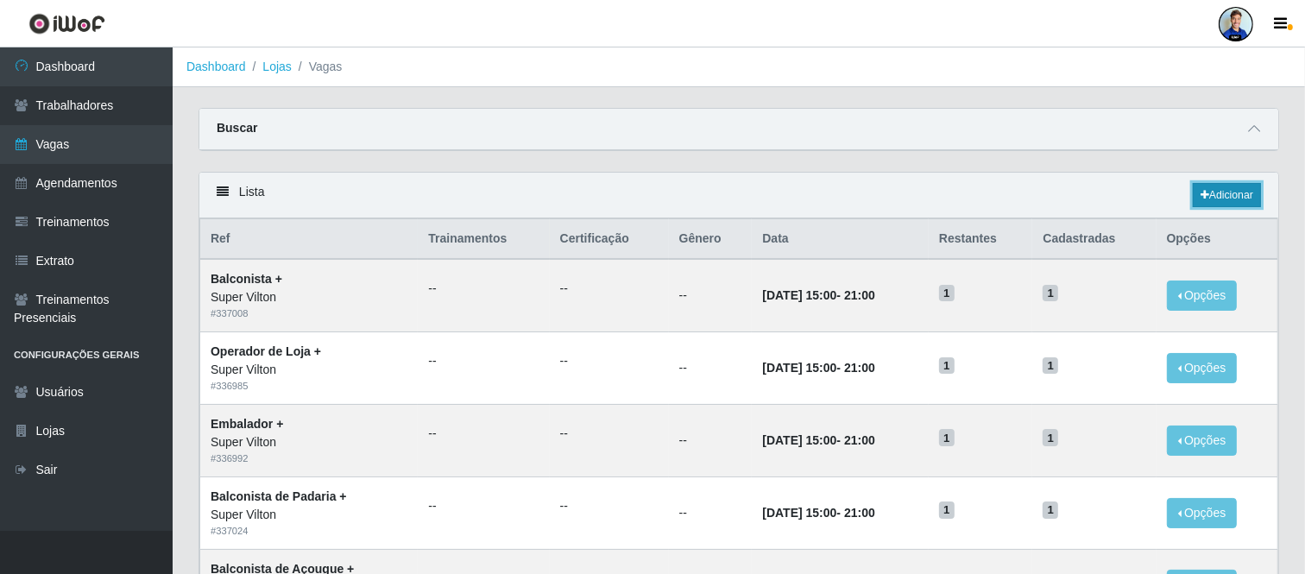
click at [1228, 191] on link "Adicionar" at bounding box center [1227, 195] width 68 height 24
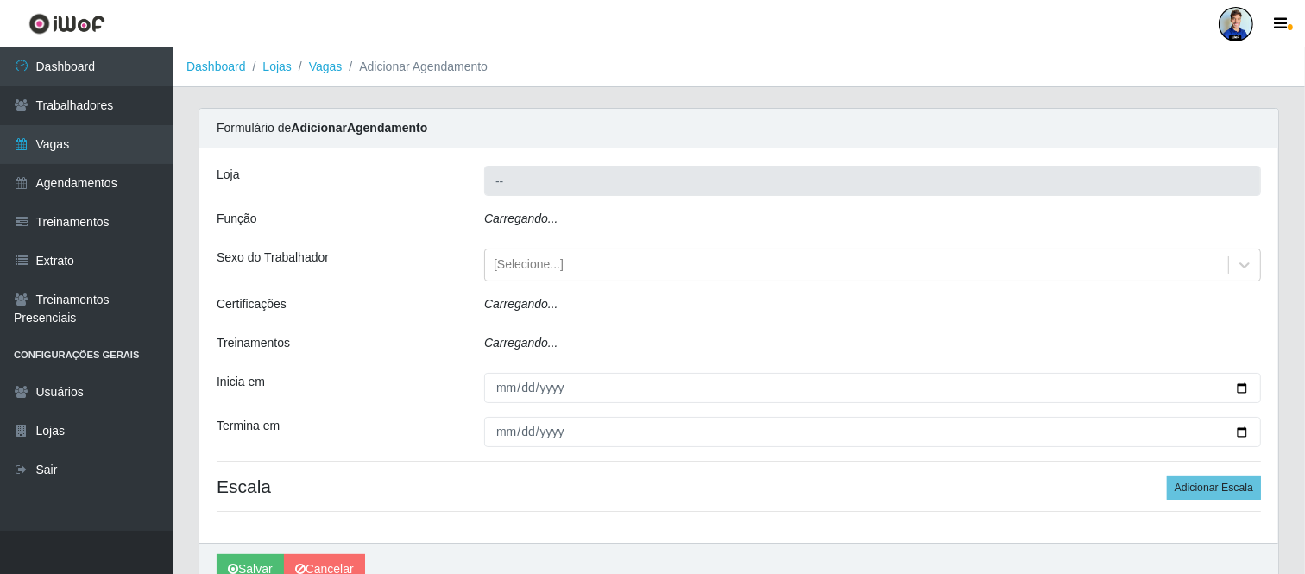
type input "Super Vilton"
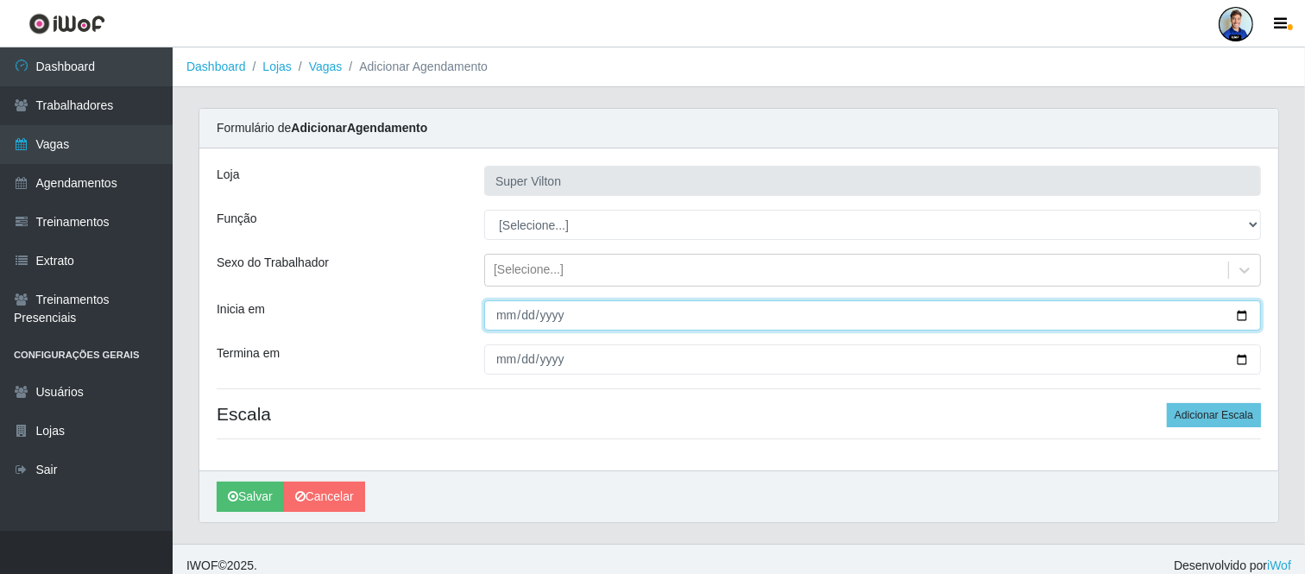
click at [501, 320] on input "Inicia em" at bounding box center [872, 315] width 777 height 30
type input "[DATE]"
click at [502, 320] on input "[DATE]" at bounding box center [872, 315] width 777 height 30
type input "[DATE]"
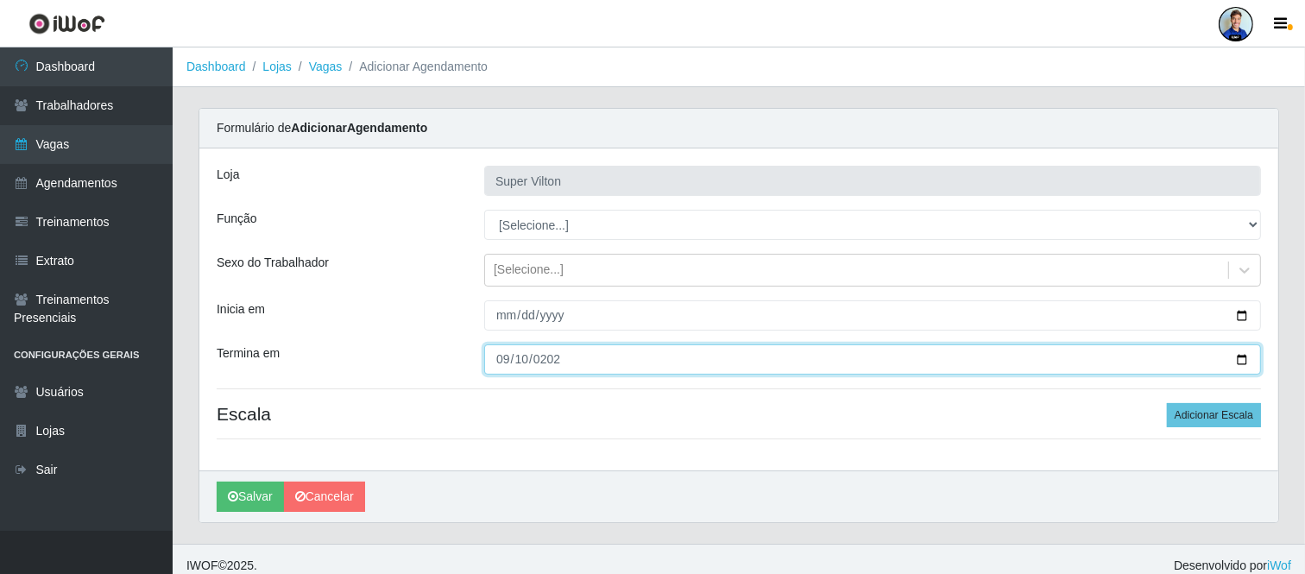
type input "[DATE]"
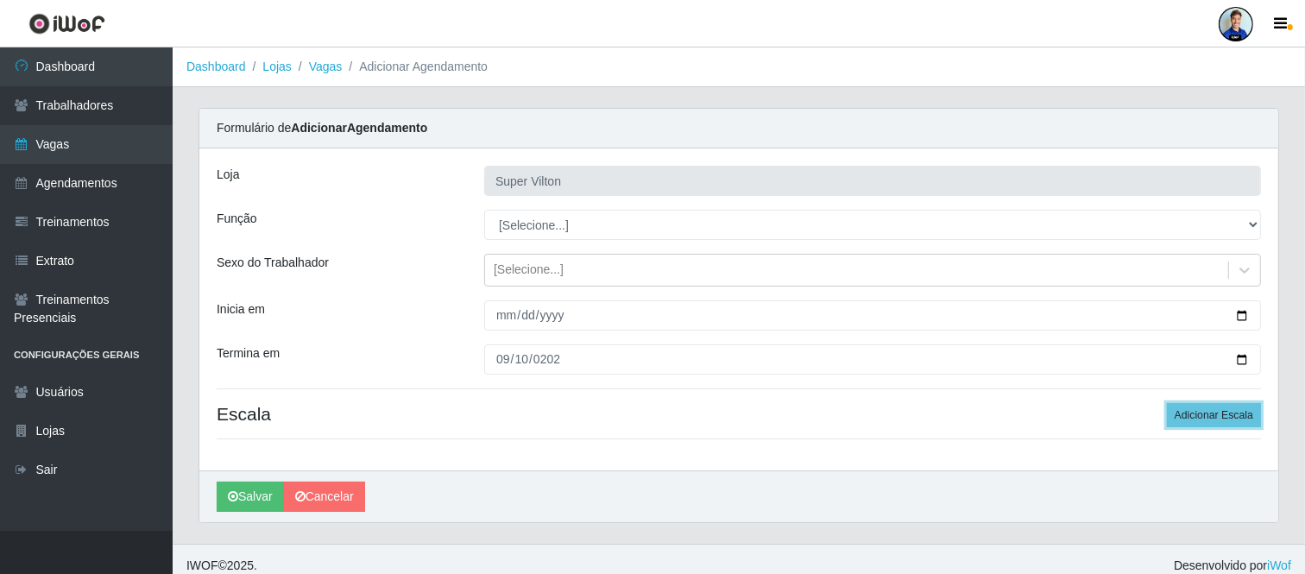
click at [1167, 403] on button "Adicionar Escala" at bounding box center [1214, 415] width 94 height 24
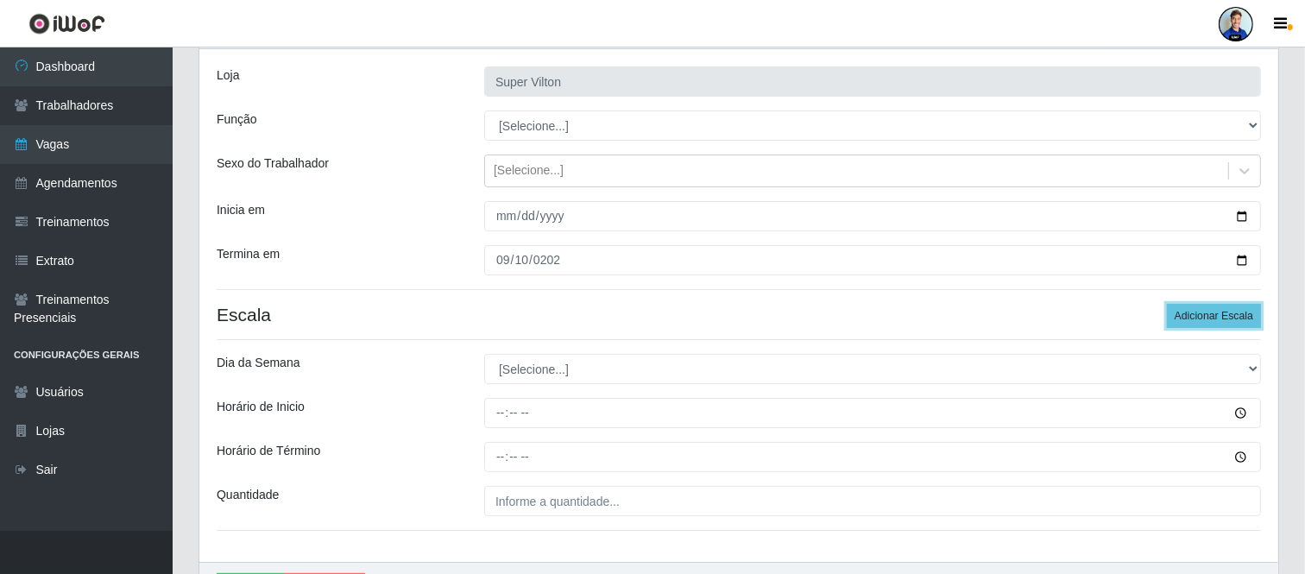
scroll to position [192, 0]
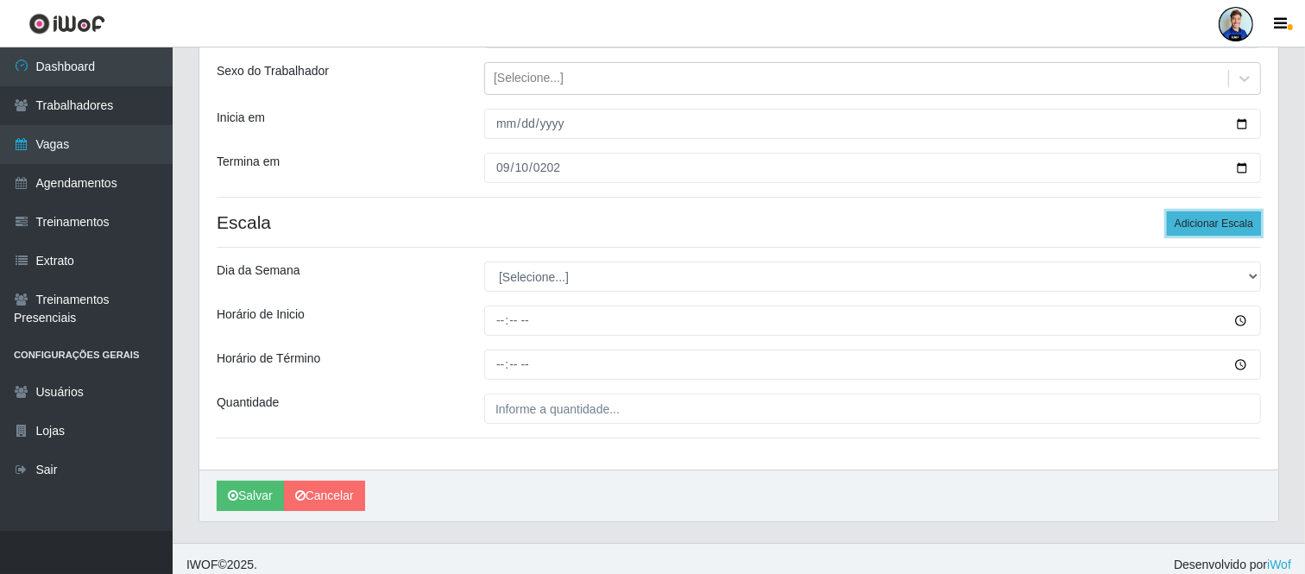
click at [1188, 222] on button "Adicionar Escala" at bounding box center [1214, 224] width 94 height 24
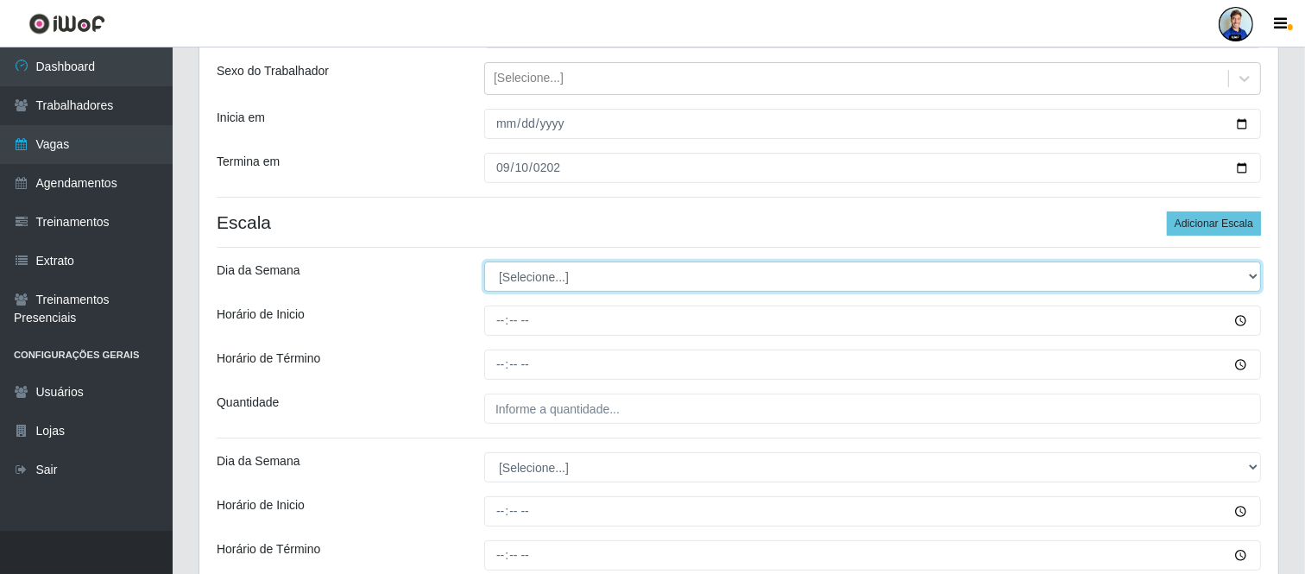
click at [625, 275] on select "[Selecione...] Segunda Terça Quarta Quinta Sexta Sábado Domingo" at bounding box center [872, 277] width 777 height 30
select select "1"
click at [484, 262] on select "[Selecione...] Segunda Terça Quarta Quinta Sexta Sábado Domingo" at bounding box center [872, 277] width 777 height 30
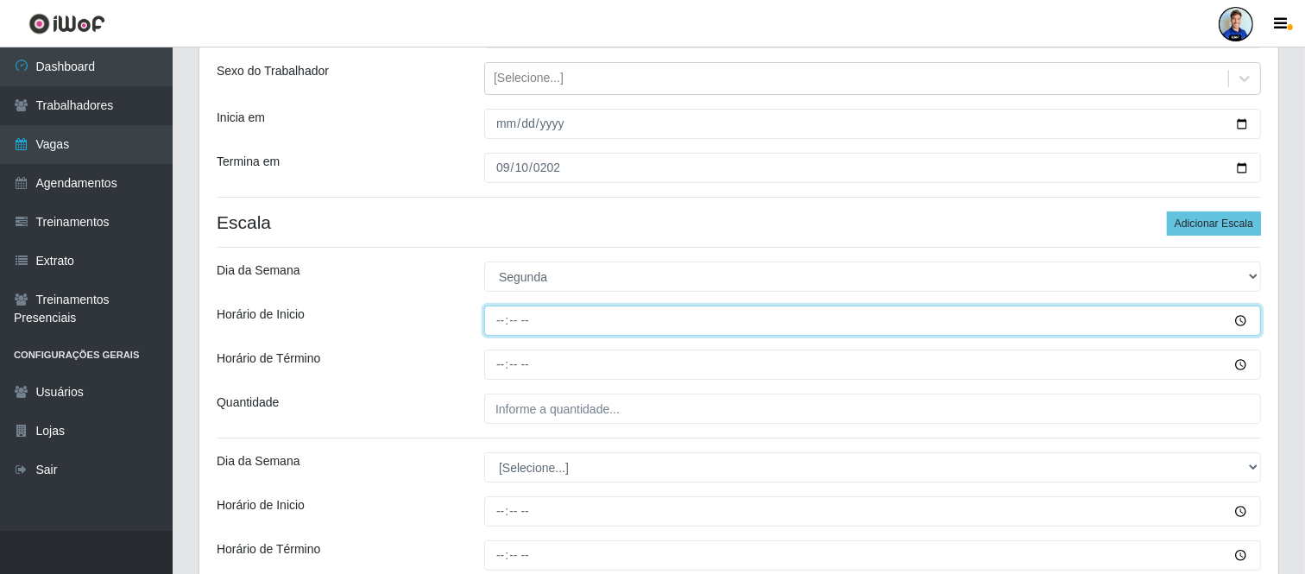
click at [556, 317] on input "Horário de Inicio" at bounding box center [872, 321] width 777 height 30
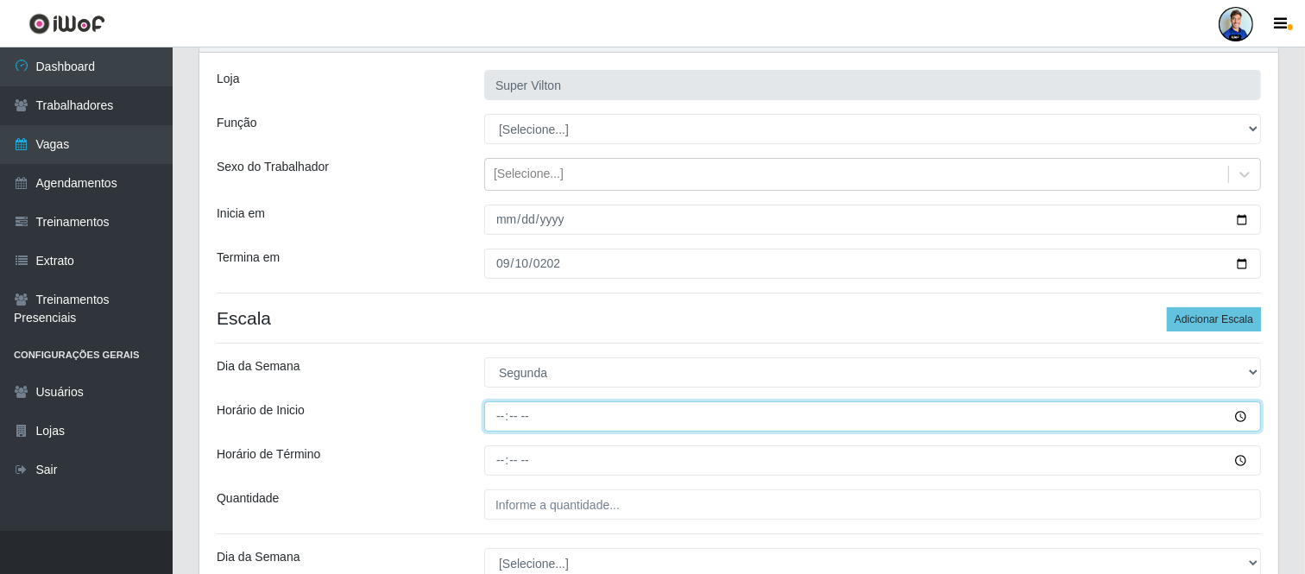
type input "08:00"
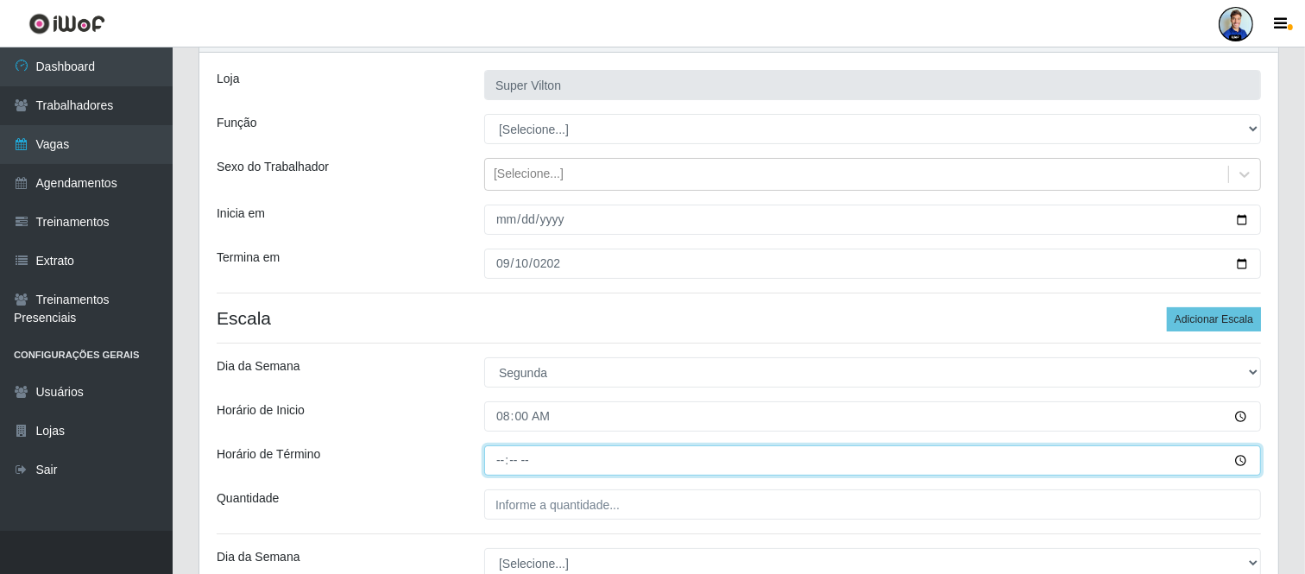
type input "14:00"
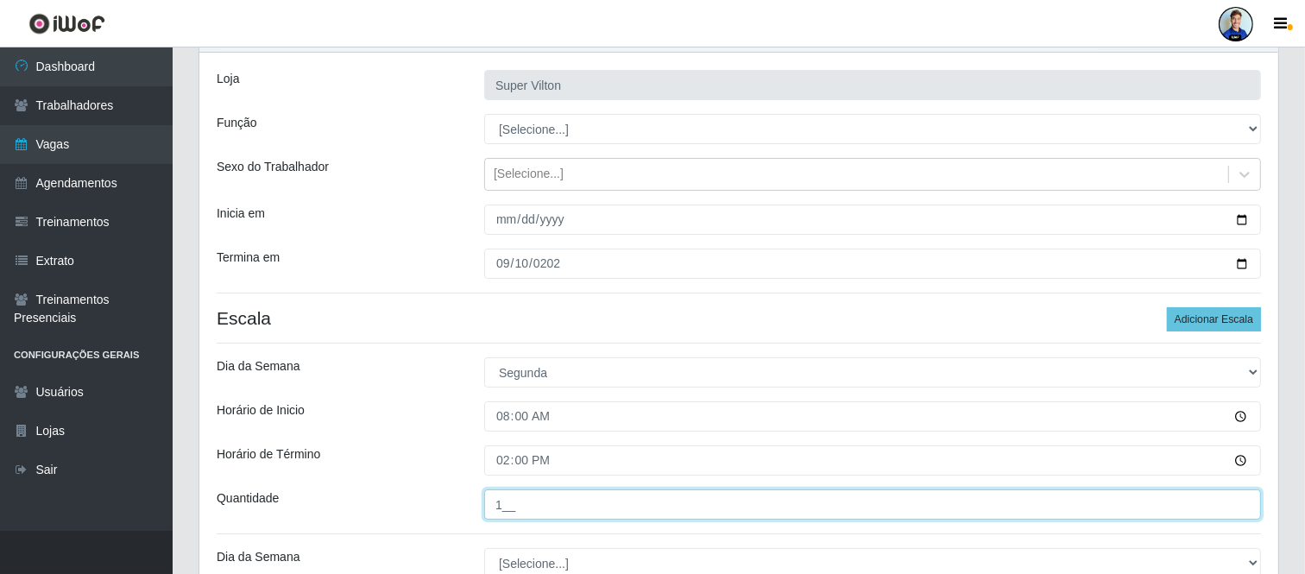
type input "1__"
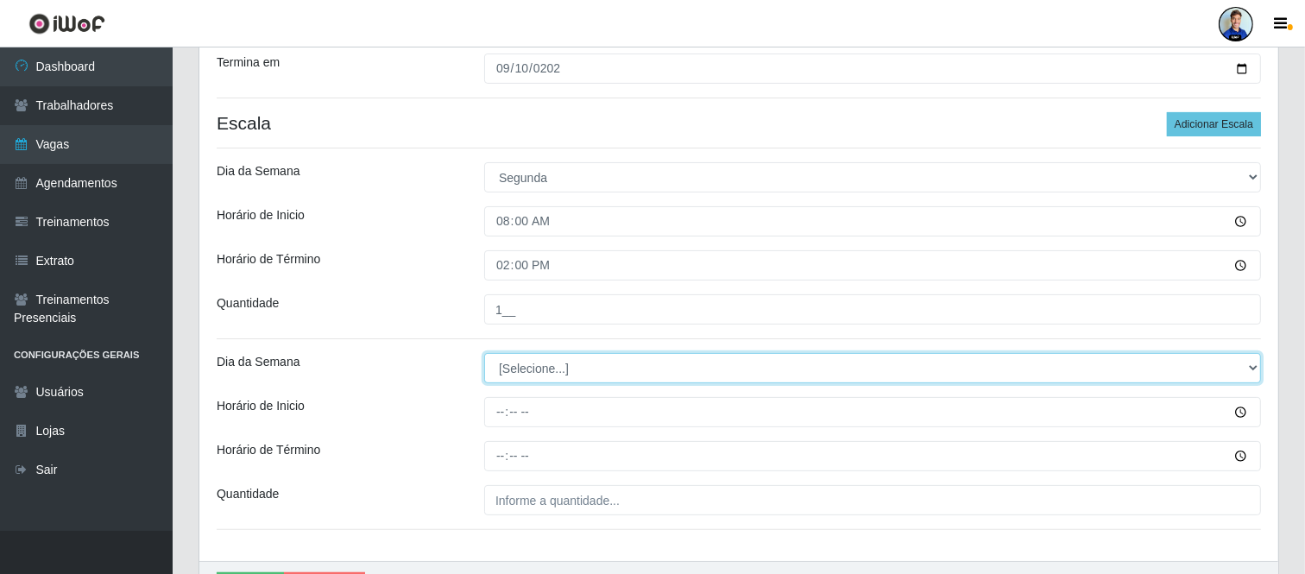
scroll to position [292, 0]
select select "1"
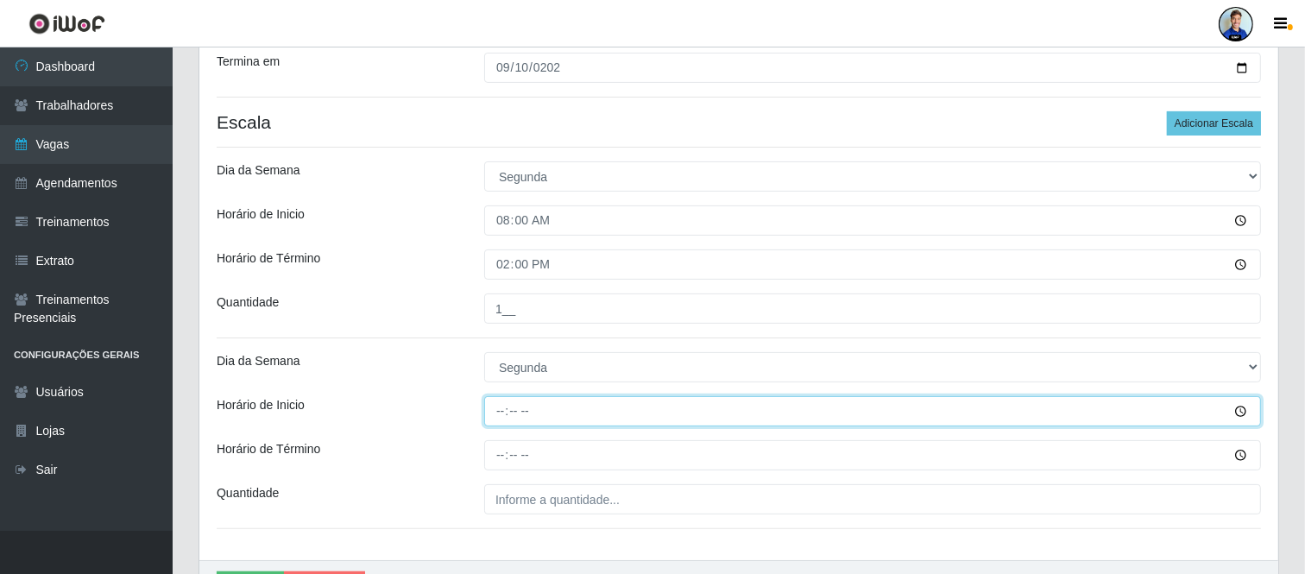
click at [513, 416] on input "Horário de Inicio" at bounding box center [872, 411] width 777 height 30
type input "08:00"
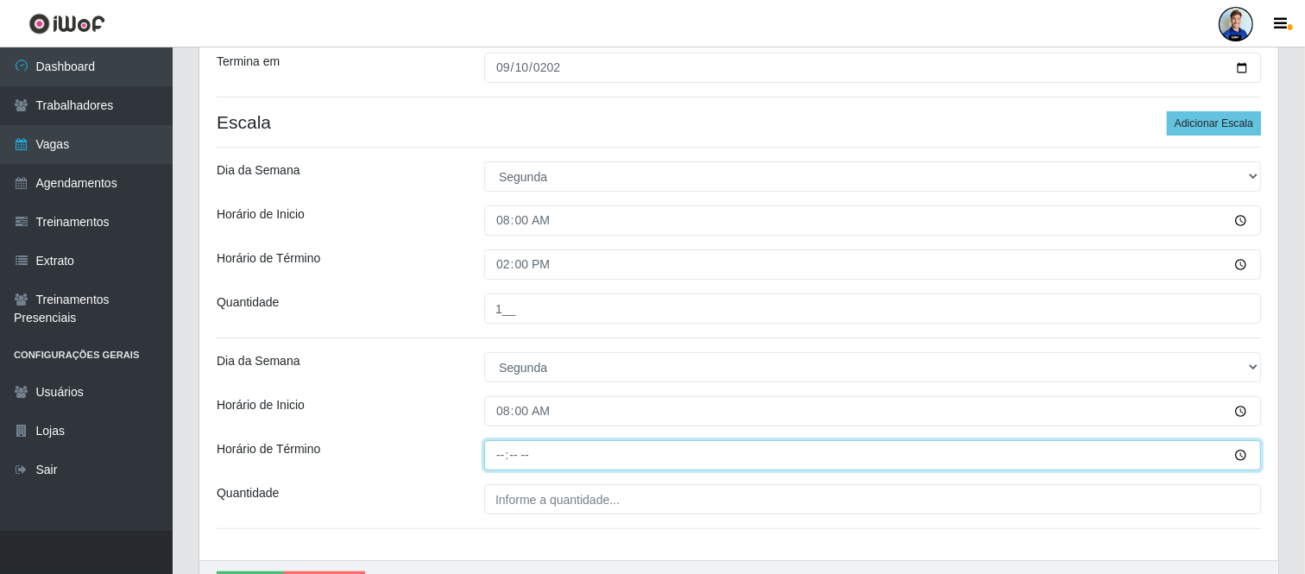
type input "21:00"
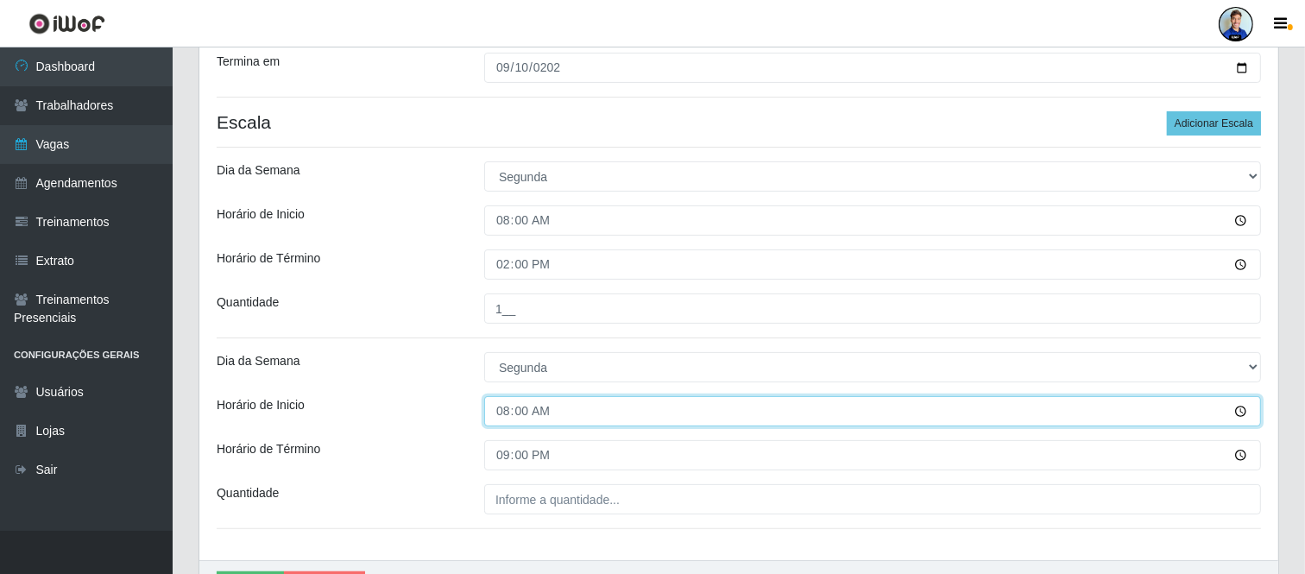
click at [523, 401] on input "08:00" at bounding box center [872, 411] width 777 height 30
type input "15:00"
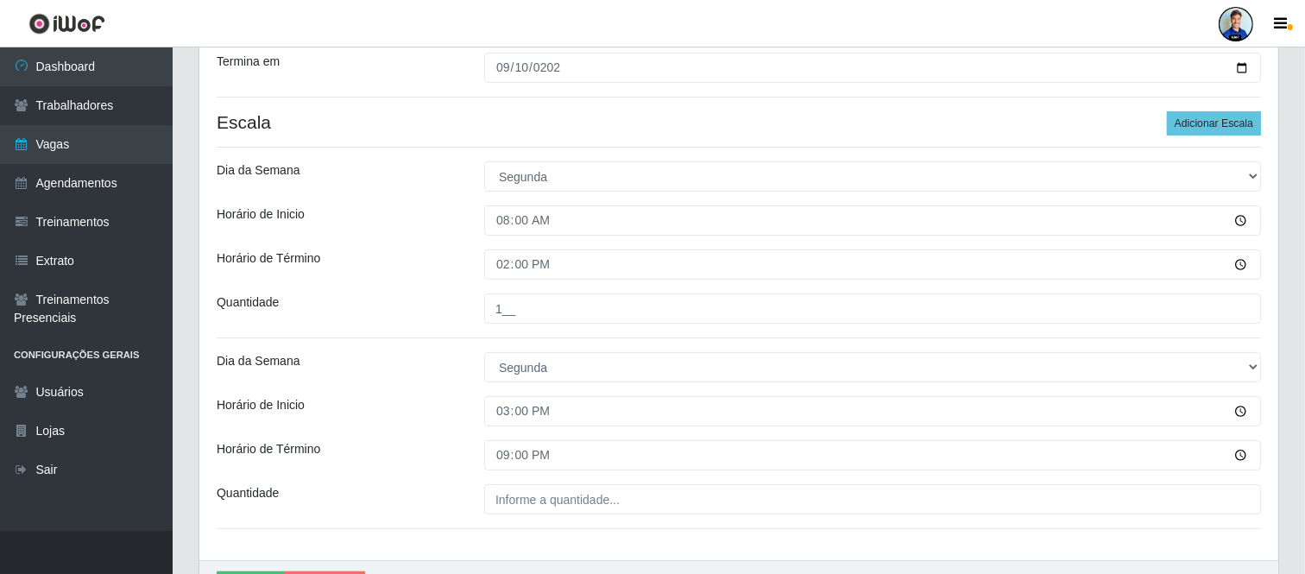
click at [429, 361] on div "Dia da Semana" at bounding box center [338, 367] width 268 height 30
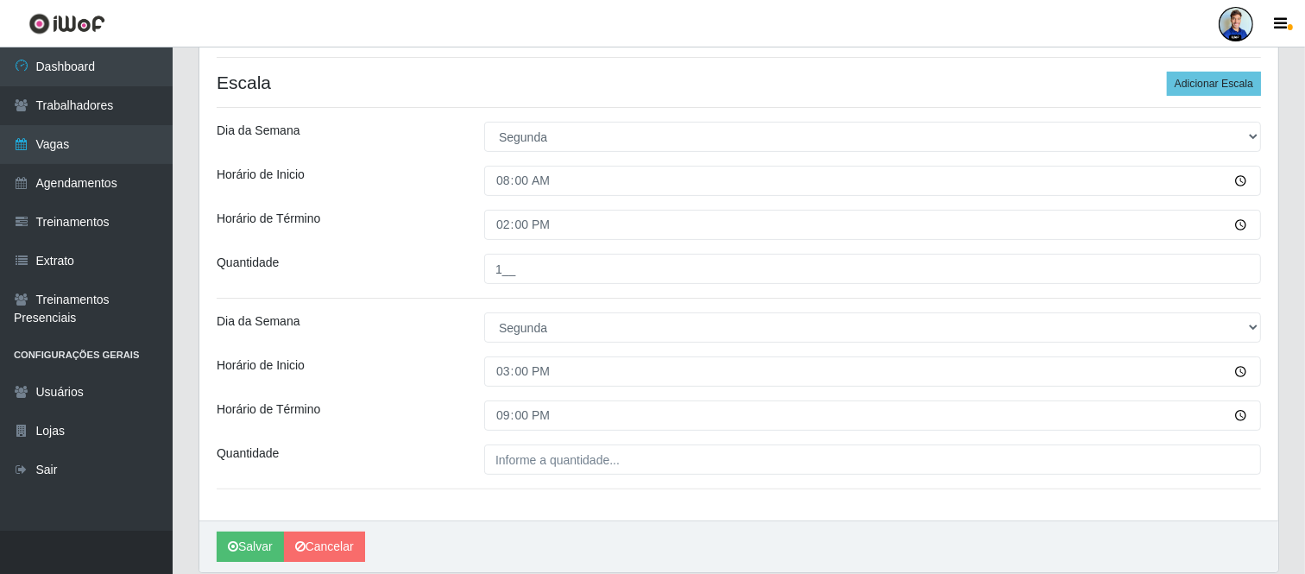
scroll to position [388, 0]
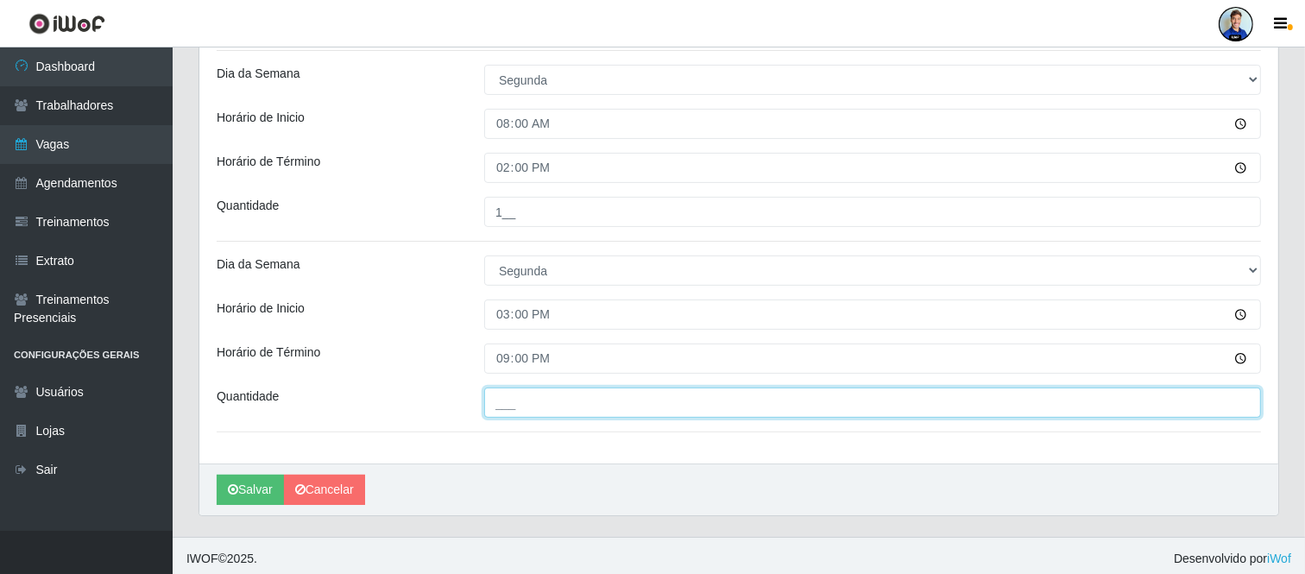
click at [557, 398] on input "___" at bounding box center [872, 403] width 777 height 30
type input "1__"
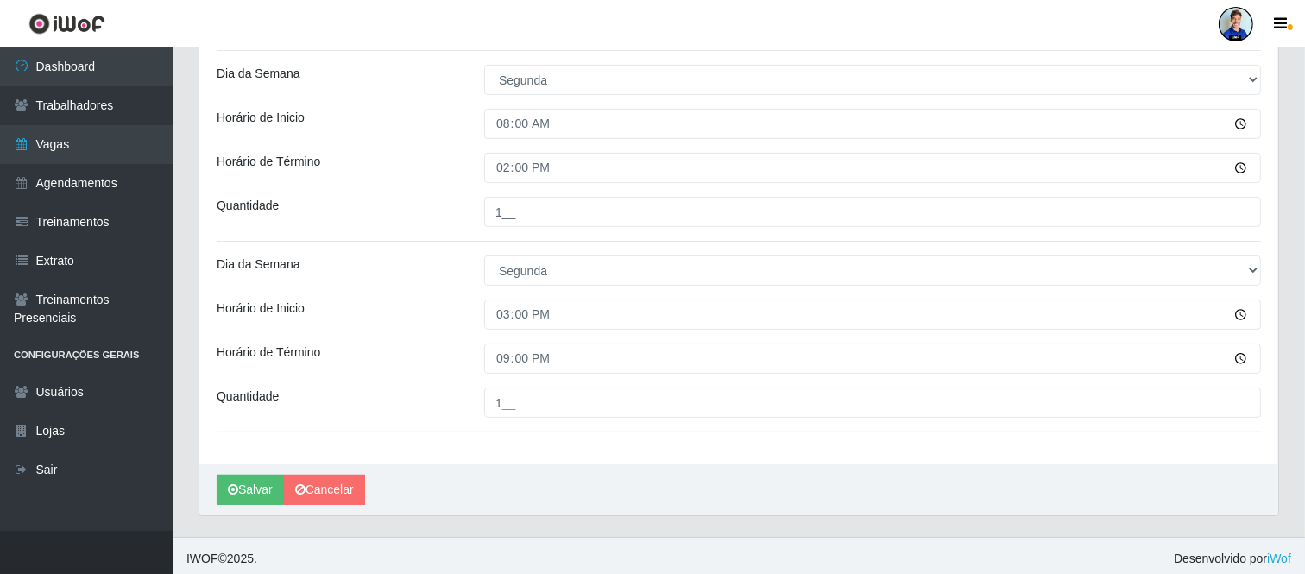
click at [417, 367] on div "Horário de Término" at bounding box center [338, 359] width 268 height 30
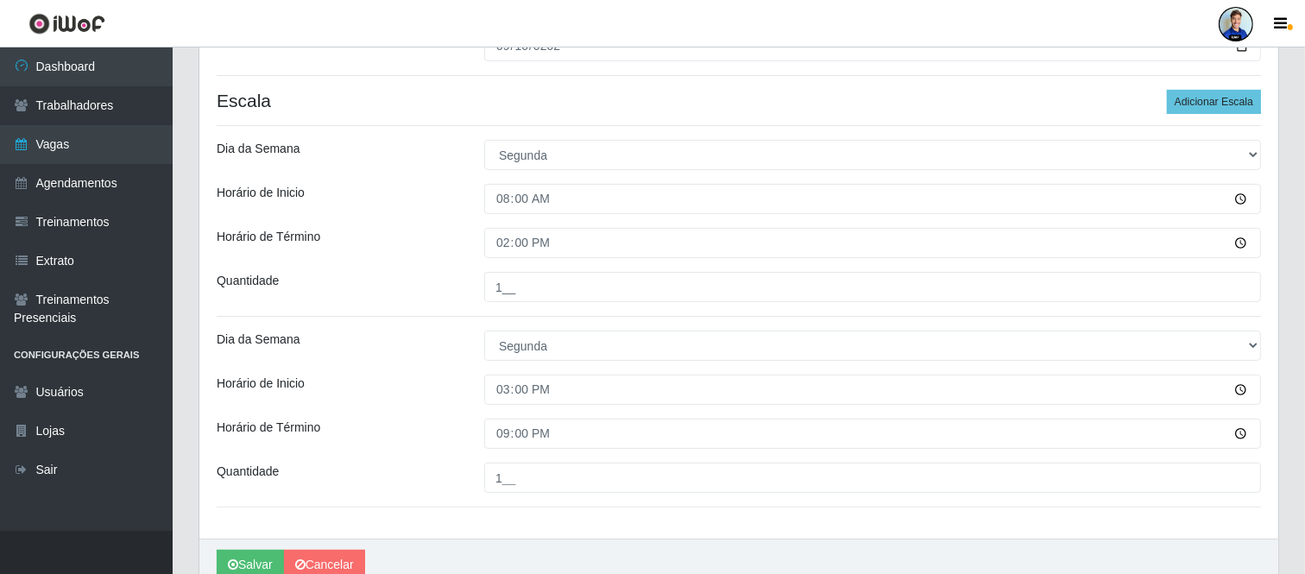
scroll to position [292, 0]
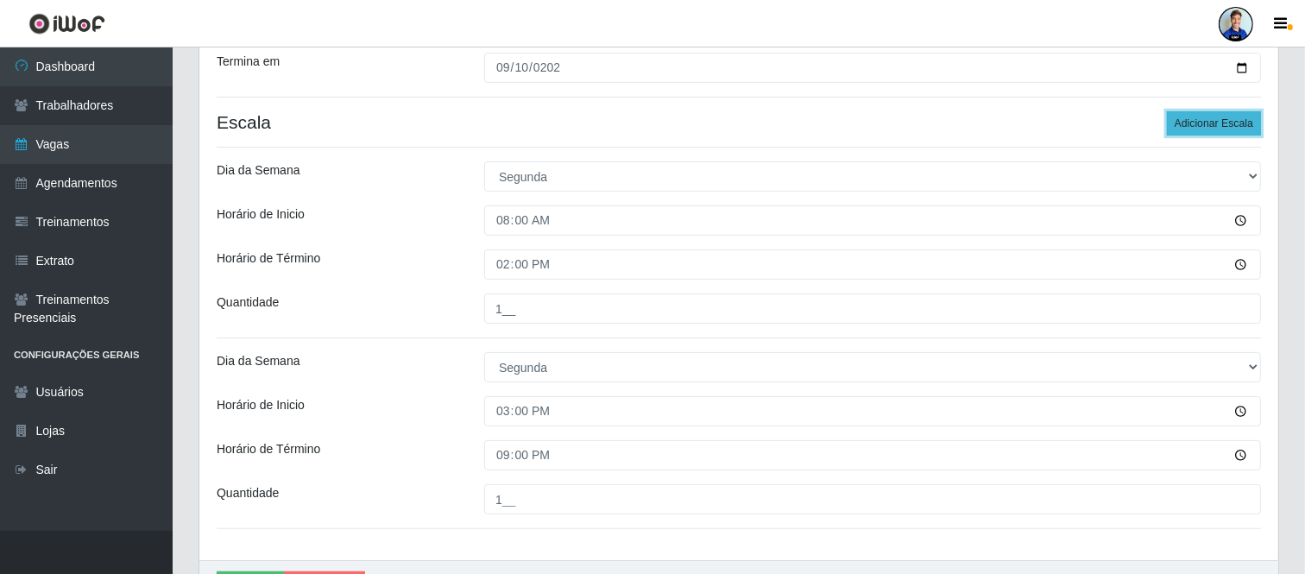
click at [1232, 123] on button "Adicionar Escala" at bounding box center [1214, 123] width 94 height 24
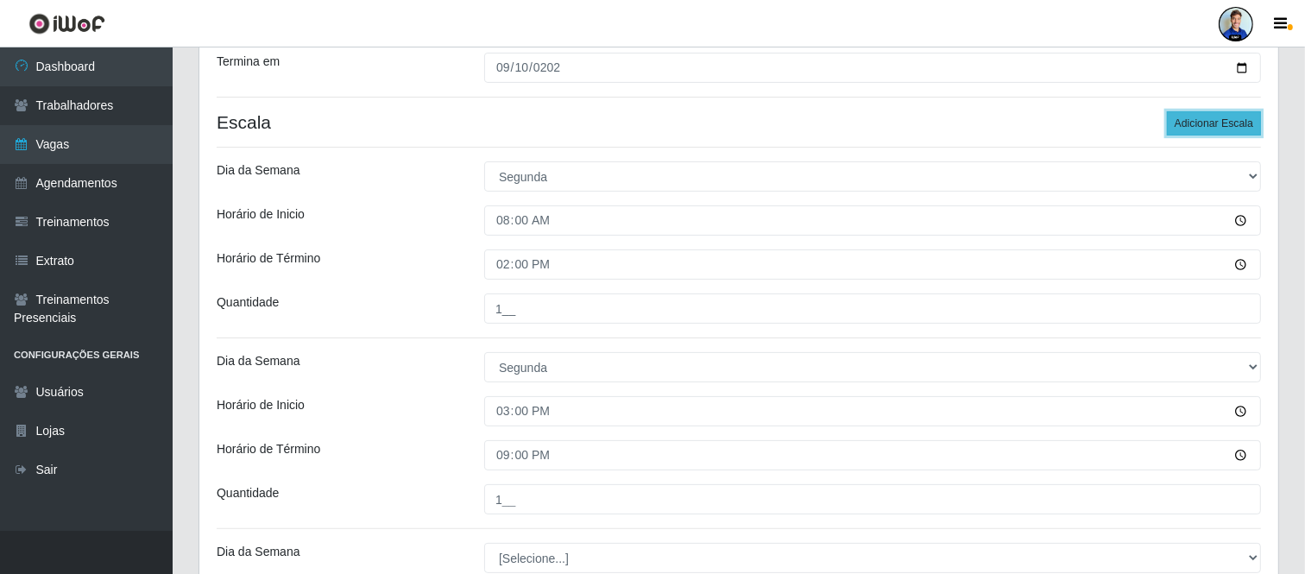
click at [1232, 123] on button "Adicionar Escala" at bounding box center [1214, 123] width 94 height 24
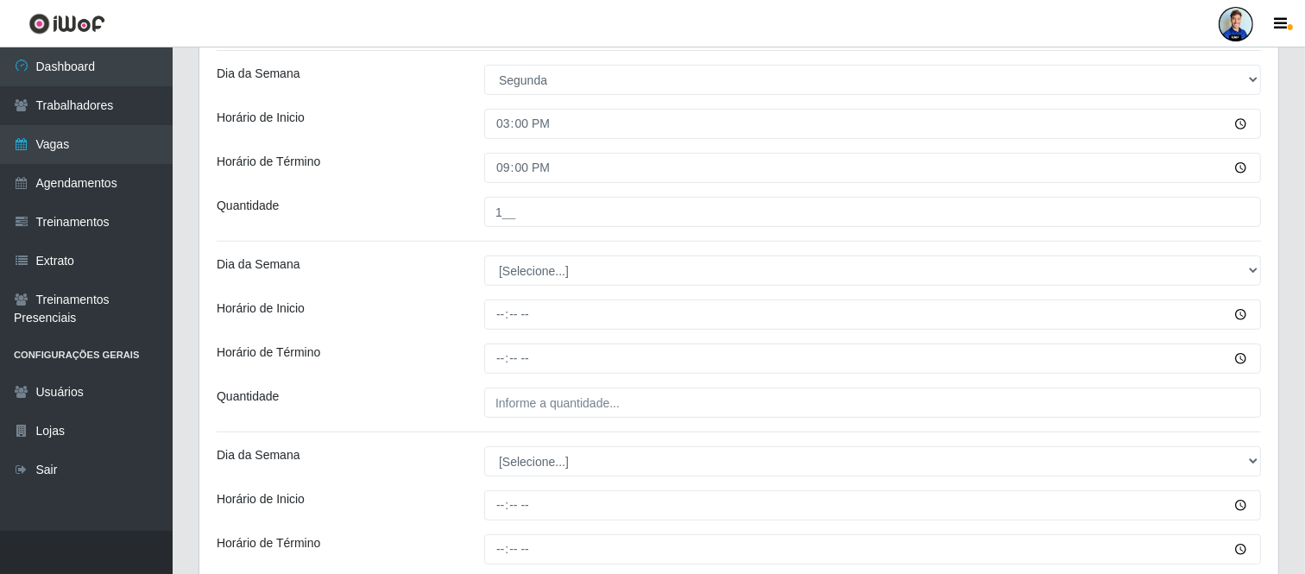
scroll to position [580, 0]
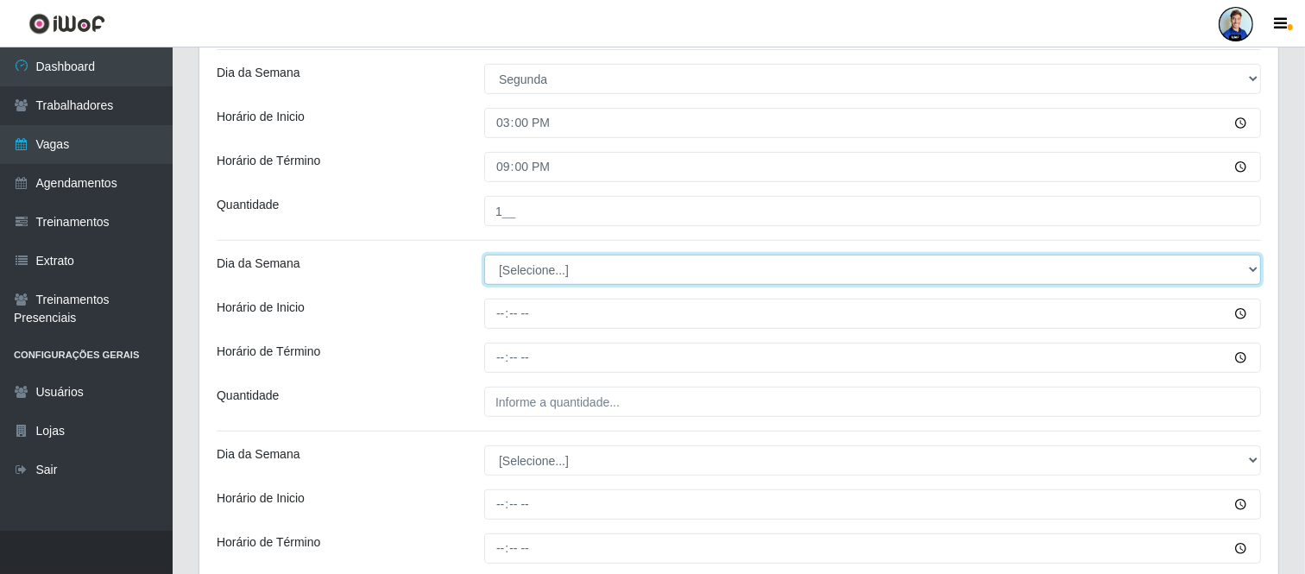
click at [634, 264] on select "[Selecione...] Segunda Terça Quarta Quinta Sexta Sábado Domingo" at bounding box center [872, 270] width 777 height 30
select select "2"
click at [484, 255] on select "[Selecione...] Segunda Terça Quarta Quinta Sexta Sábado Domingo" at bounding box center [872, 270] width 777 height 30
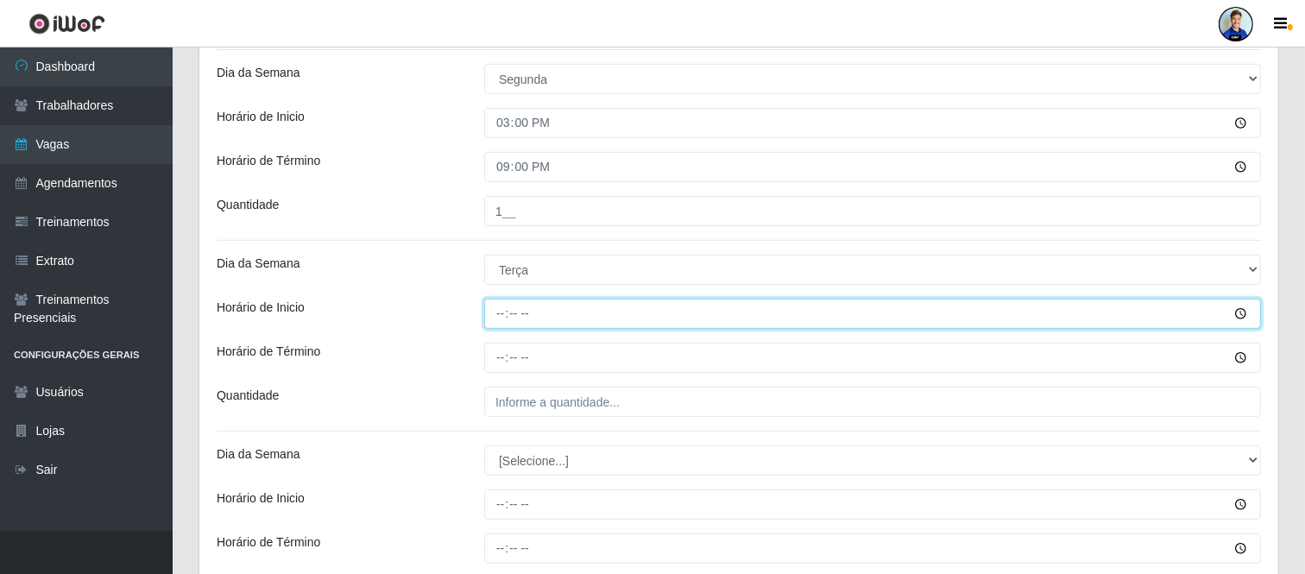
type input "08:00"
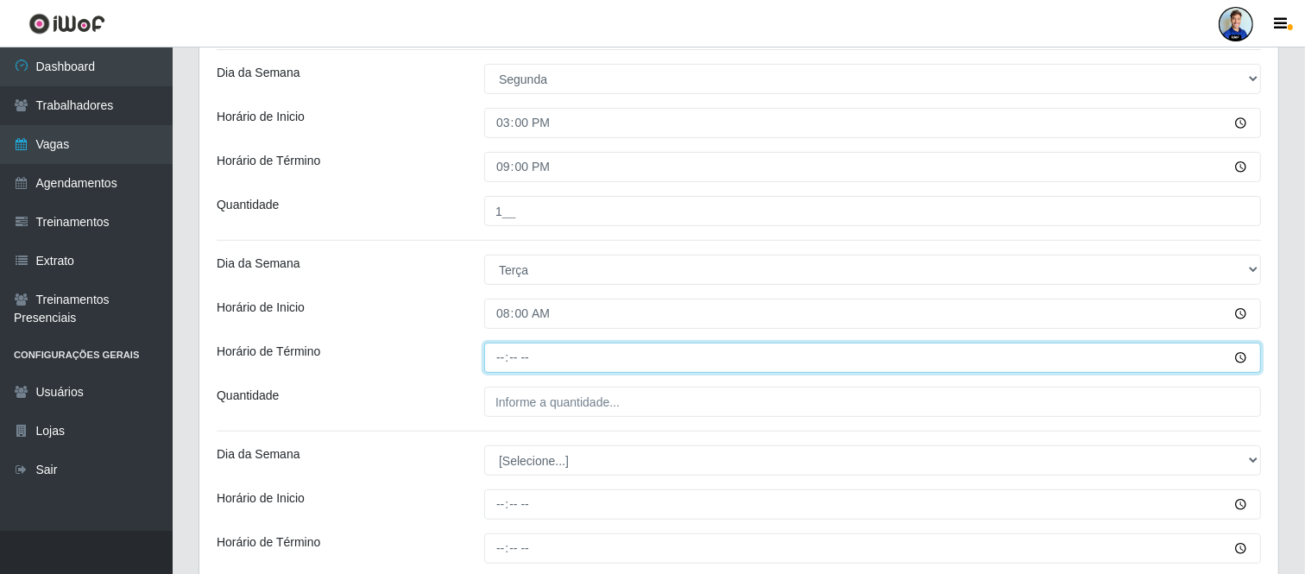
type input "14:00"
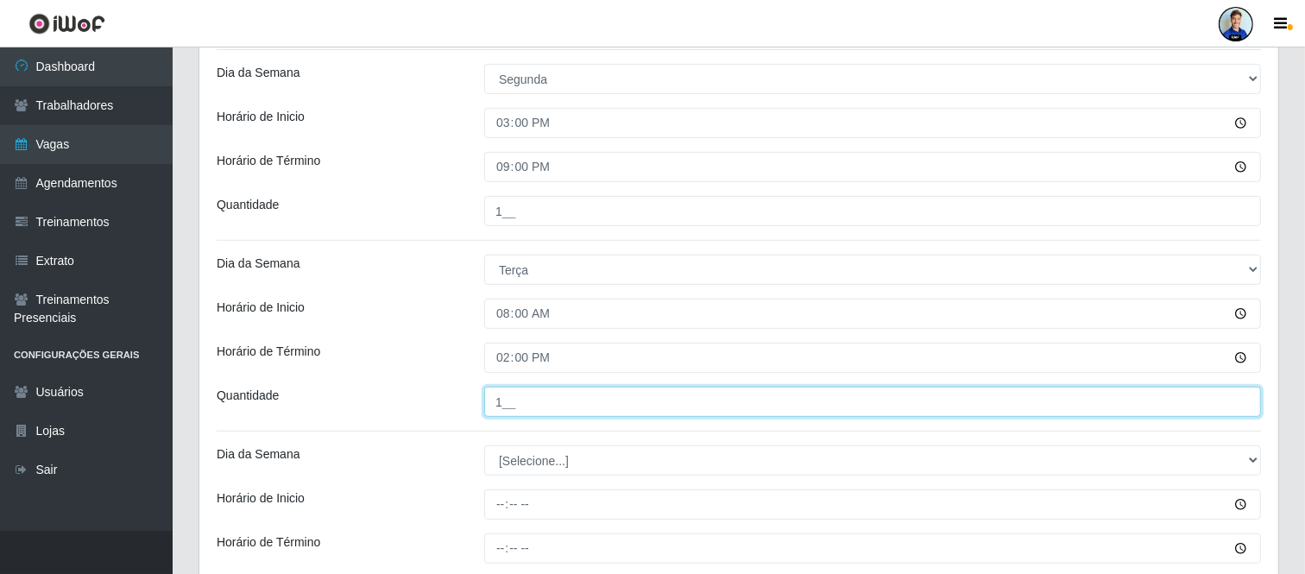
type input "1__"
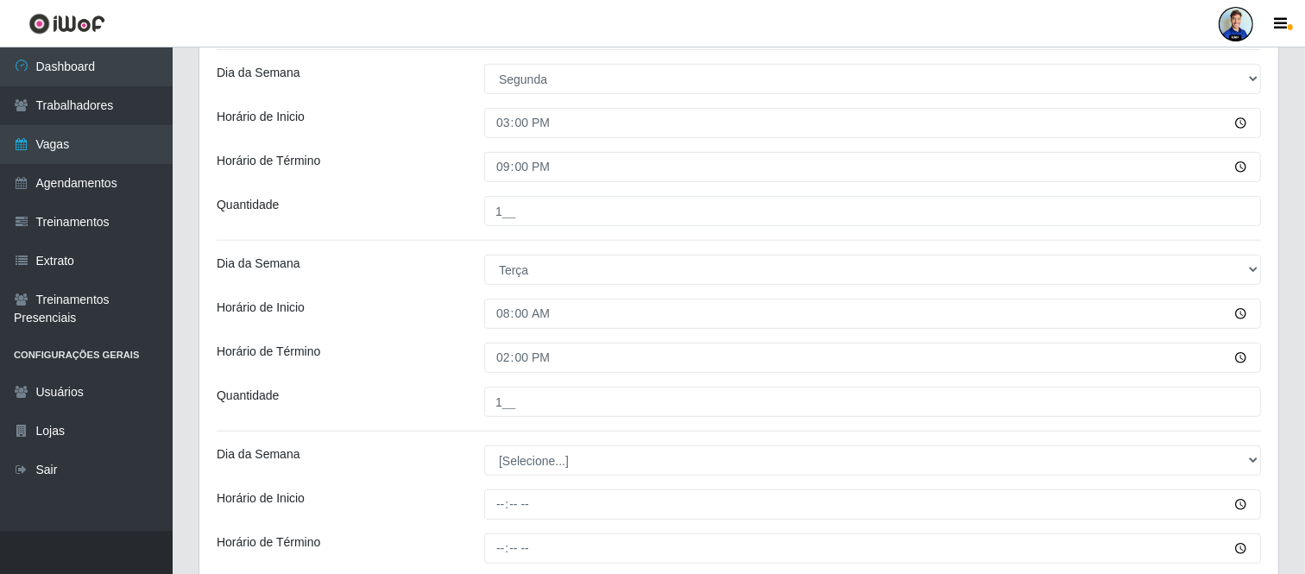
click at [471, 314] on div "08:00" at bounding box center [872, 314] width 803 height 30
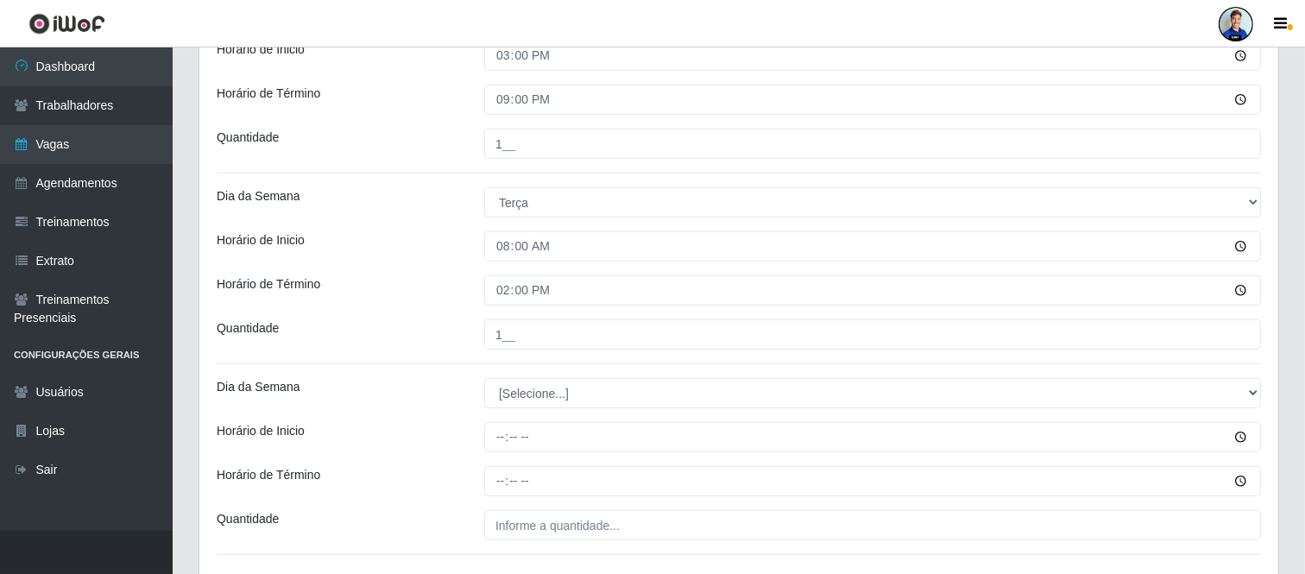
scroll to position [676, 0]
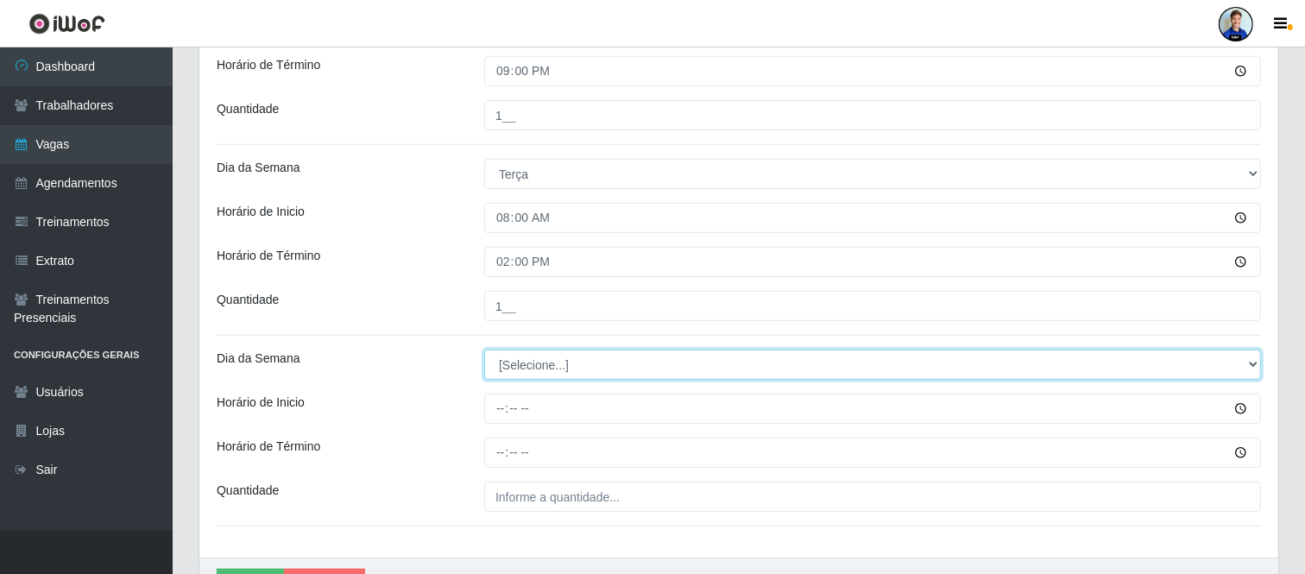
click at [557, 367] on select "[Selecione...] Segunda Terça Quarta Quinta Sexta Sábado Domingo" at bounding box center [872, 365] width 777 height 30
select select "2"
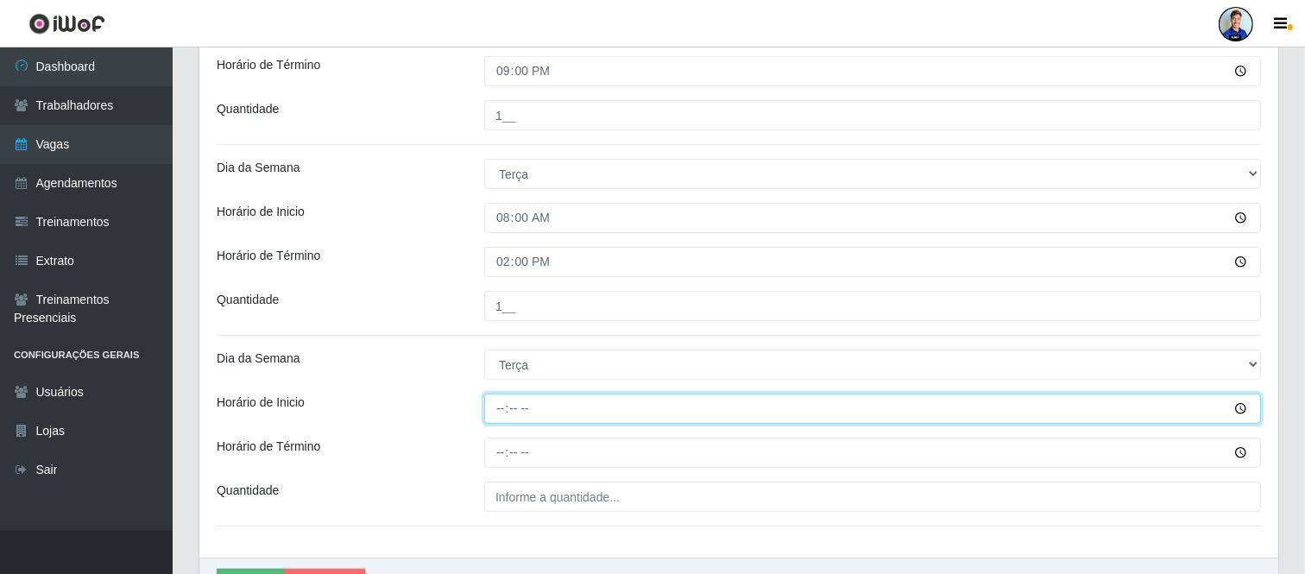
click at [510, 410] on input "Horário de Inicio" at bounding box center [872, 409] width 777 height 30
click at [488, 415] on input "Horário de Inicio" at bounding box center [872, 409] width 777 height 30
click at [511, 399] on input "Horário de Inicio" at bounding box center [872, 409] width 777 height 30
click at [501, 407] on input "Horário de Inicio" at bounding box center [872, 409] width 777 height 30
type input "15:00"
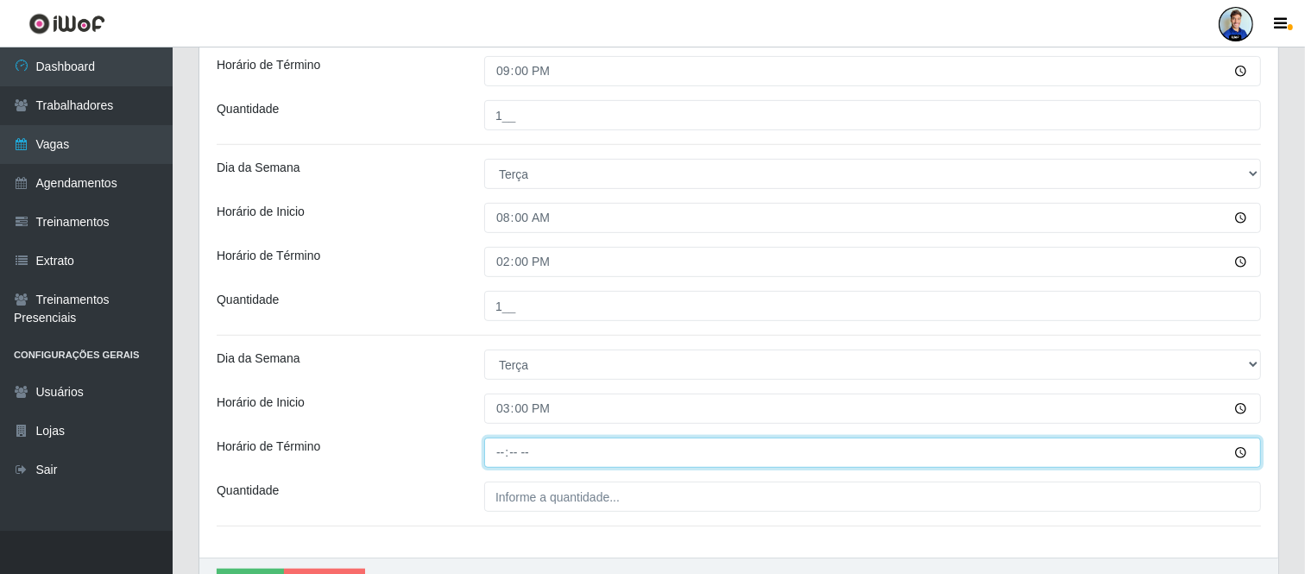
type input "21:00"
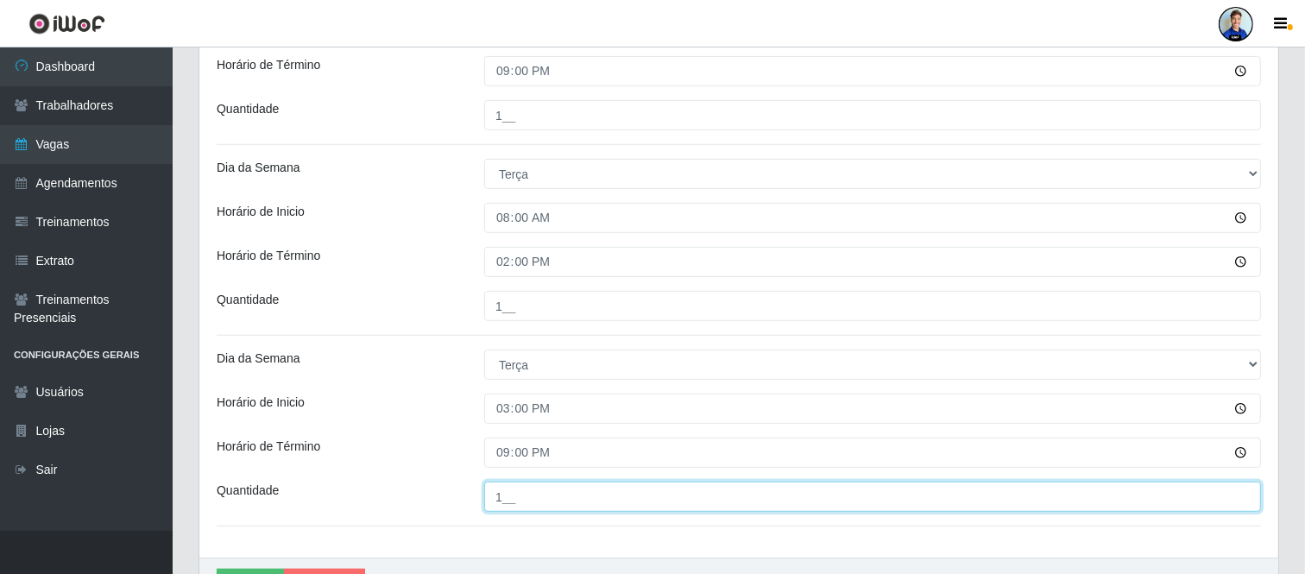
type input "1__"
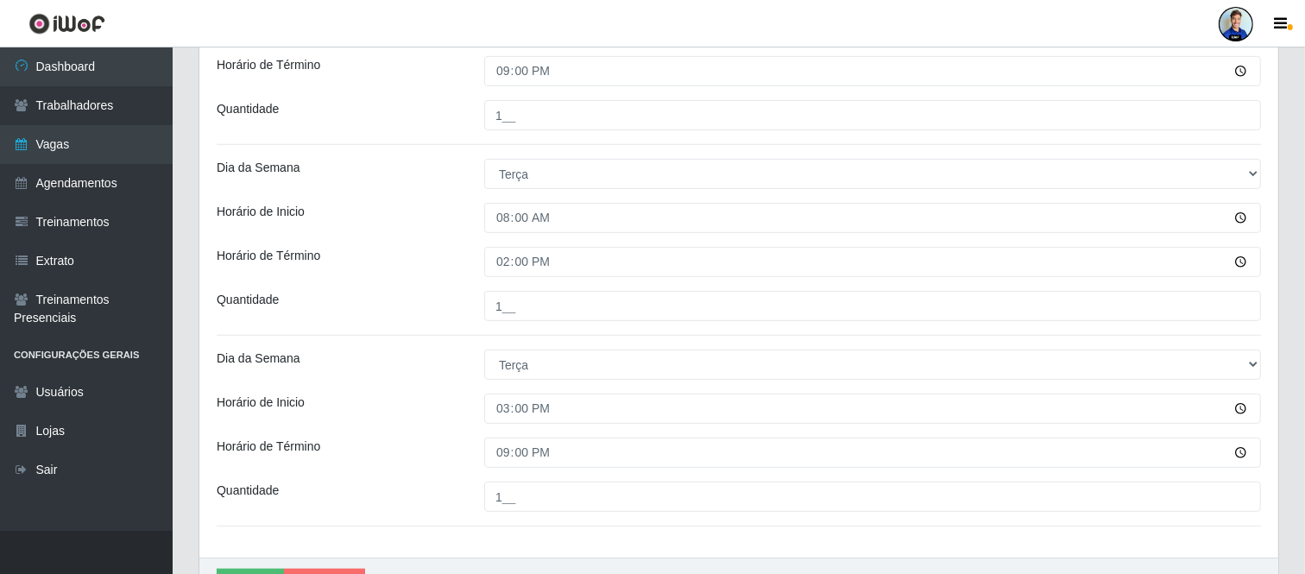
drag, startPoint x: 468, startPoint y: 332, endPoint x: 471, endPoint y: 313, distance: 19.2
click at [467, 320] on div "Loja Super Vilton Função [Selecione...] ASG ASG + ASG ++ Auxiliar de Depósito A…" at bounding box center [738, 15] width 1079 height 1085
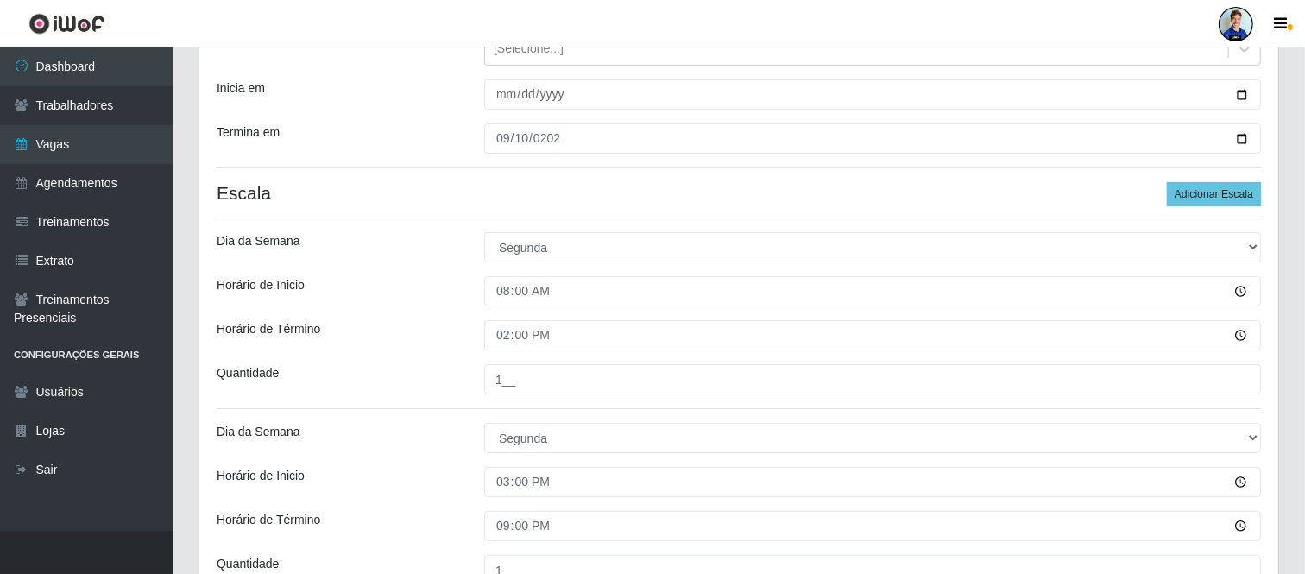
scroll to position [196, 0]
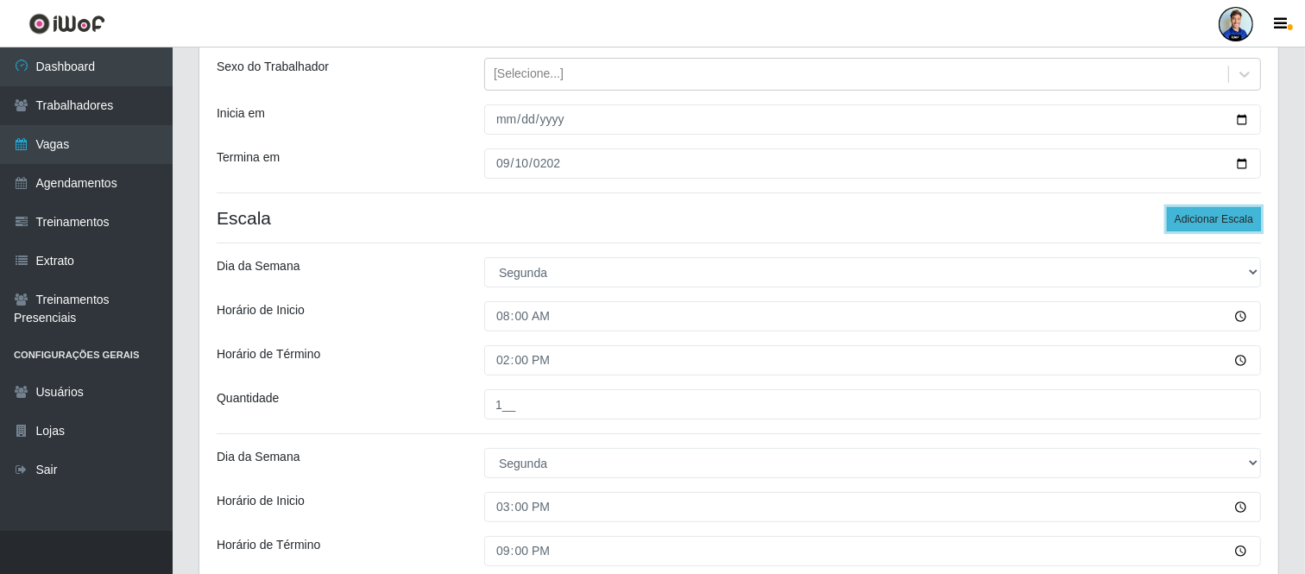
click at [1207, 214] on button "Adicionar Escala" at bounding box center [1214, 219] width 94 height 24
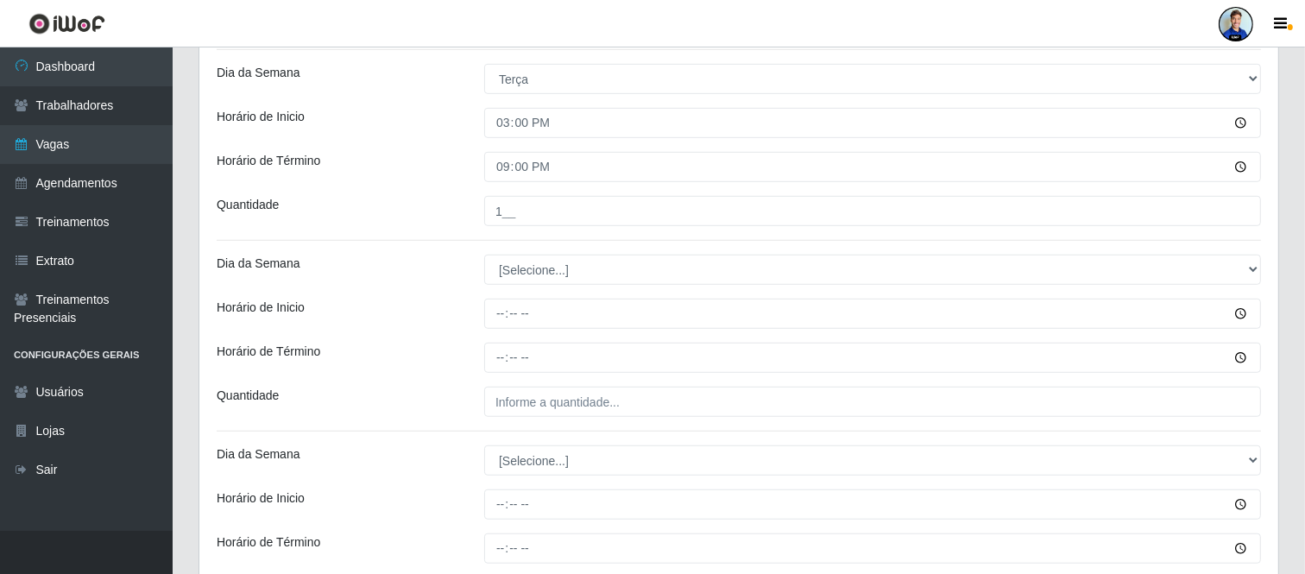
scroll to position [963, 0]
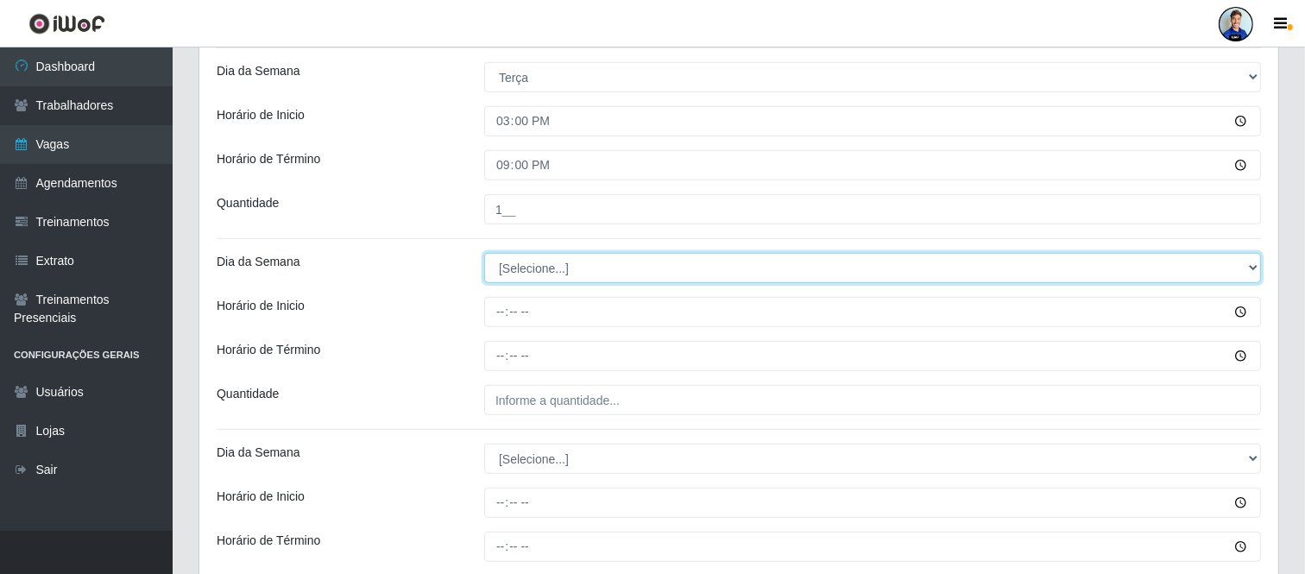
click at [546, 268] on select "[Selecione...] Segunda Terça Quarta Quinta Sexta Sábado Domingo" at bounding box center [872, 268] width 777 height 30
select select "3"
click at [484, 253] on select "[Selecione...] Segunda Terça Quarta Quinta Sexta Sábado Domingo" at bounding box center [872, 268] width 777 height 30
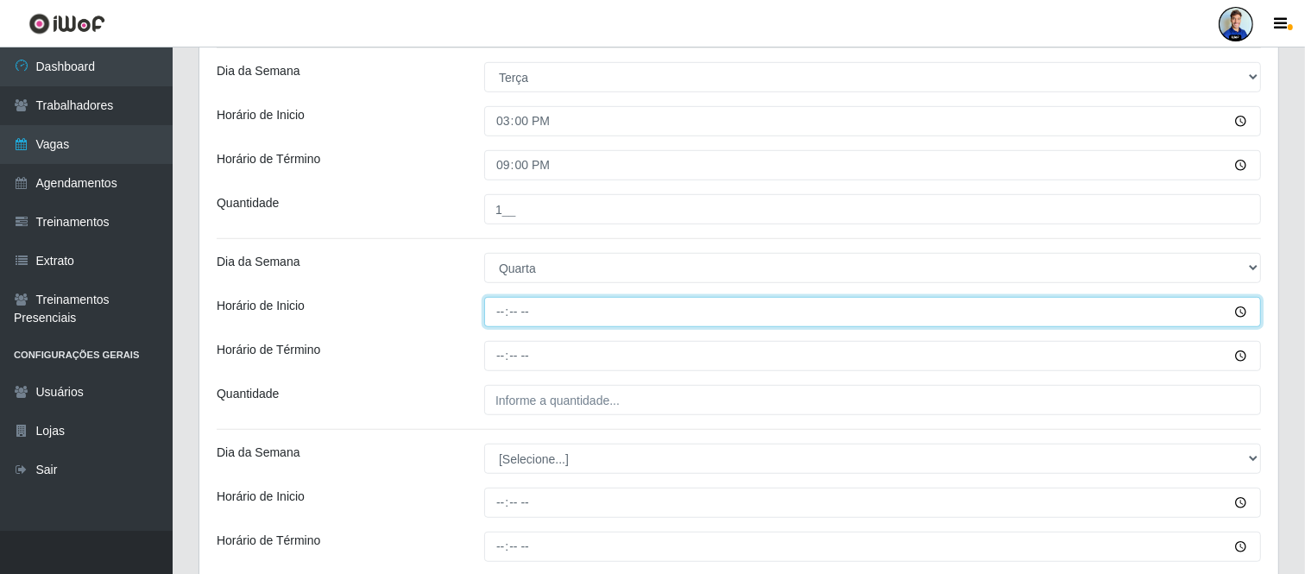
type input "08:00"
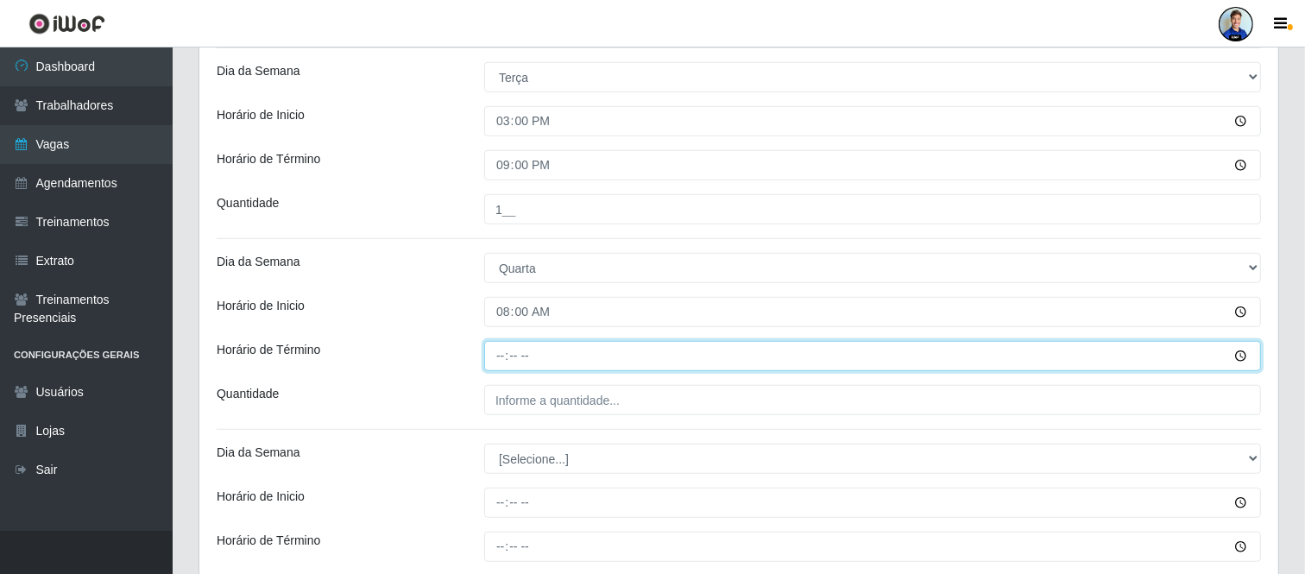
type input "14:00"
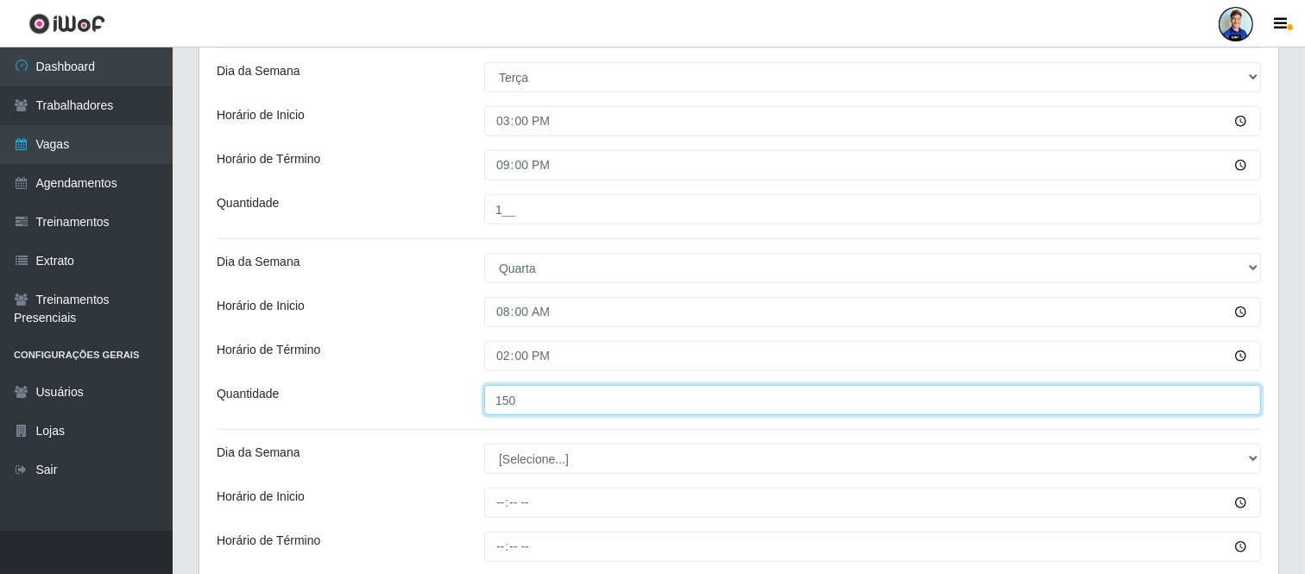
type input "150"
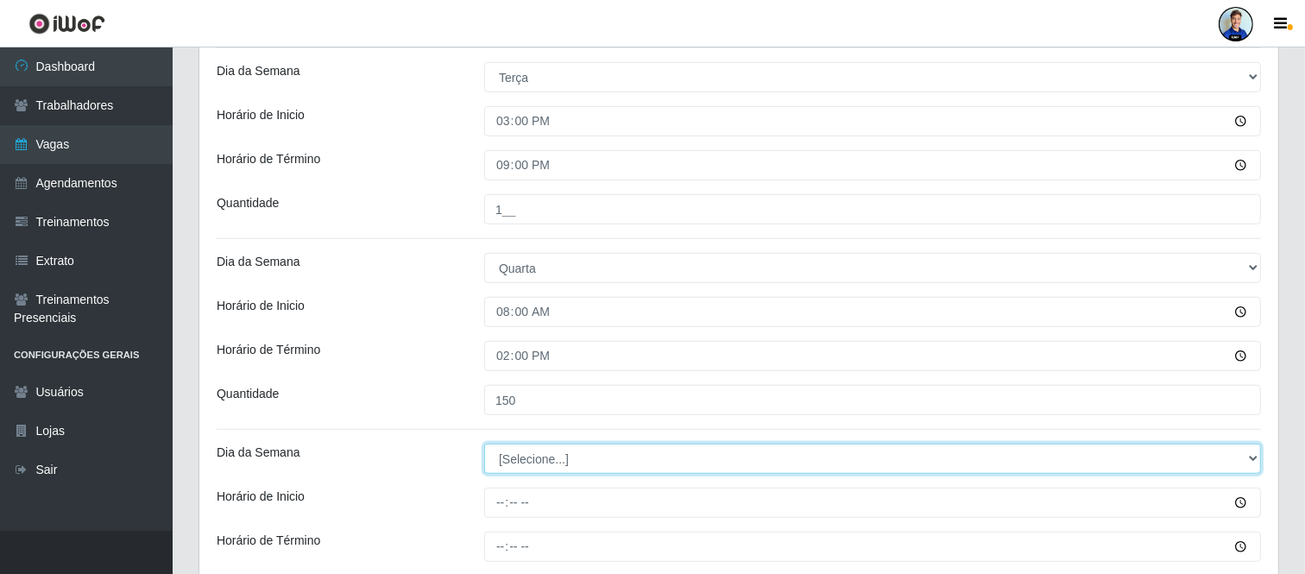
select select "3"
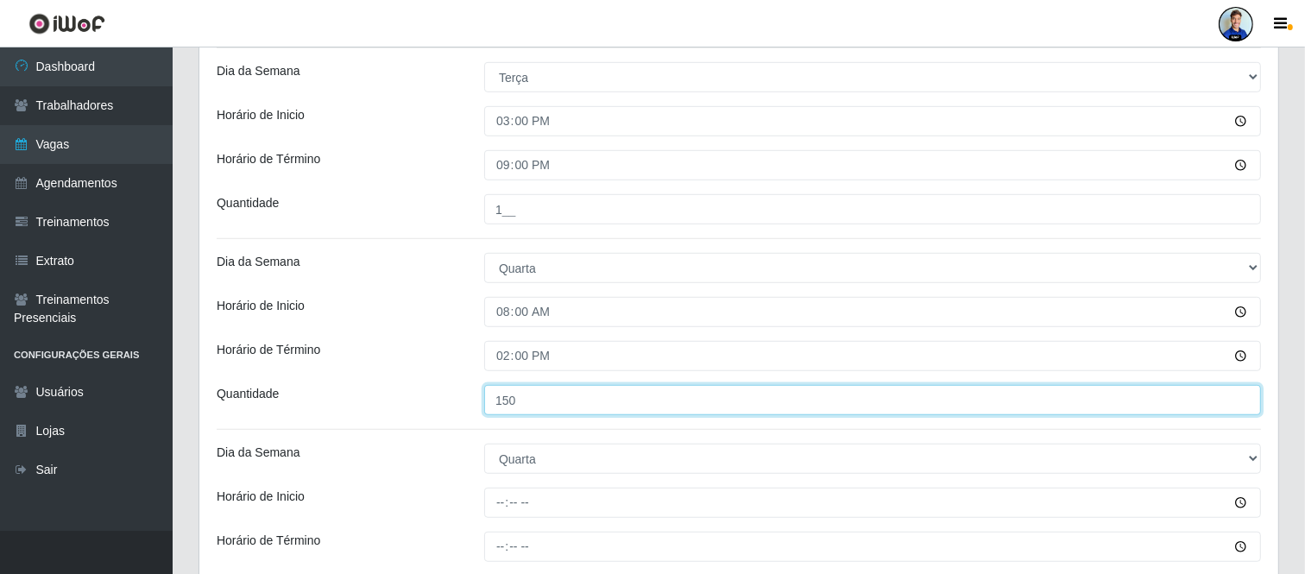
click at [549, 394] on input "150" at bounding box center [872, 400] width 777 height 30
type input "1__"
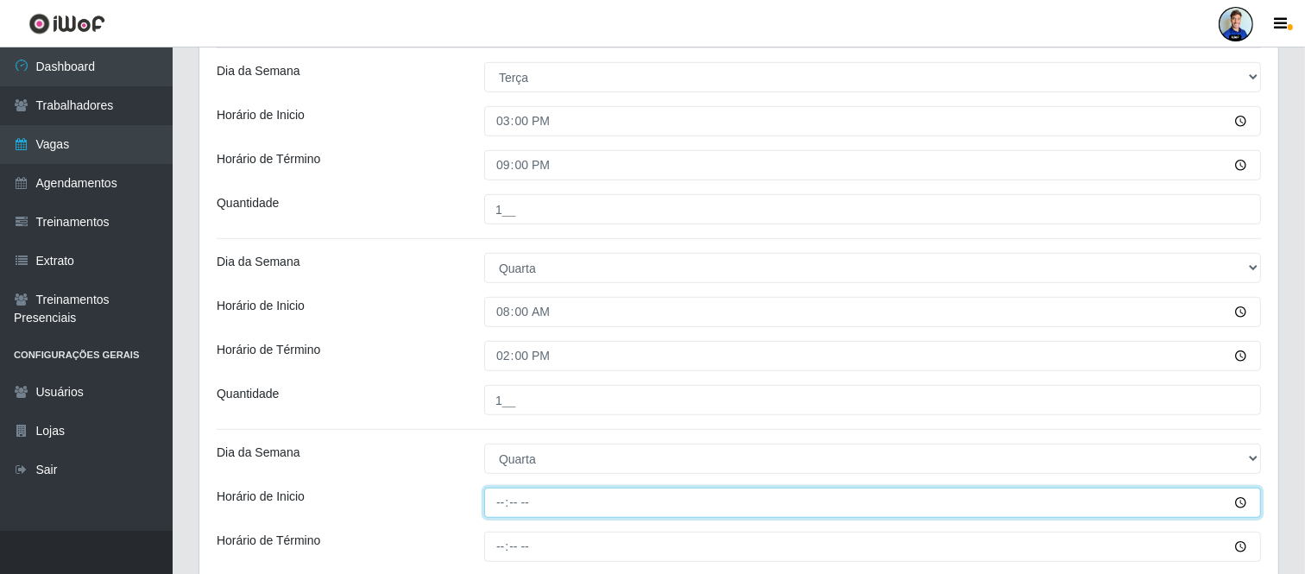
click at [557, 488] on input "Horário de Inicio" at bounding box center [872, 503] width 777 height 30
click at [542, 507] on input "Horário de Inicio" at bounding box center [872, 503] width 777 height 30
click at [519, 496] on input "Horário de Inicio" at bounding box center [872, 503] width 777 height 30
click at [506, 502] on input "Horário de Inicio" at bounding box center [872, 503] width 777 height 30
type input "15:00"
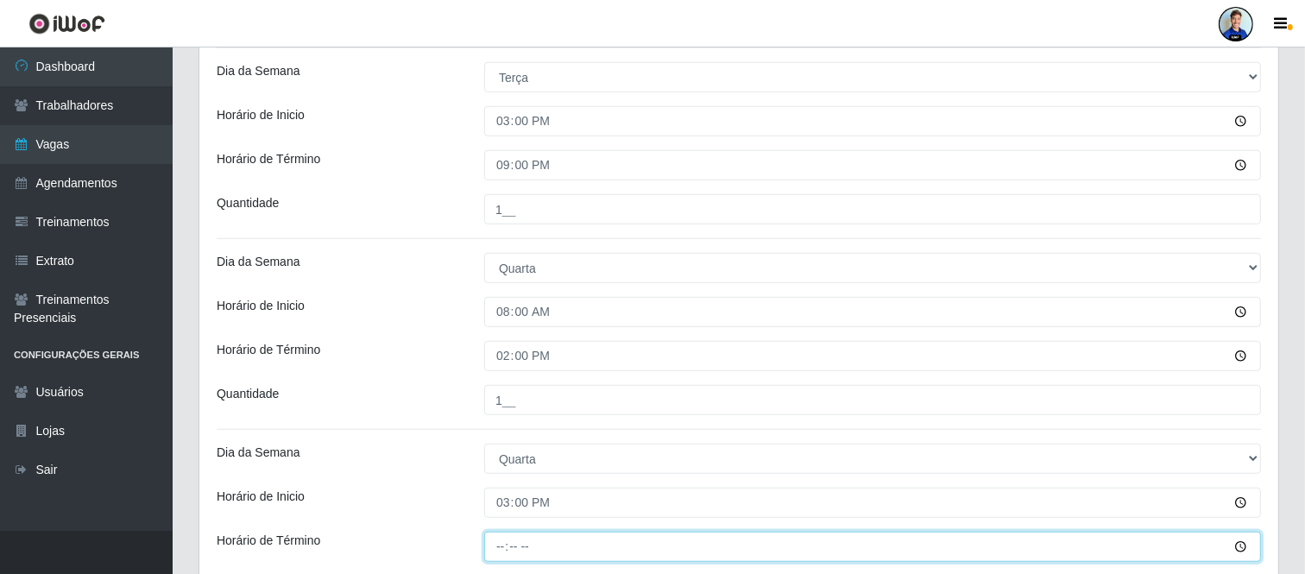
type input "21:00"
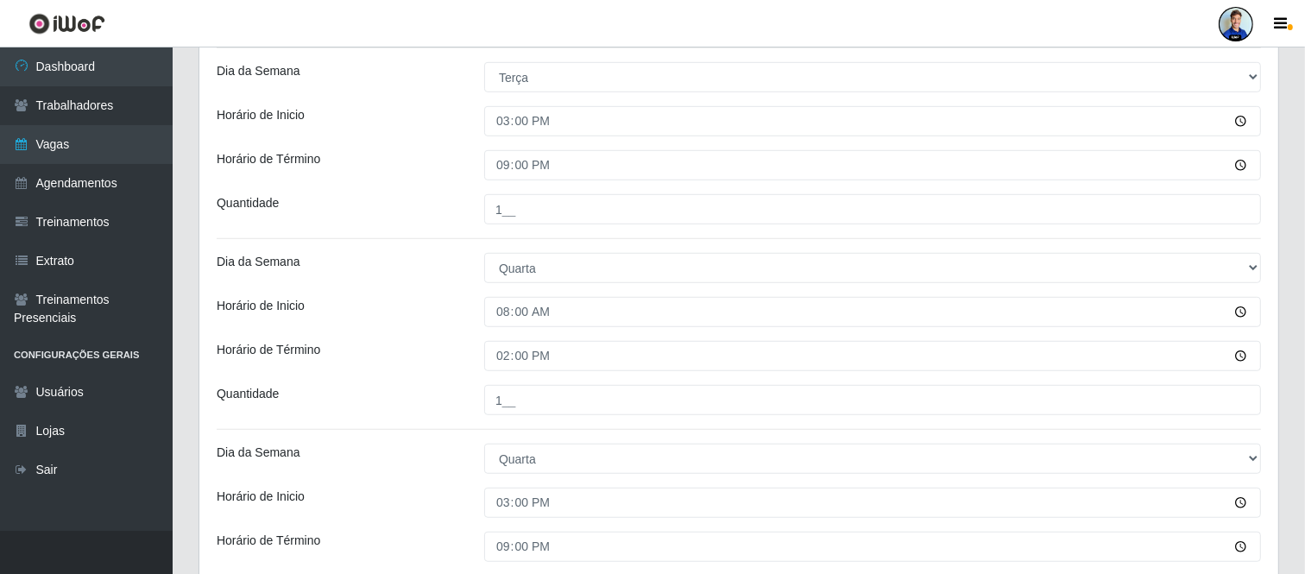
click at [435, 454] on div "Dia da Semana" at bounding box center [338, 459] width 268 height 30
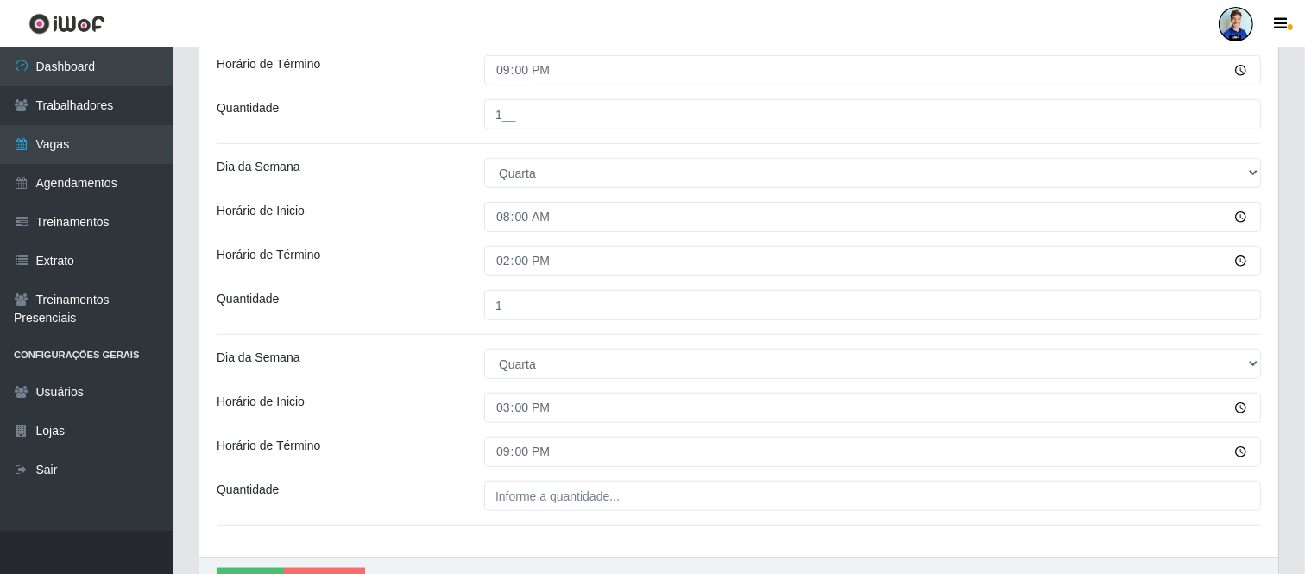
scroll to position [1155, 0]
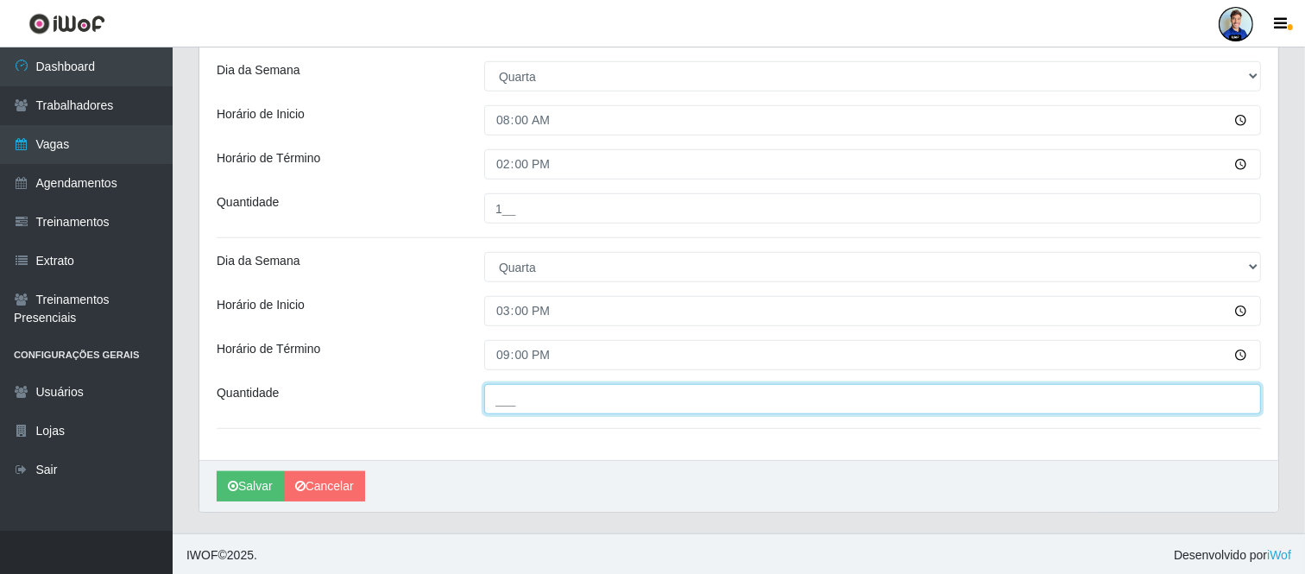
click at [557, 414] on input "___" at bounding box center [872, 399] width 777 height 30
type input "1__"
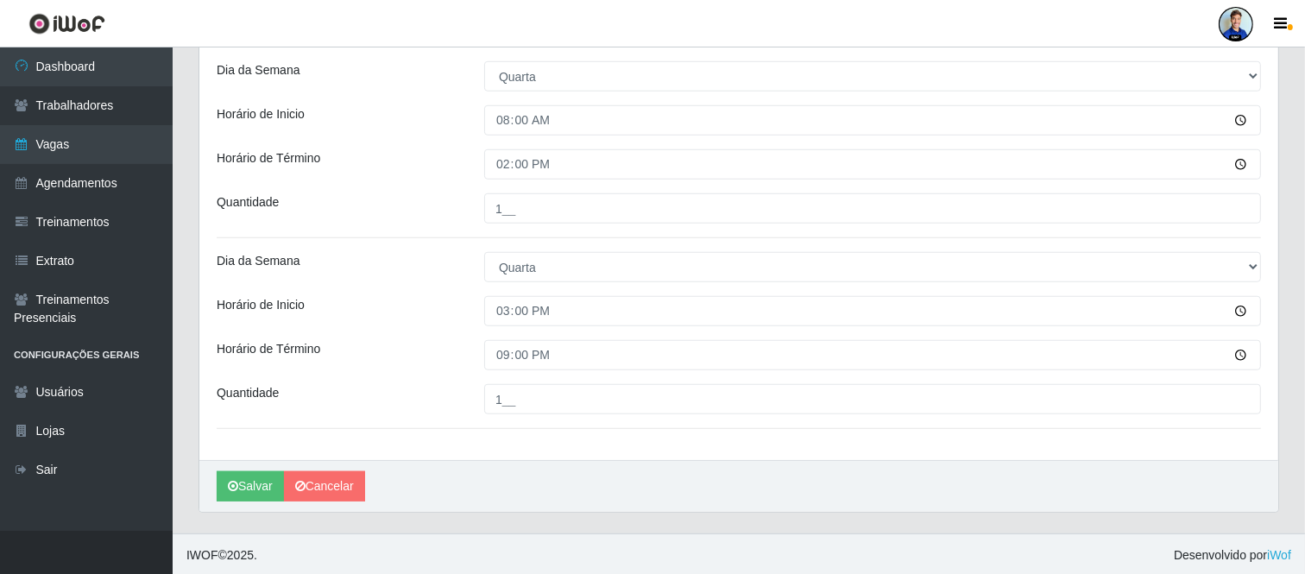
click at [417, 300] on div "Horário de Inicio" at bounding box center [338, 311] width 268 height 30
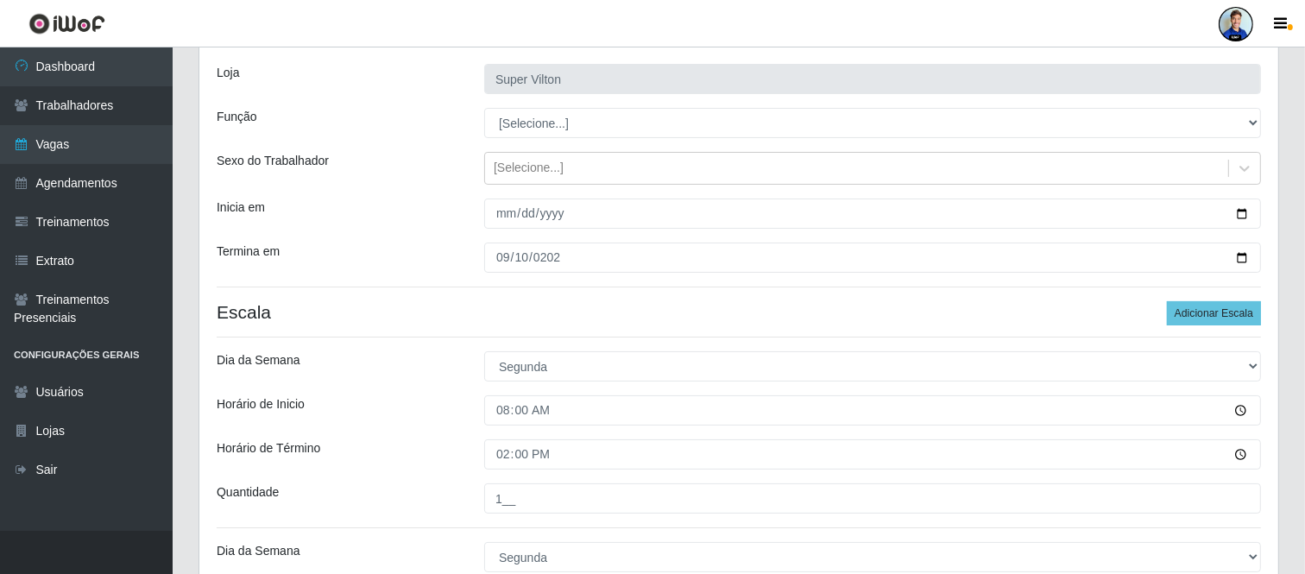
scroll to position [100, 0]
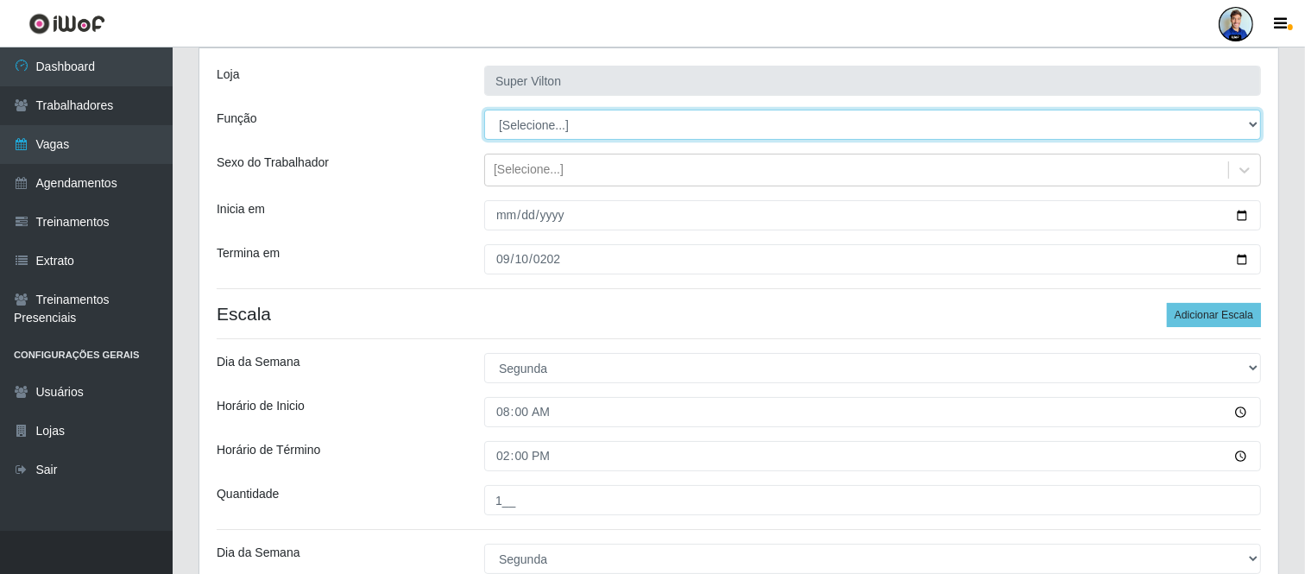
click at [580, 118] on select "[Selecione...] ASG ASG + ASG ++ Auxiliar de Depósito Auxiliar de Depósito + Aux…" at bounding box center [872, 125] width 777 height 30
select select "106"
click at [484, 110] on select "[Selecione...] ASG ASG + ASG ++ Auxiliar de Depósito Auxiliar de Depósito + Aux…" at bounding box center [872, 125] width 777 height 30
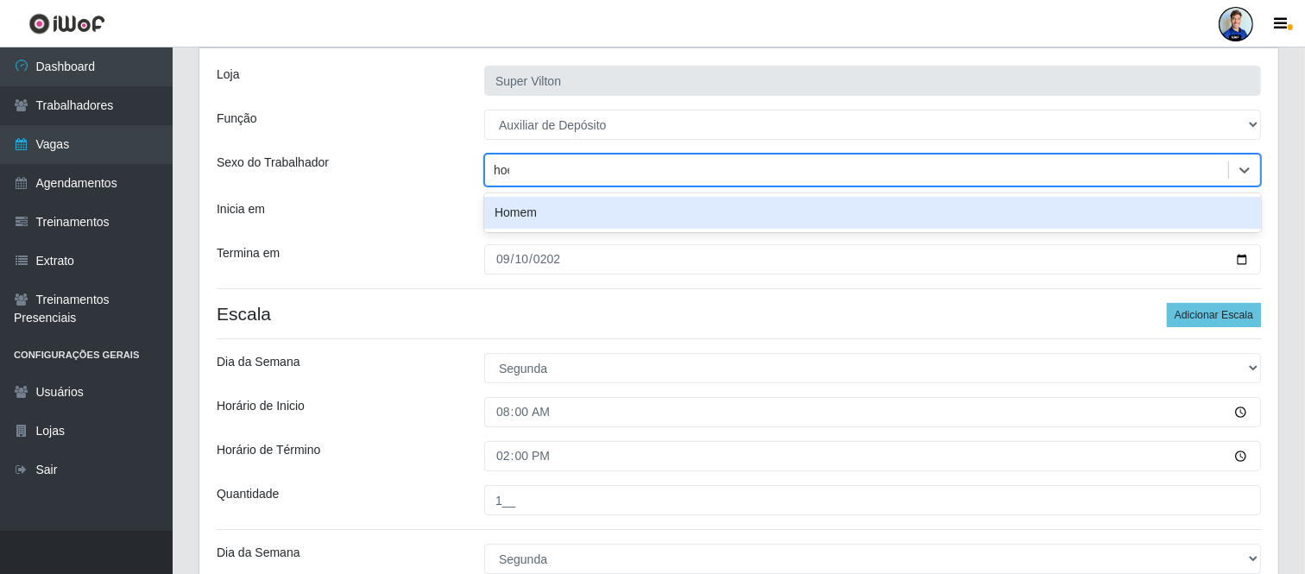
type input "ho"
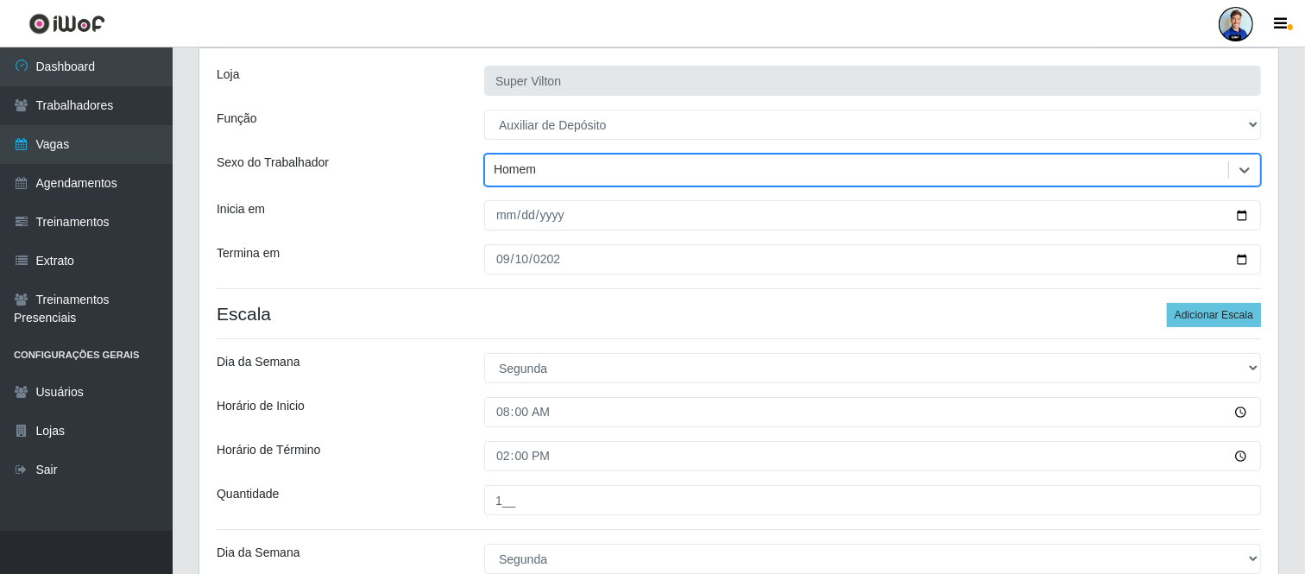
click at [446, 318] on h4 "Escala Adicionar Escala" at bounding box center [739, 314] width 1045 height 22
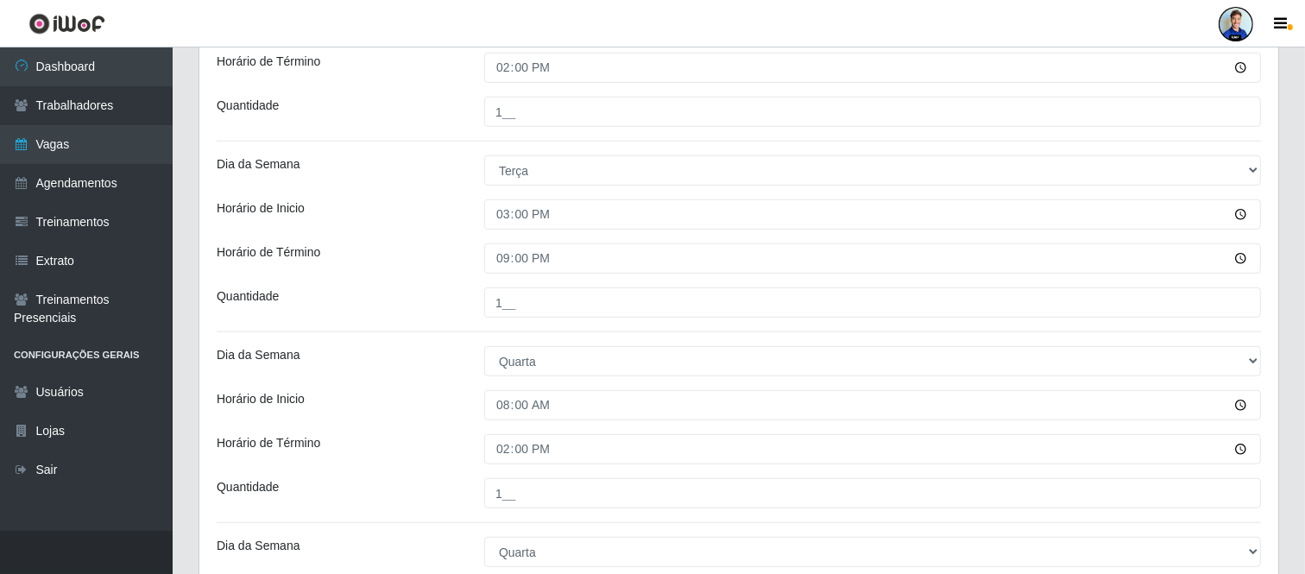
scroll to position [1159, 0]
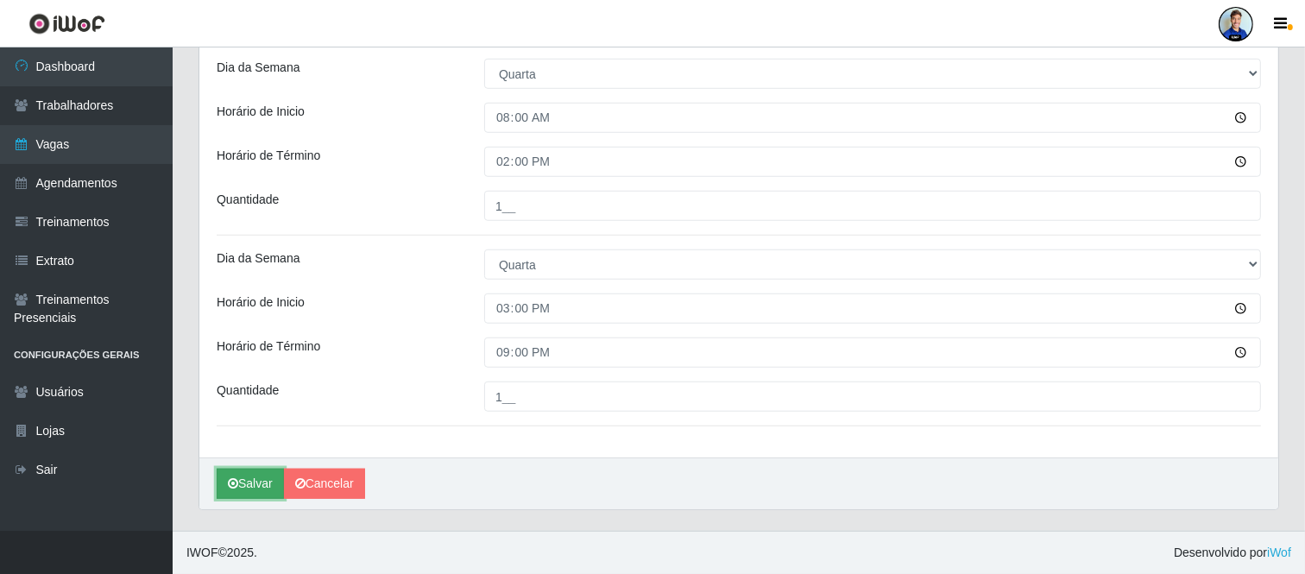
click at [239, 477] on button "Salvar" at bounding box center [250, 484] width 67 height 30
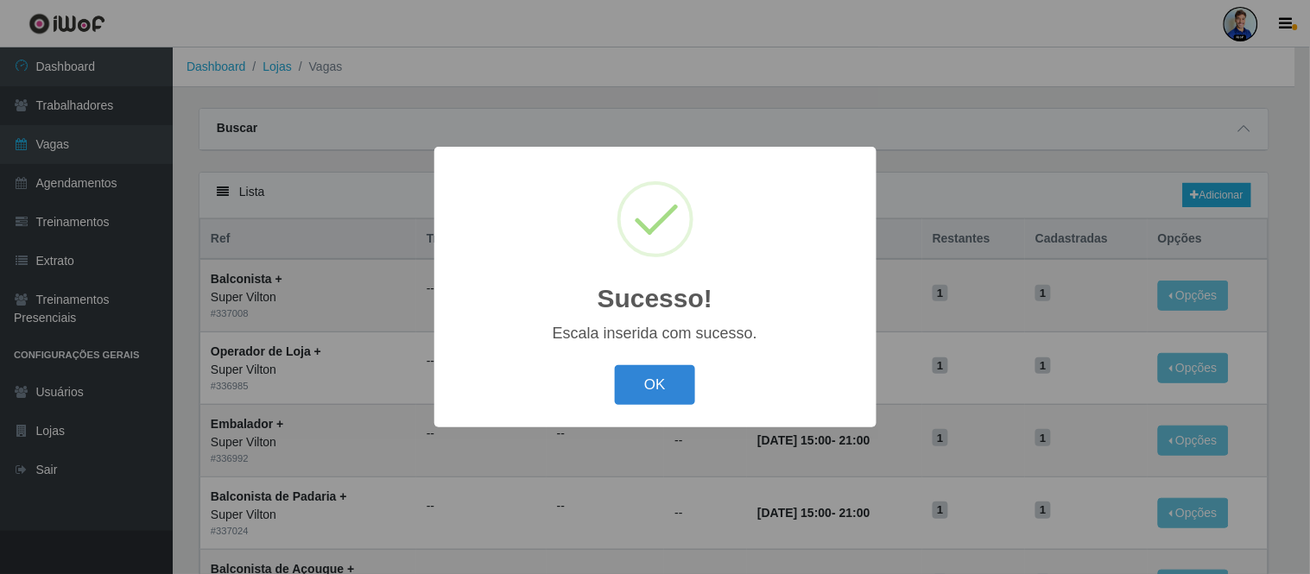
click at [711, 375] on div "OK Cancel" at bounding box center [655, 384] width 407 height 49
drag, startPoint x: 669, startPoint y: 373, endPoint x: 679, endPoint y: 350, distance: 25.2
click at [669, 372] on button "OK" at bounding box center [655, 385] width 80 height 41
